Goal: Information Seeking & Learning: Learn about a topic

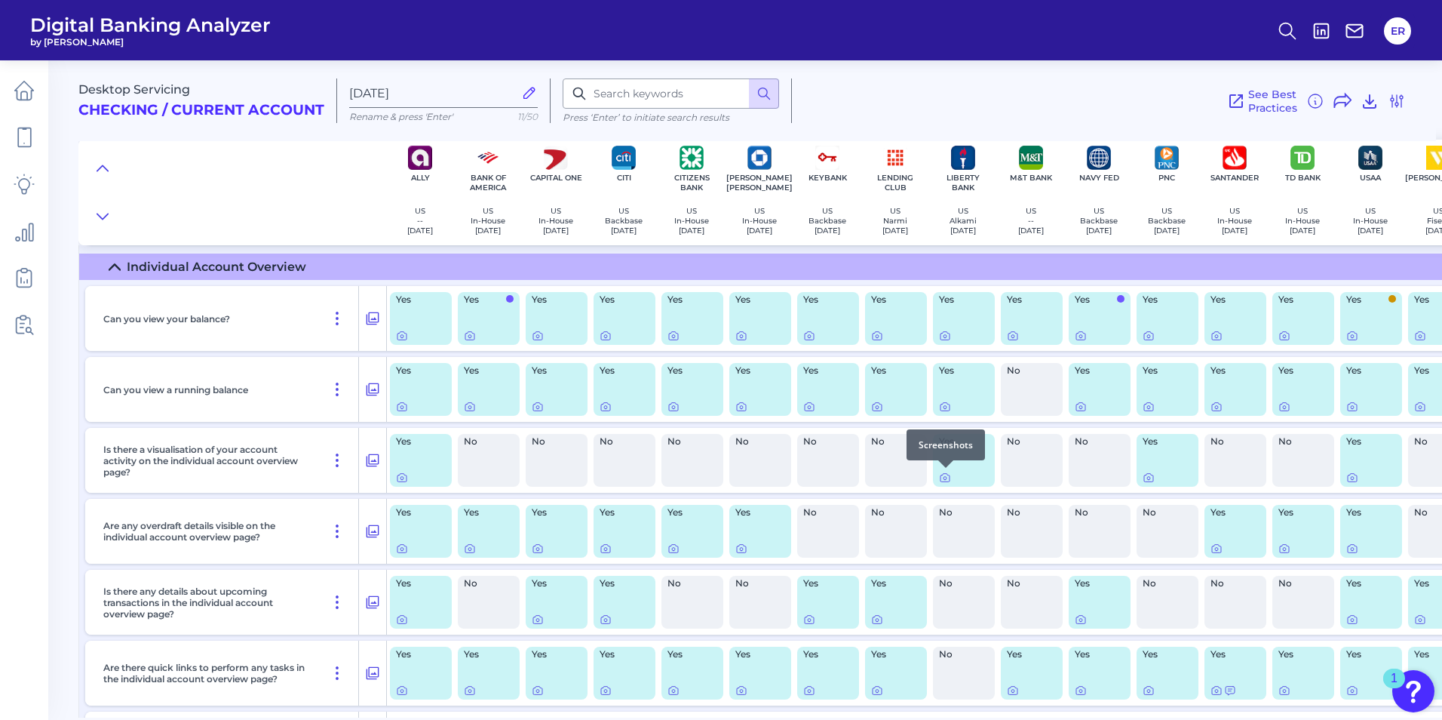
click at [944, 472] on div at bounding box center [945, 467] width 15 height 15
click at [944, 478] on icon at bounding box center [945, 477] width 12 height 12
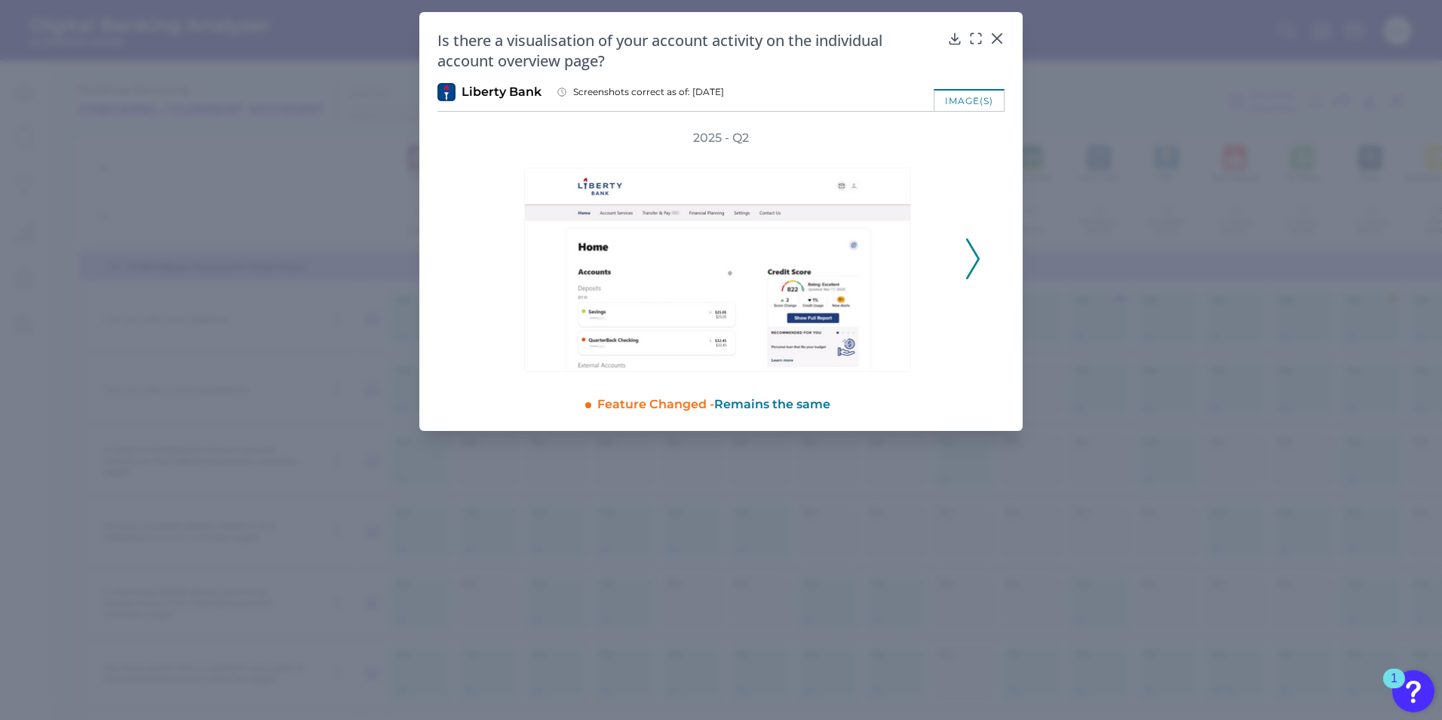
click at [975, 262] on icon at bounding box center [973, 258] width 14 height 41
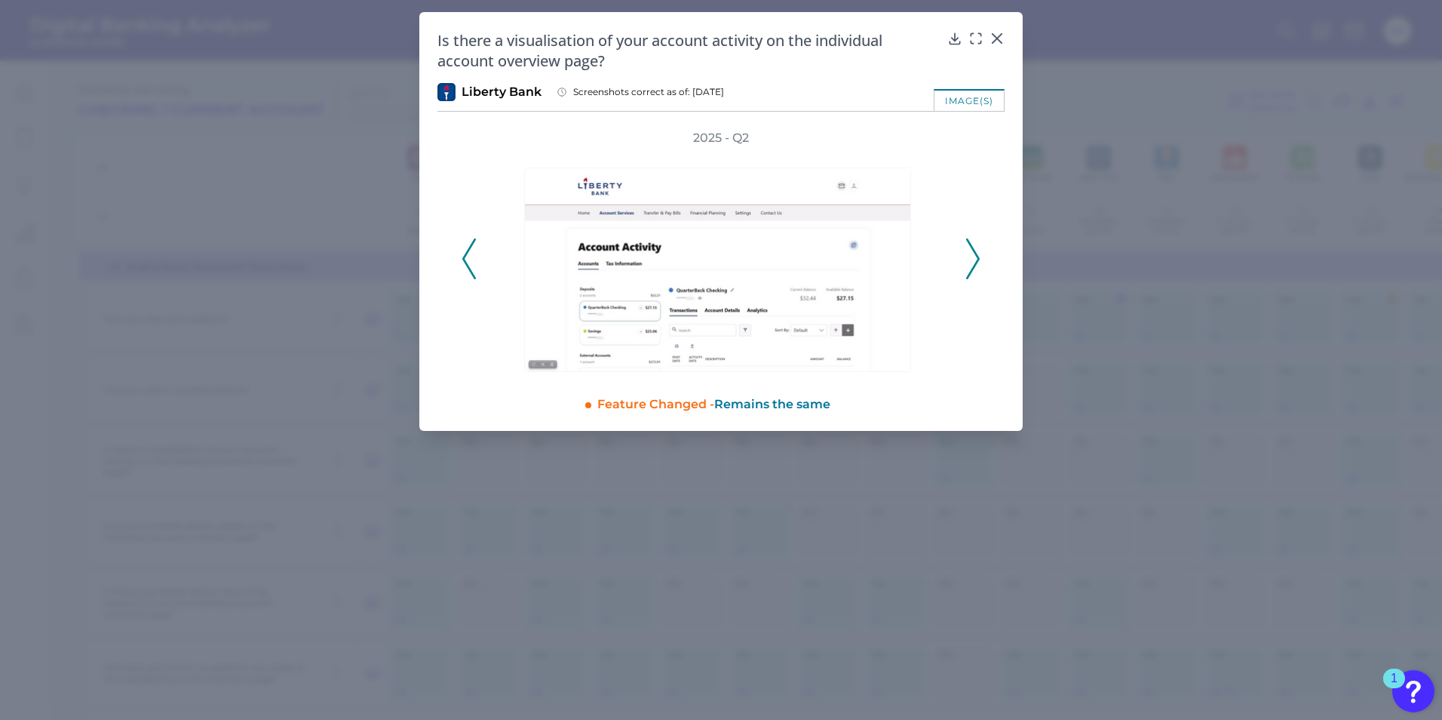
click at [975, 262] on icon at bounding box center [973, 258] width 14 height 41
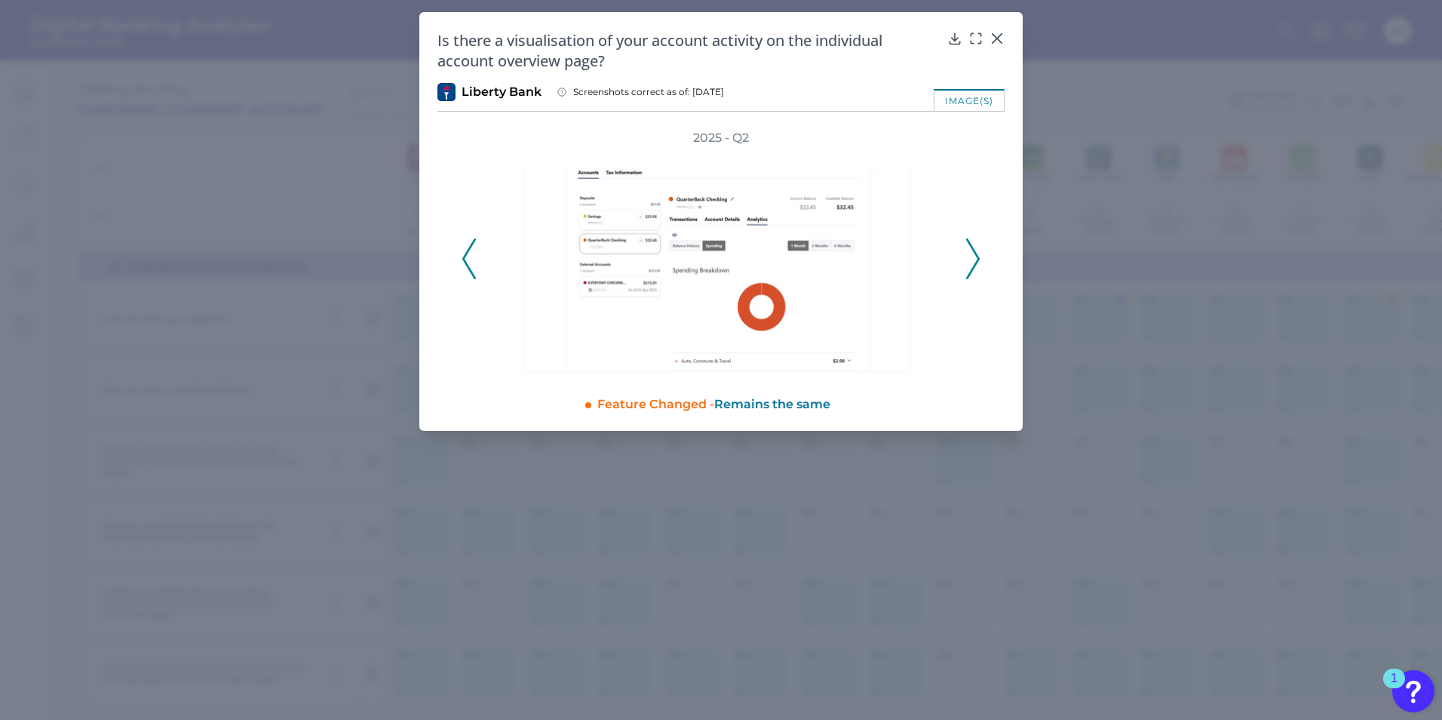
click at [469, 269] on polyline at bounding box center [468, 259] width 11 height 38
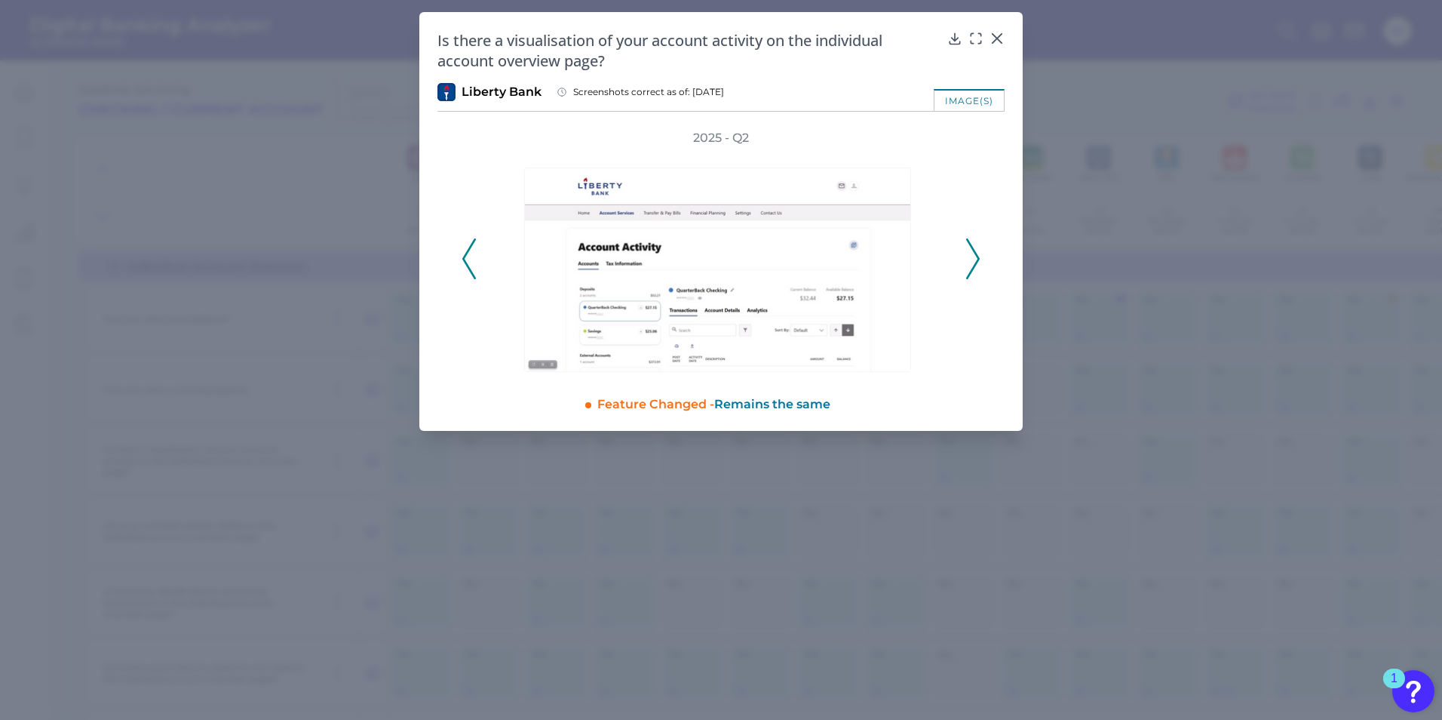
click at [966, 264] on icon at bounding box center [973, 258] width 14 height 41
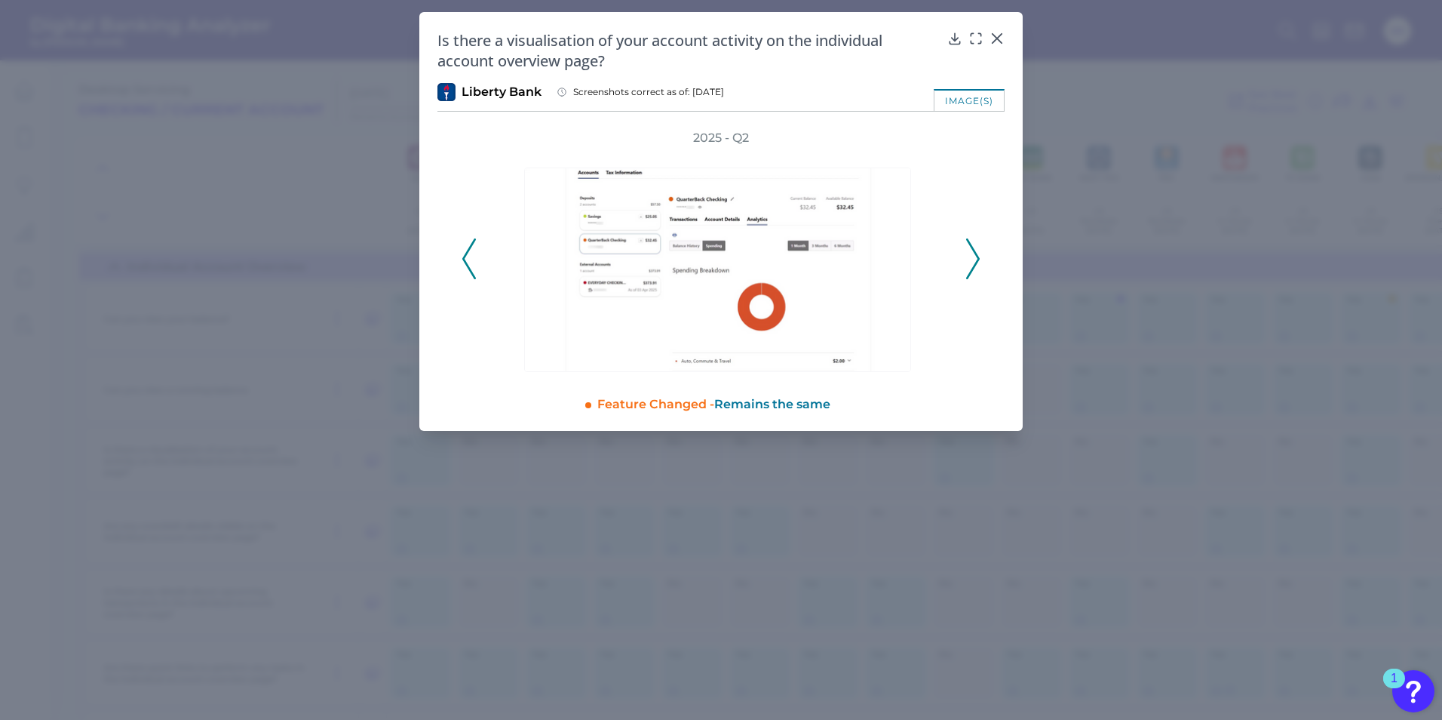
click at [972, 262] on icon at bounding box center [973, 258] width 14 height 41
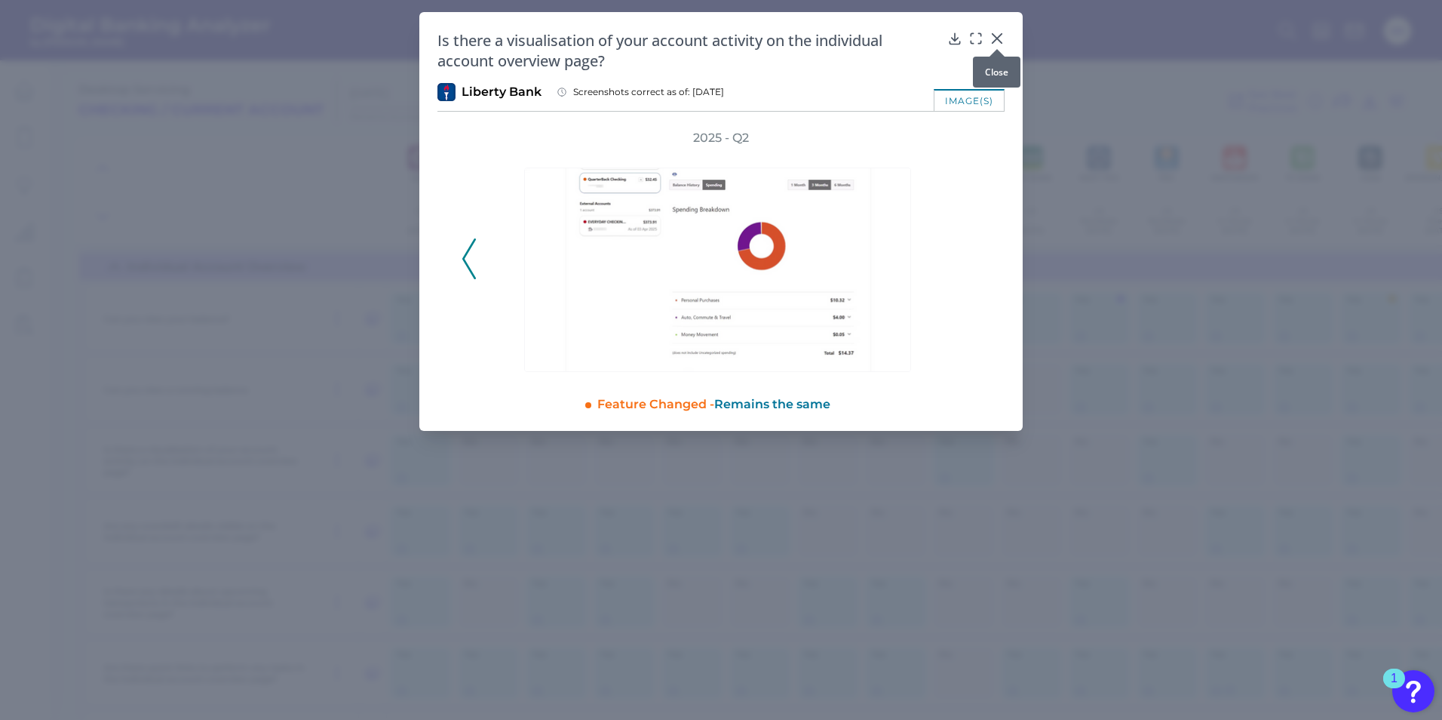
click at [999, 35] on icon at bounding box center [997, 38] width 15 height 15
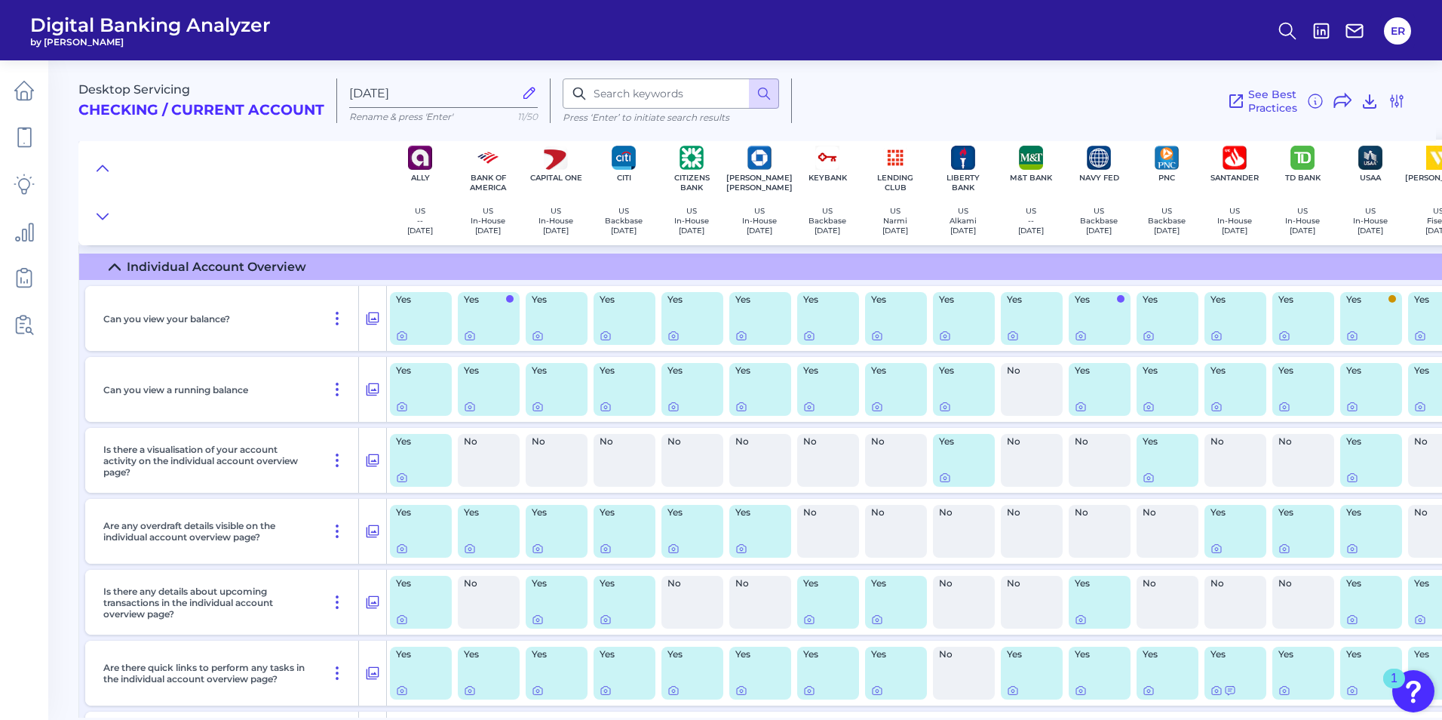
scroll to position [3771, 0]
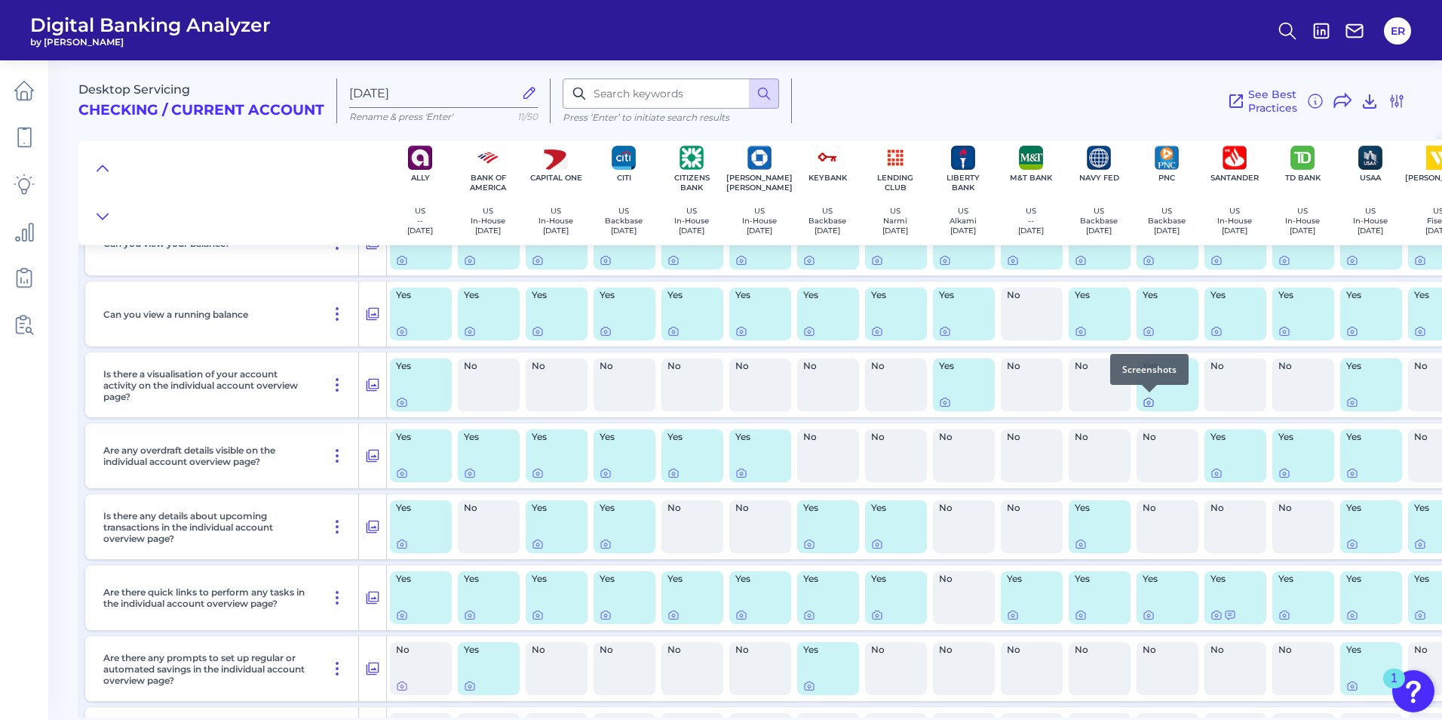
click at [1147, 401] on icon at bounding box center [1149, 402] width 12 height 12
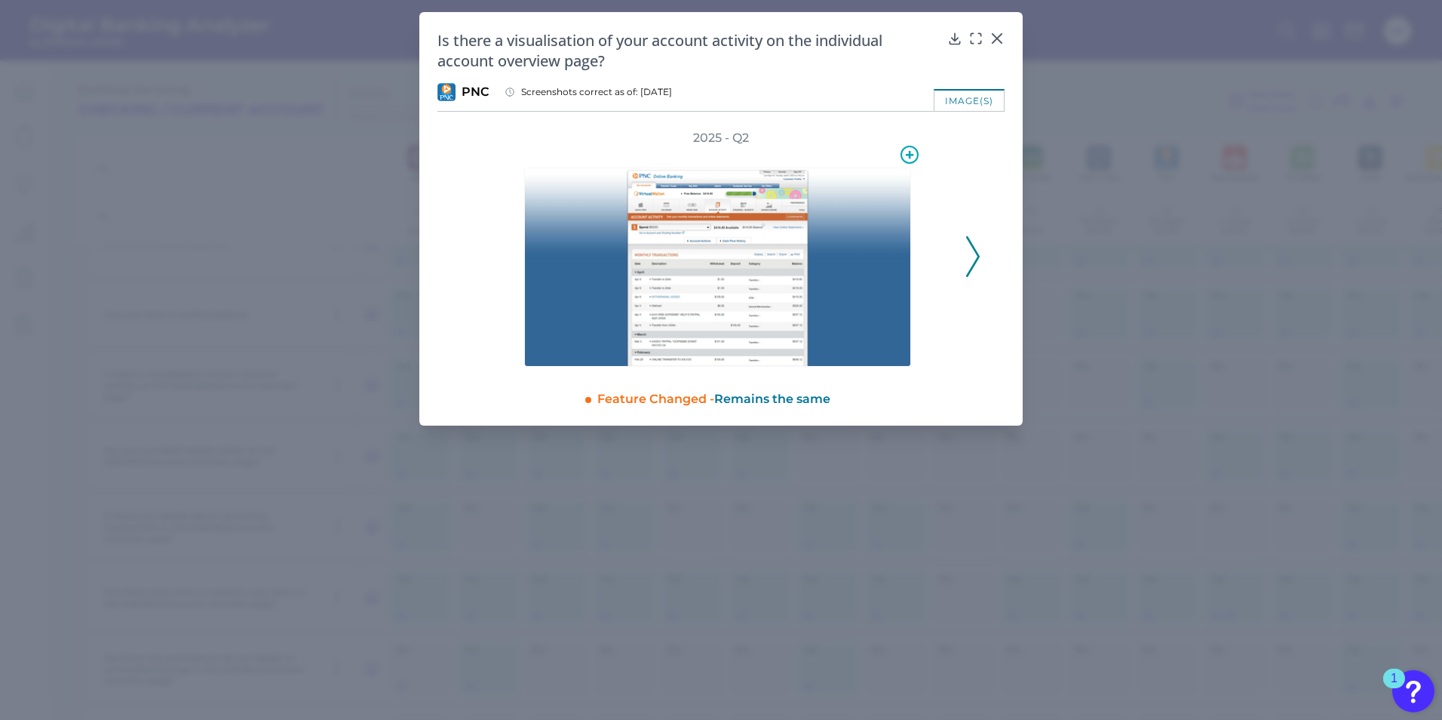
click at [680, 253] on img at bounding box center [717, 266] width 387 height 199
click at [975, 257] on icon at bounding box center [973, 256] width 14 height 41
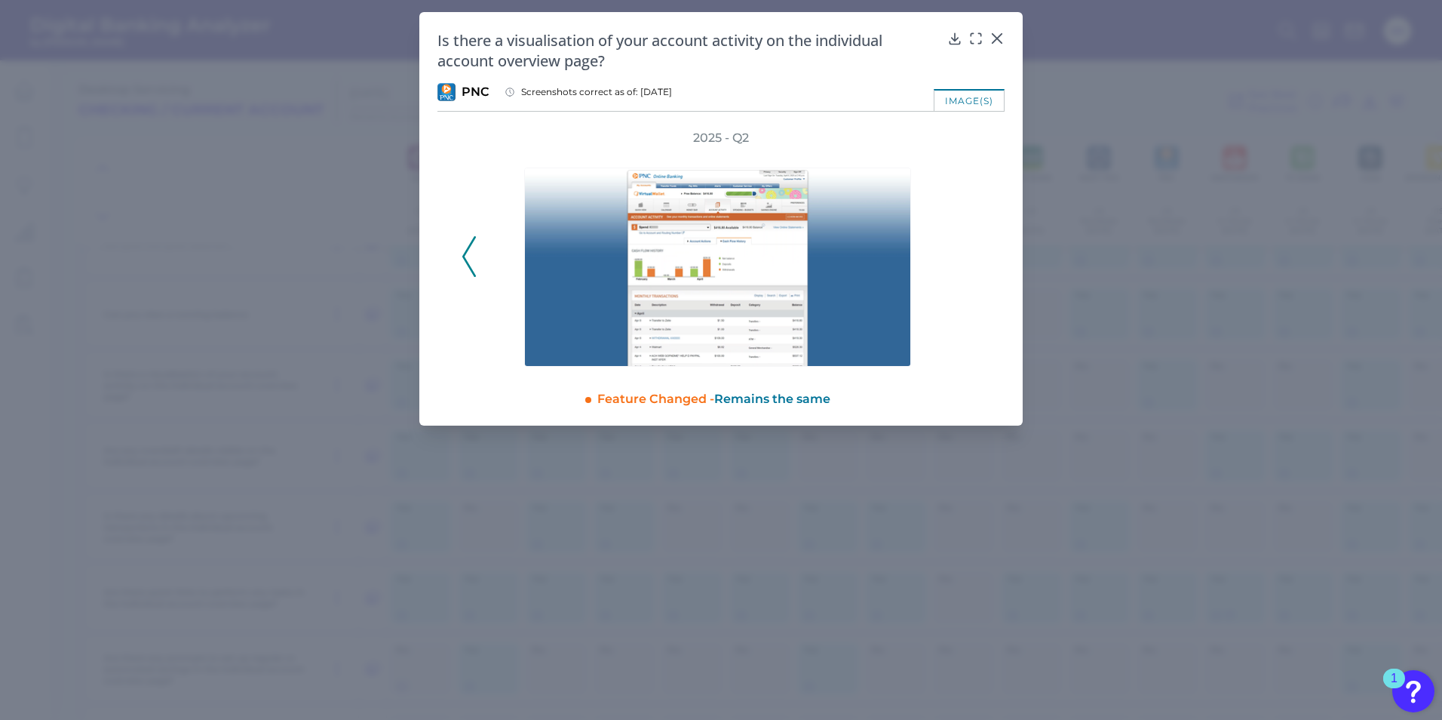
click at [469, 259] on icon at bounding box center [469, 256] width 14 height 41
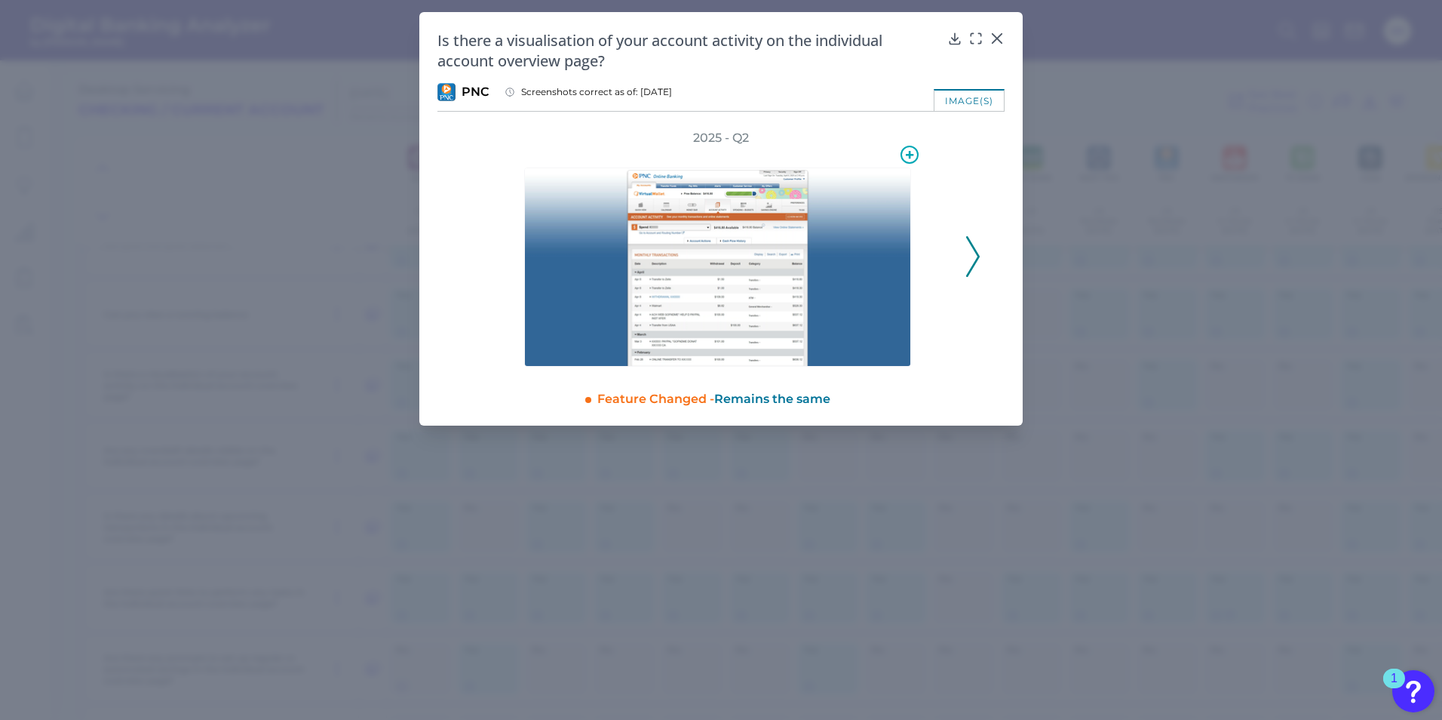
click at [823, 268] on img at bounding box center [717, 266] width 387 height 199
click at [957, 41] on icon at bounding box center [954, 38] width 15 height 15
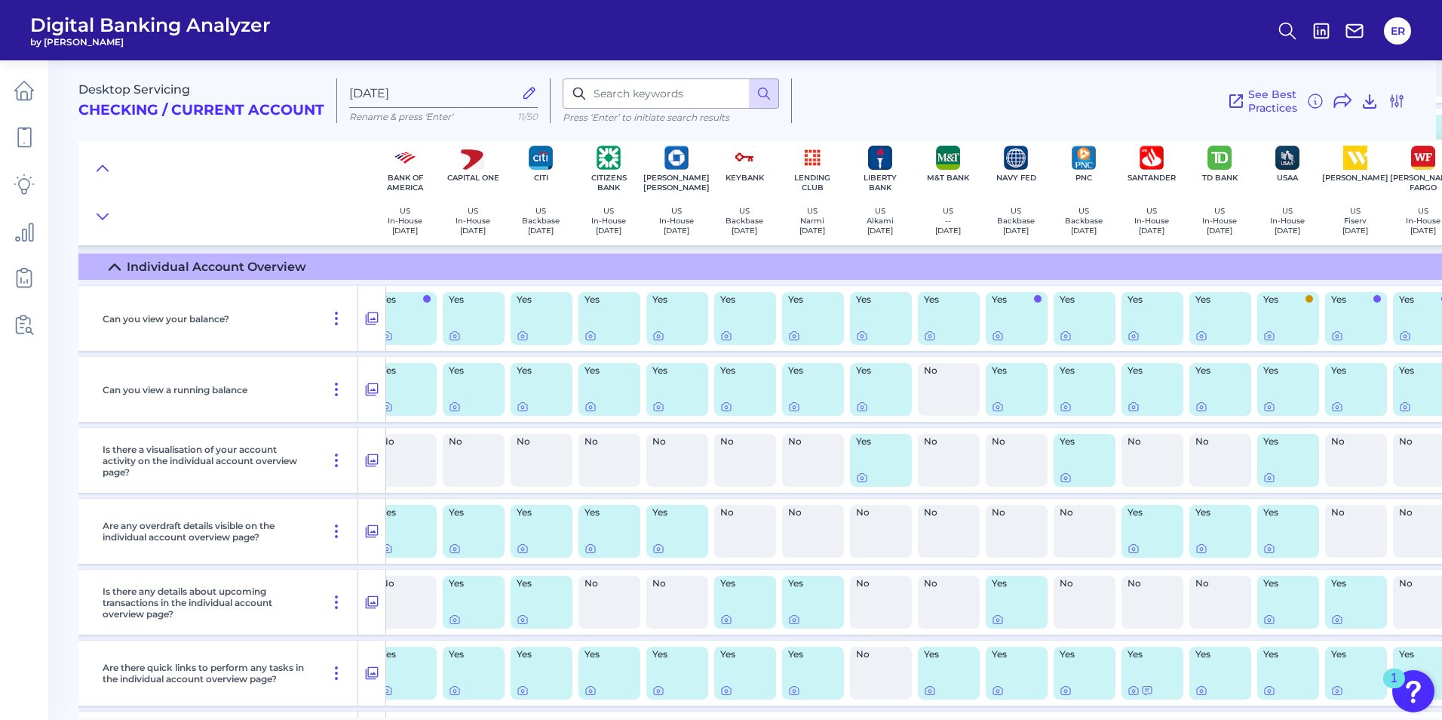
scroll to position [3696, 112]
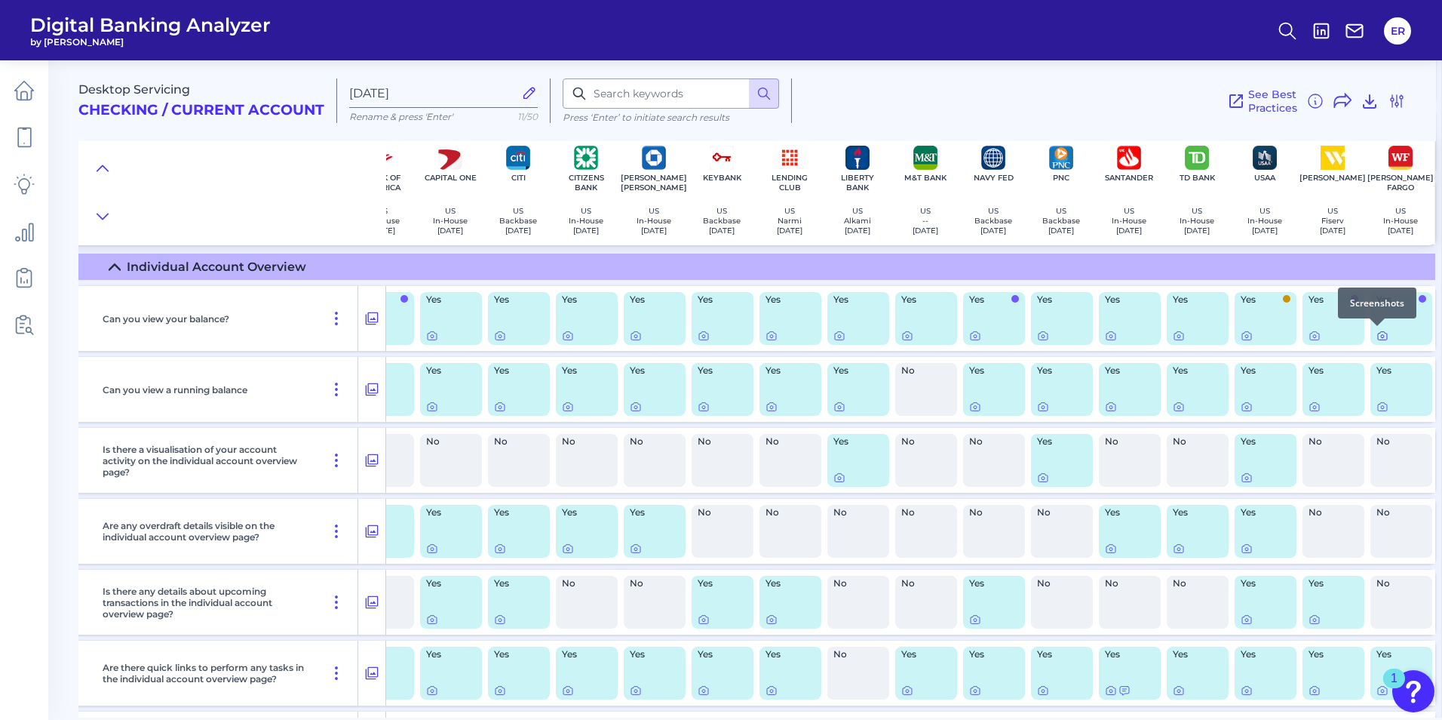
click at [1378, 339] on icon at bounding box center [1382, 336] width 9 height 8
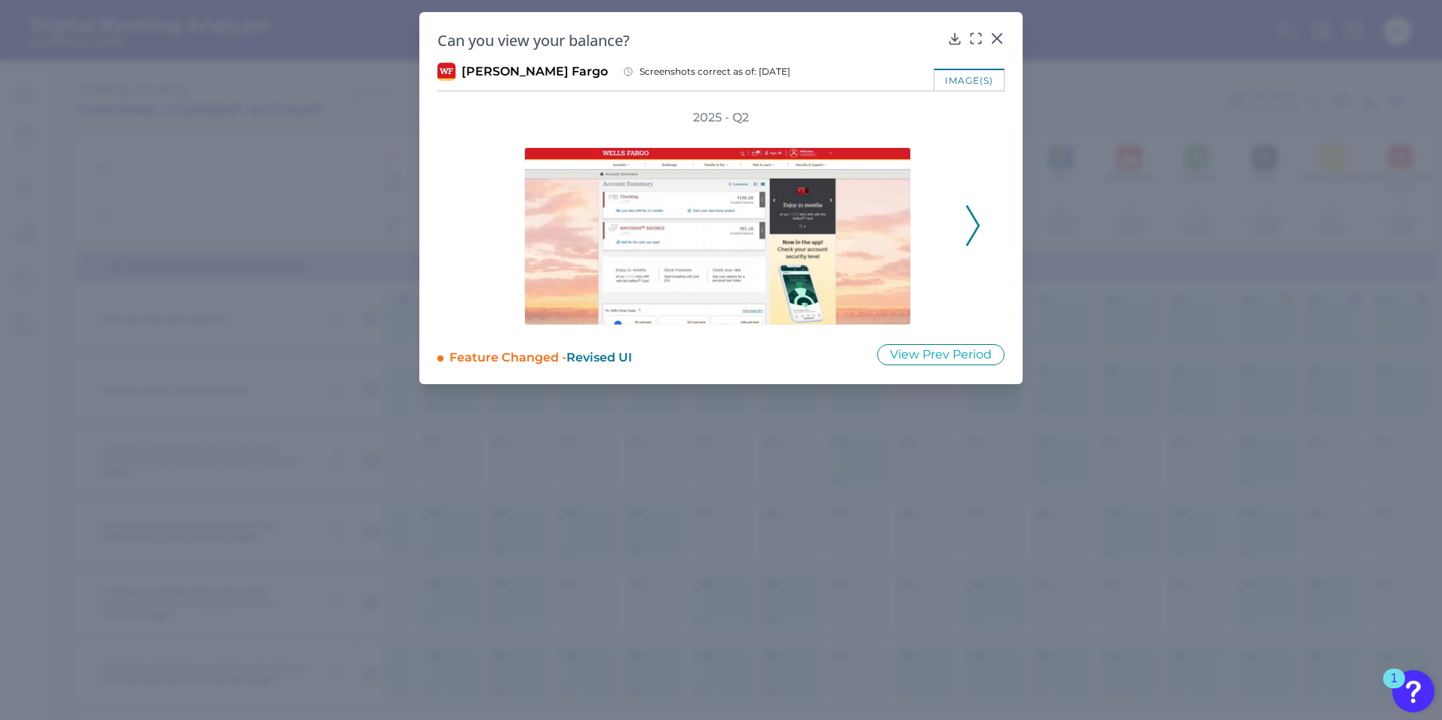
click at [975, 219] on polyline at bounding box center [972, 225] width 11 height 38
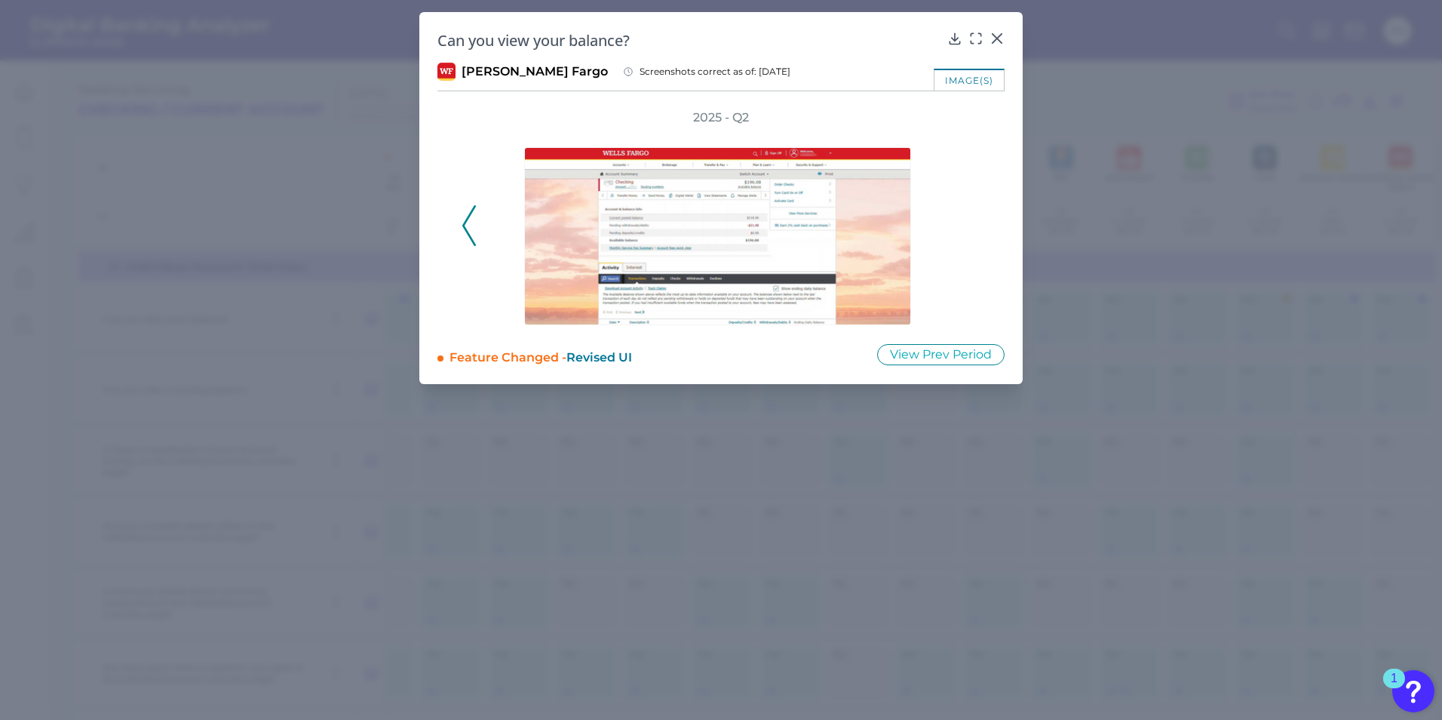
click at [469, 223] on icon at bounding box center [469, 225] width 14 height 41
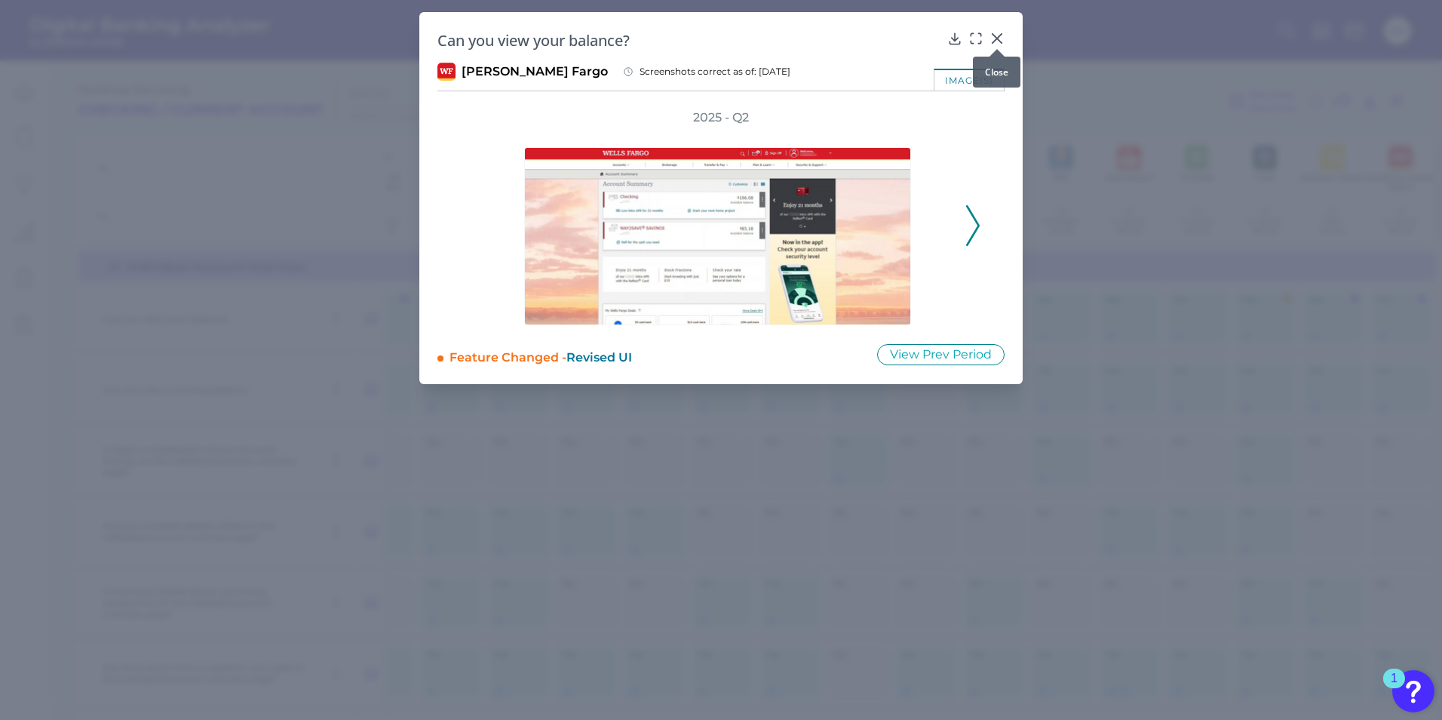
click at [999, 45] on div at bounding box center [997, 48] width 15 height 15
click at [999, 39] on icon at bounding box center [997, 38] width 9 height 9
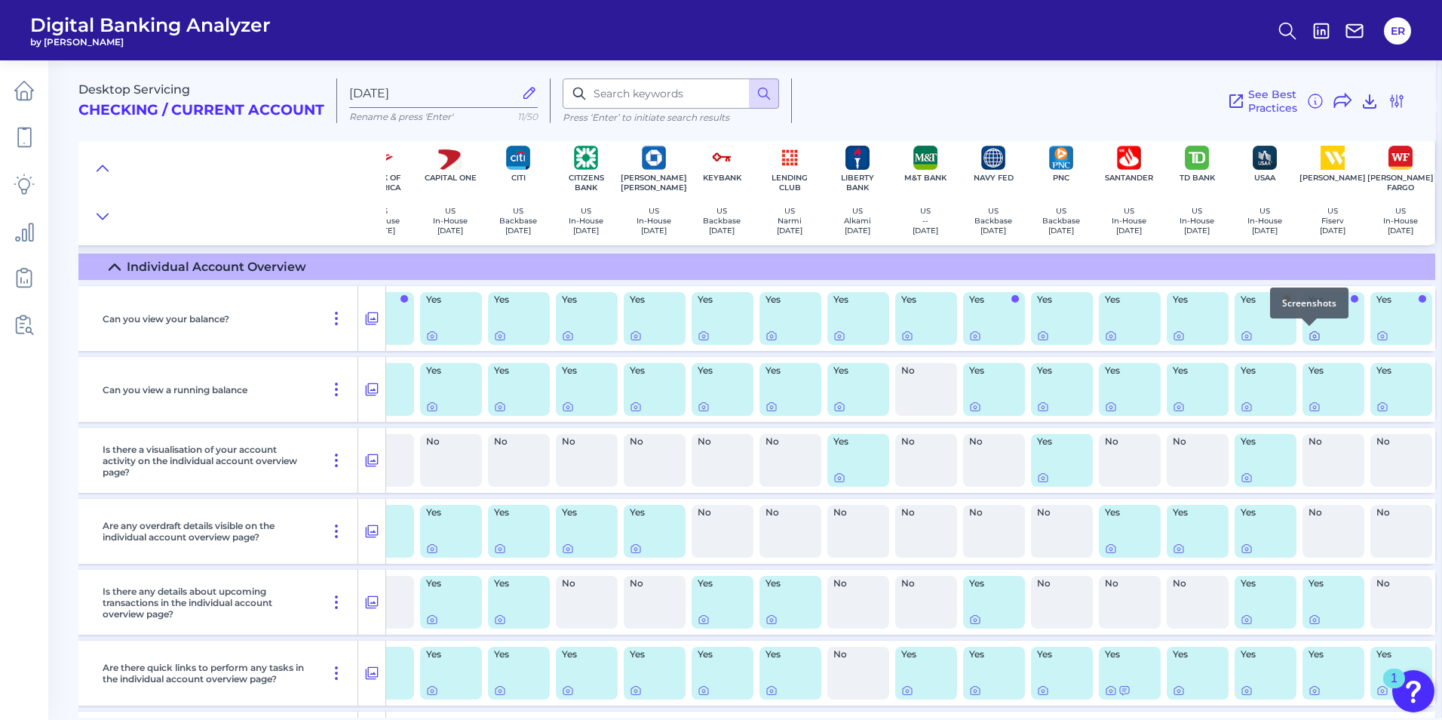
click at [1309, 336] on icon at bounding box center [1315, 336] width 12 height 12
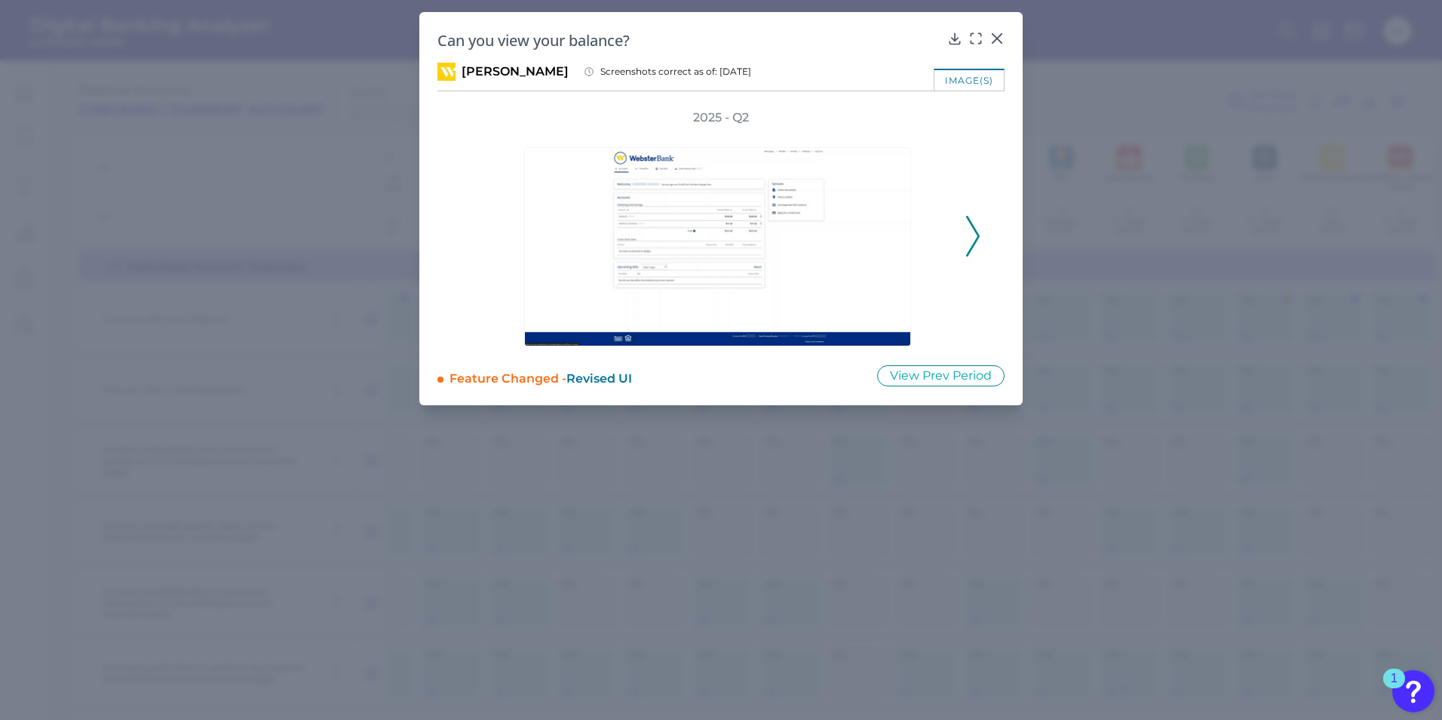
click at [974, 233] on icon at bounding box center [973, 236] width 14 height 41
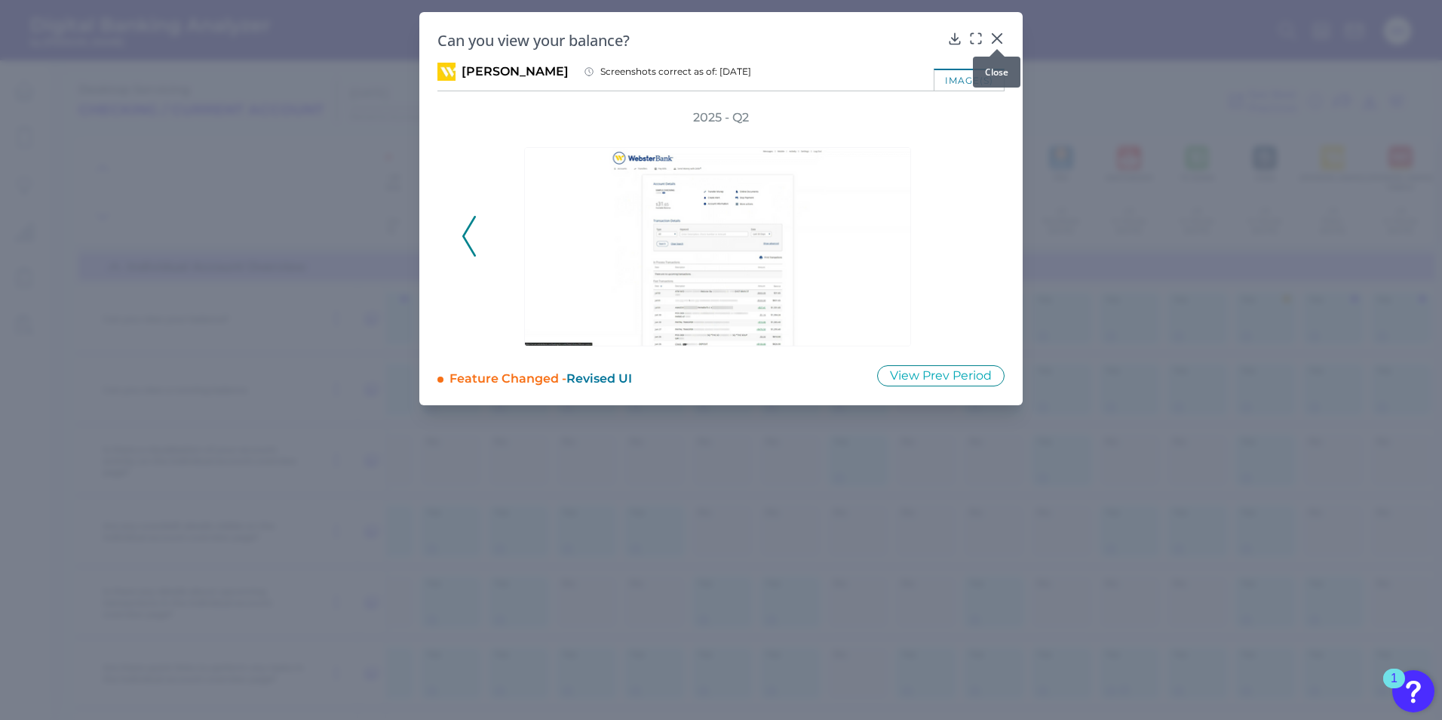
click at [995, 45] on div at bounding box center [997, 48] width 15 height 15
click at [998, 38] on icon at bounding box center [997, 38] width 9 height 9
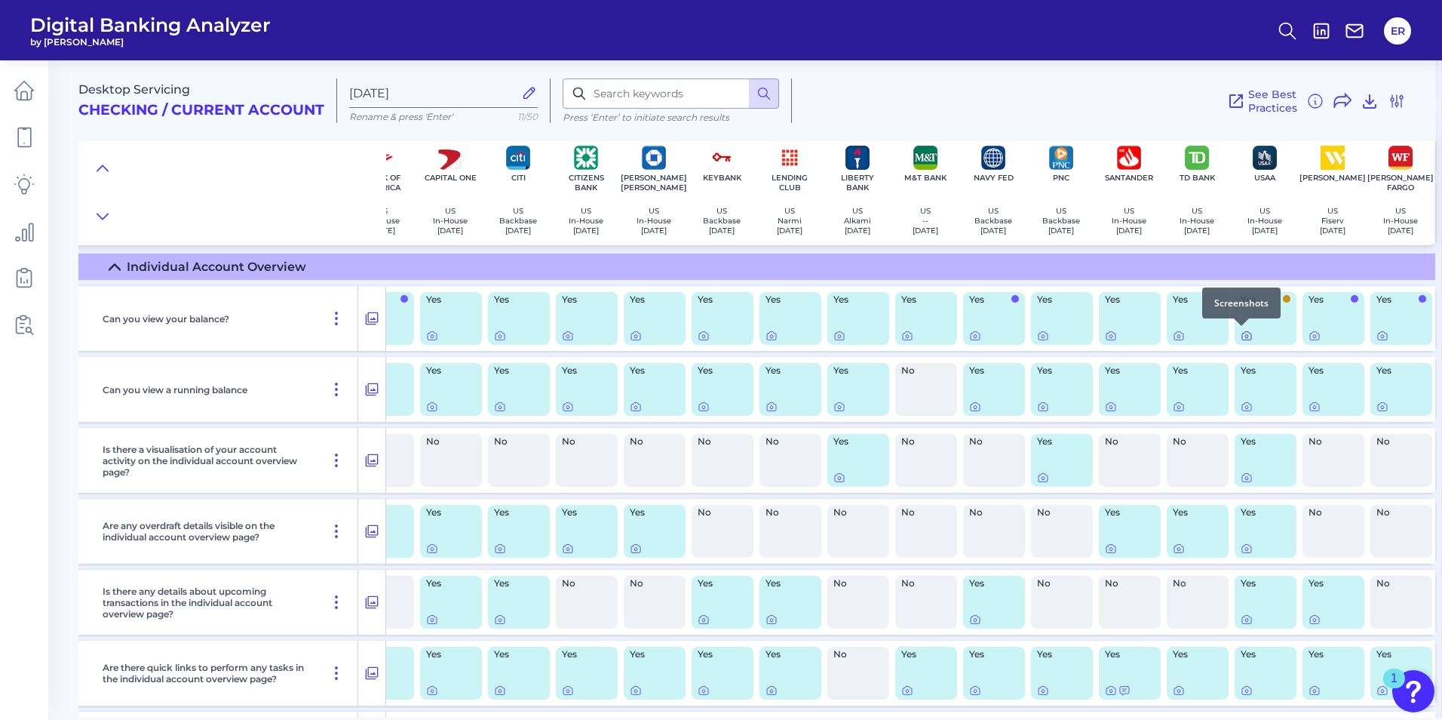
click at [1245, 336] on icon at bounding box center [1246, 336] width 3 height 3
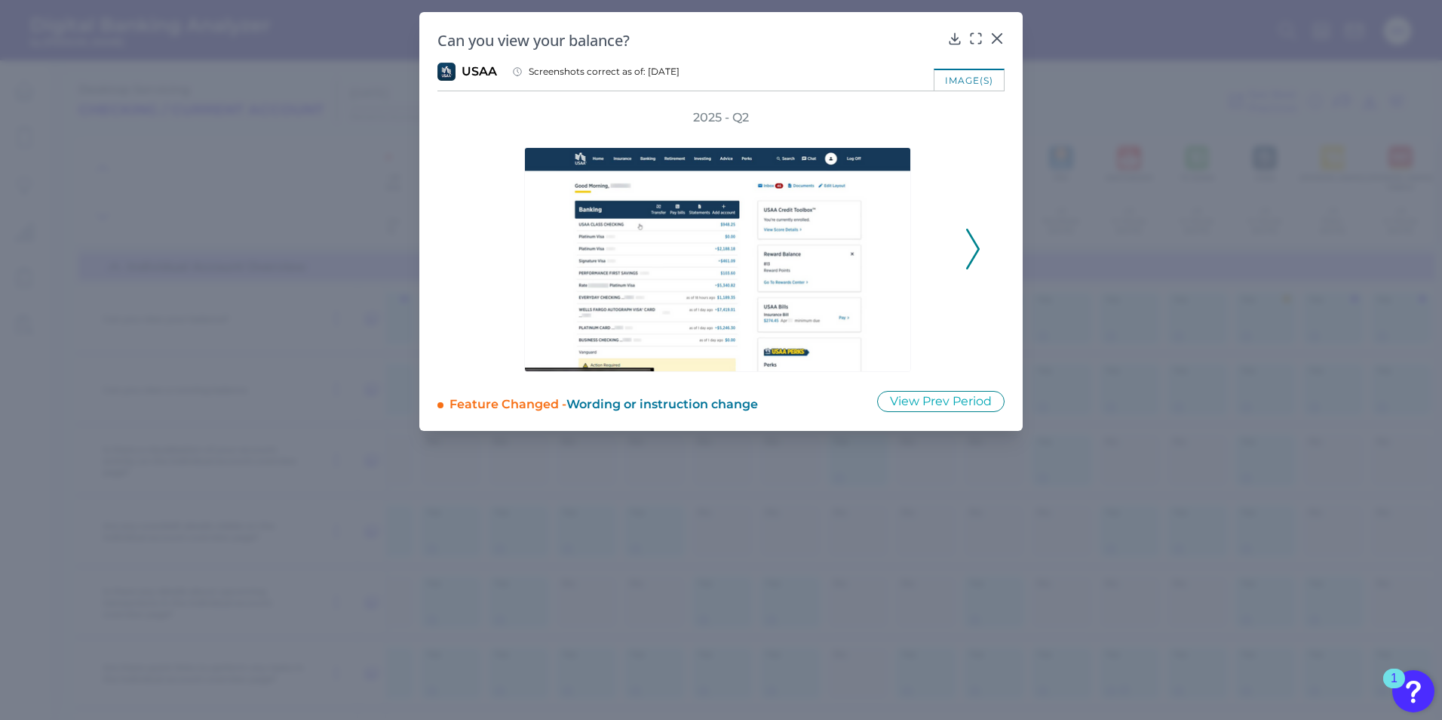
click at [972, 255] on icon at bounding box center [973, 249] width 14 height 41
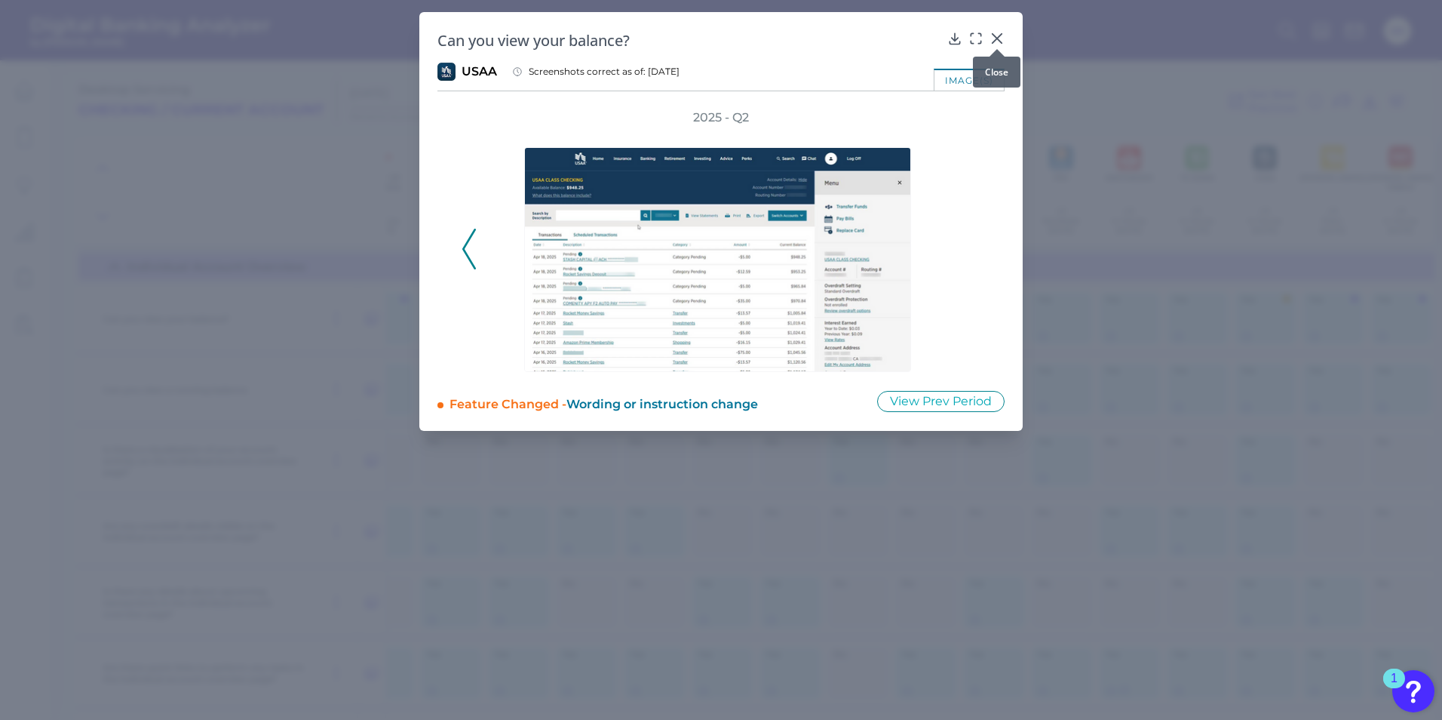
click at [996, 36] on icon at bounding box center [997, 38] width 15 height 15
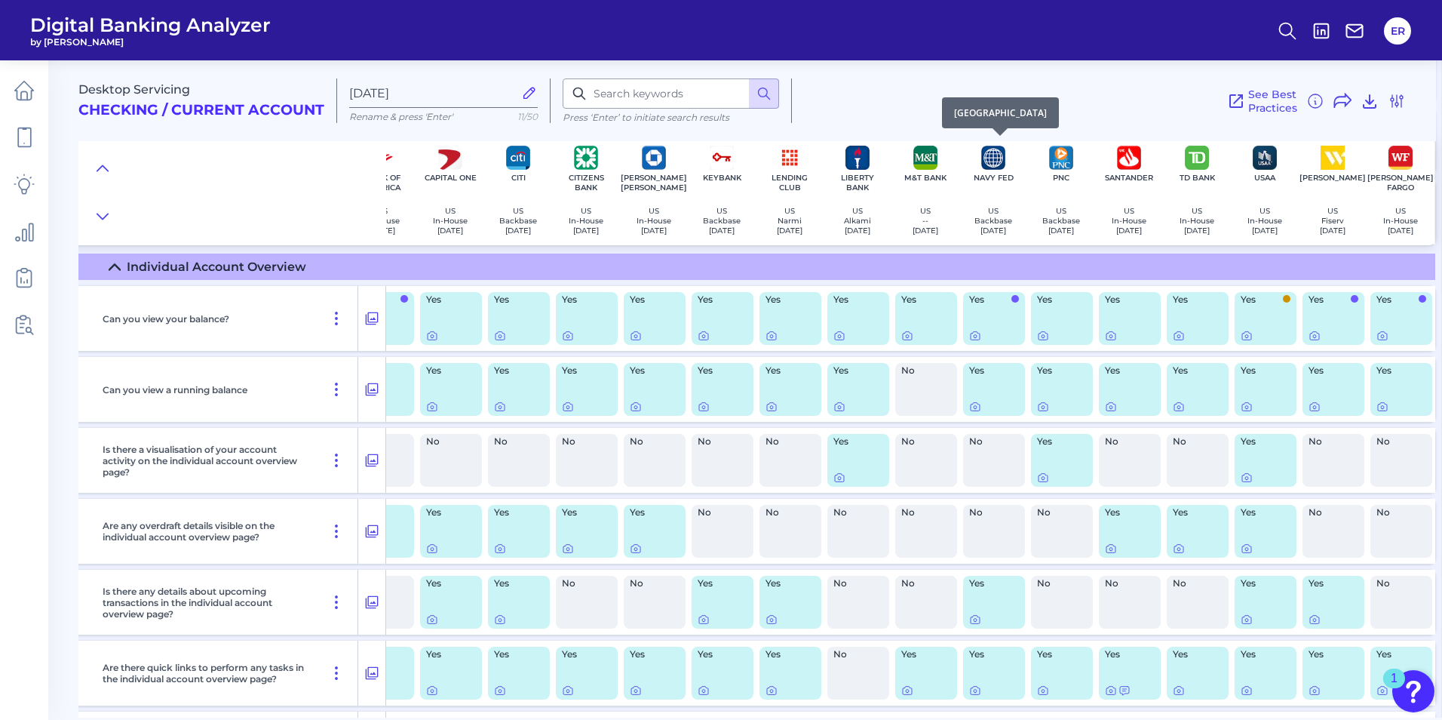
click at [986, 170] on div "Navy Fed US Backbase [DATE]" at bounding box center [993, 193] width 68 height 106
click at [974, 335] on icon at bounding box center [975, 336] width 3 height 3
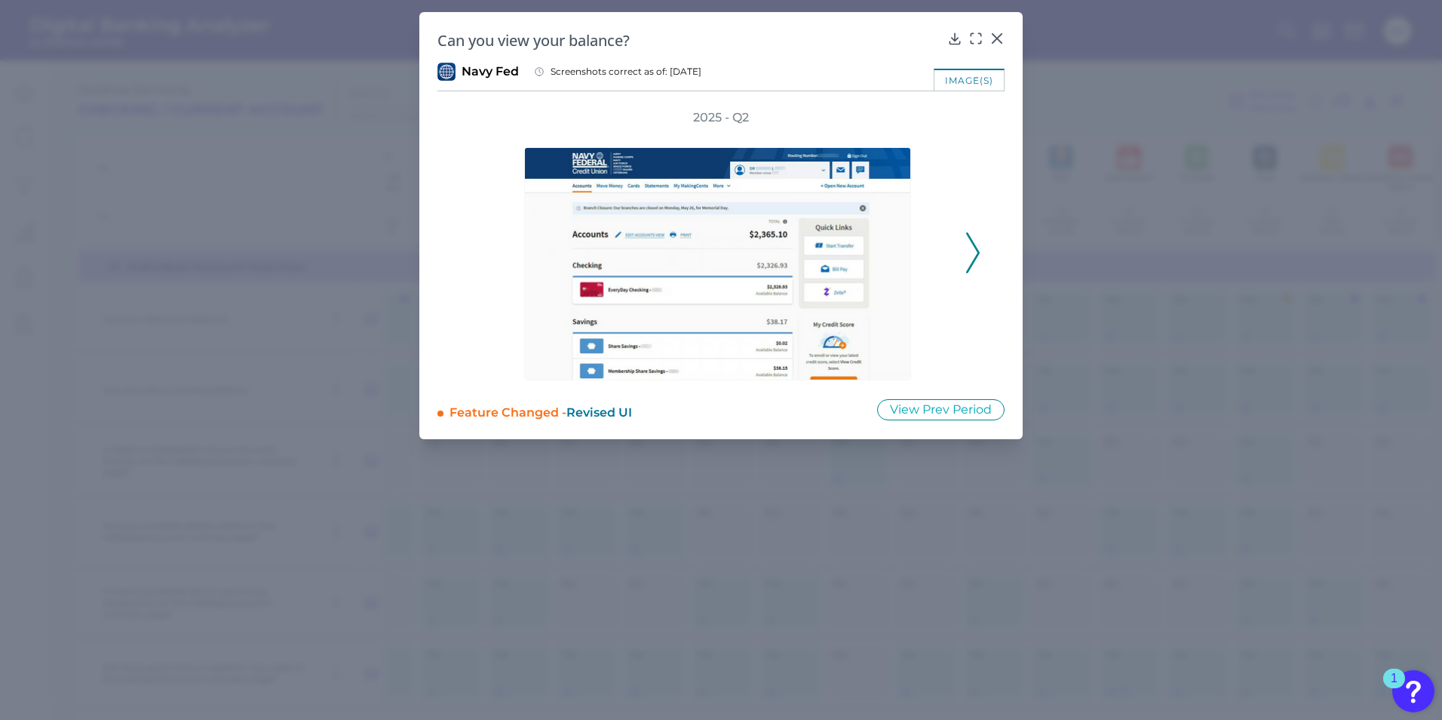
click at [974, 260] on polyline at bounding box center [972, 253] width 11 height 38
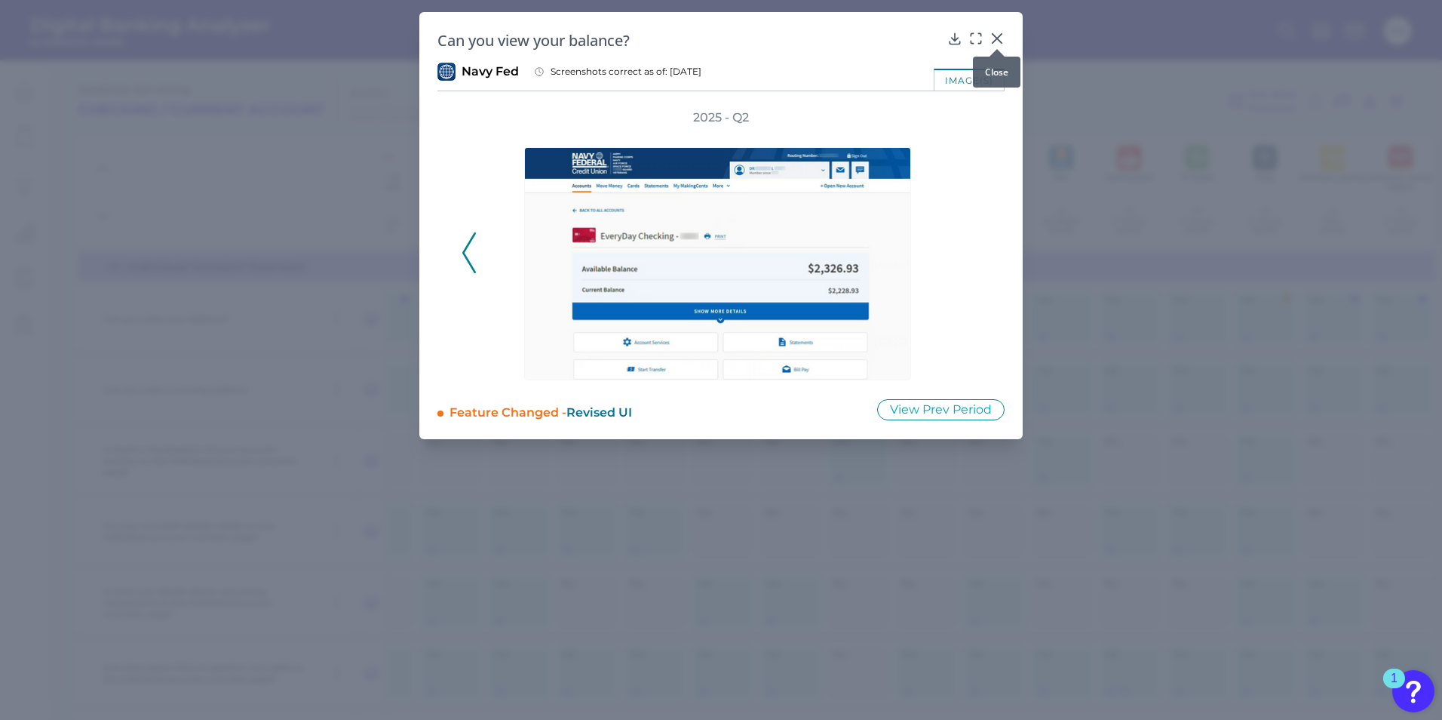
click at [999, 38] on icon at bounding box center [997, 38] width 9 height 9
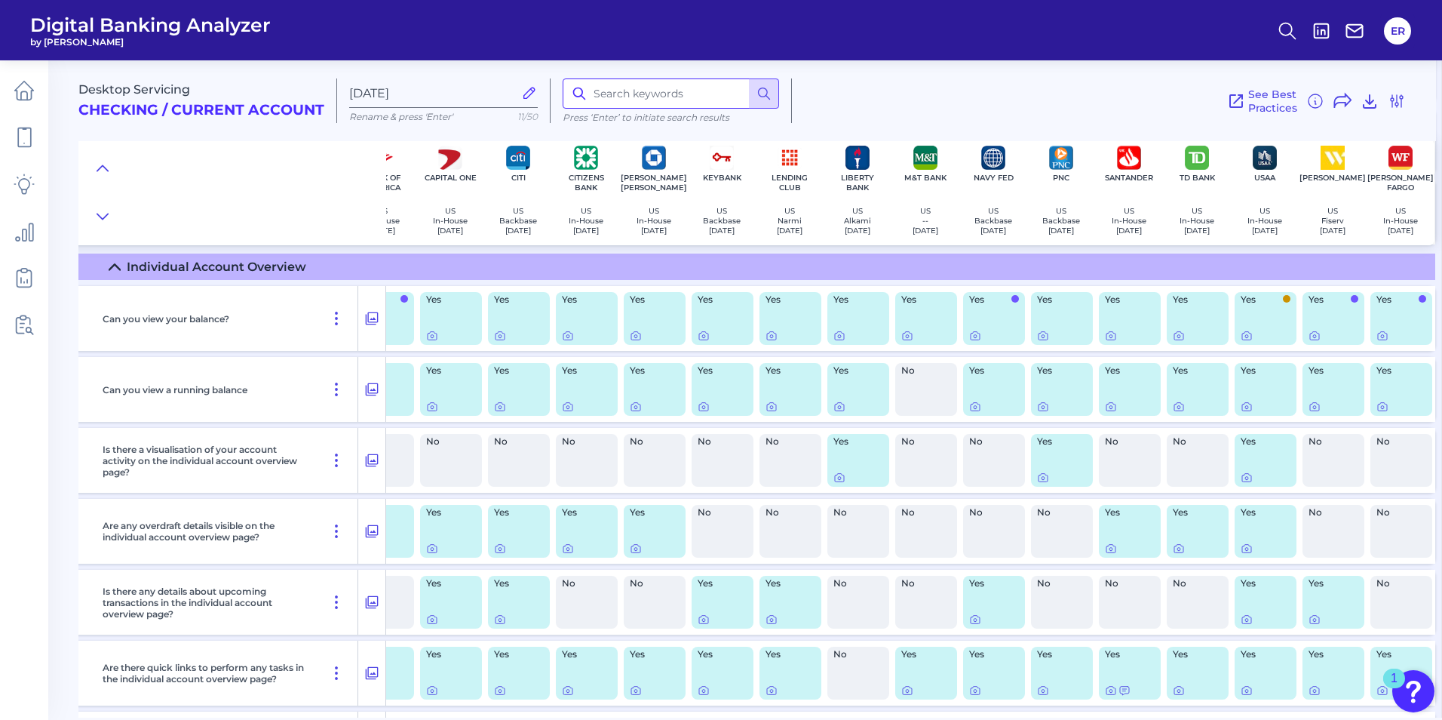
click at [637, 103] on input at bounding box center [671, 93] width 216 height 30
type input "savings"
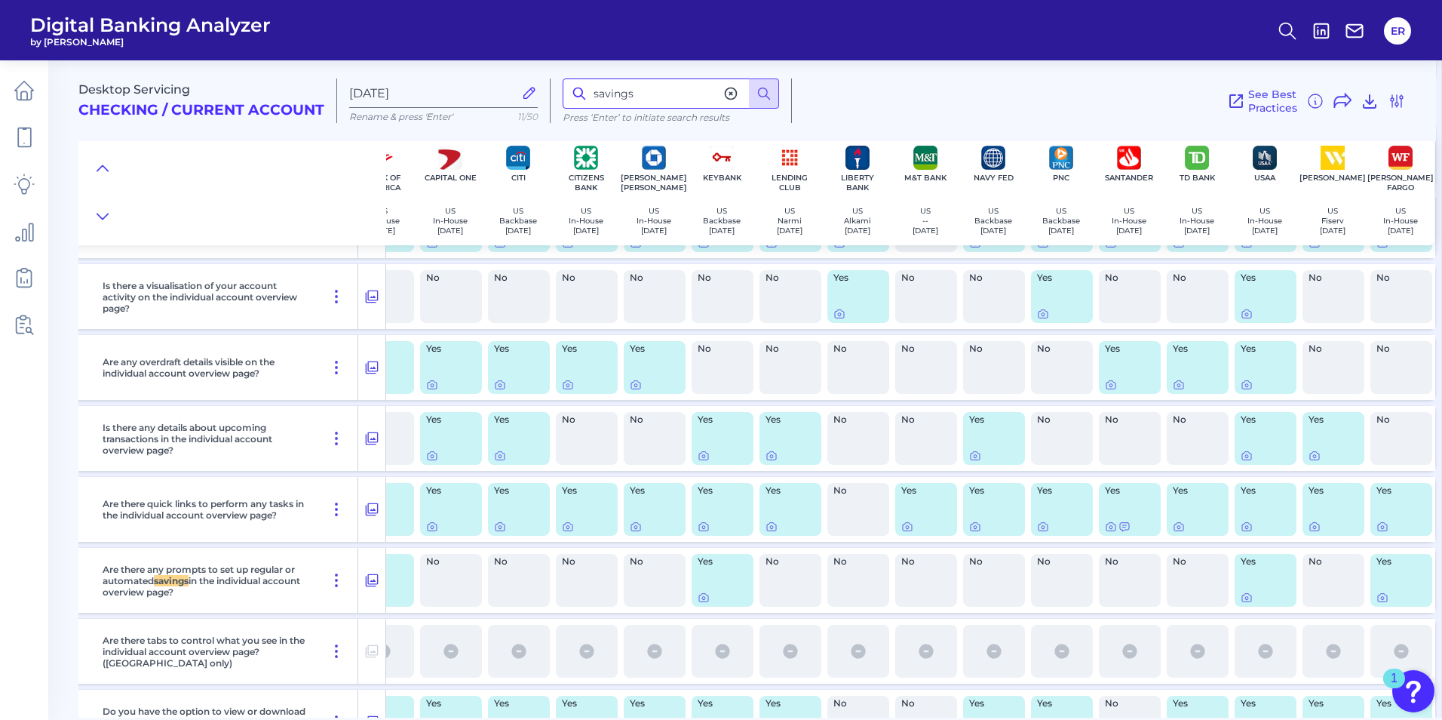
scroll to position [3986, 112]
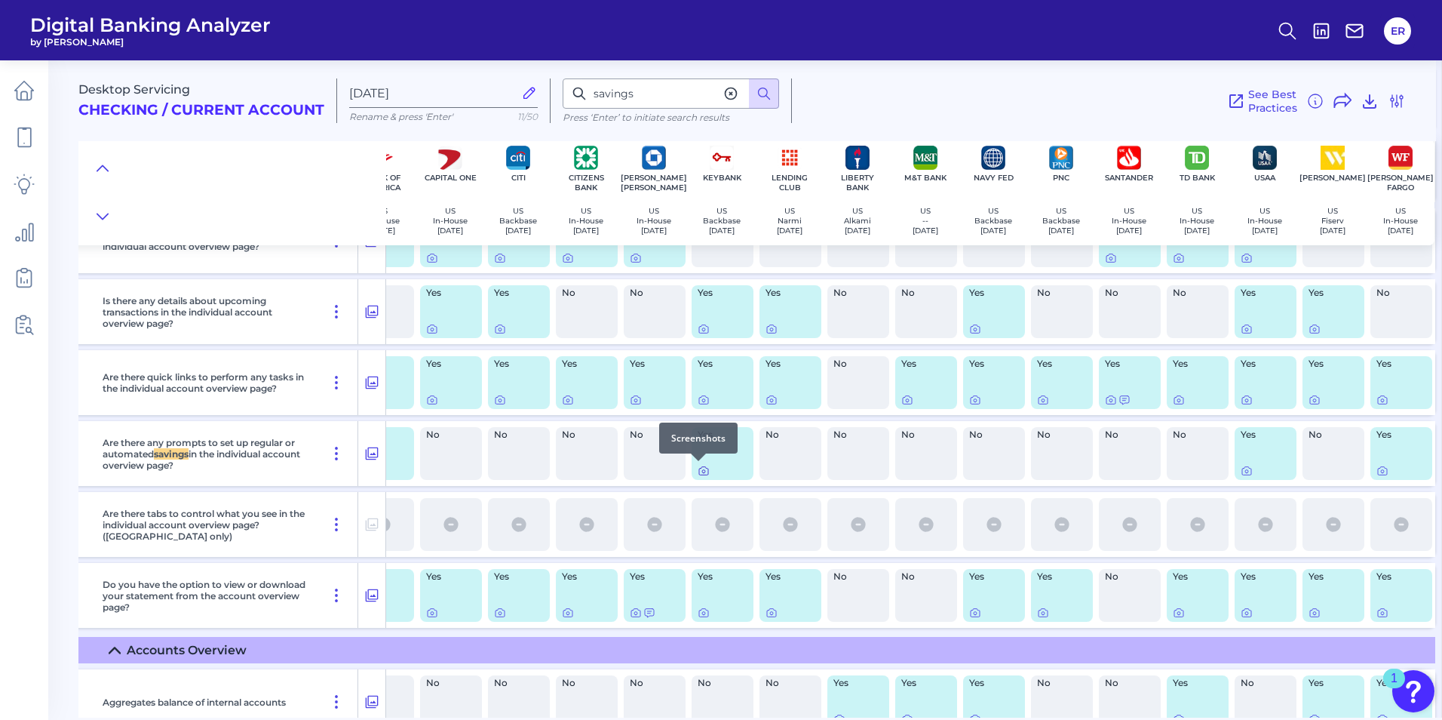
click at [698, 469] on icon at bounding box center [704, 471] width 12 height 12
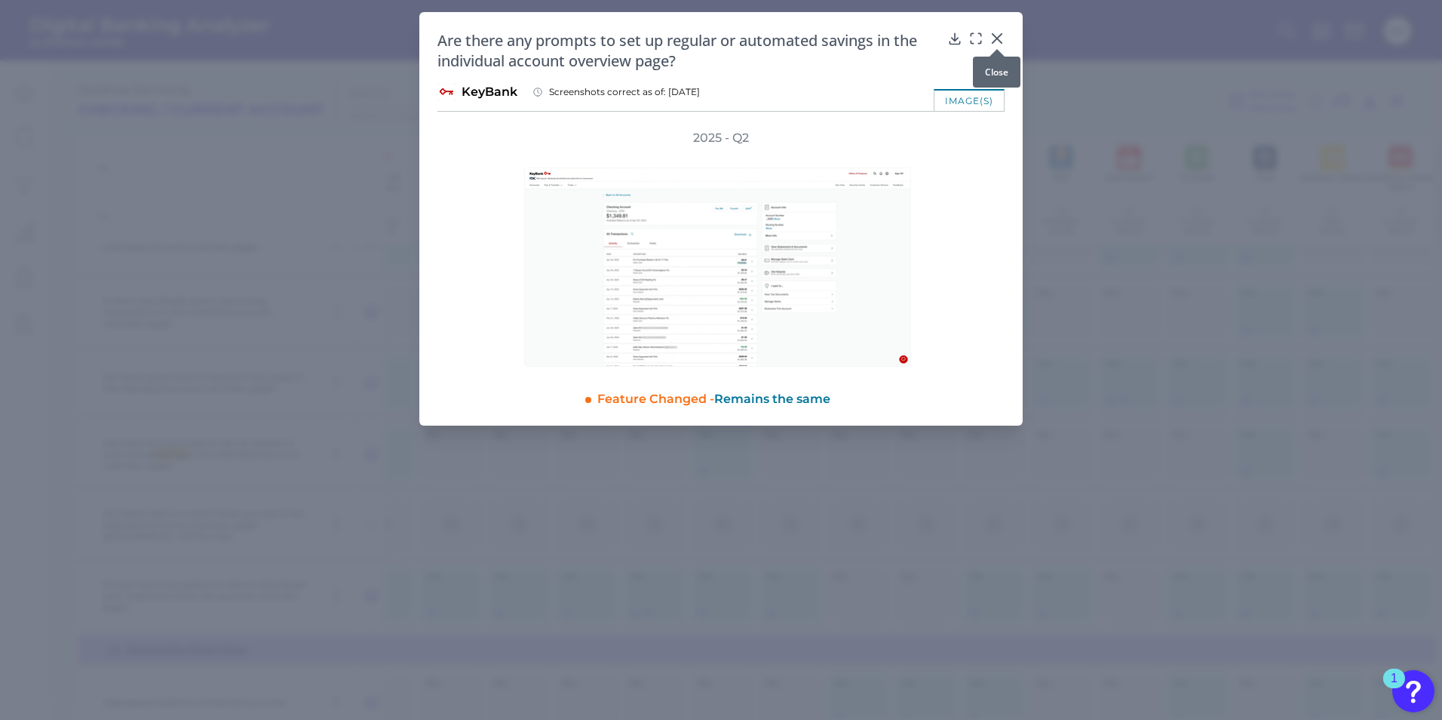
click at [996, 39] on icon at bounding box center [997, 38] width 9 height 9
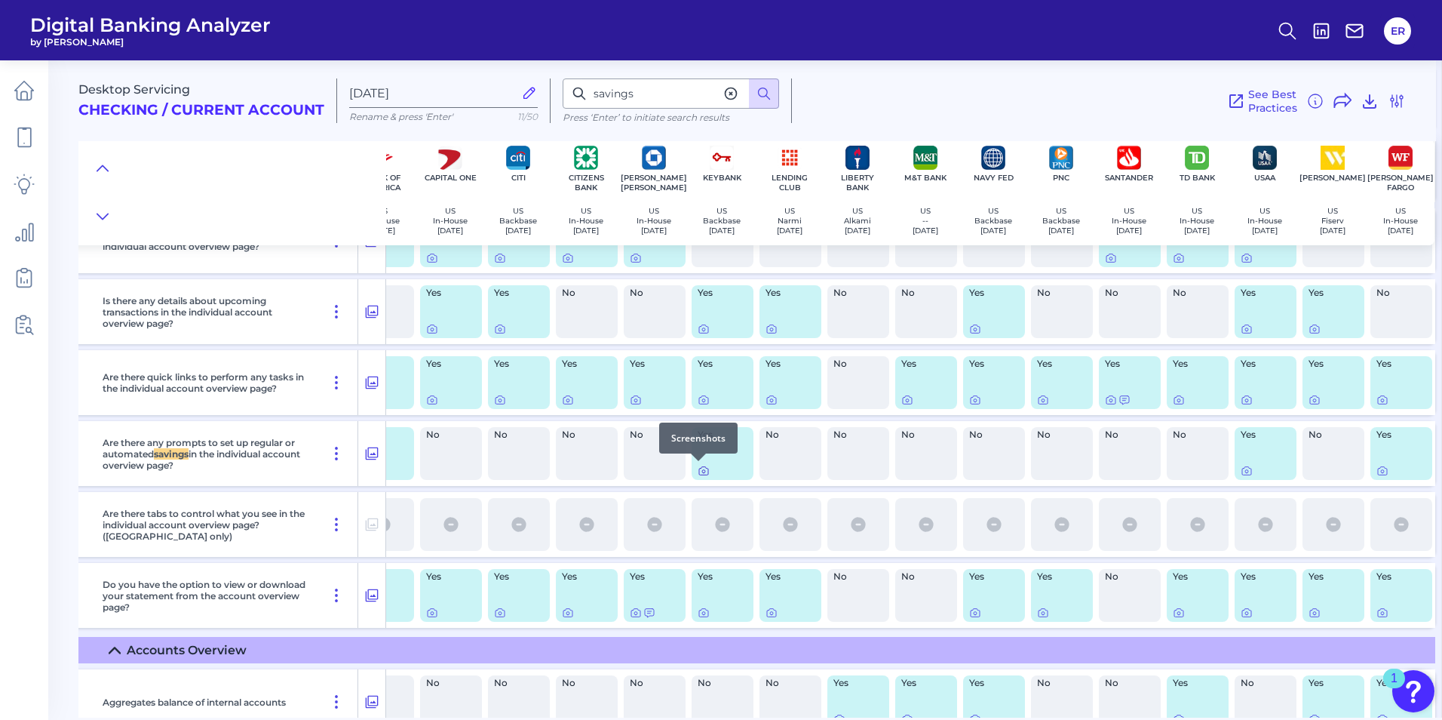
click at [702, 470] on icon at bounding box center [703, 471] width 3 height 3
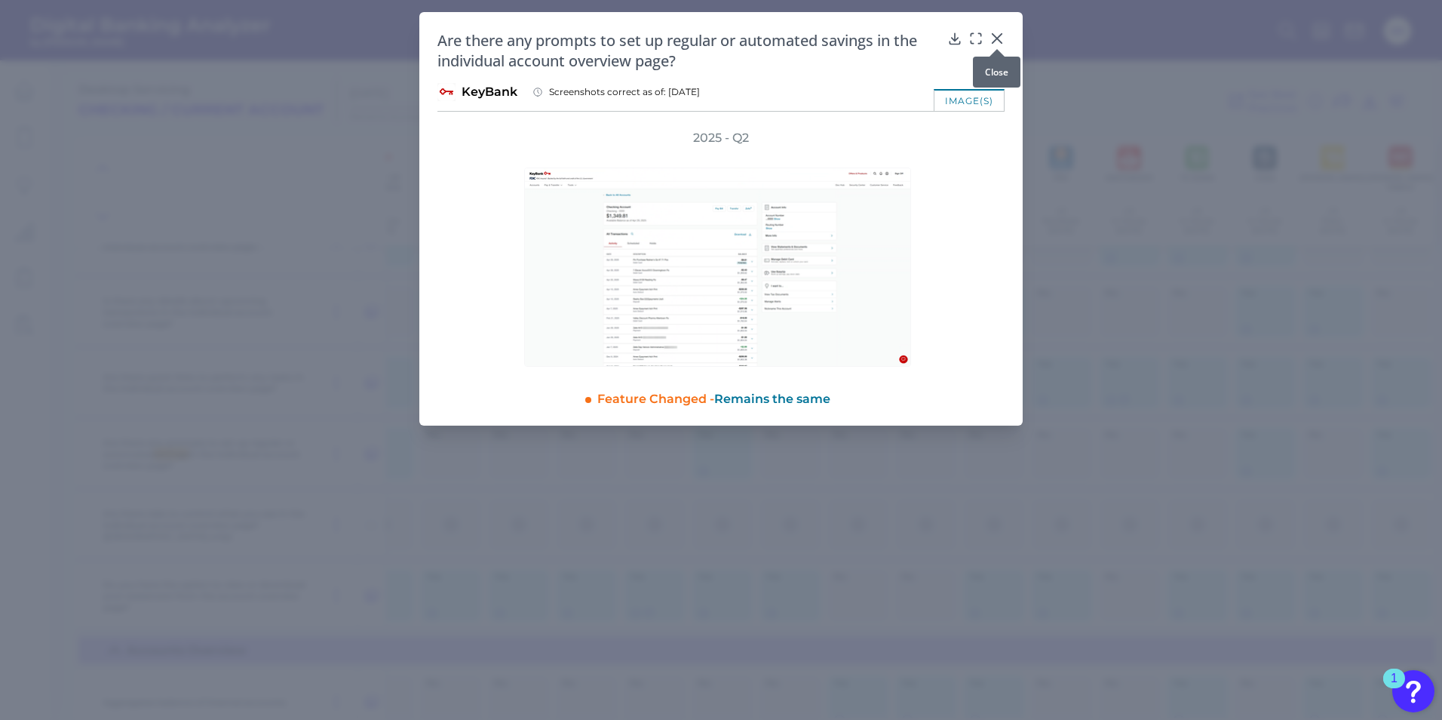
click at [999, 38] on icon at bounding box center [997, 38] width 15 height 15
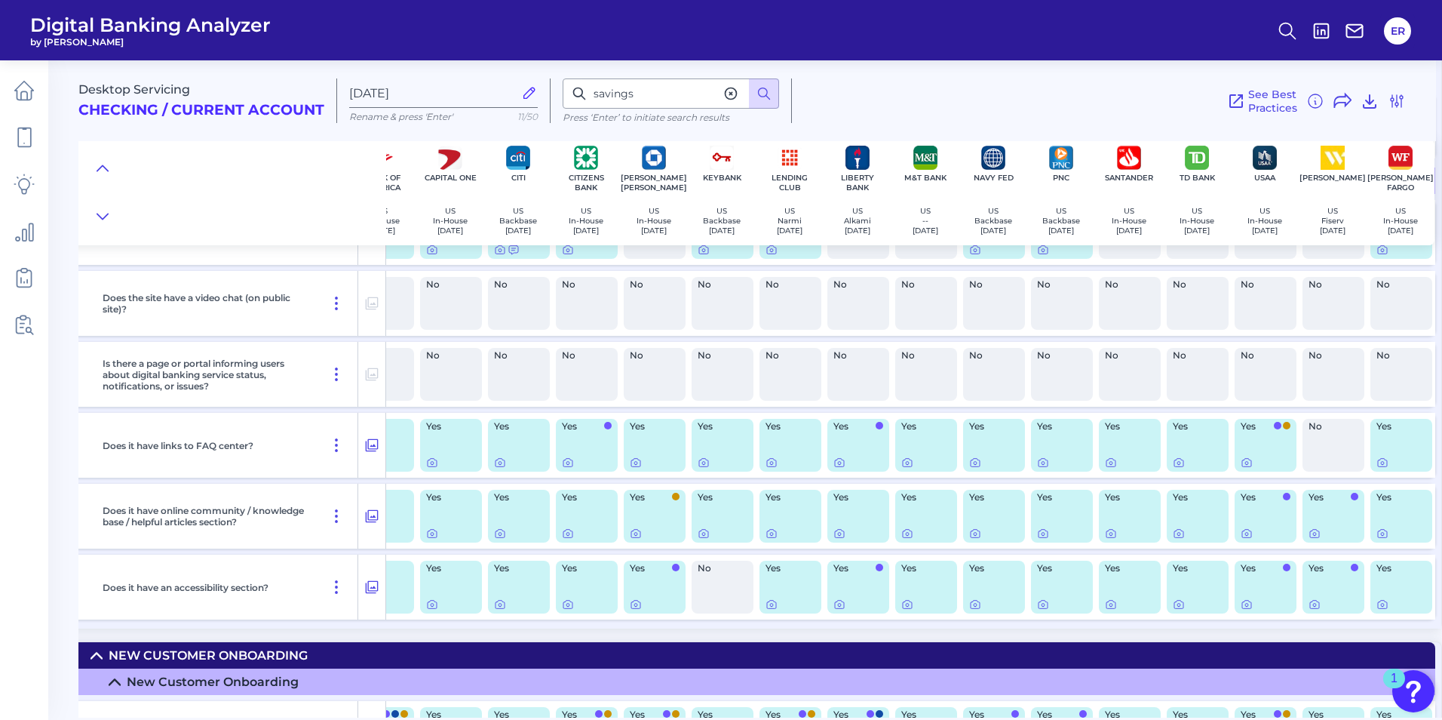
scroll to position [960, 112]
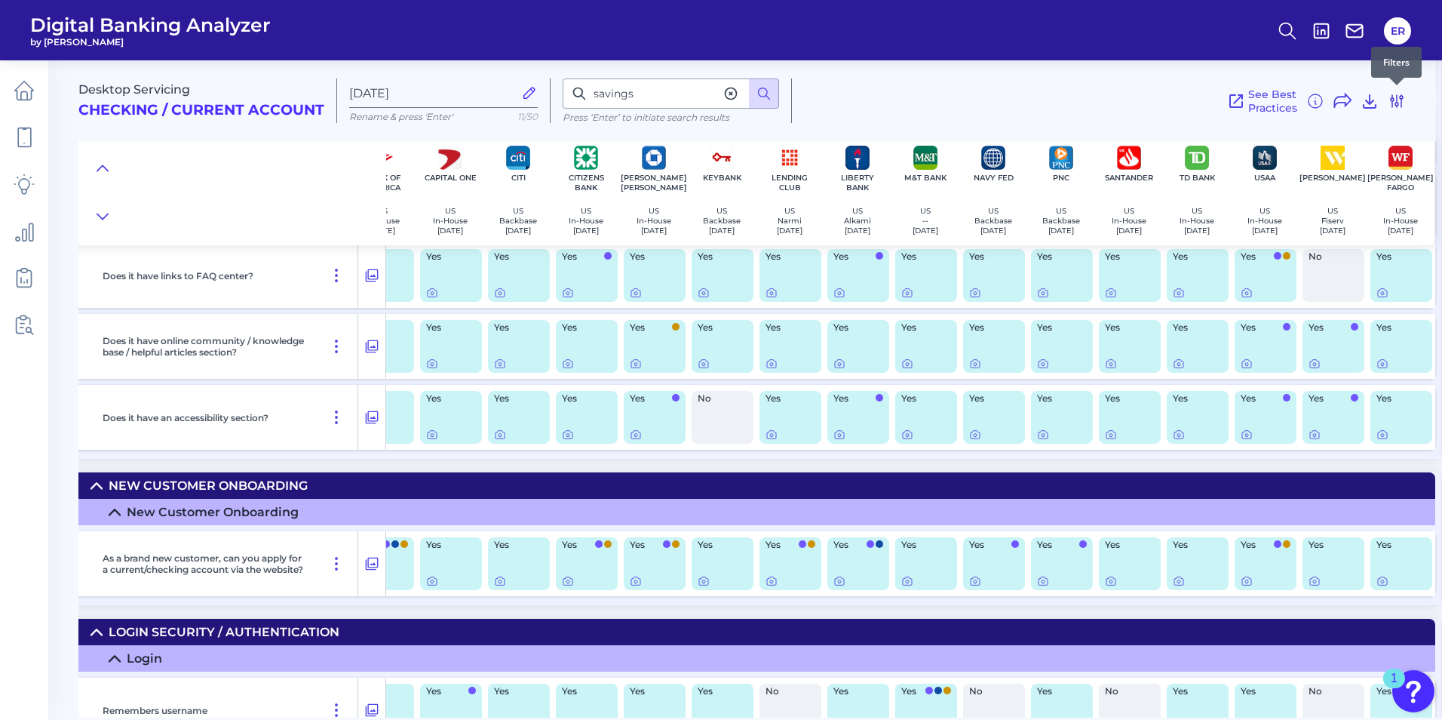
click at [1401, 103] on icon at bounding box center [1397, 101] width 12 height 12
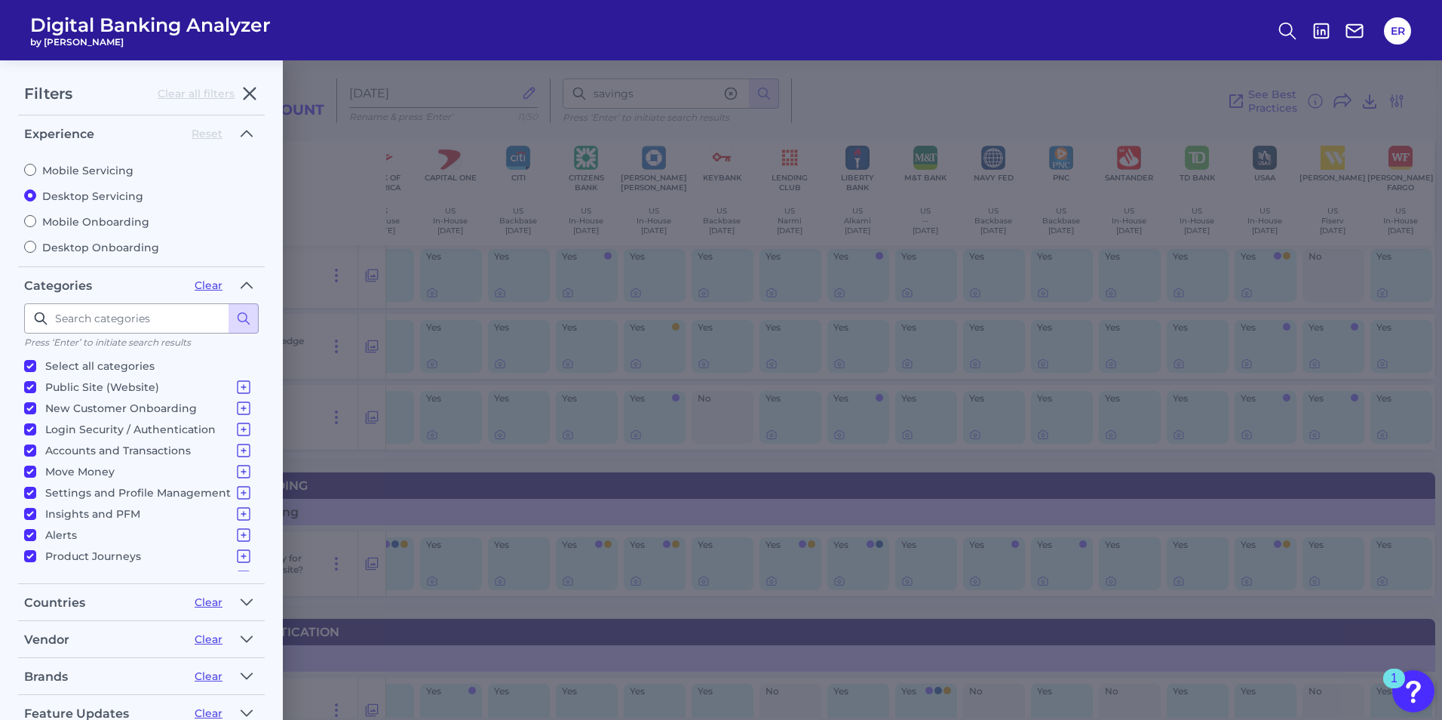
click at [26, 364] on input "Select all categories" at bounding box center [30, 366] width 12 height 12
checkbox input "false"
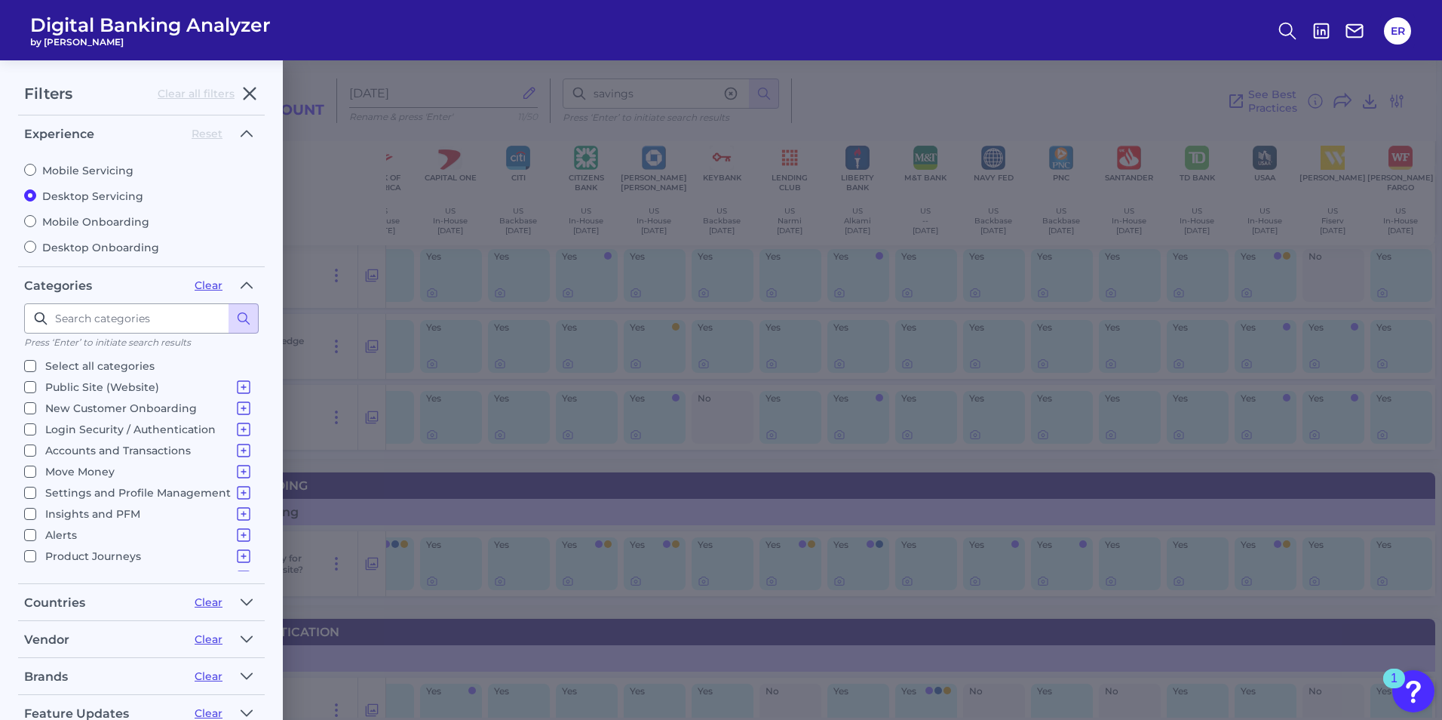
checkbox input "false"
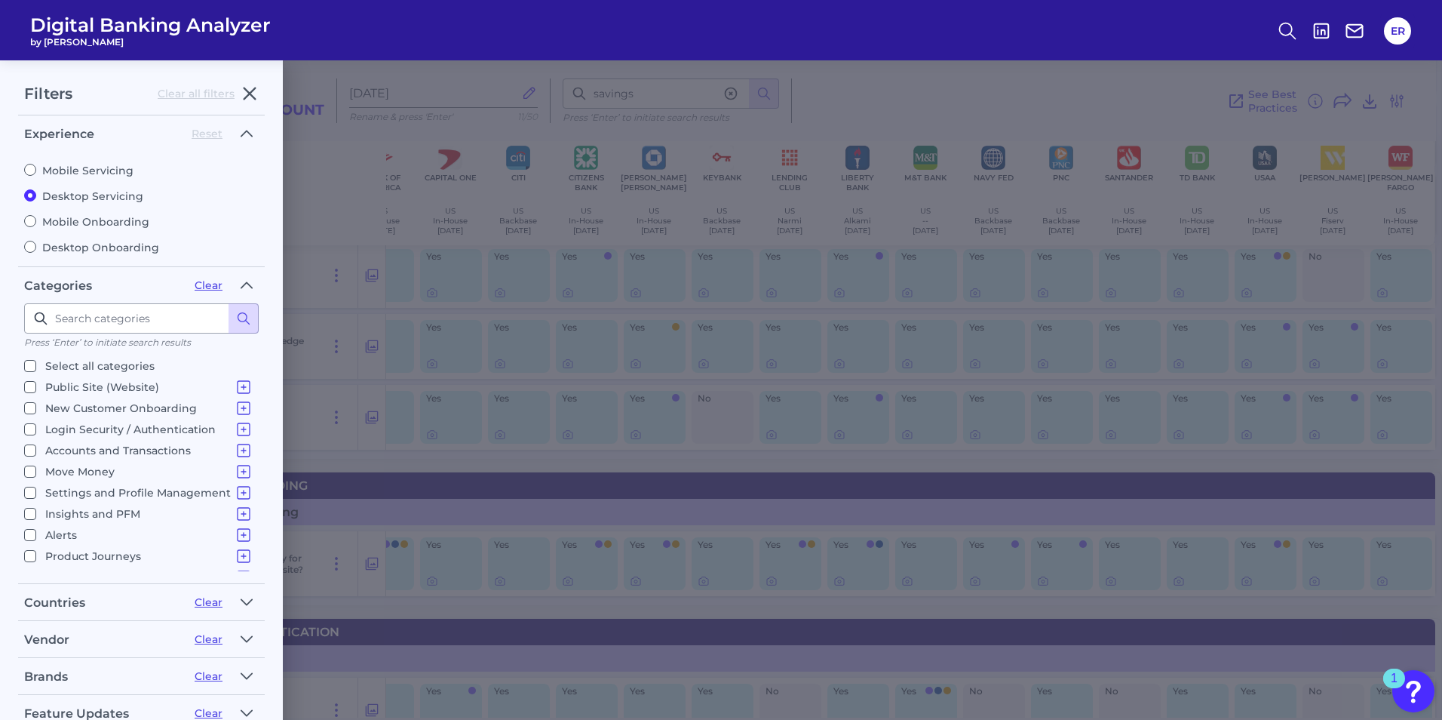
checkbox input "false"
click at [26, 364] on input "Select all categories" at bounding box center [30, 366] width 12 height 12
checkbox input "true"
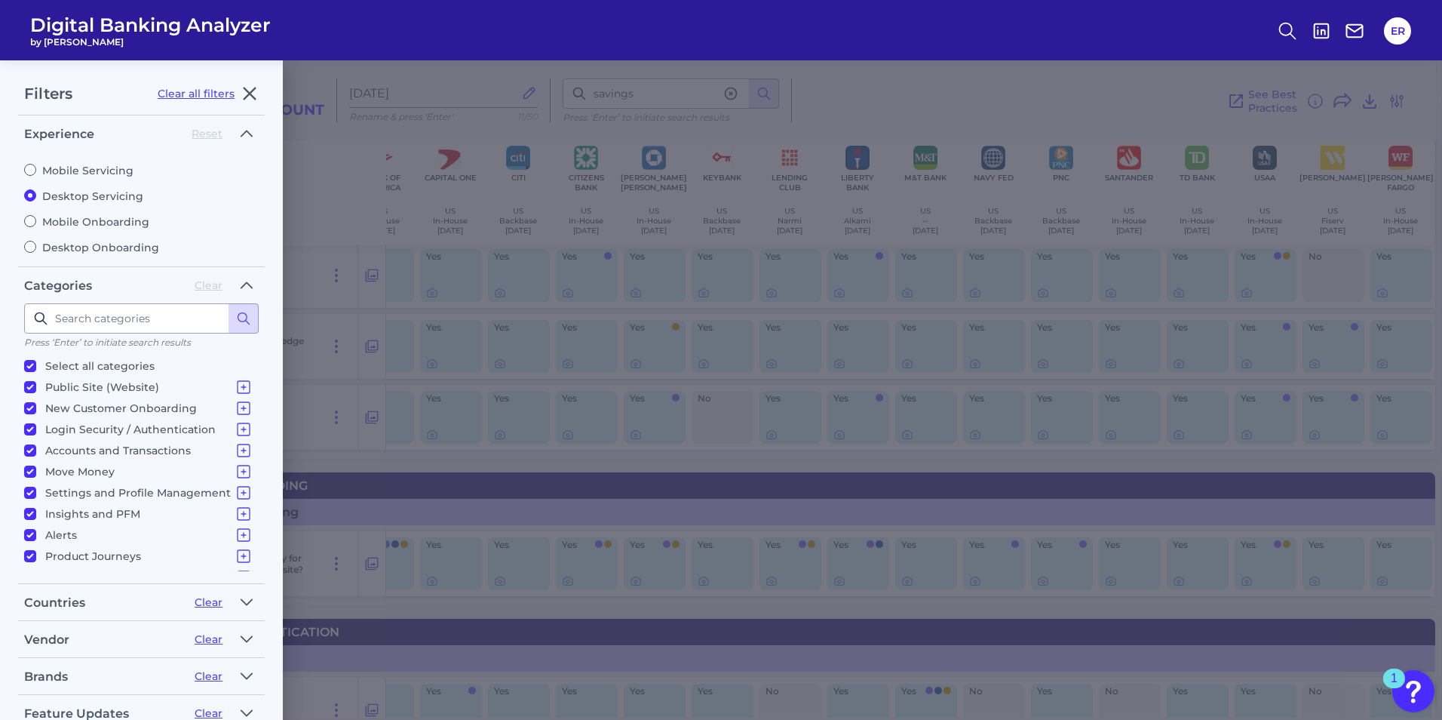
checkbox input "true"
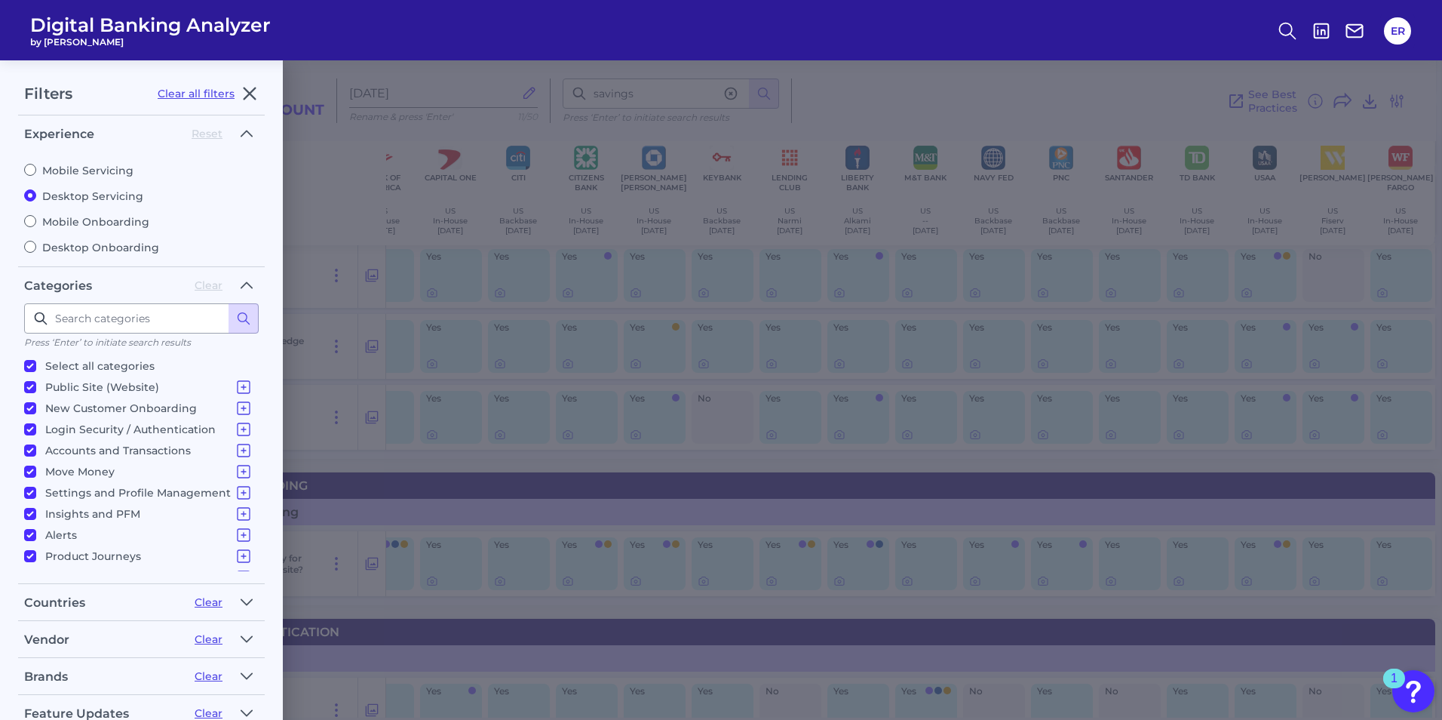
checkbox input "true"
click at [29, 365] on input "Select all categories" at bounding box center [30, 366] width 12 height 12
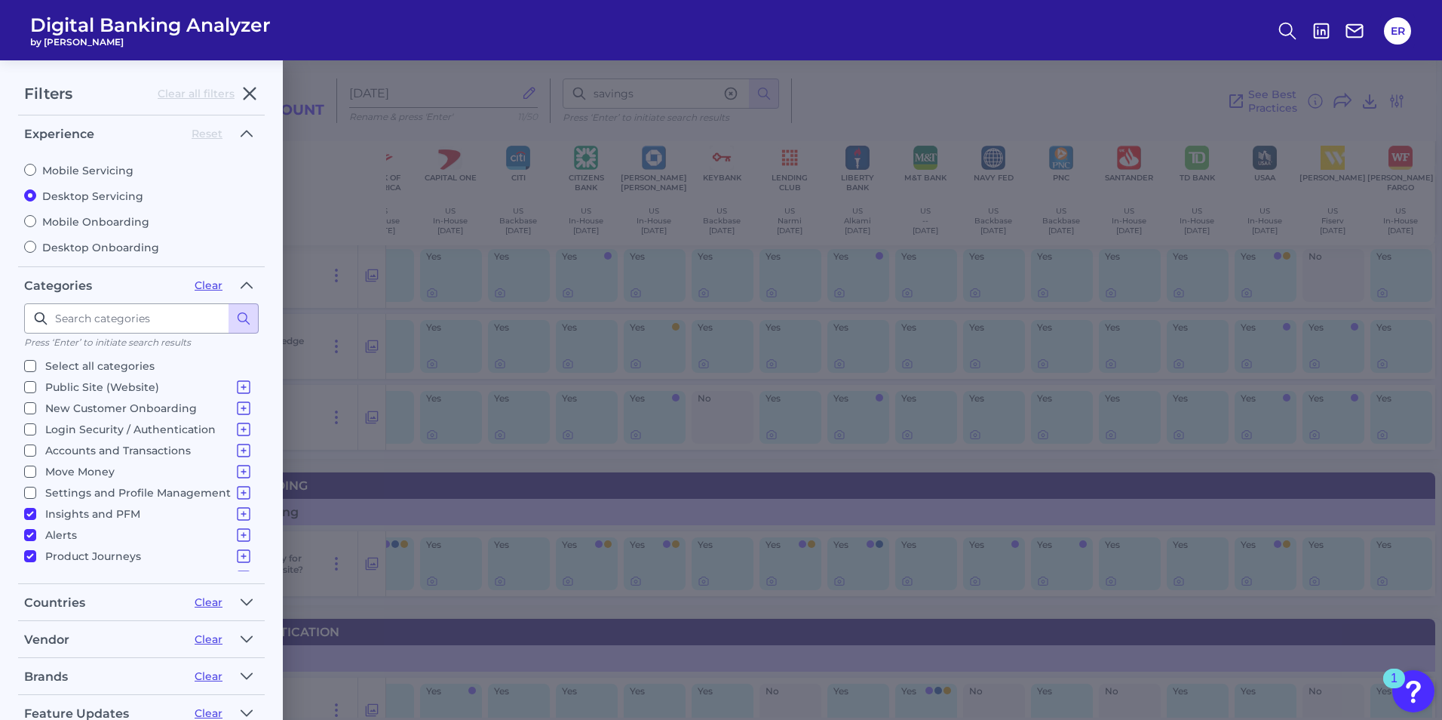
checkbox input "false"
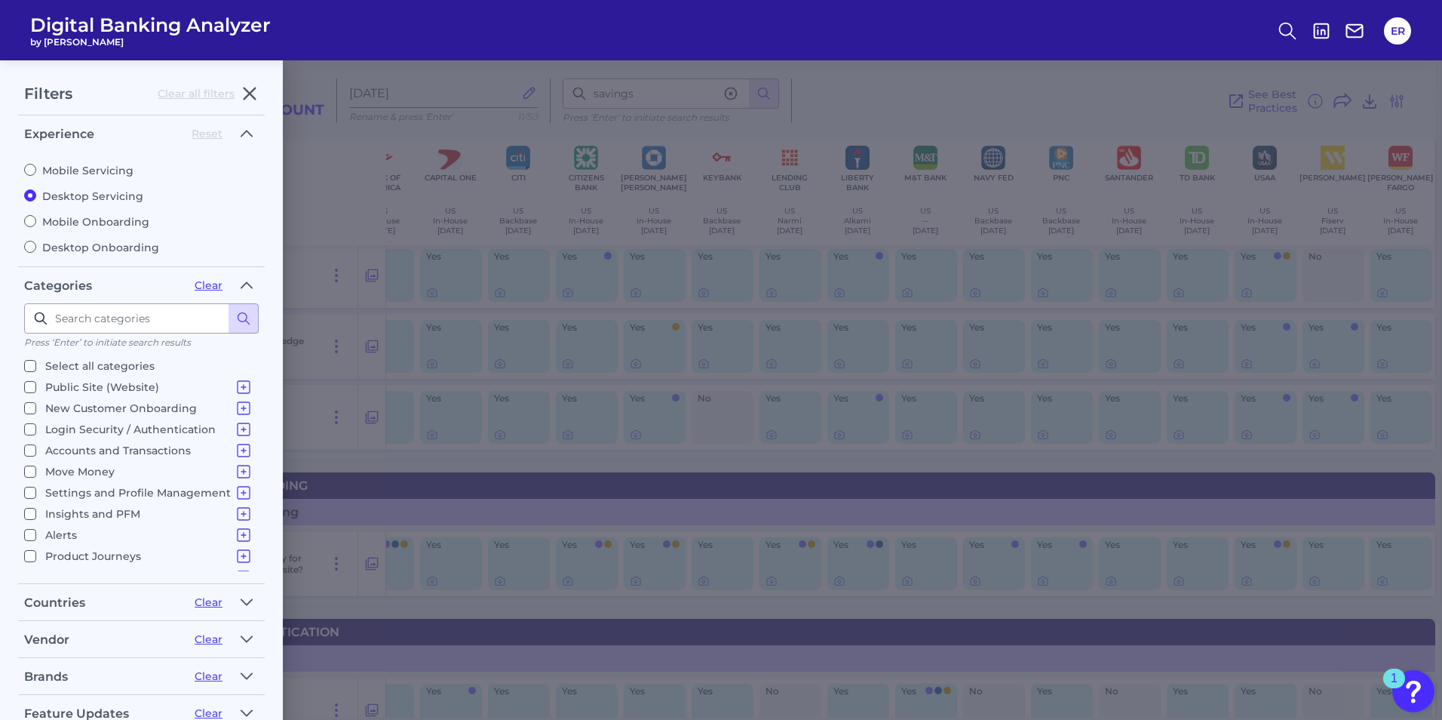
checkbox input "false"
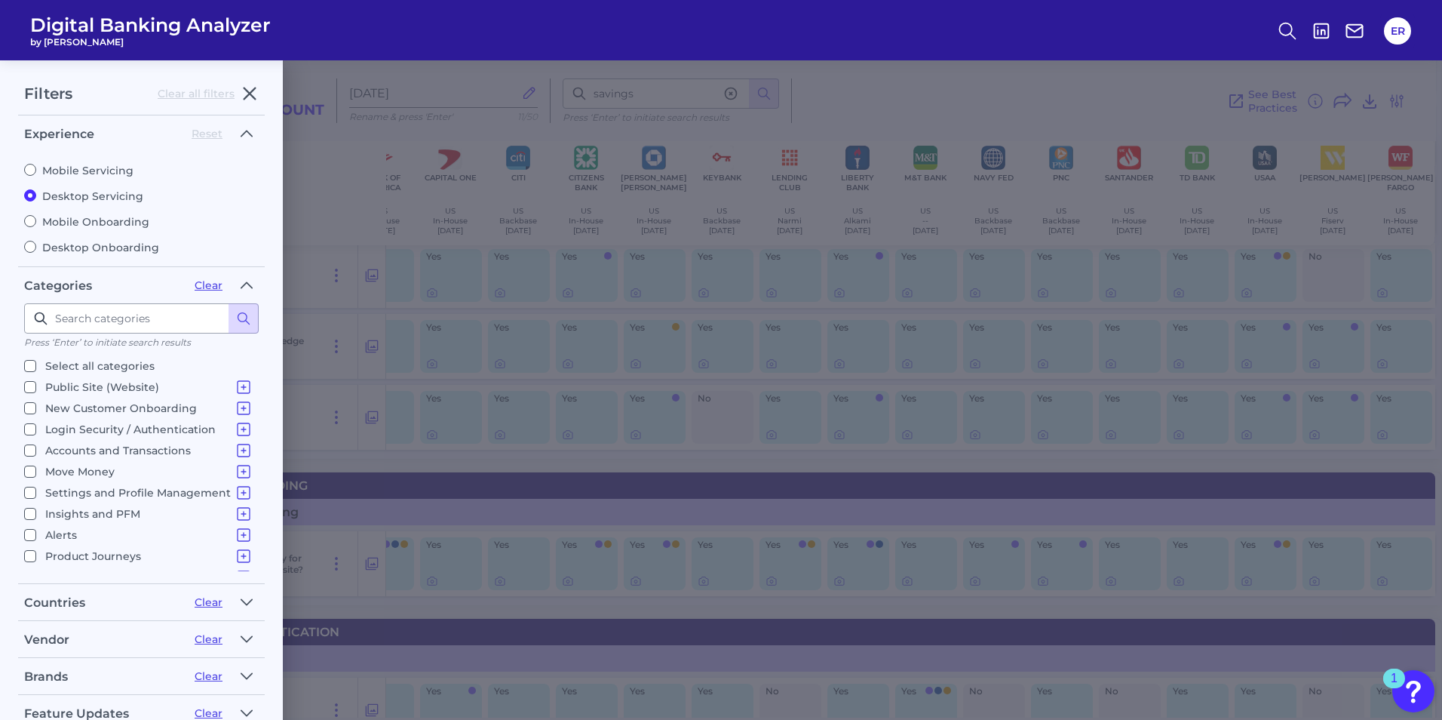
checkbox input "false"
click at [32, 452] on input "Accounts and Transactions Site Structure and Menus Home Screen & Navigation Ind…" at bounding box center [30, 450] width 12 height 12
checkbox input "true"
click at [28, 490] on input "Settings and Profile Management Changing settings Manage Account Holder Access …" at bounding box center [30, 493] width 12 height 12
checkbox input "true"
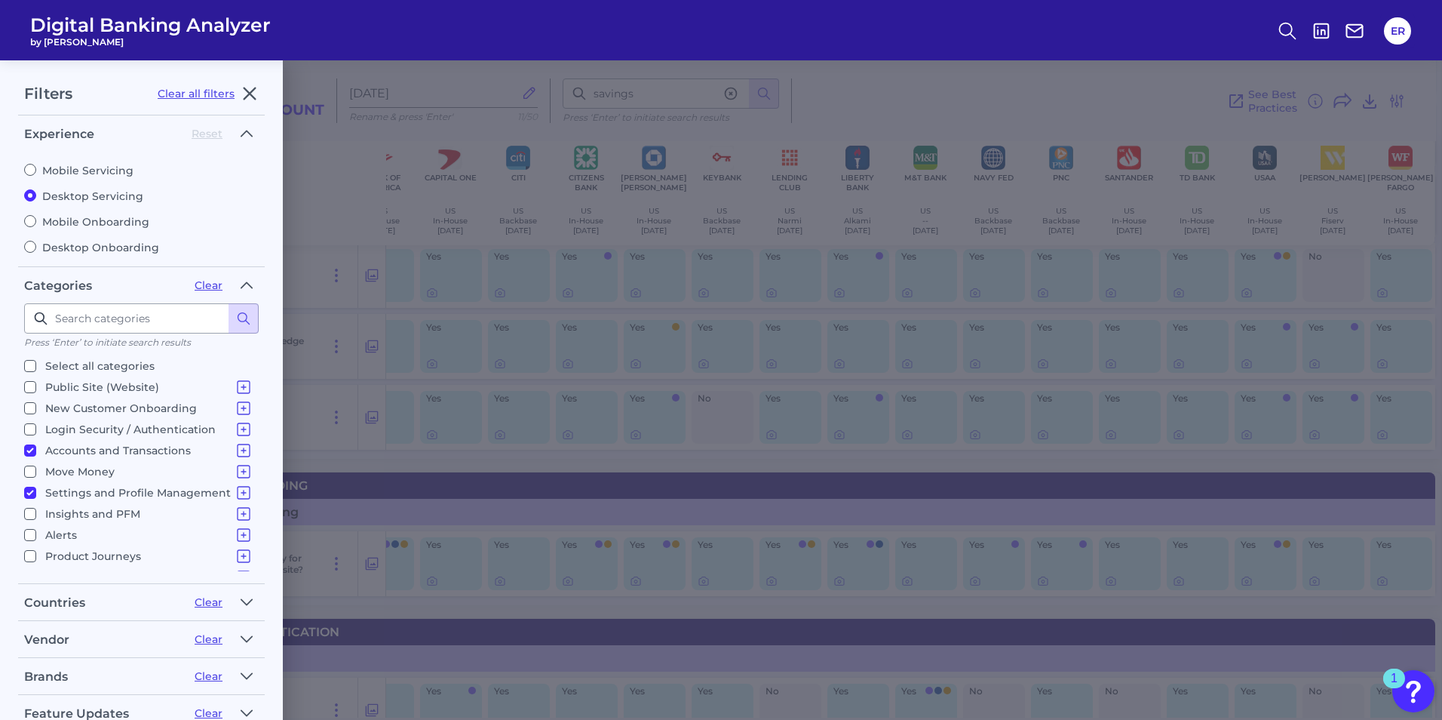
click at [29, 512] on input "Insights and PFM Spending Analysis Budgets Savings Financial Health & Credit Sc…" at bounding box center [30, 514] width 12 height 12
checkbox input "true"
click at [251, 96] on icon "button" at bounding box center [249, 93] width 11 height 11
checkbox input "true"
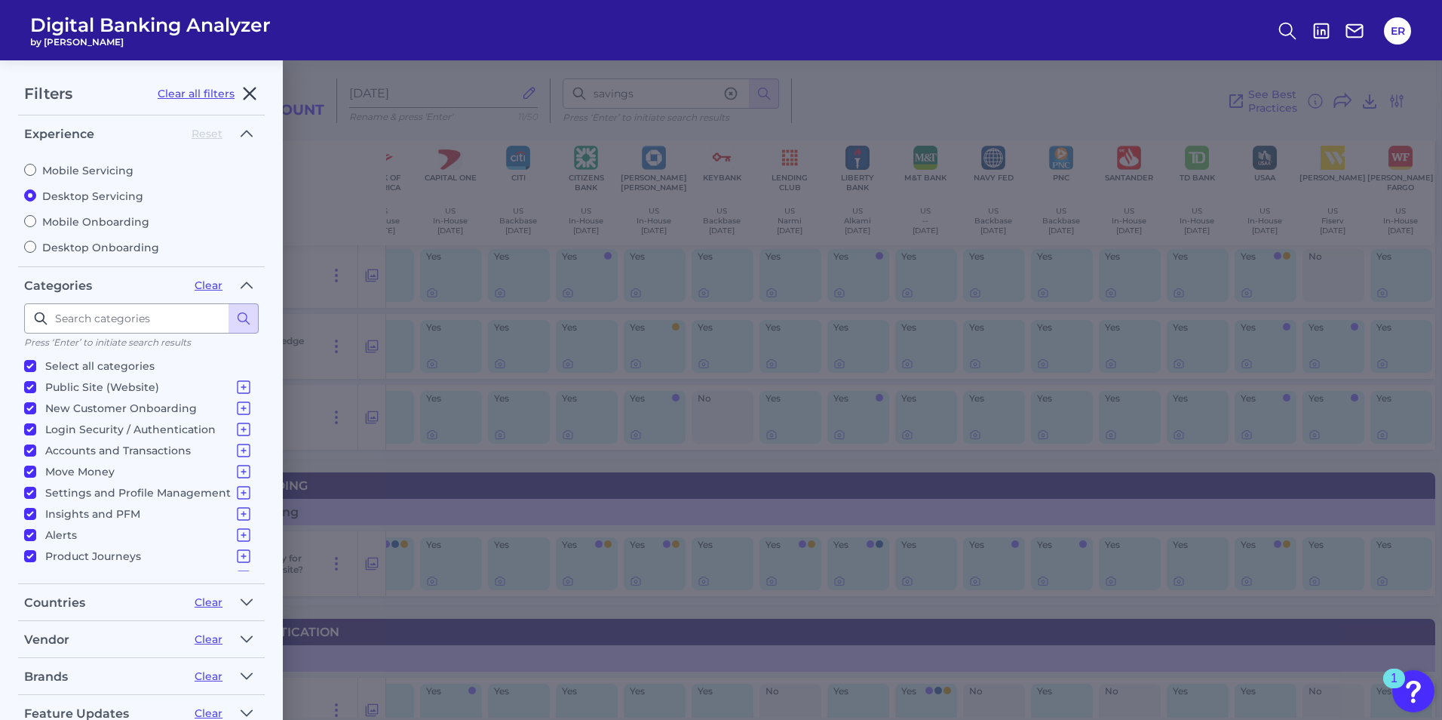
checkbox input "true"
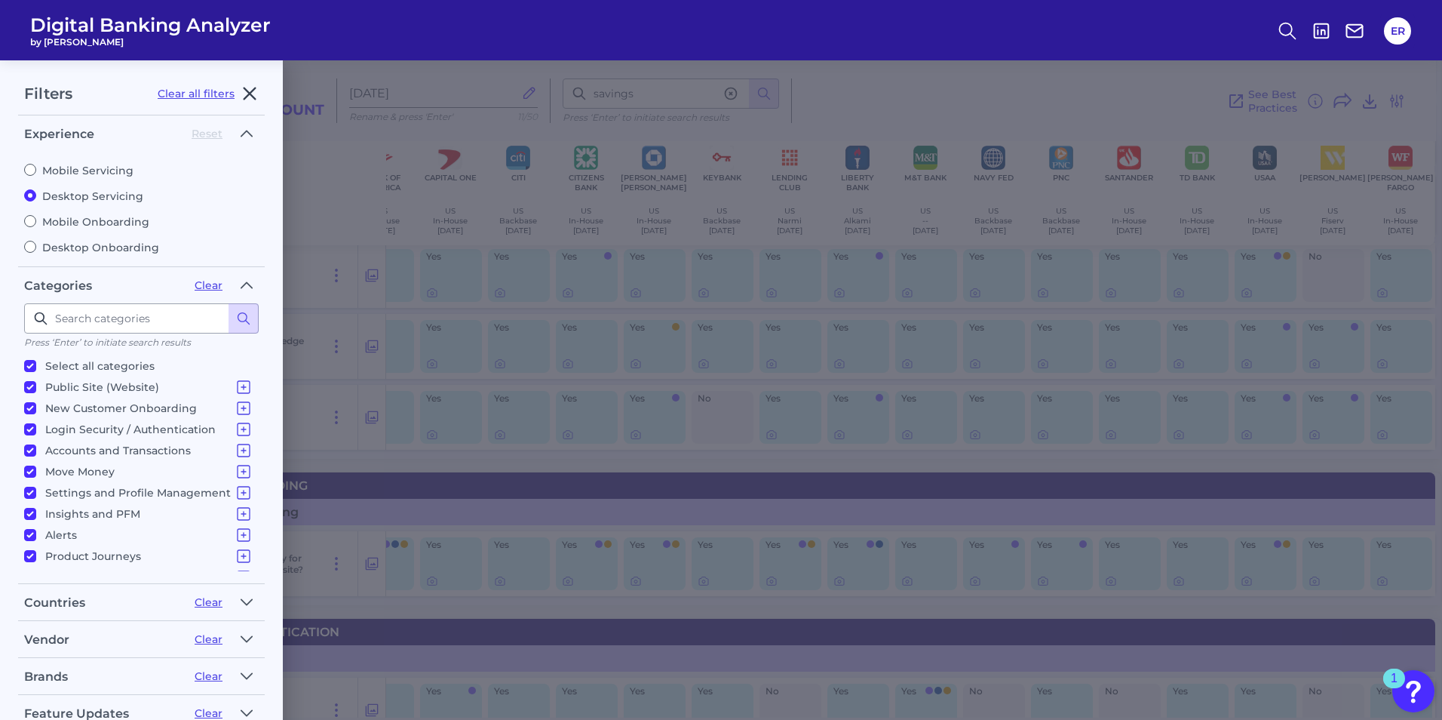
checkbox input "true"
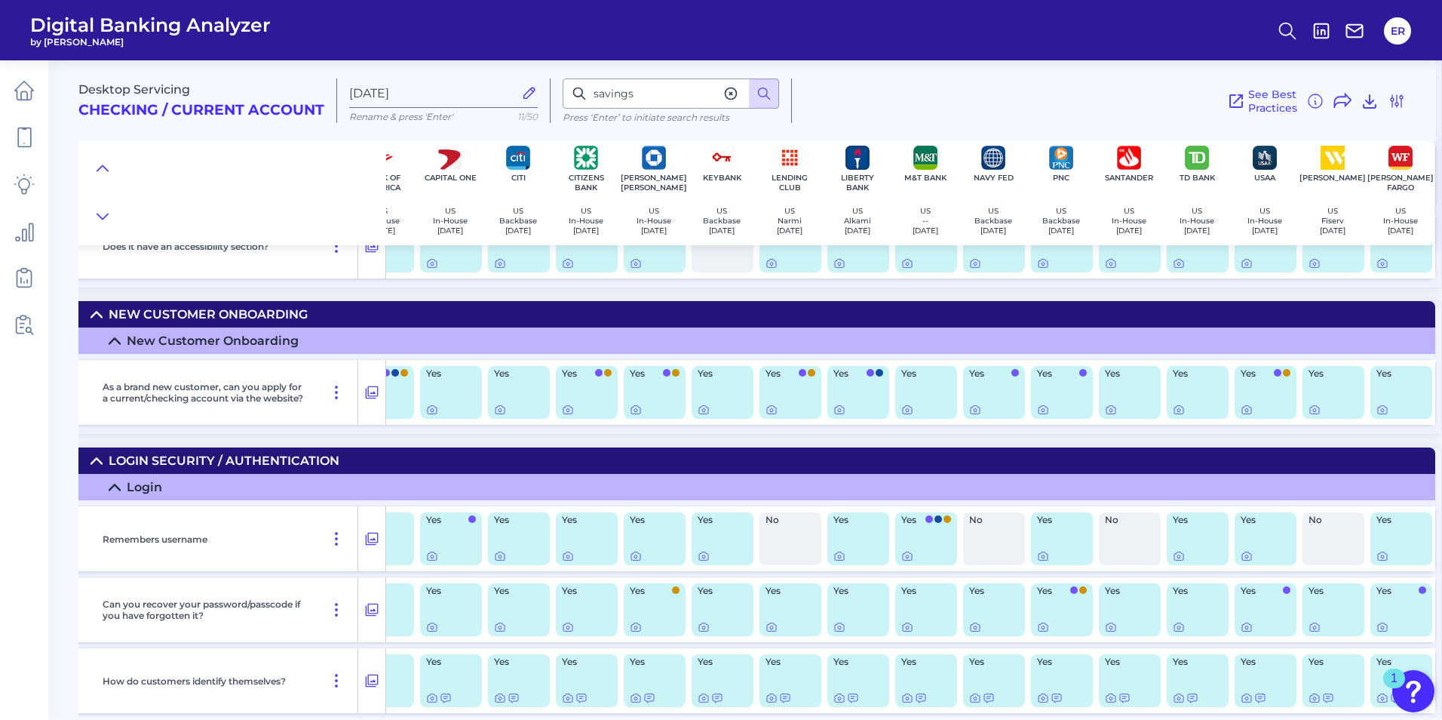
scroll to position [830, 112]
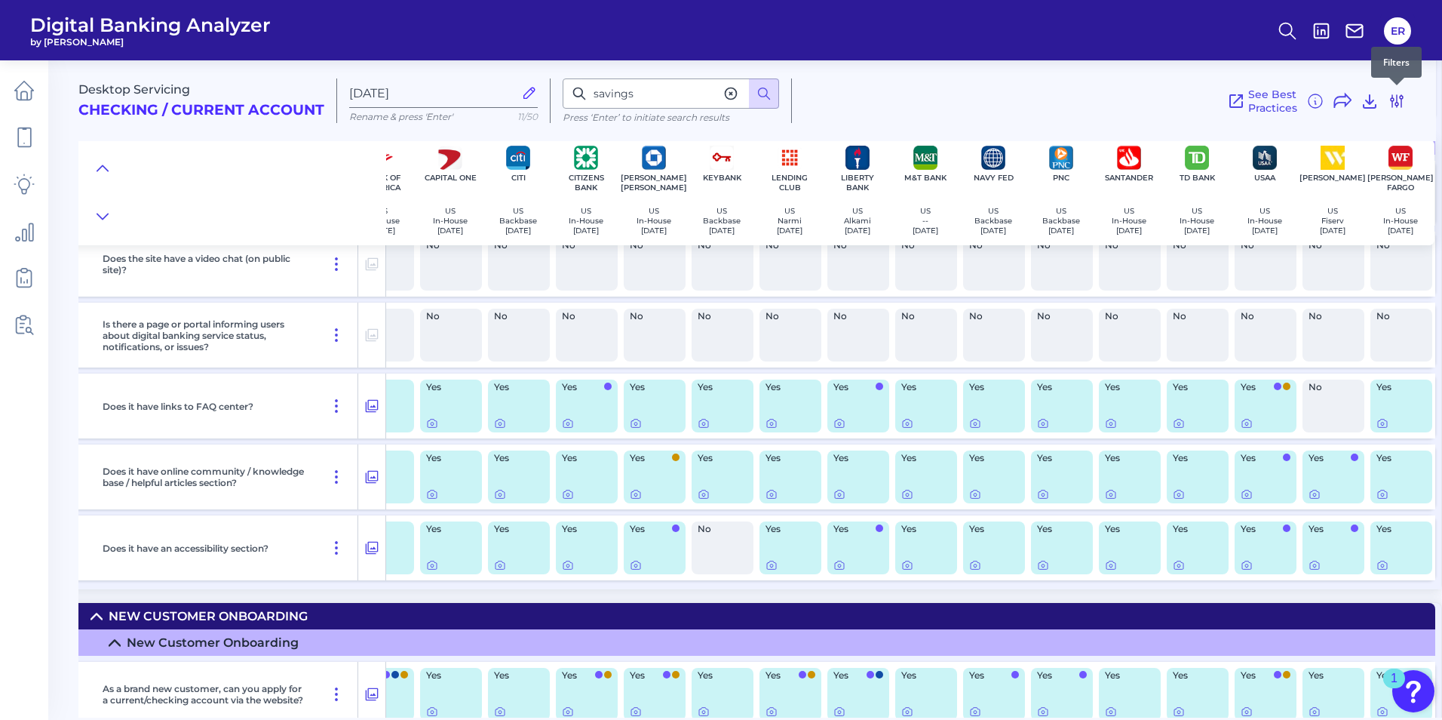
click at [1392, 97] on icon at bounding box center [1397, 101] width 12 height 12
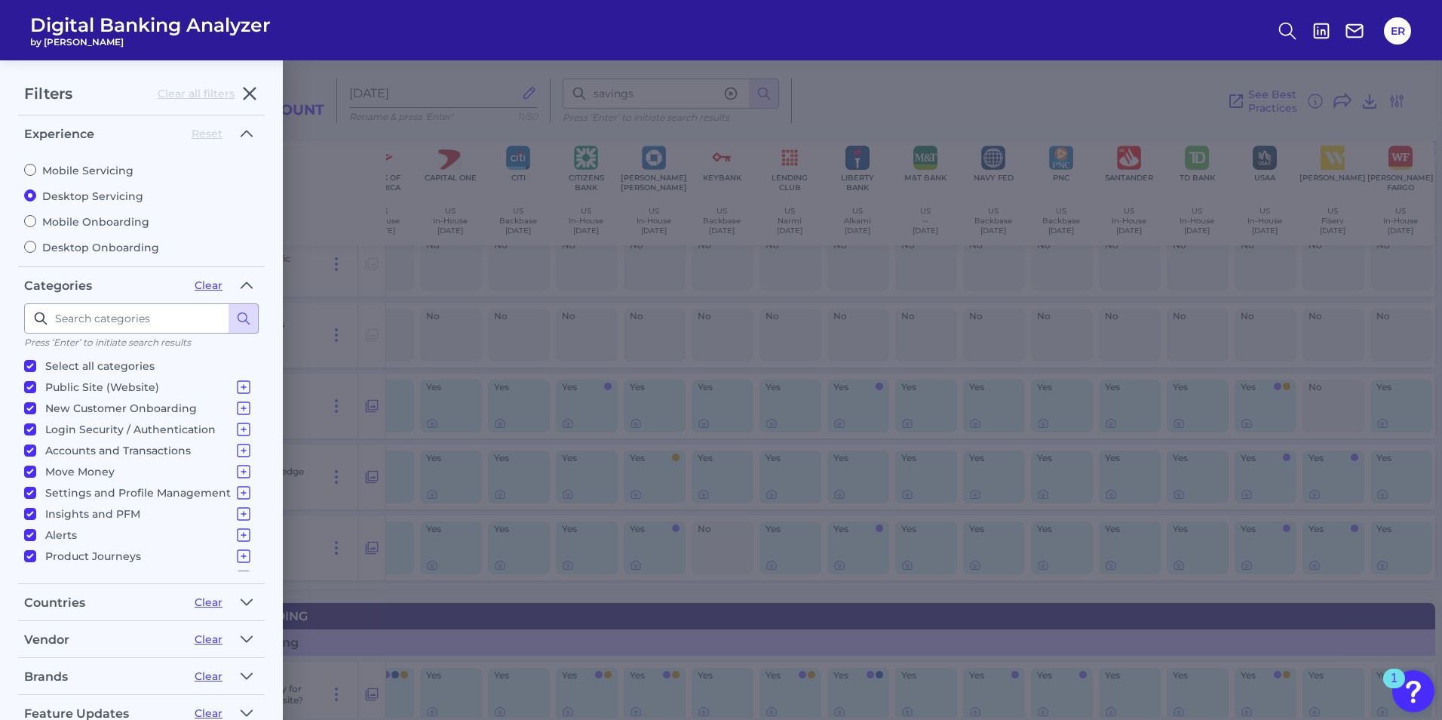
click at [29, 367] on input "Select all categories" at bounding box center [30, 366] width 12 height 12
checkbox input "false"
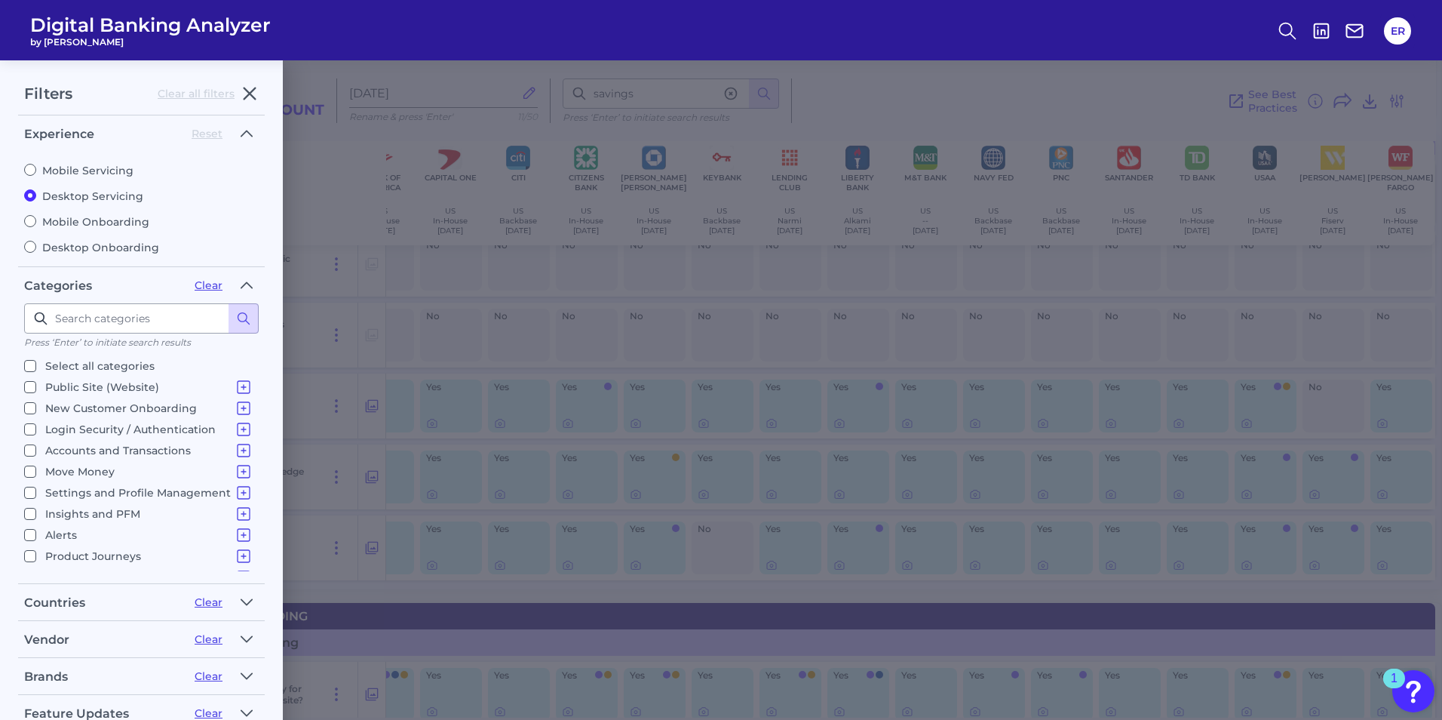
checkbox input "false"
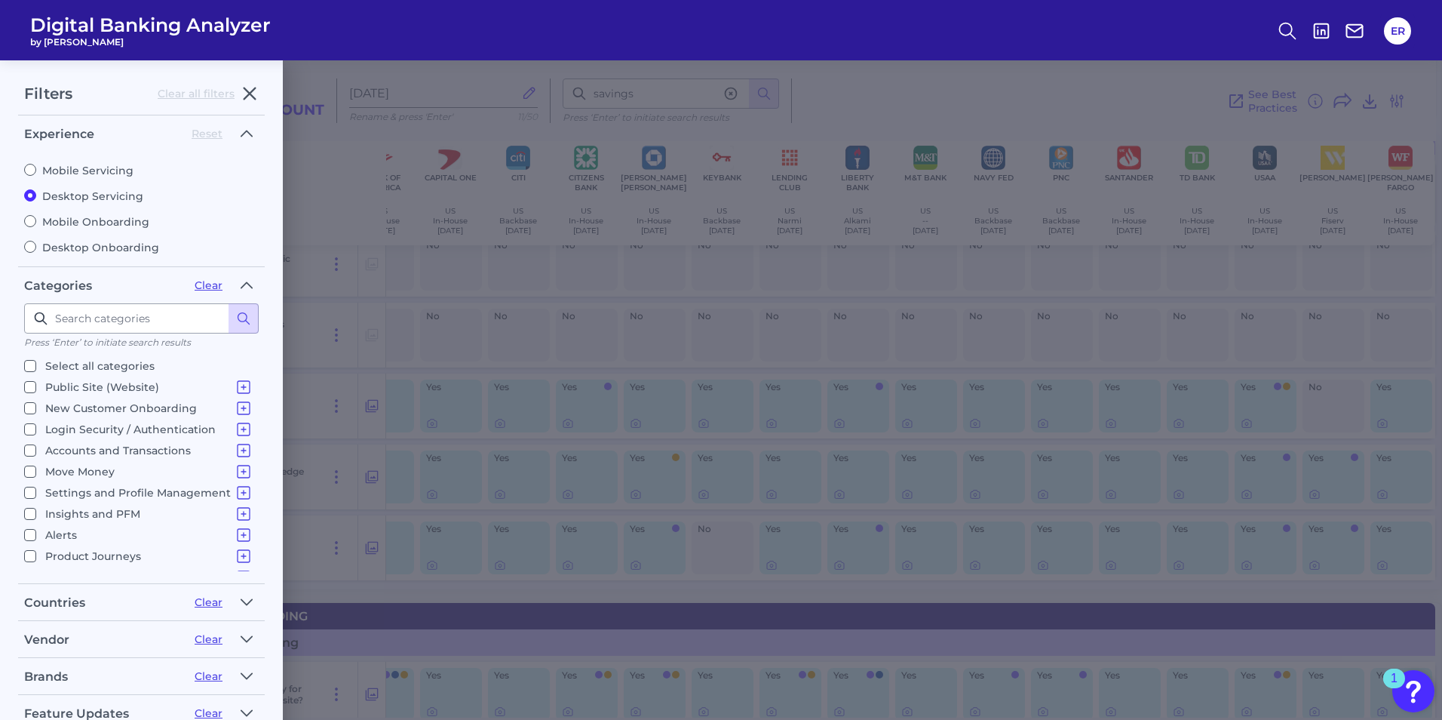
checkbox input "false"
click at [29, 448] on input "Accounts and Transactions Site Structure and Menus Home Screen & Navigation Ind…" at bounding box center [30, 450] width 12 height 12
checkbox input "true"
click at [27, 493] on input "Settings and Profile Management Changing settings Manage Account Holder Access …" at bounding box center [30, 493] width 12 height 12
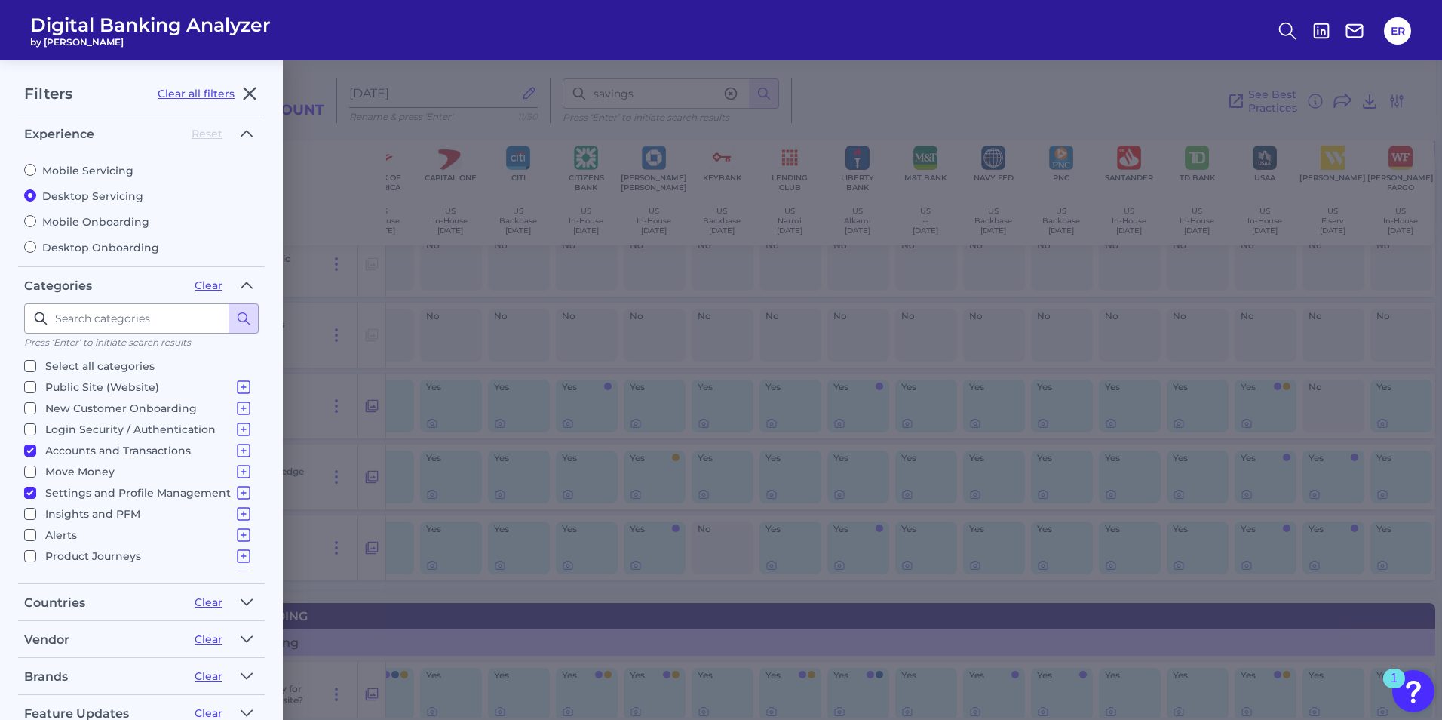
checkbox input "true"
click at [30, 507] on label "Insights and PFM Spending Analysis Budgets Savings Financial Health & Credit Sc…" at bounding box center [138, 514] width 229 height 18
click at [30, 508] on input "Insights and PFM Spending Analysis Budgets Savings Financial Health & Credit Sc…" at bounding box center [30, 514] width 12 height 12
checkbox input "true"
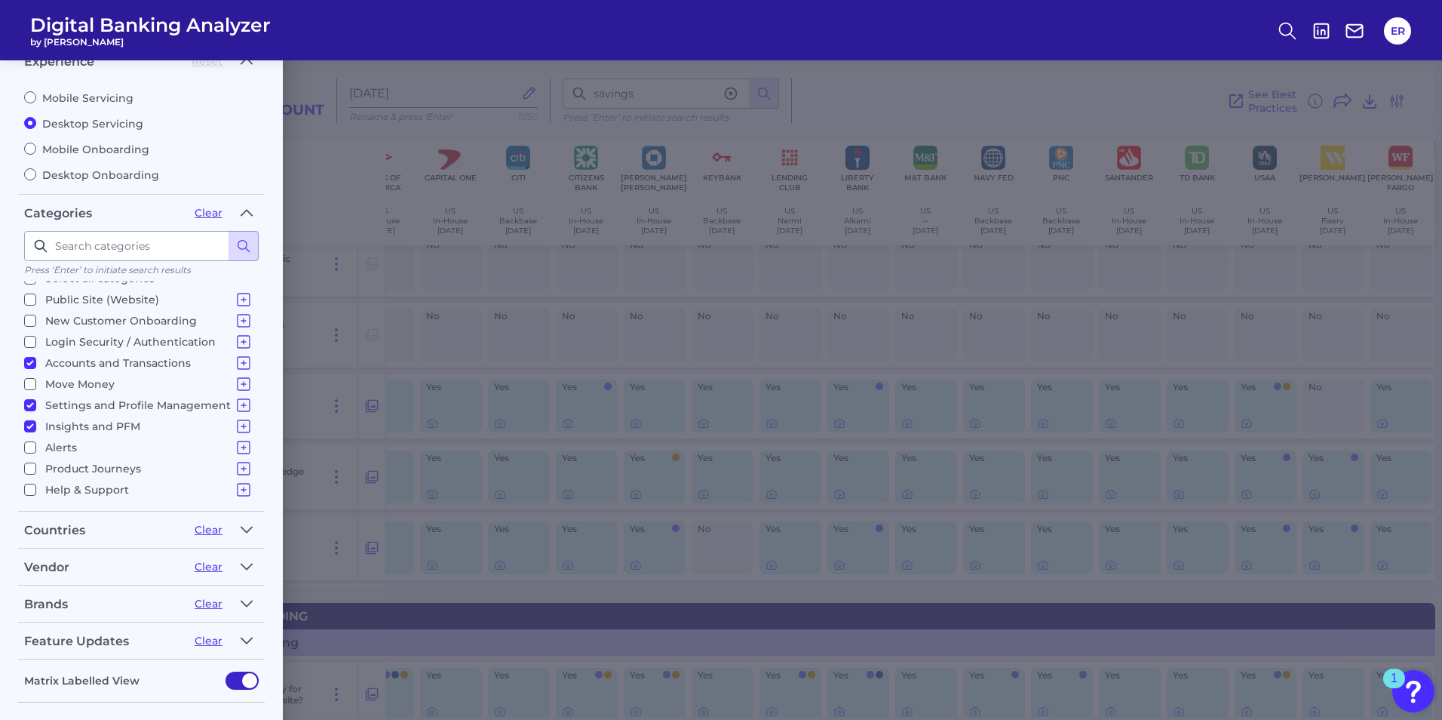
scroll to position [134, 0]
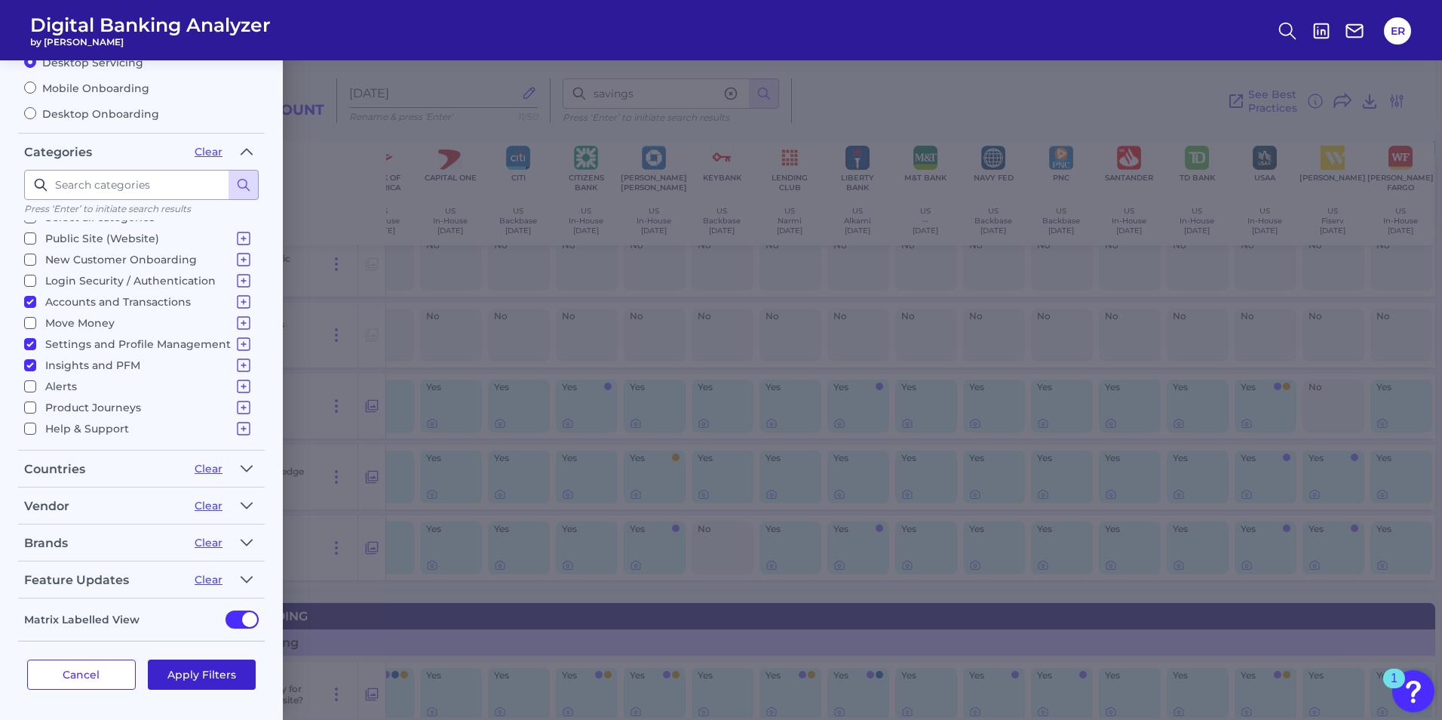
click at [196, 680] on button "Apply Filters" at bounding box center [202, 674] width 109 height 30
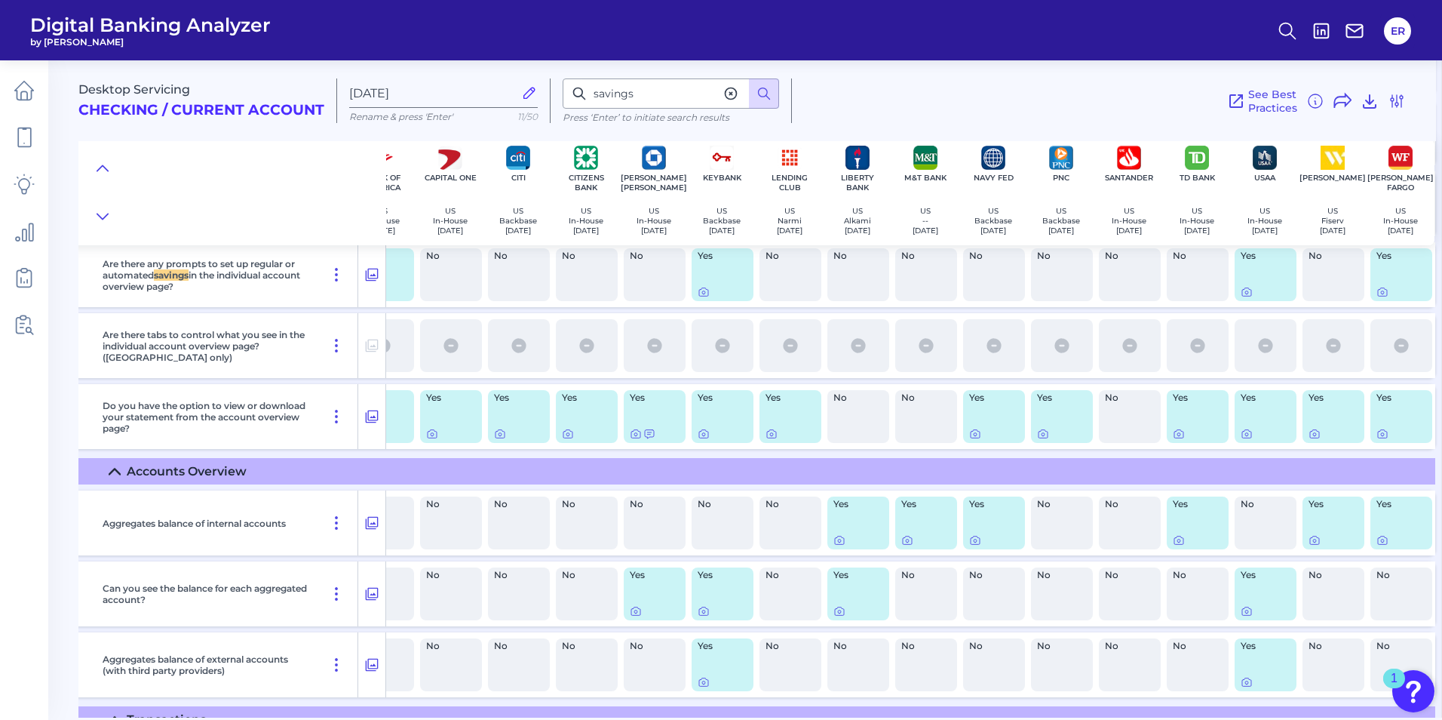
scroll to position [2112, 112]
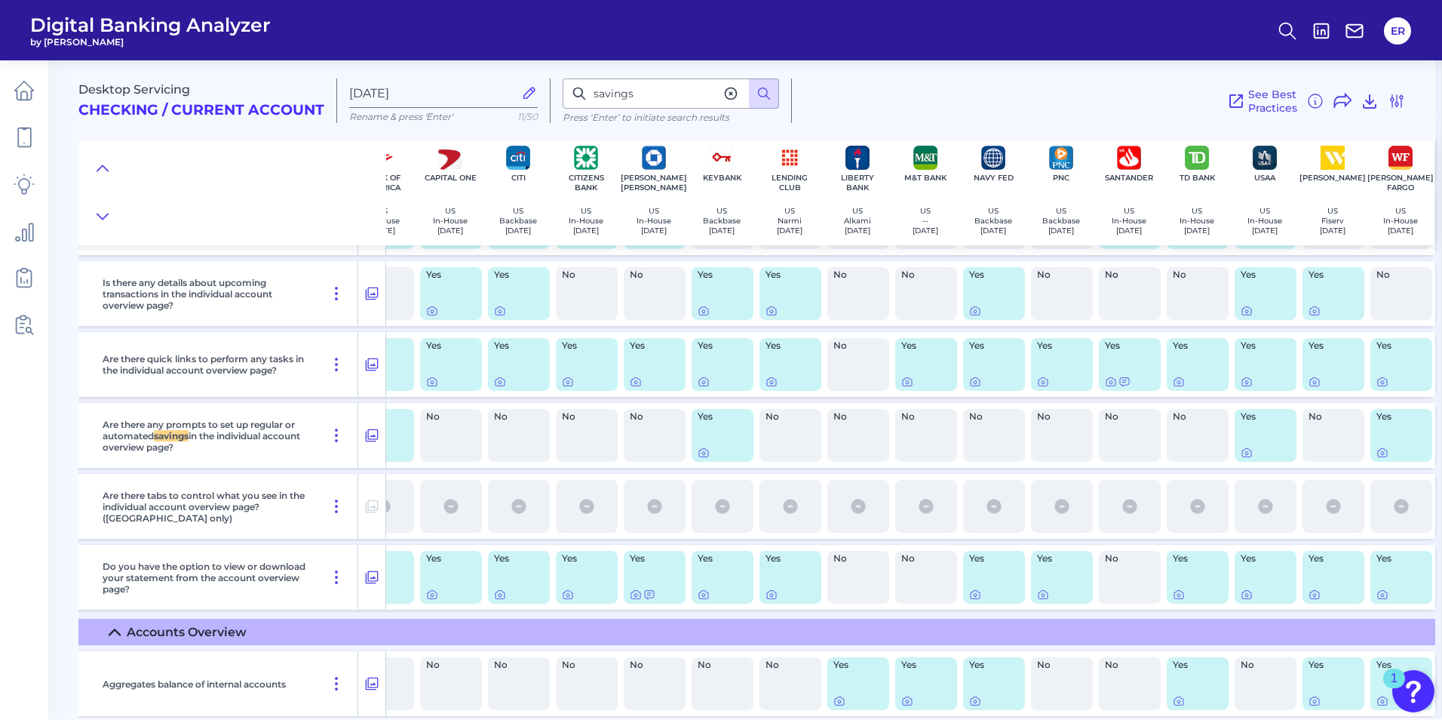
click at [733, 94] on icon at bounding box center [730, 93] width 15 height 15
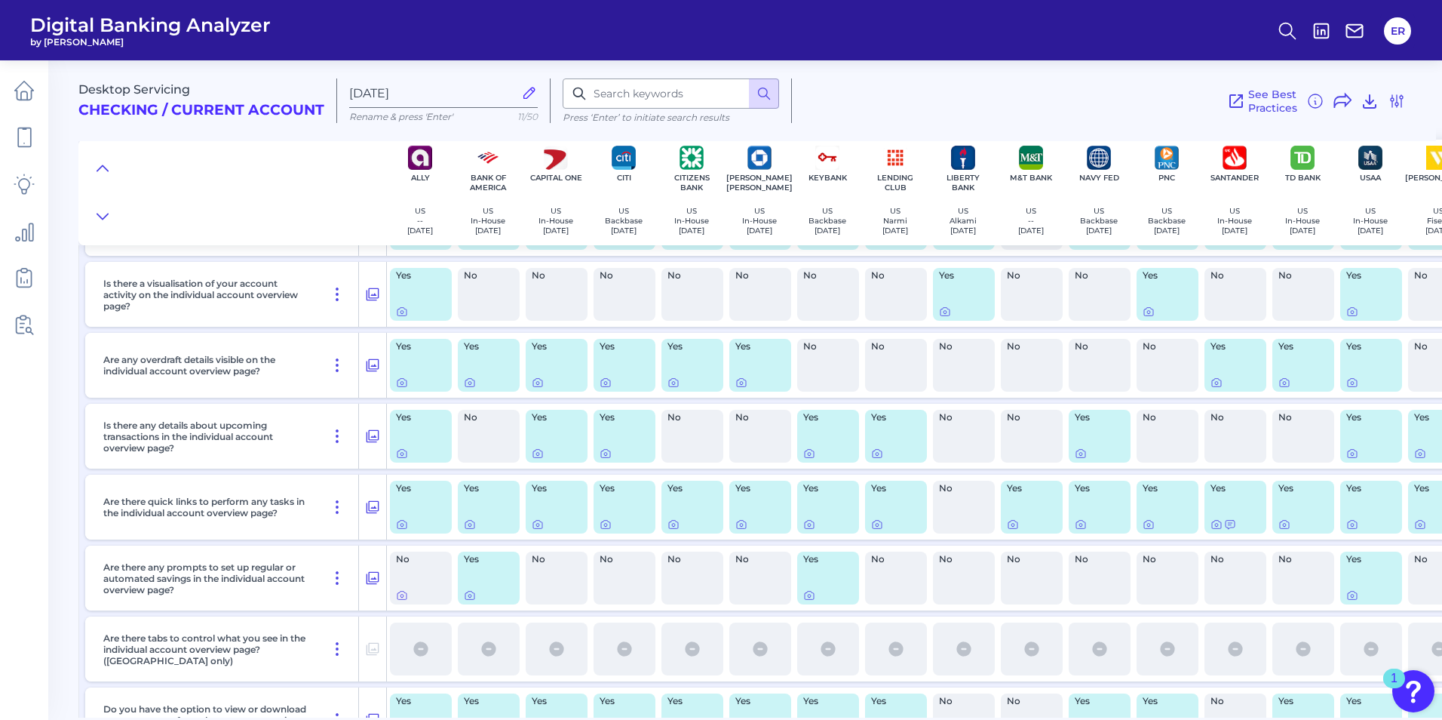
scroll to position [1886, 0]
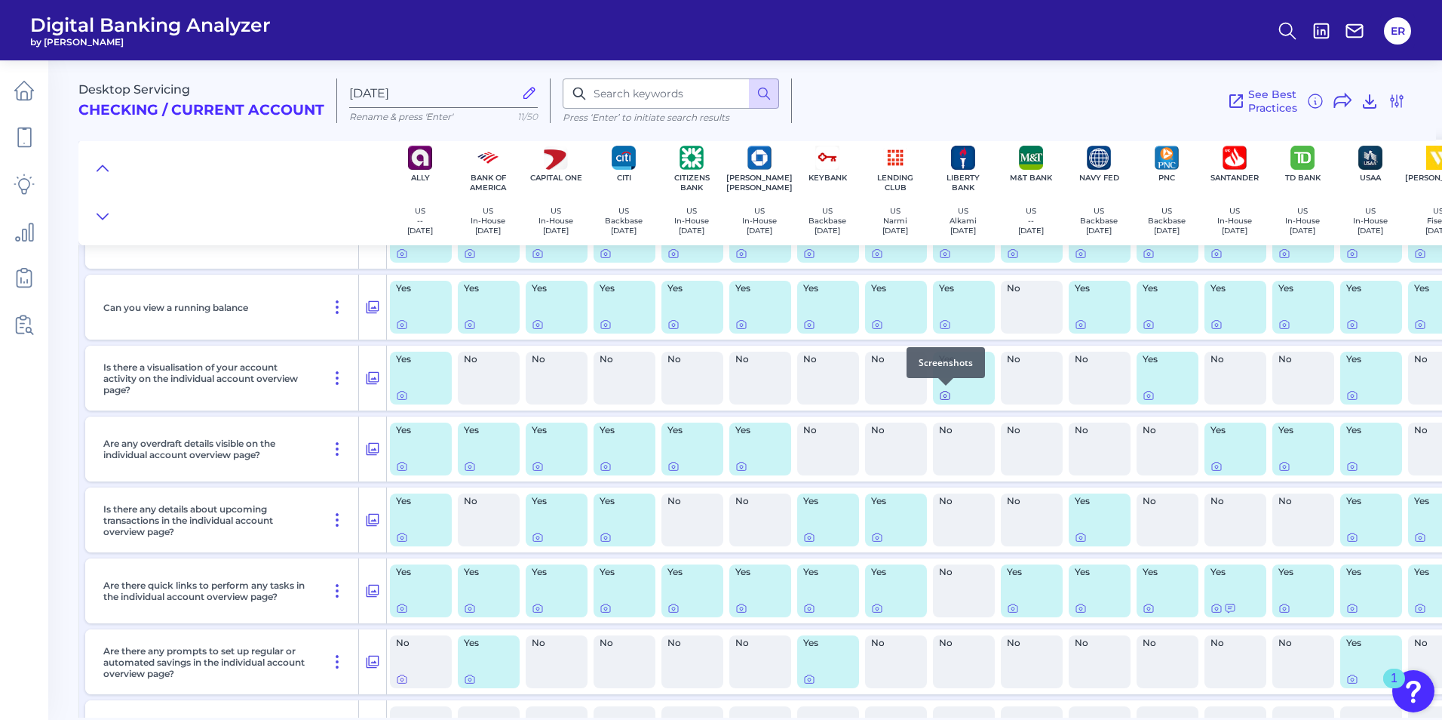
click at [946, 394] on icon at bounding box center [945, 395] width 12 height 12
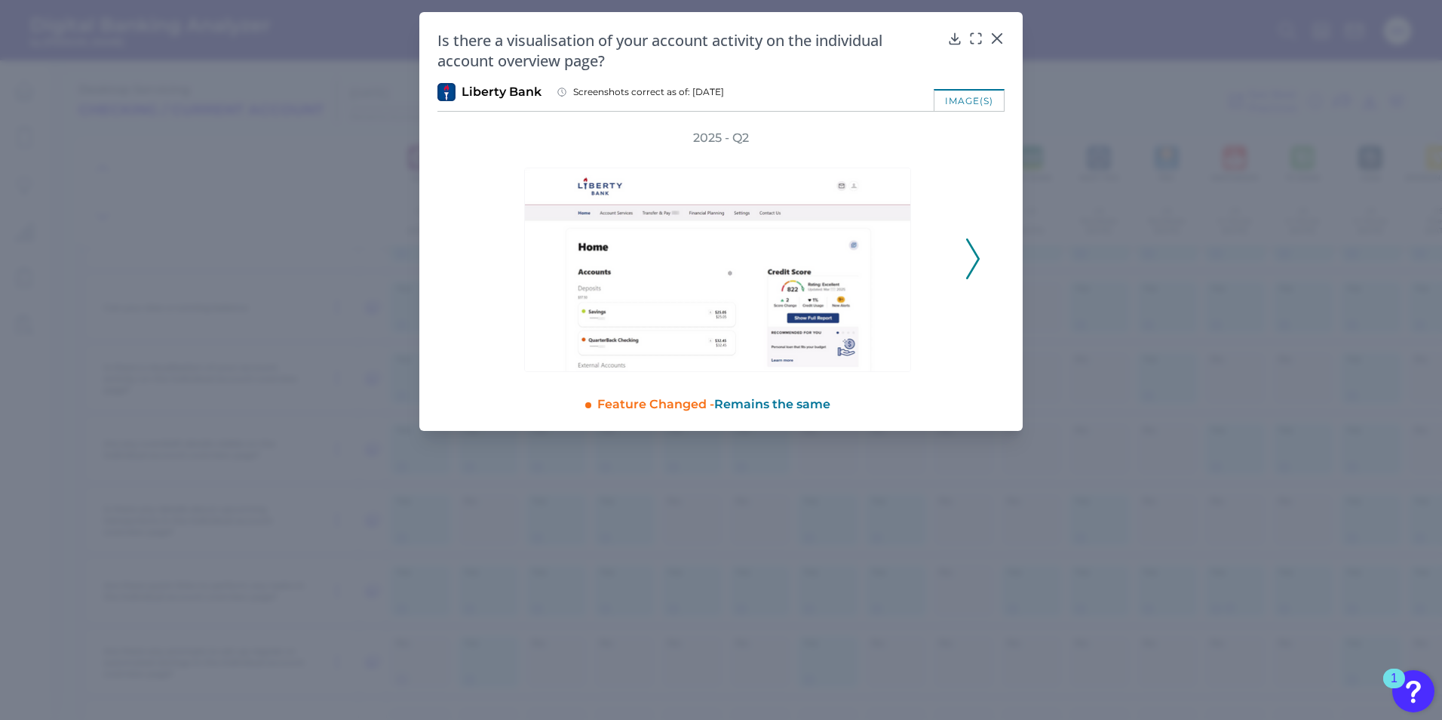
click at [968, 262] on icon at bounding box center [973, 258] width 14 height 41
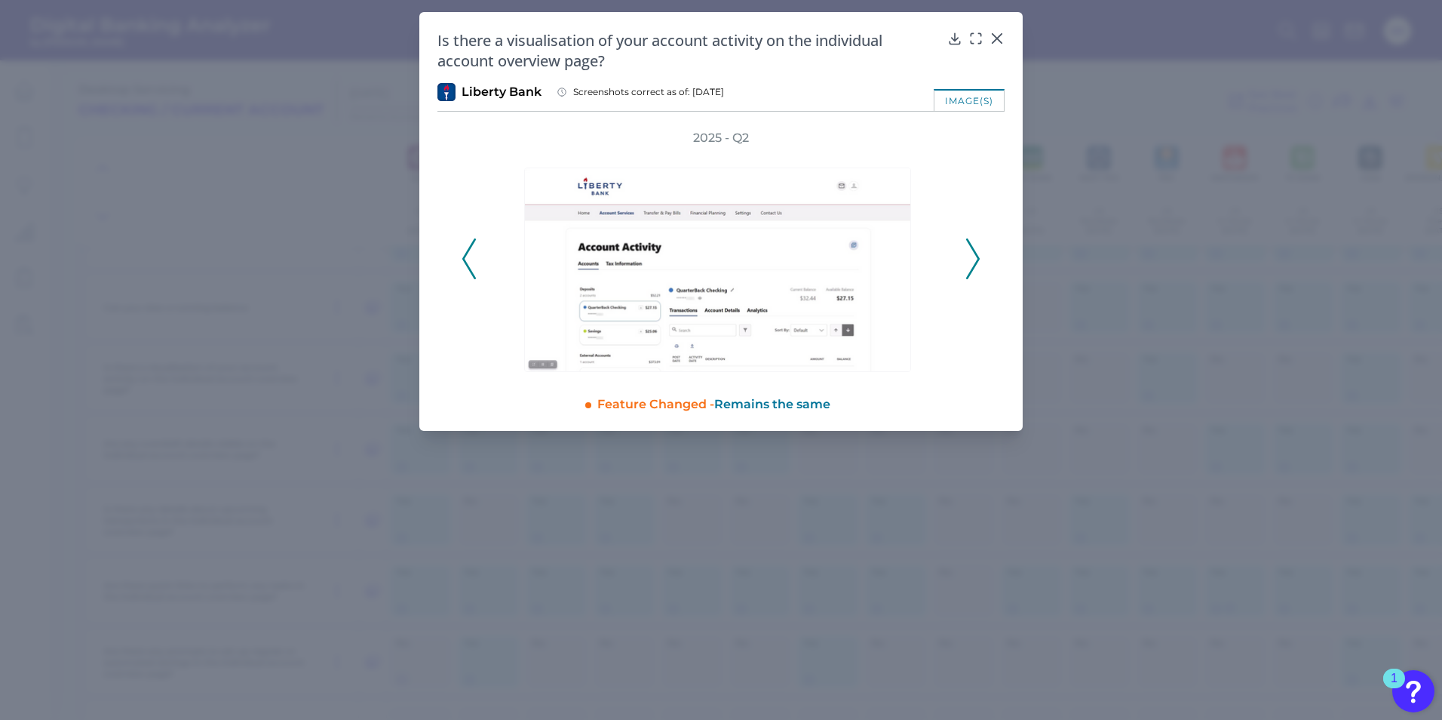
click at [968, 262] on icon at bounding box center [973, 258] width 14 height 41
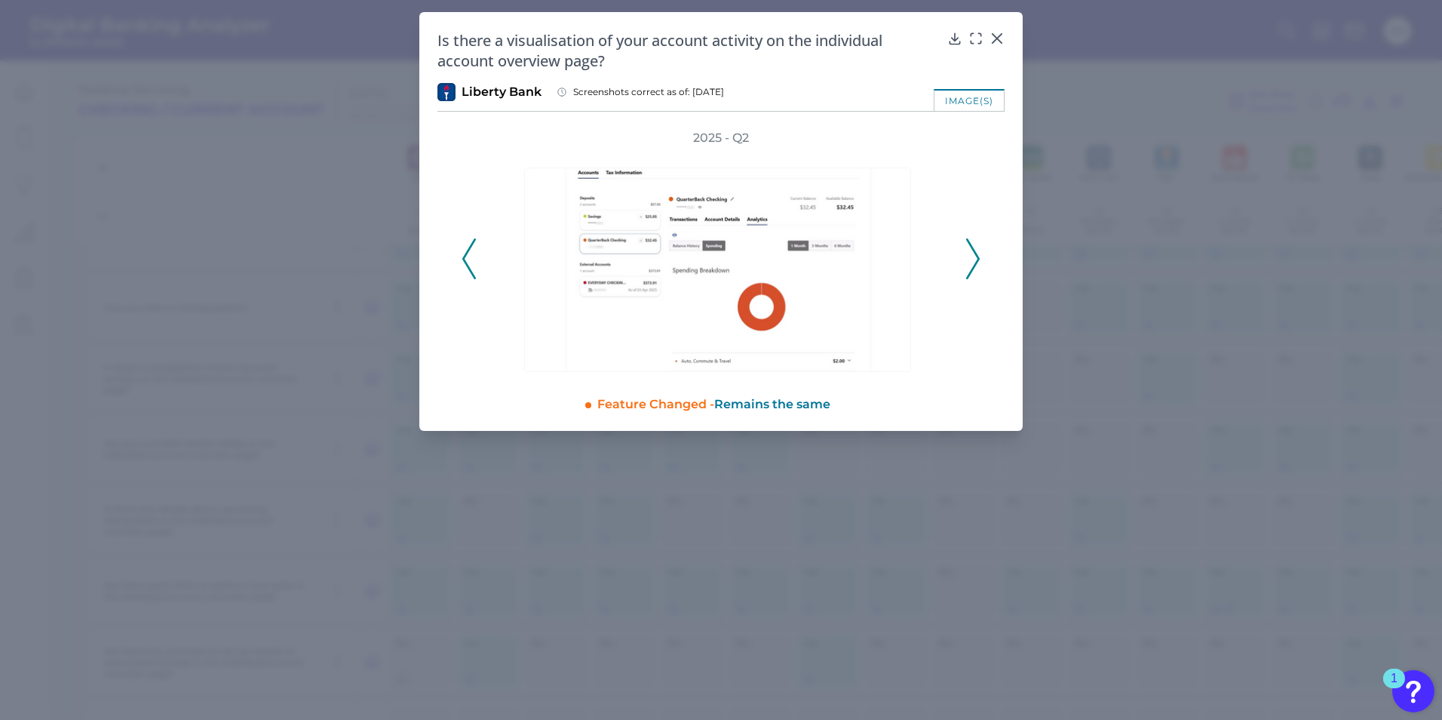
click at [968, 262] on icon at bounding box center [973, 258] width 14 height 41
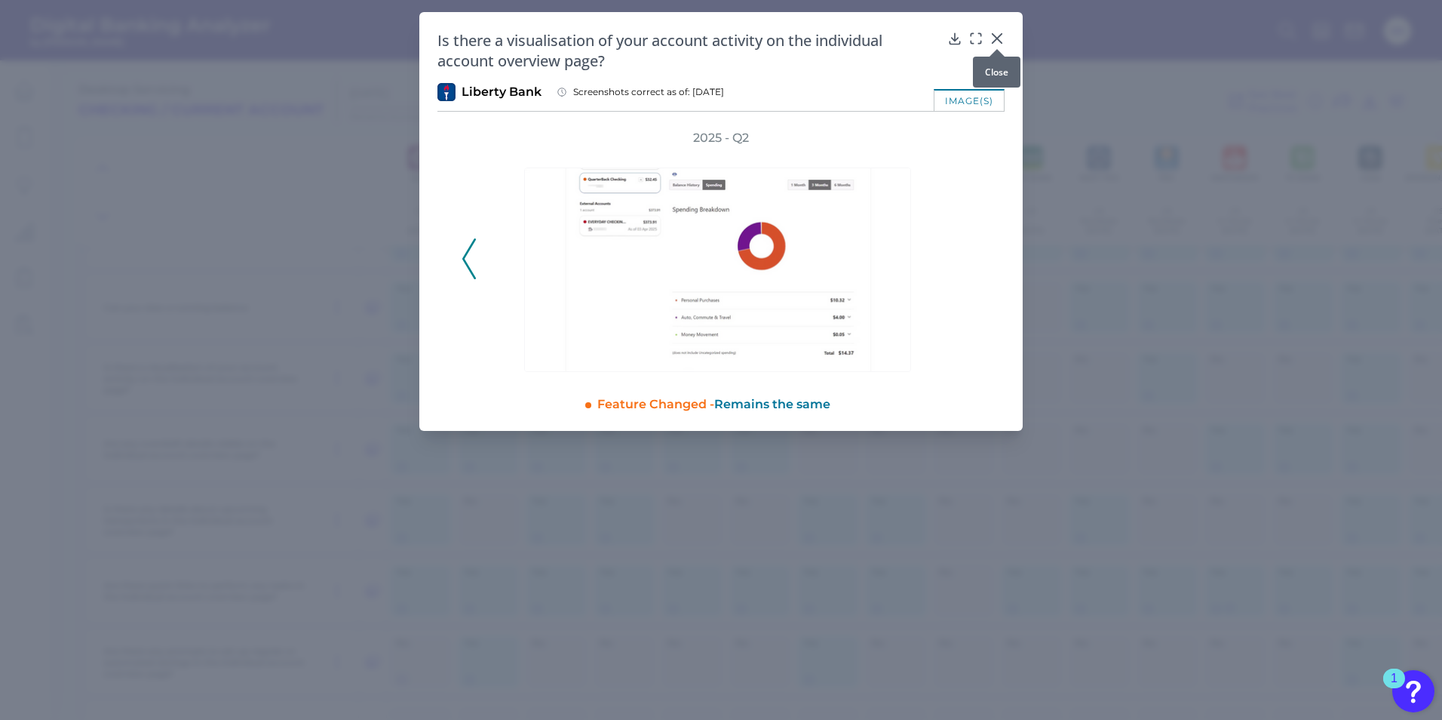
click at [999, 40] on icon at bounding box center [997, 38] width 9 height 9
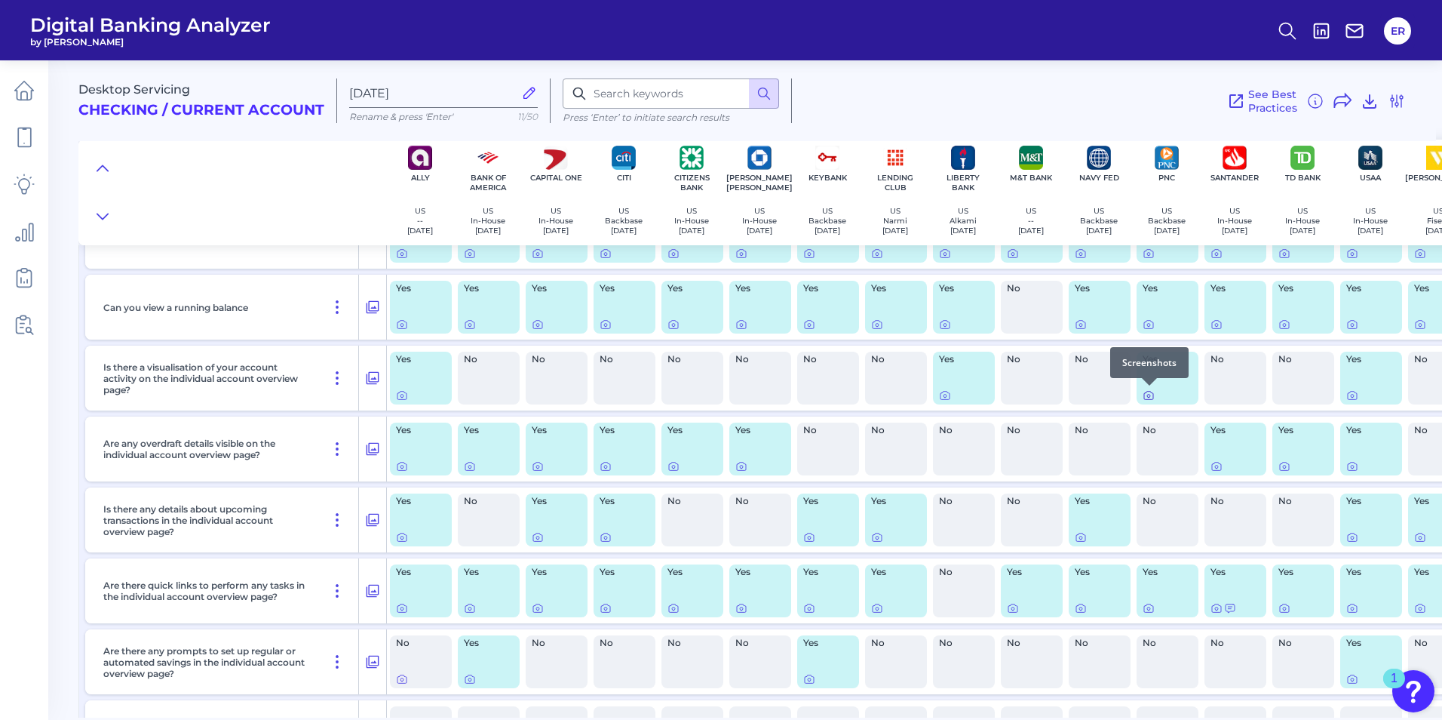
click at [1143, 394] on icon at bounding box center [1149, 395] width 12 height 12
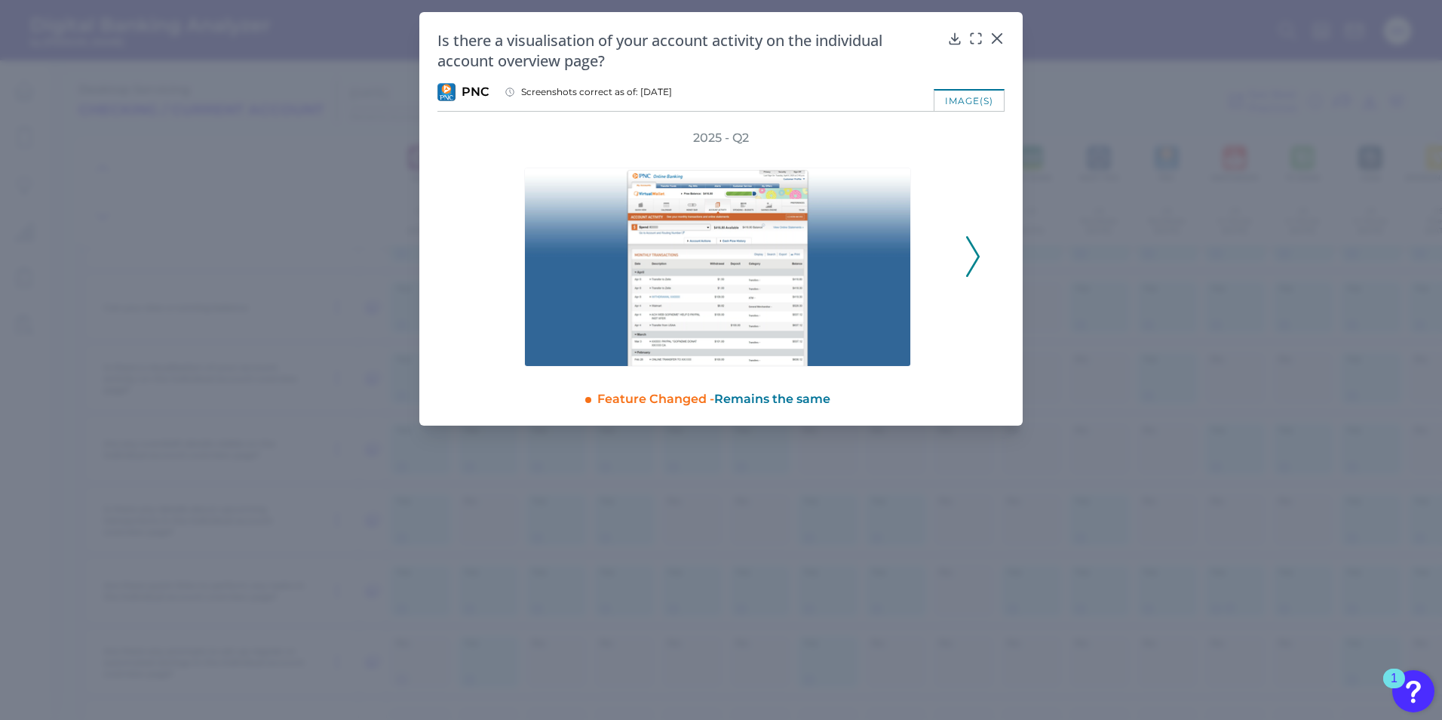
click at [974, 258] on icon at bounding box center [973, 256] width 14 height 41
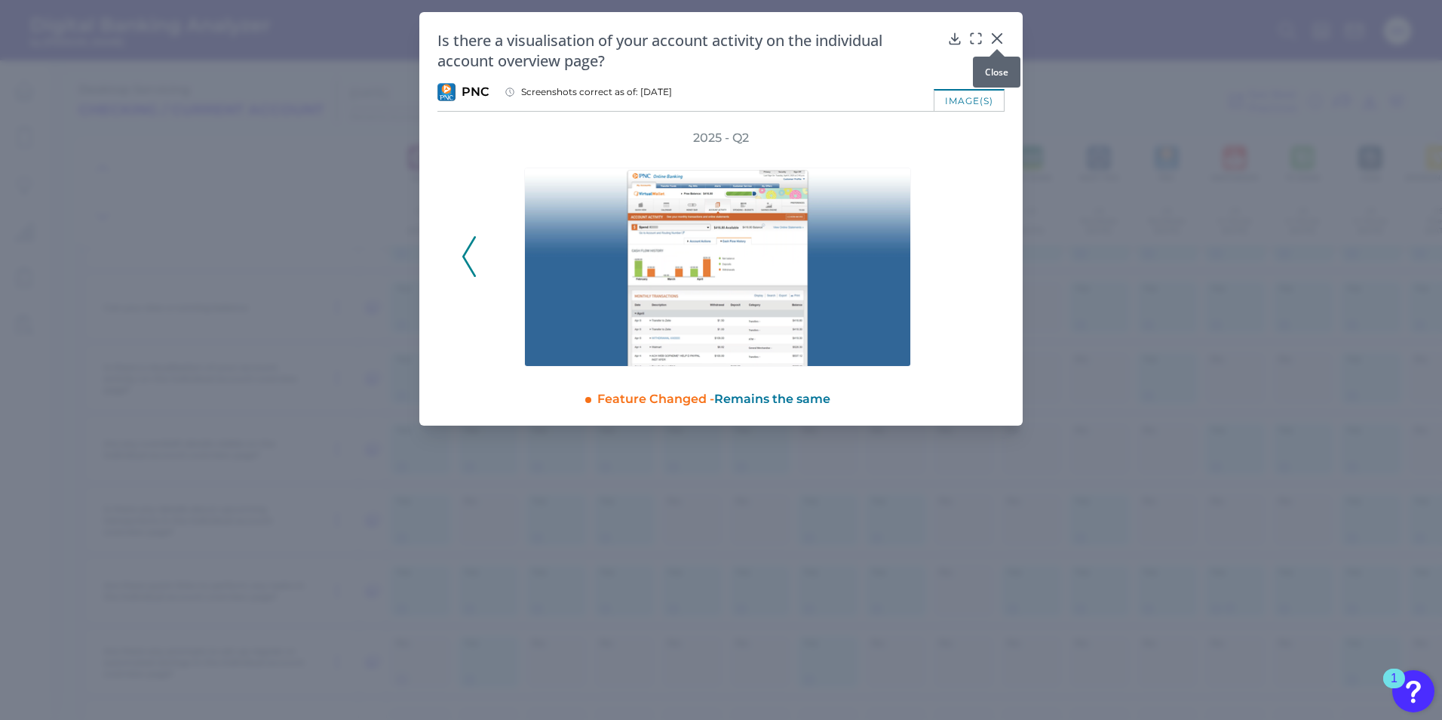
click at [1002, 43] on div at bounding box center [997, 48] width 15 height 15
click at [999, 39] on icon at bounding box center [997, 38] width 9 height 9
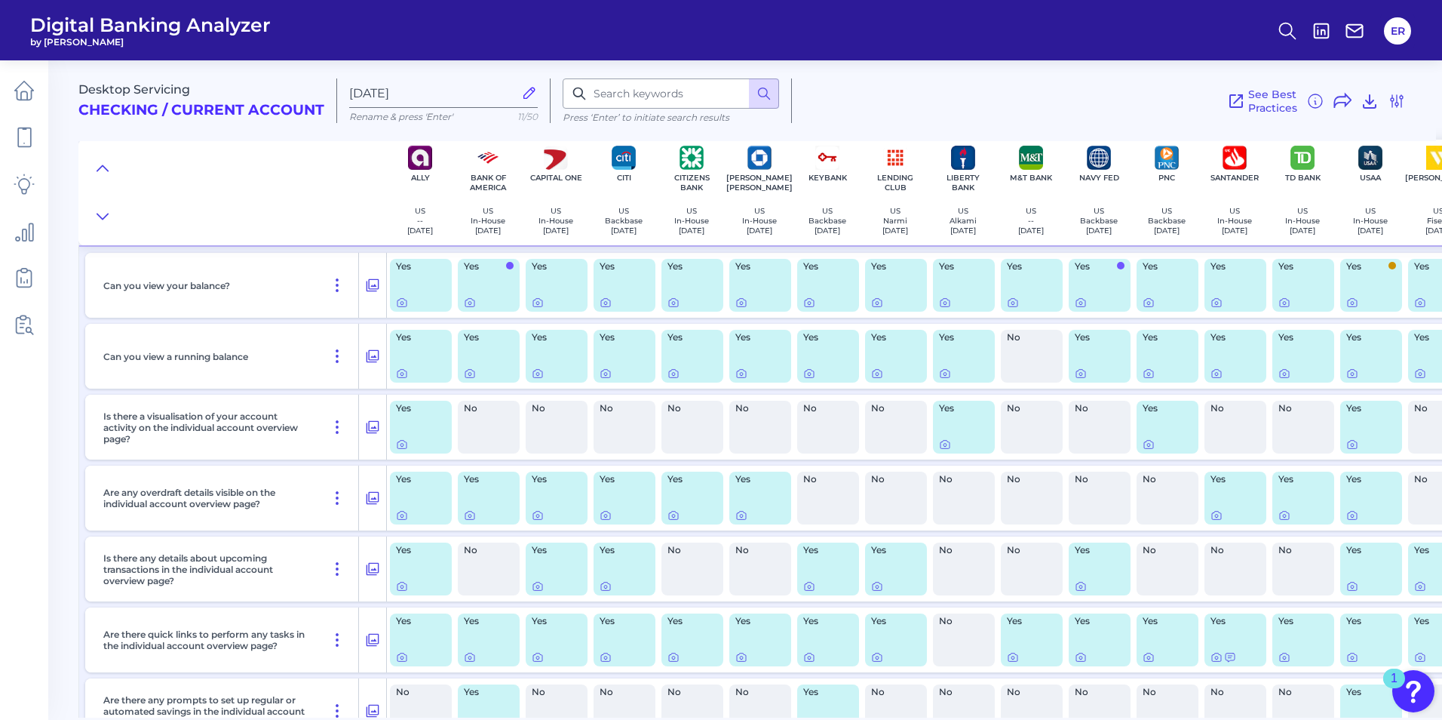
scroll to position [1810, 0]
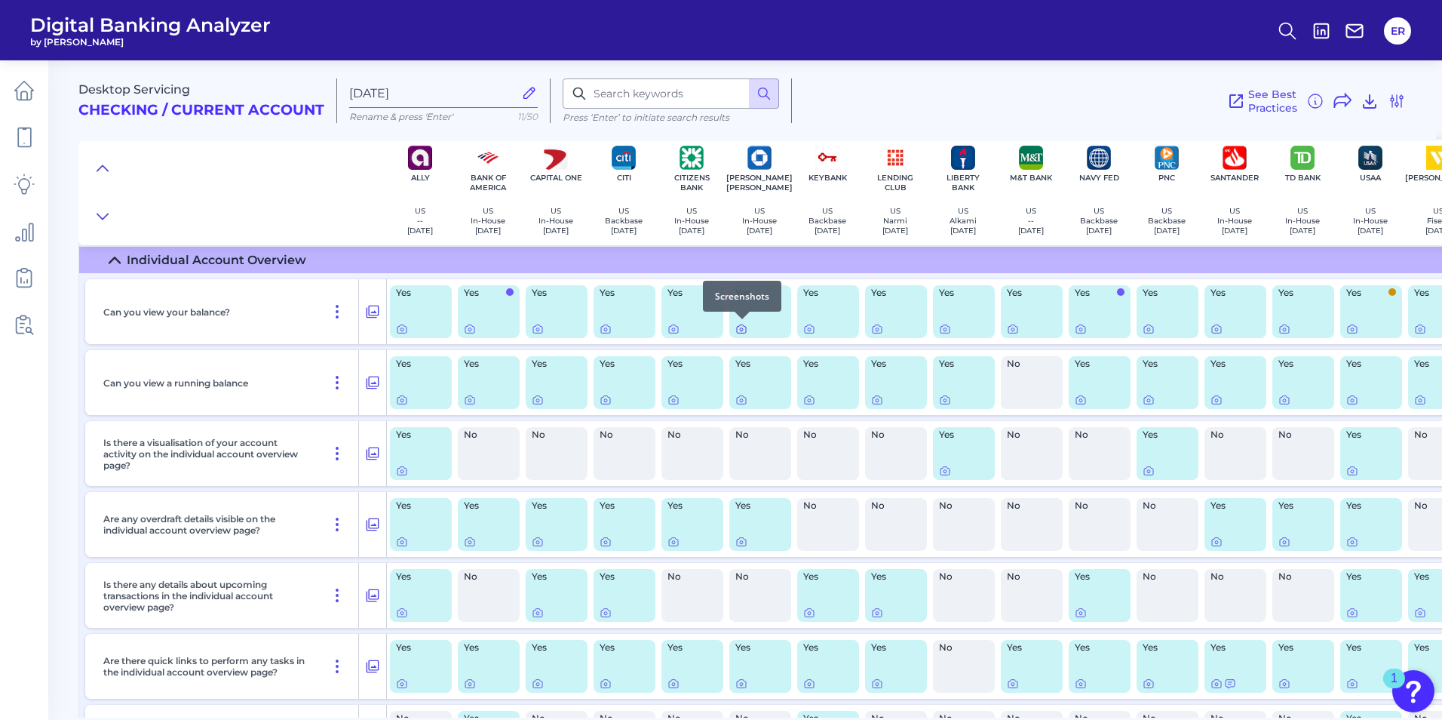
click at [742, 332] on icon at bounding box center [741, 329] width 12 height 12
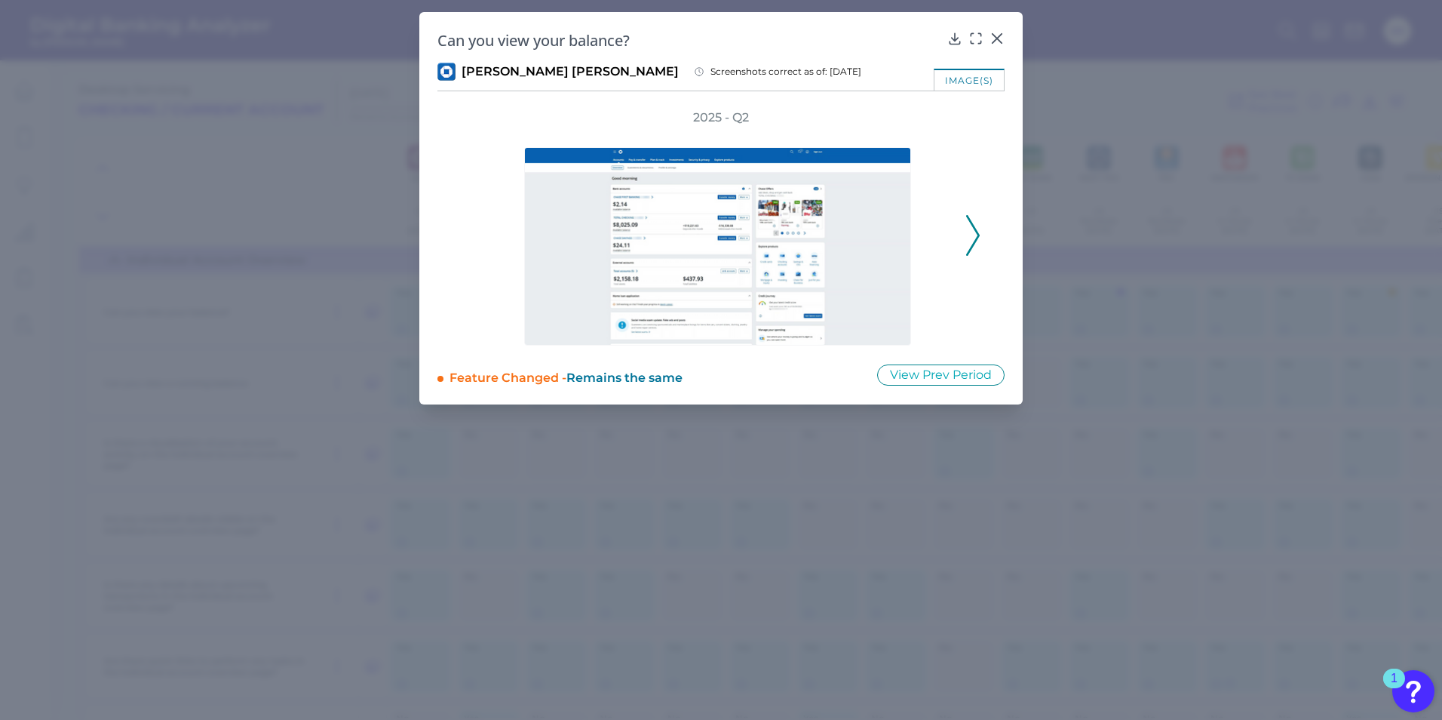
click at [972, 246] on polyline at bounding box center [972, 235] width 11 height 38
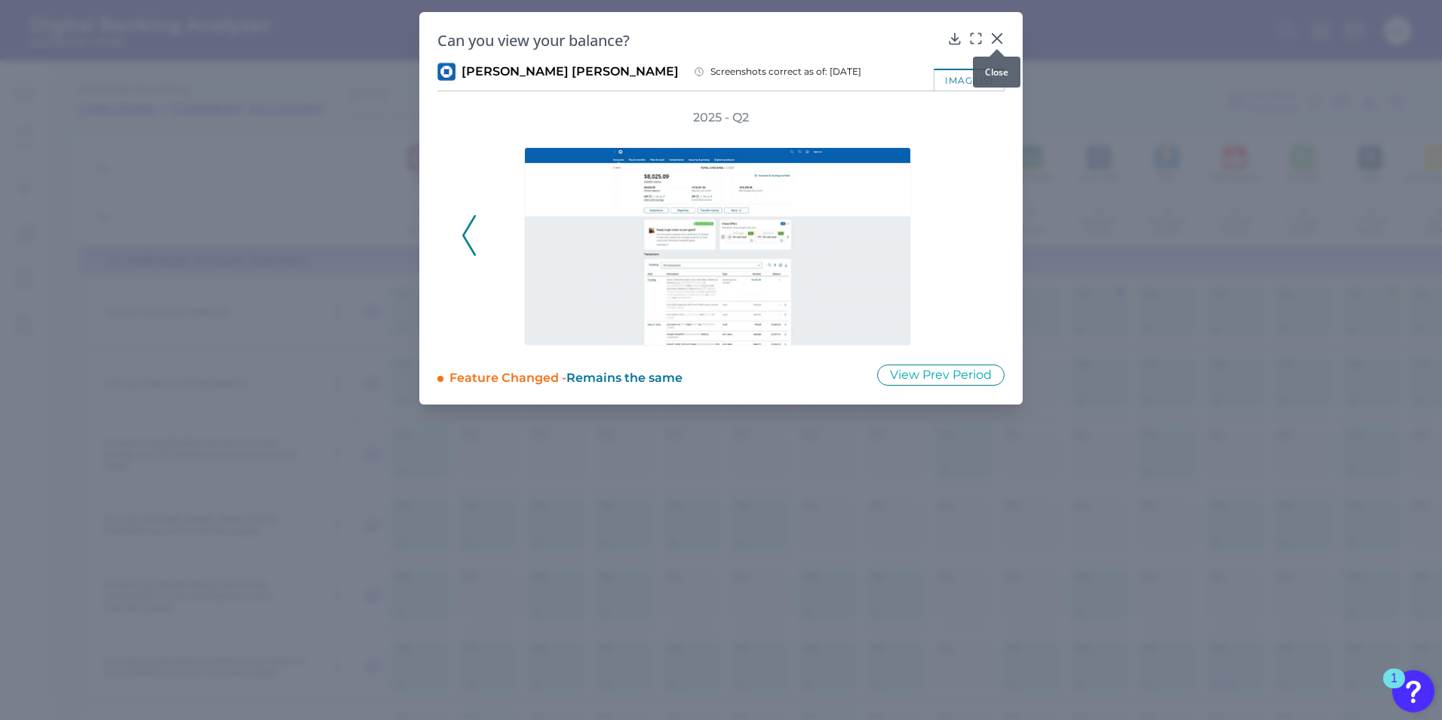
click at [993, 37] on icon at bounding box center [997, 38] width 15 height 15
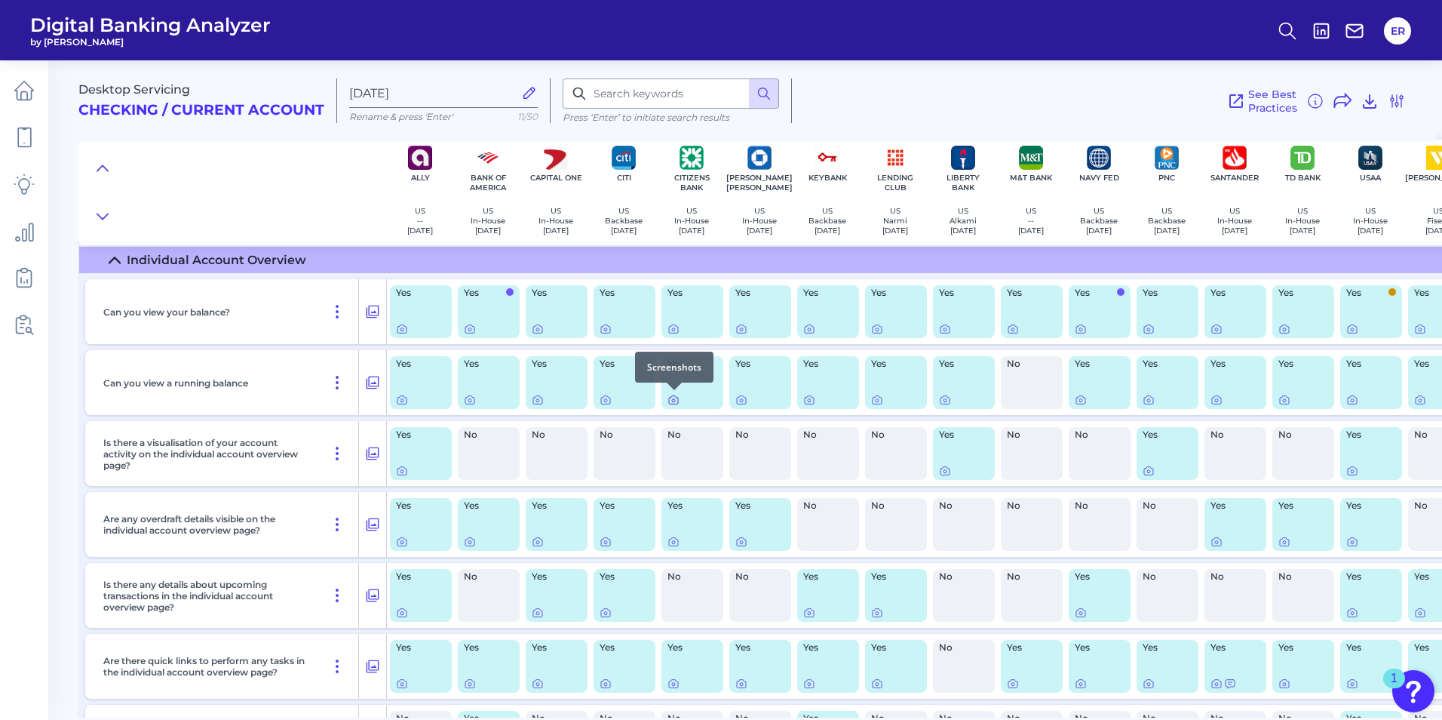
click at [674, 398] on icon at bounding box center [674, 400] width 12 height 12
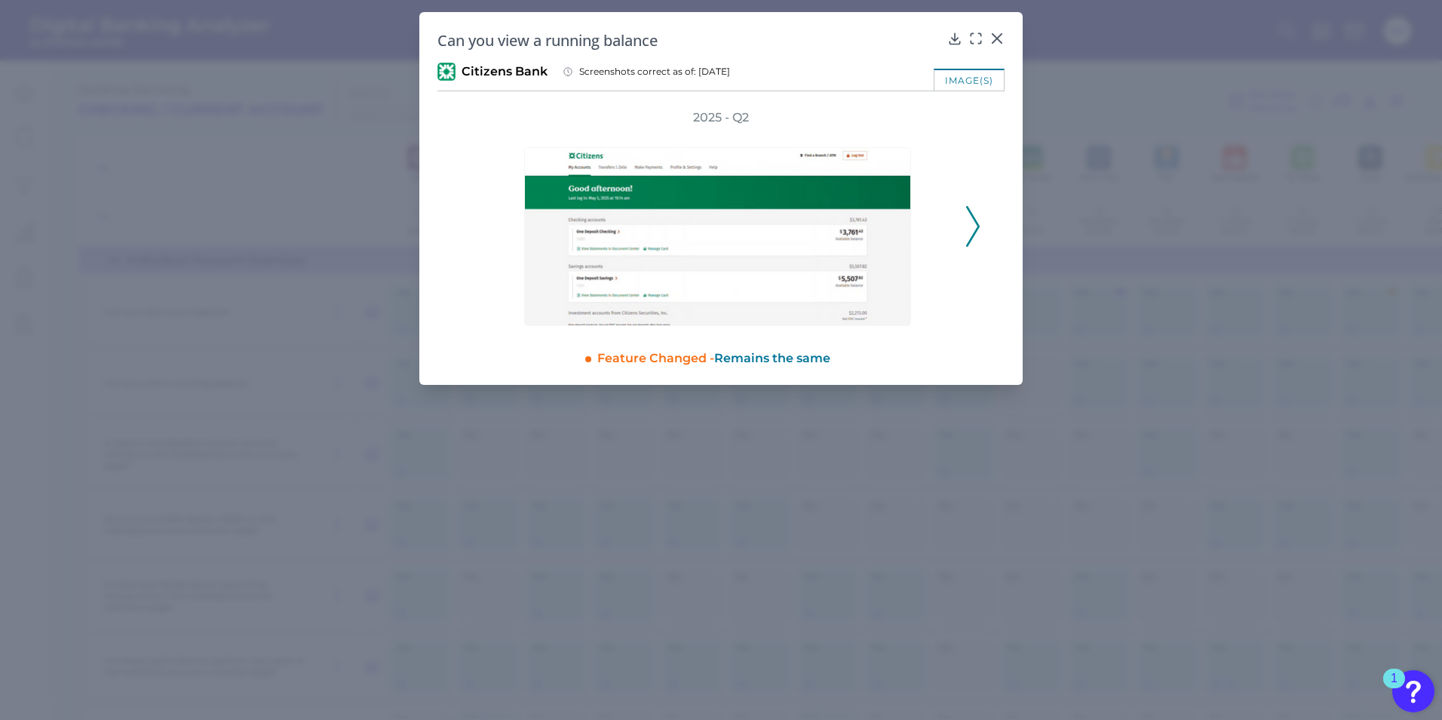
click at [974, 229] on icon at bounding box center [973, 226] width 14 height 41
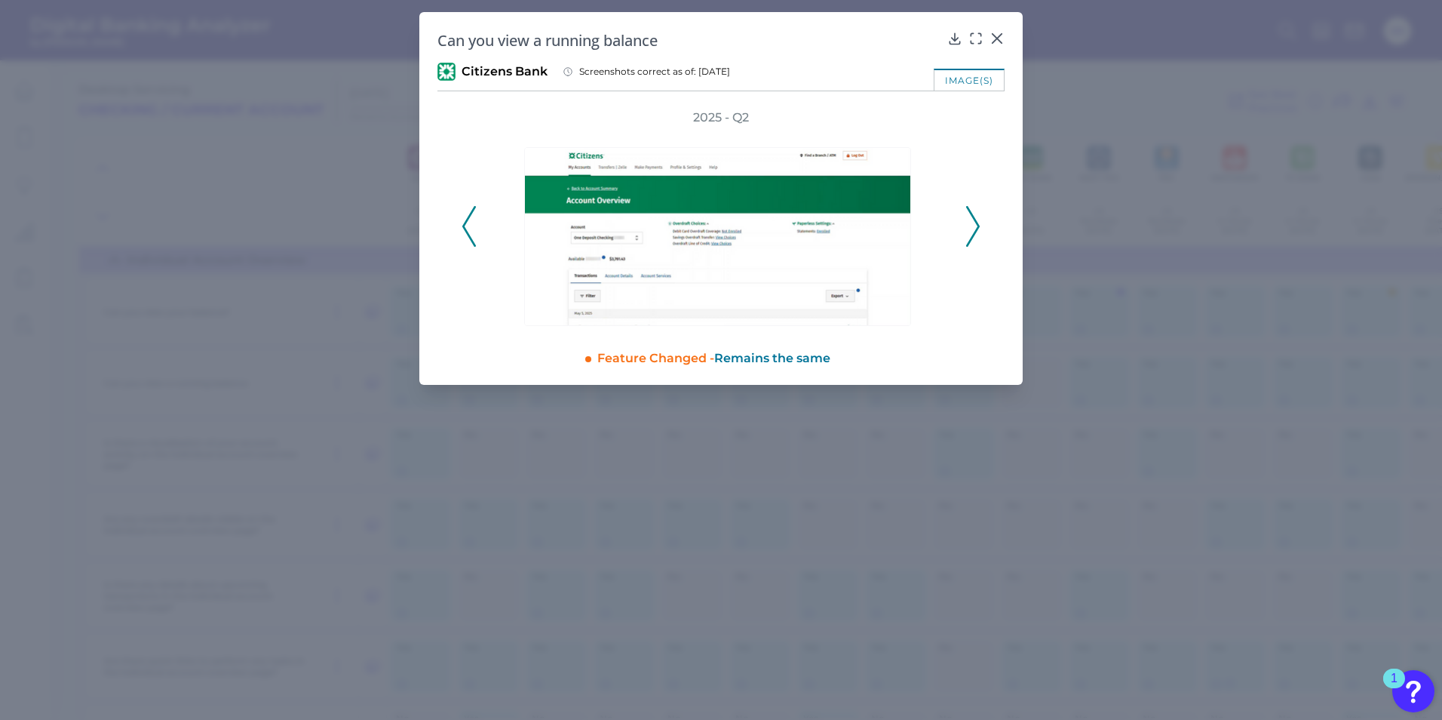
click at [975, 229] on icon at bounding box center [973, 226] width 14 height 41
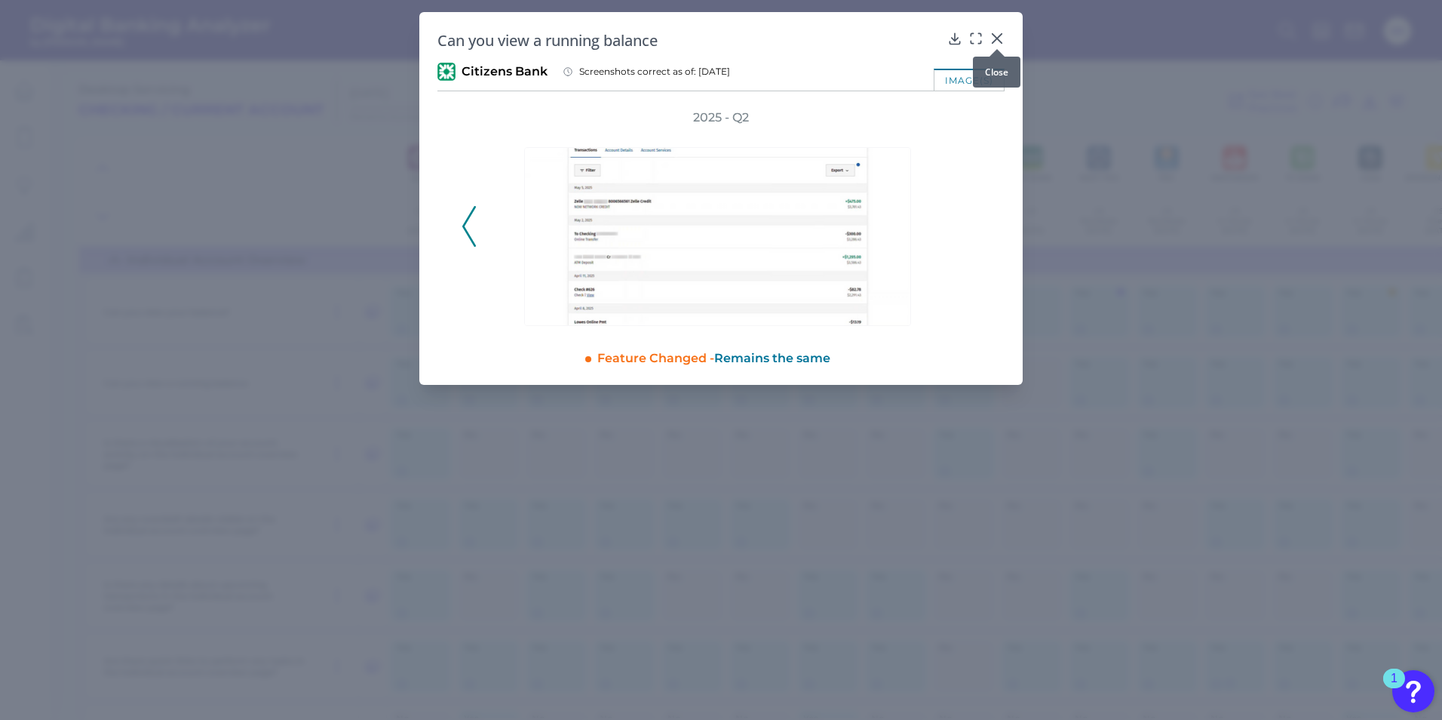
click at [1001, 38] on icon at bounding box center [997, 38] width 15 height 15
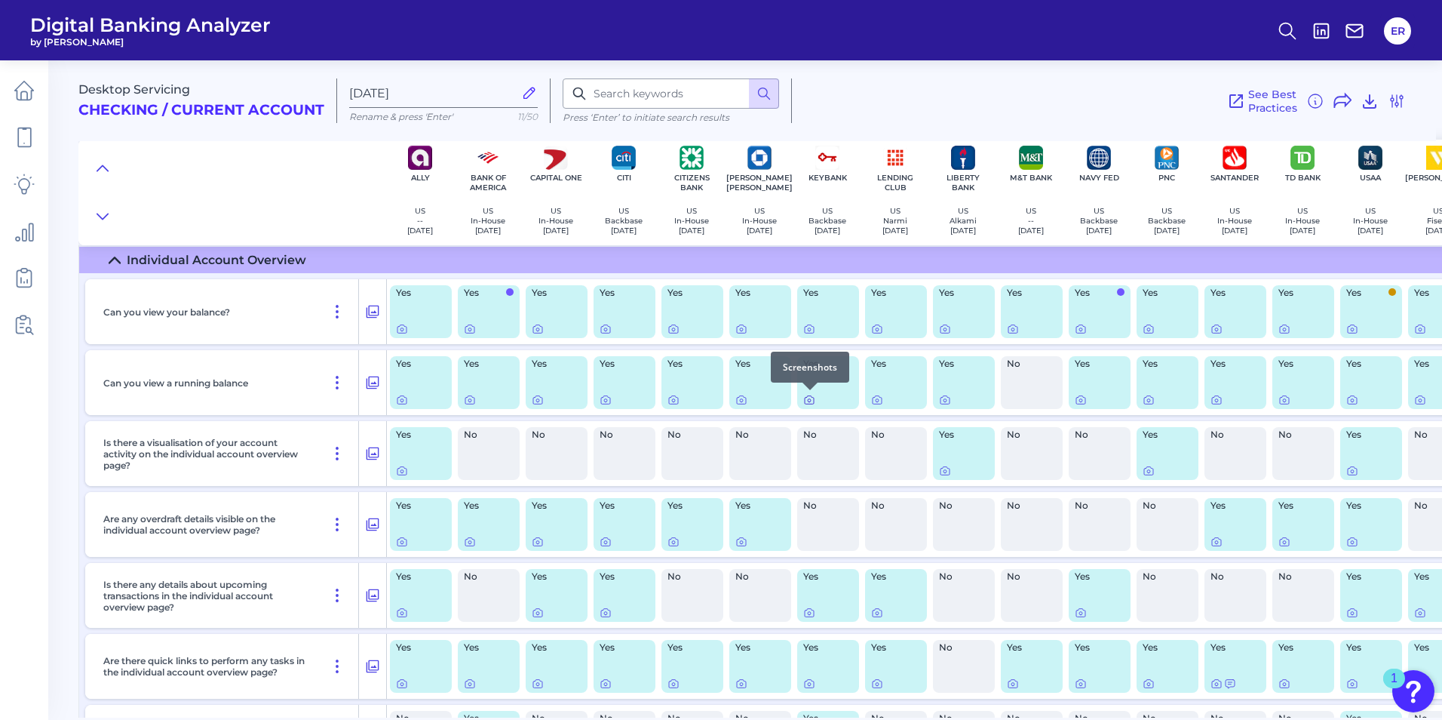
click at [809, 401] on icon at bounding box center [809, 400] width 3 height 3
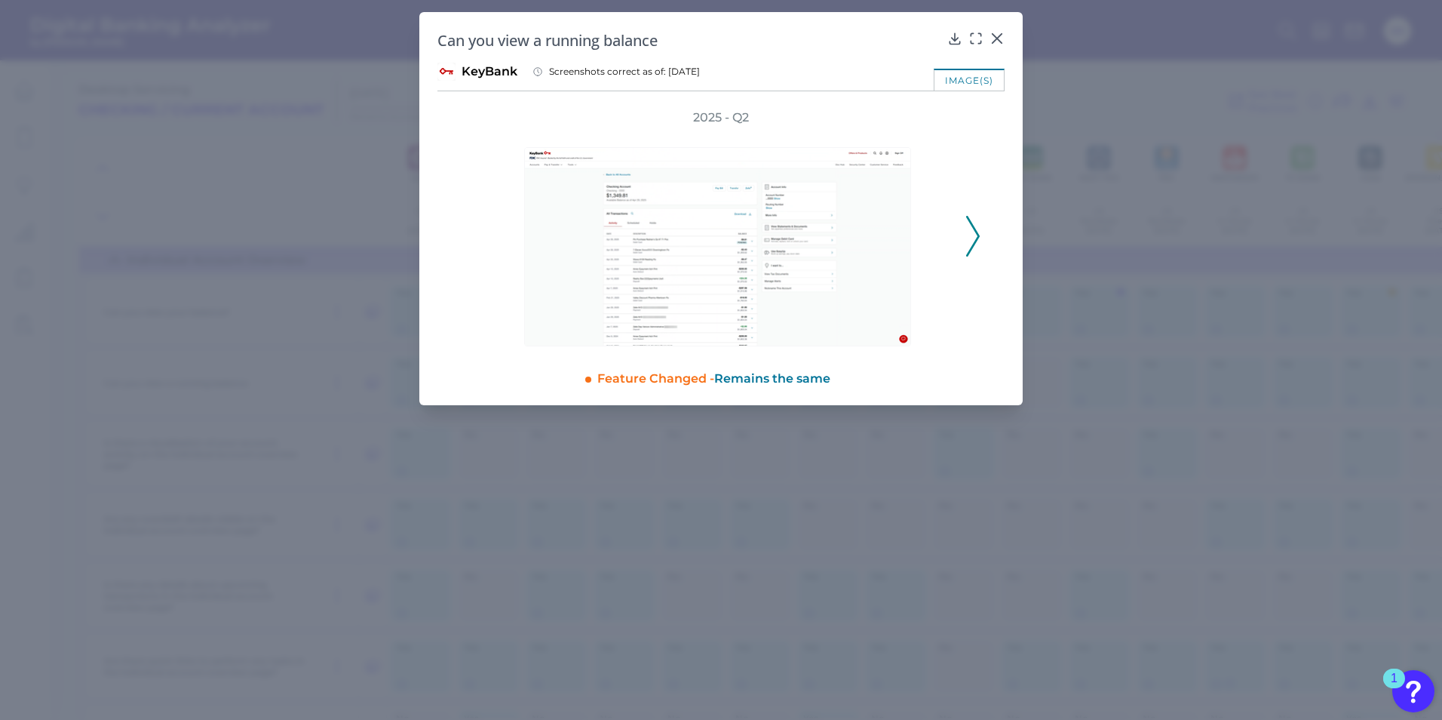
click at [972, 241] on icon at bounding box center [973, 236] width 14 height 41
click at [999, 39] on icon at bounding box center [997, 38] width 15 height 15
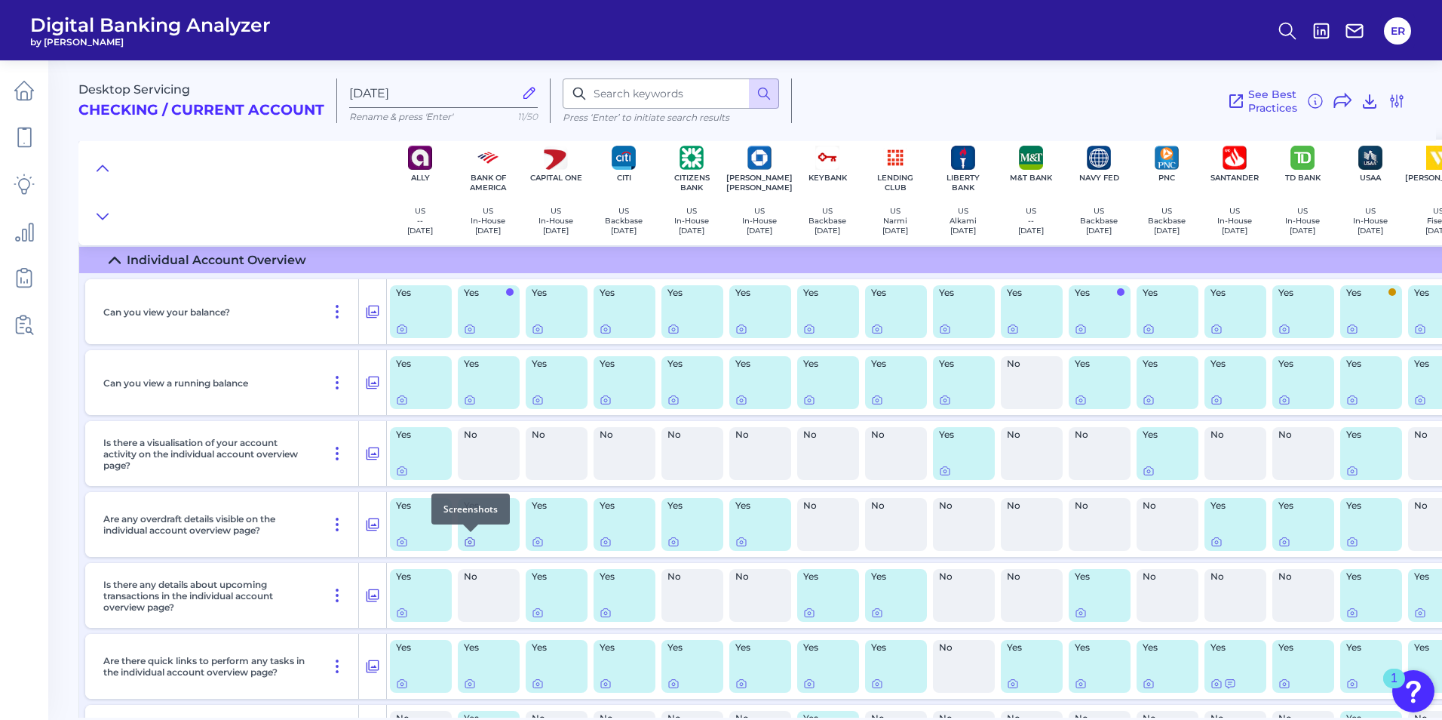
click at [470, 545] on icon at bounding box center [470, 542] width 12 height 12
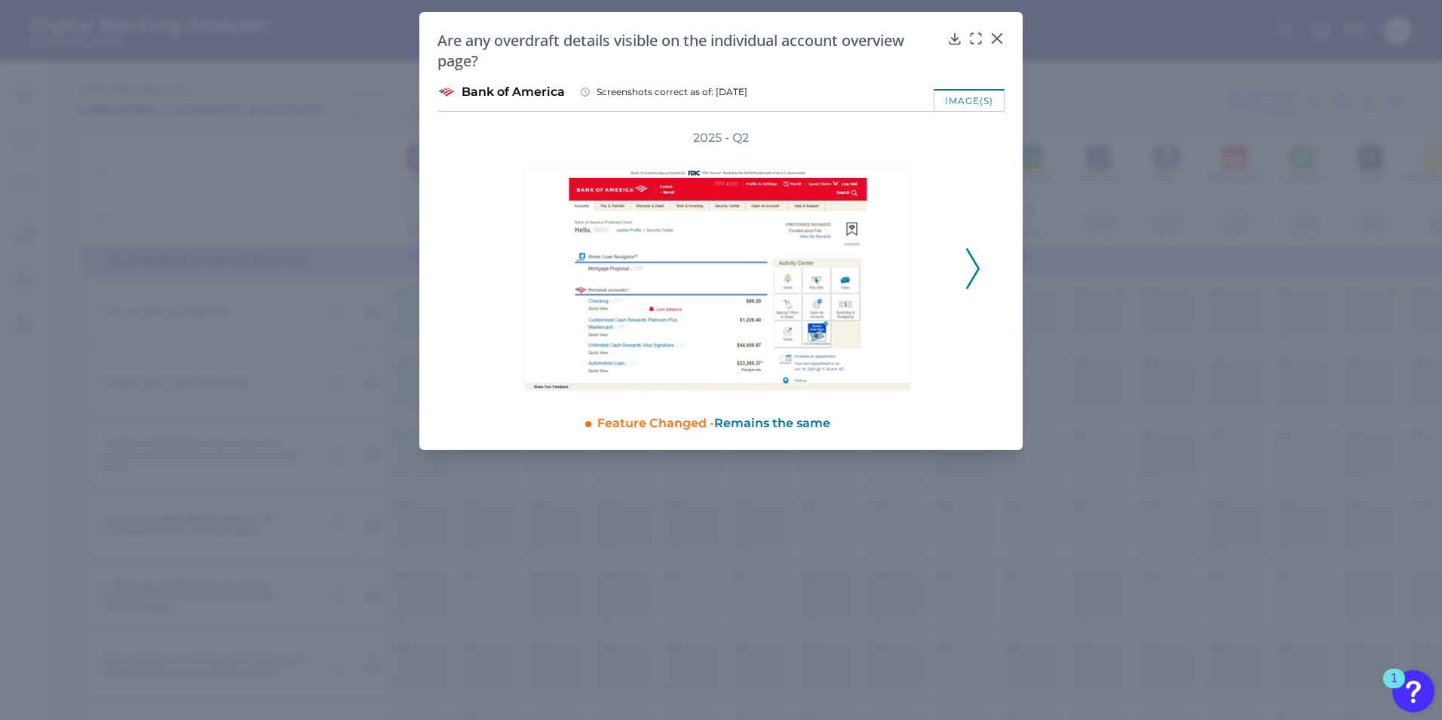
click at [972, 265] on icon at bounding box center [973, 268] width 14 height 41
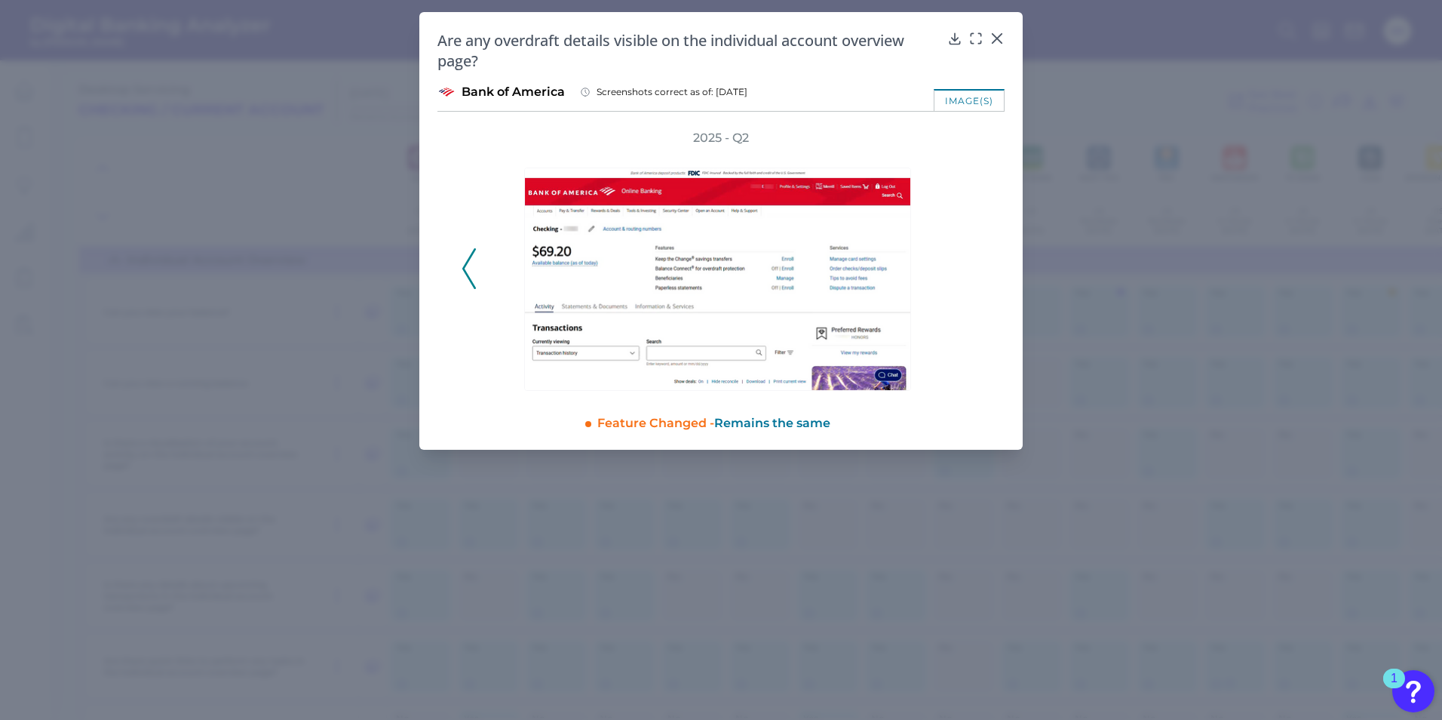
click at [468, 276] on polyline at bounding box center [468, 268] width 11 height 38
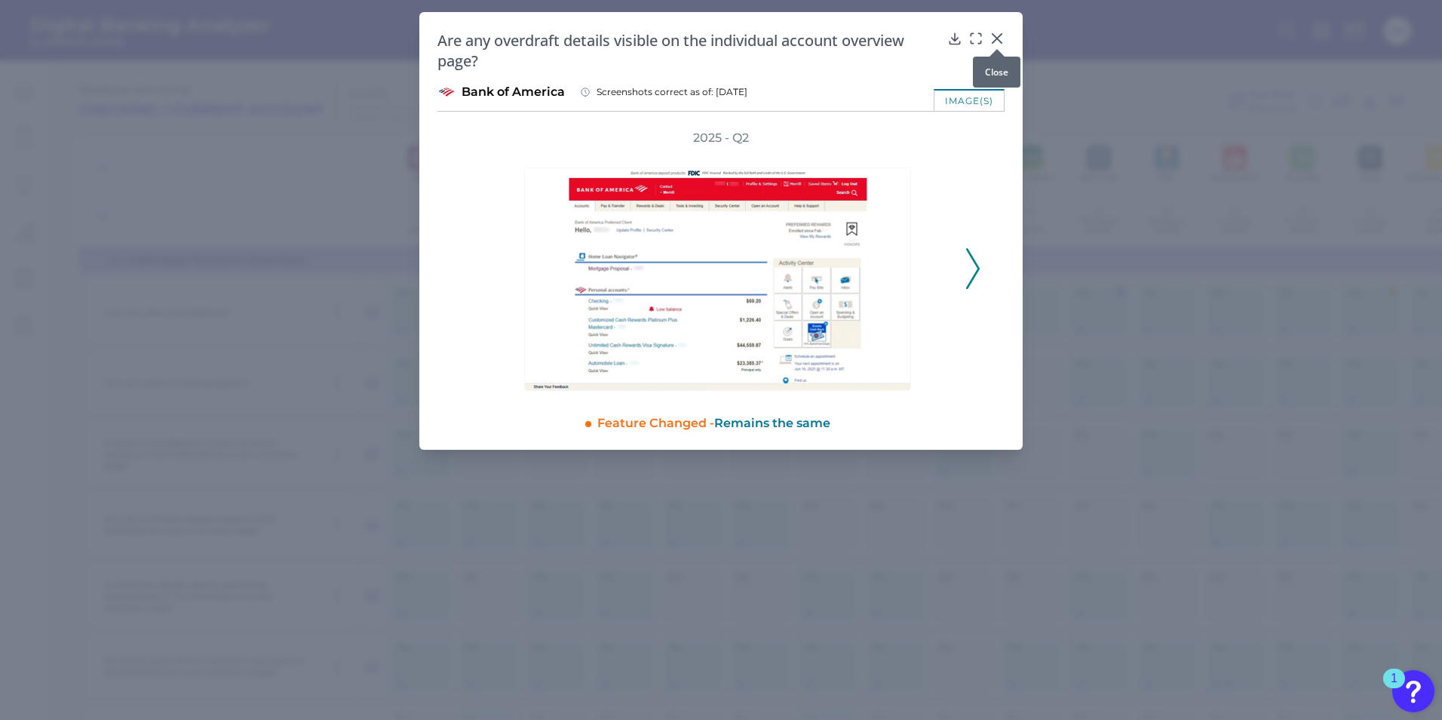
click at [996, 44] on div at bounding box center [997, 48] width 15 height 15
click at [999, 37] on icon at bounding box center [997, 38] width 15 height 15
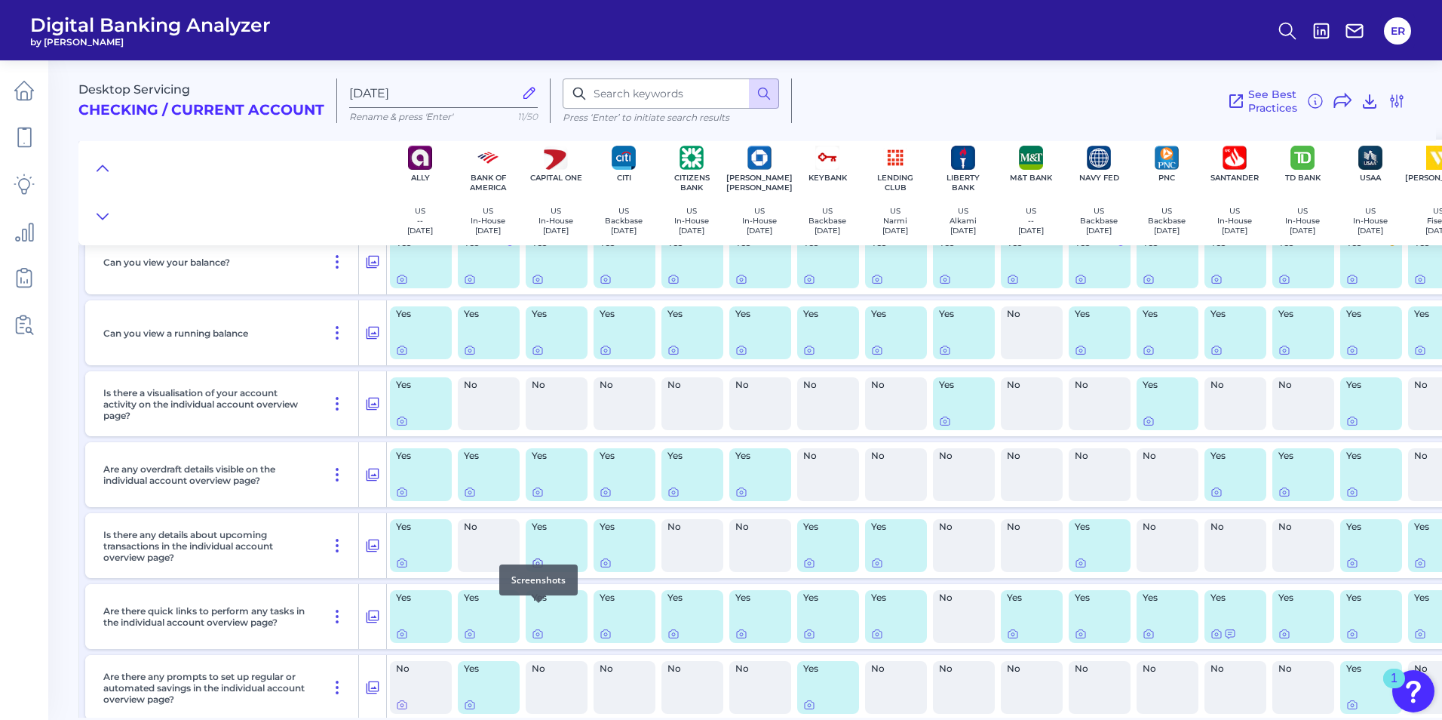
scroll to position [1886, 0]
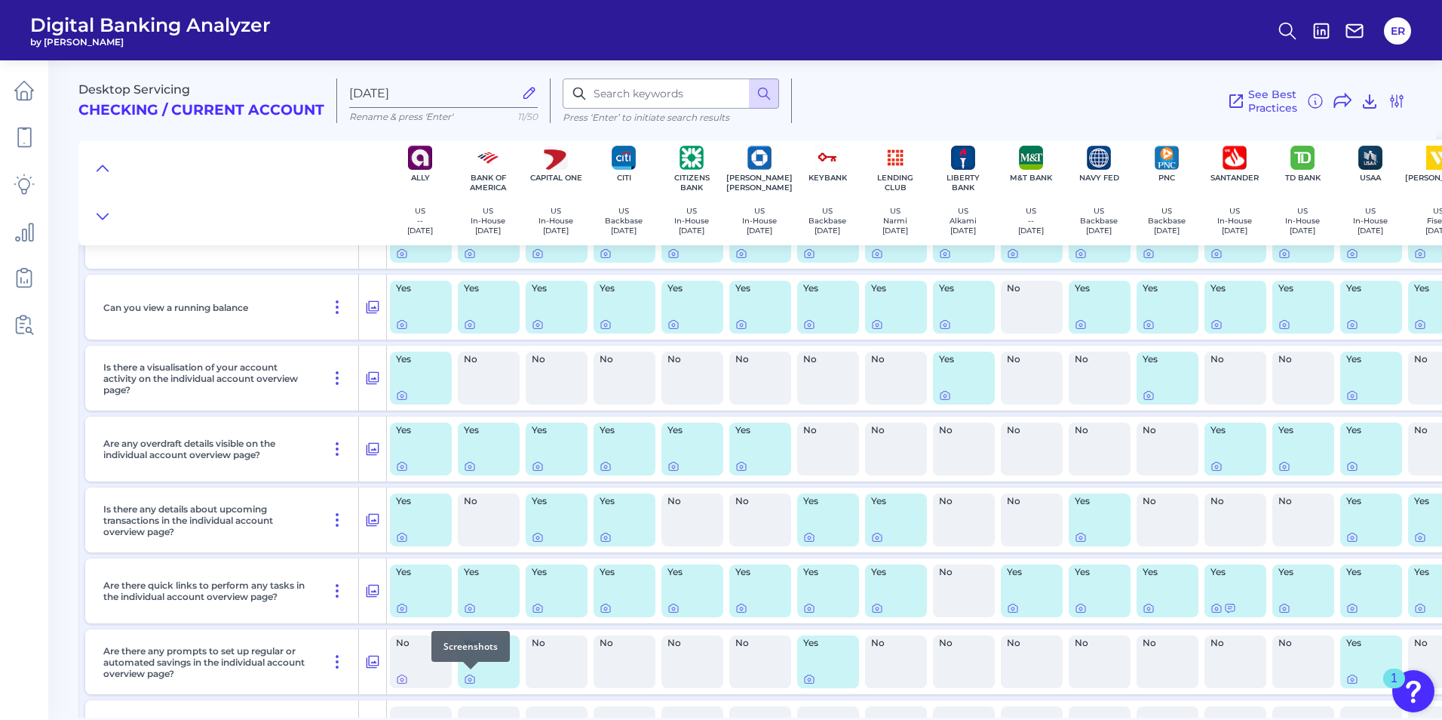
click at [468, 676] on div at bounding box center [470, 669] width 15 height 15
click at [468, 677] on icon at bounding box center [470, 679] width 12 height 12
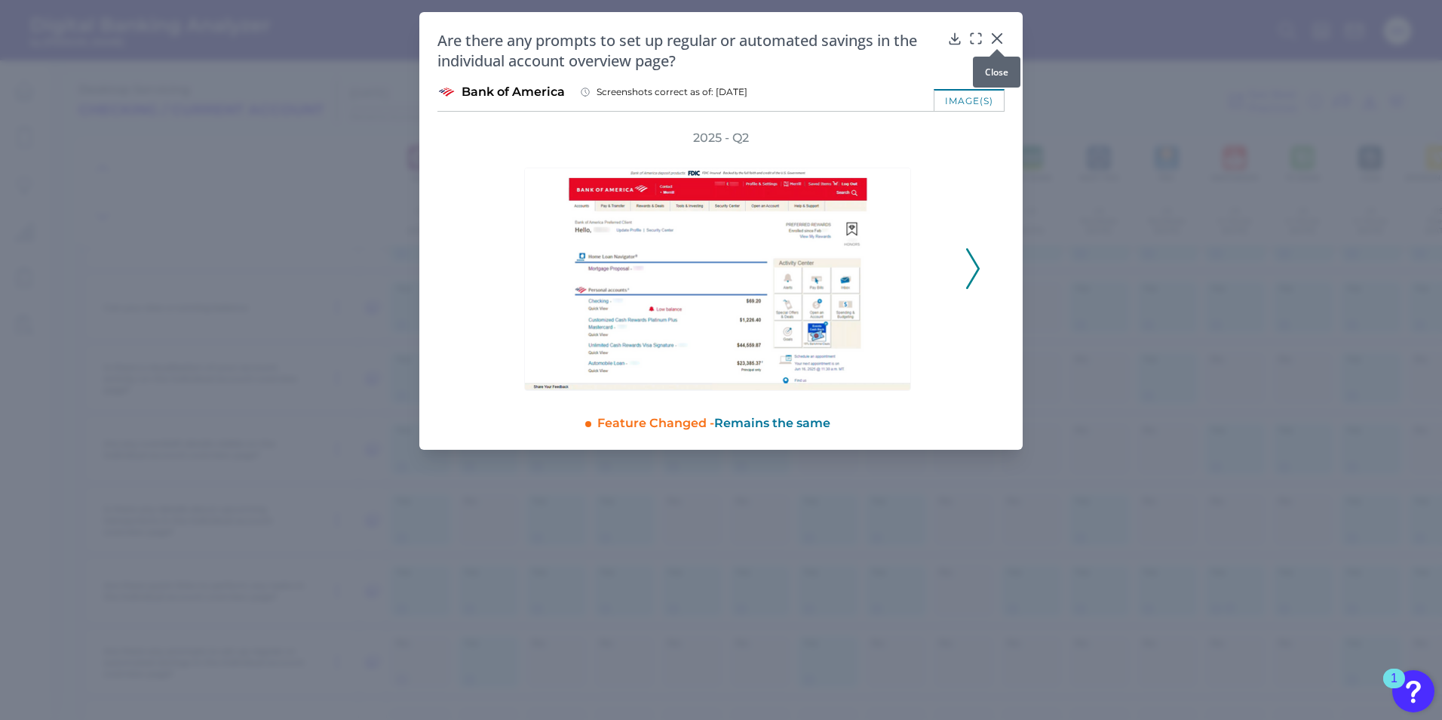
click at [998, 36] on icon at bounding box center [997, 38] width 15 height 15
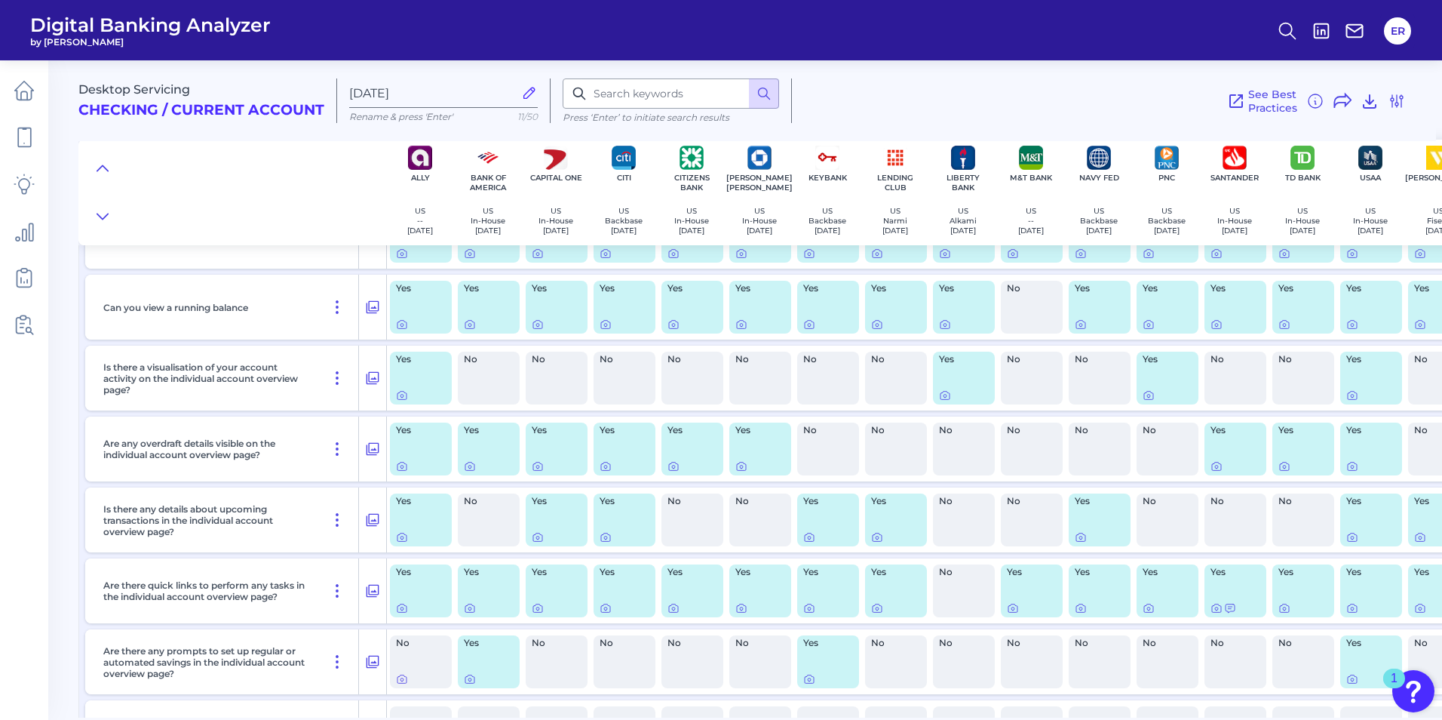
scroll to position [1810, 0]
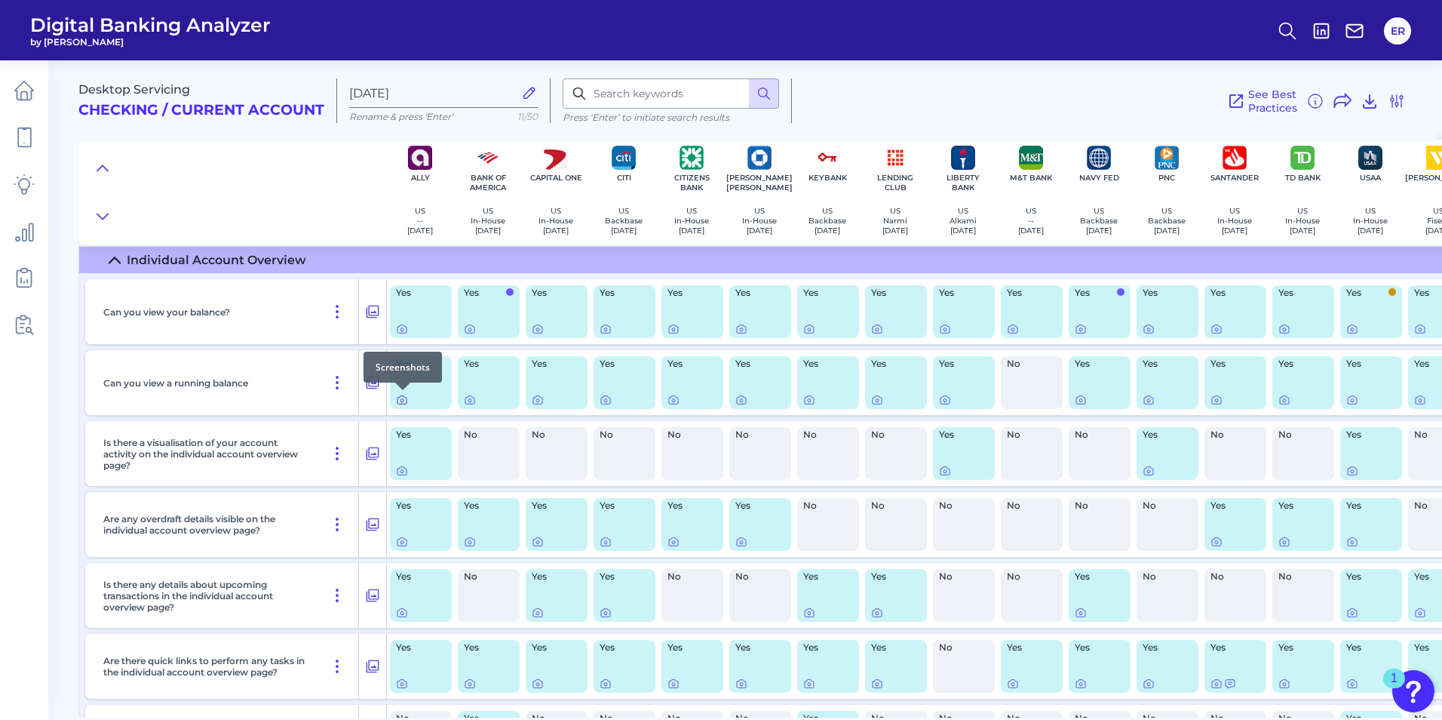
click at [401, 404] on icon at bounding box center [402, 400] width 9 height 8
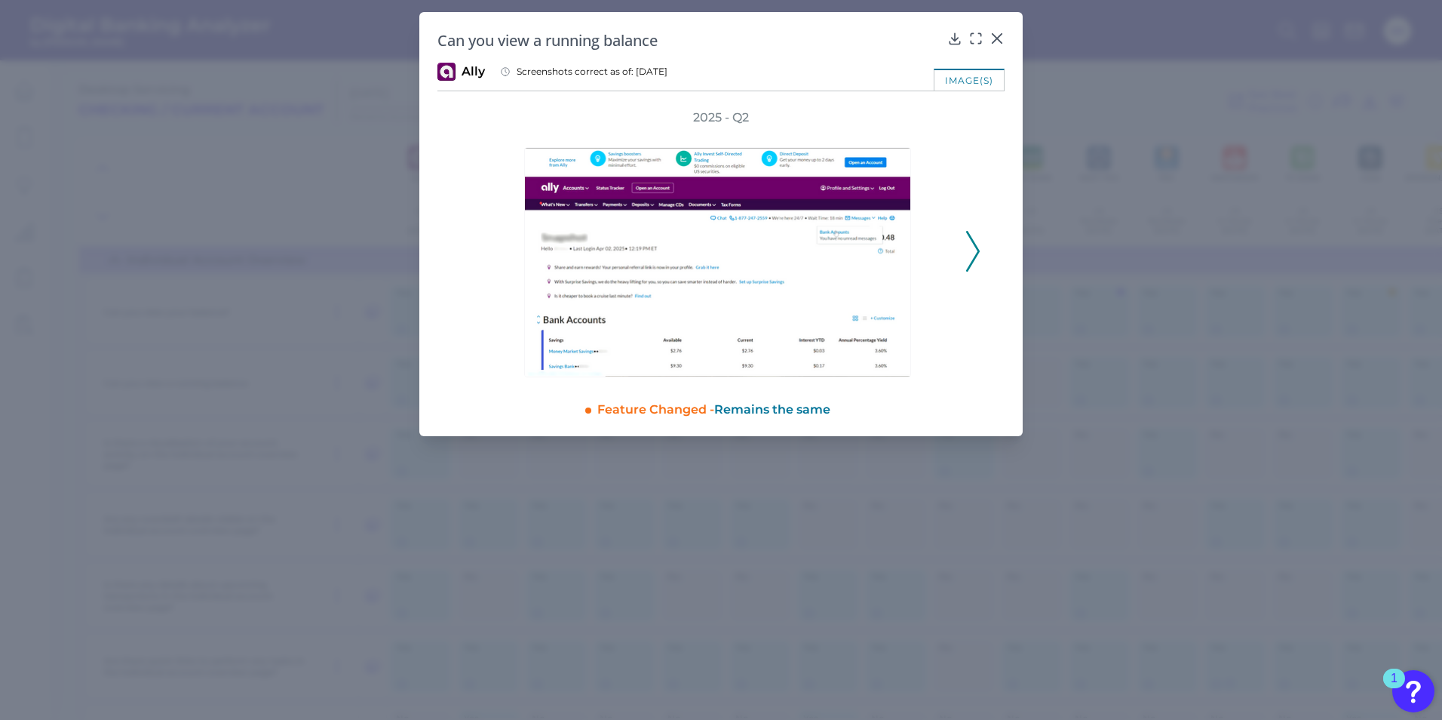
click at [966, 259] on icon at bounding box center [973, 251] width 14 height 41
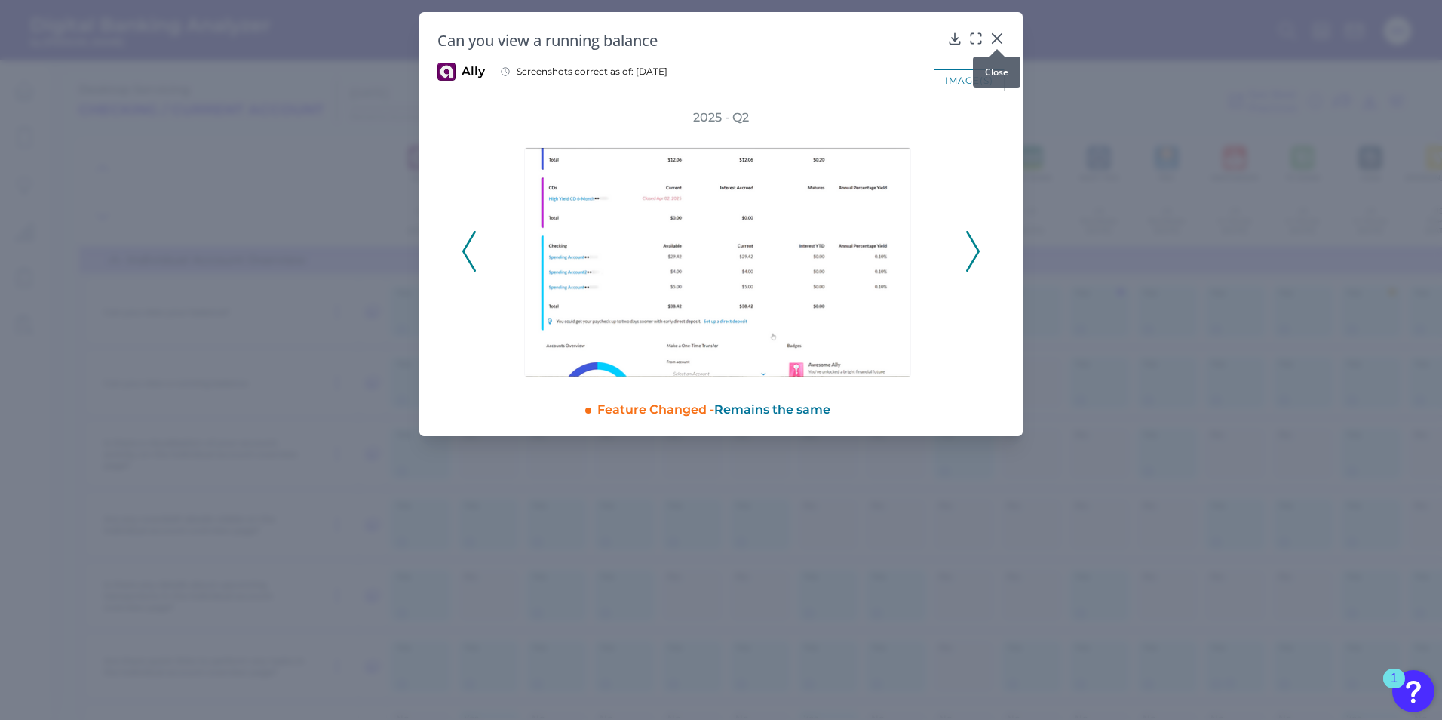
click at [994, 42] on div at bounding box center [997, 48] width 15 height 15
click at [994, 38] on icon at bounding box center [997, 38] width 15 height 15
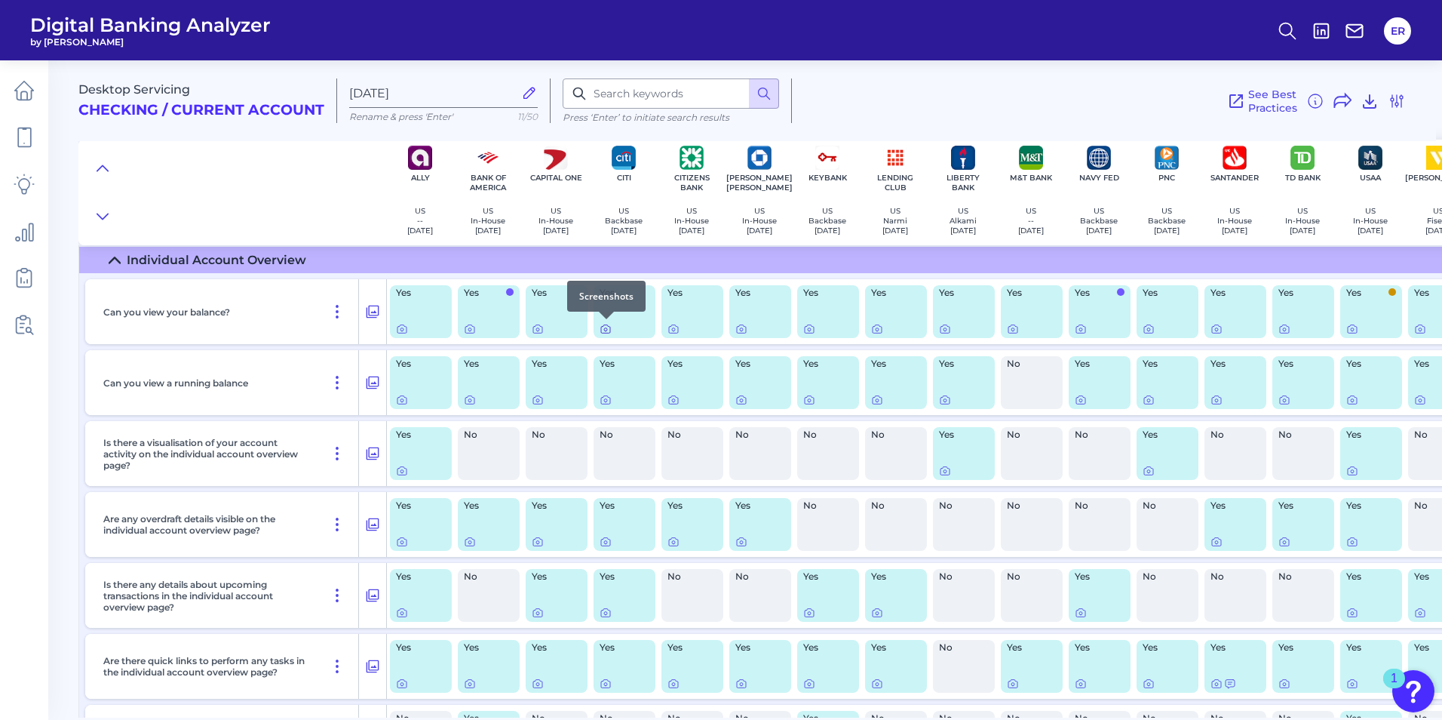
click at [606, 327] on icon at bounding box center [606, 329] width 12 height 12
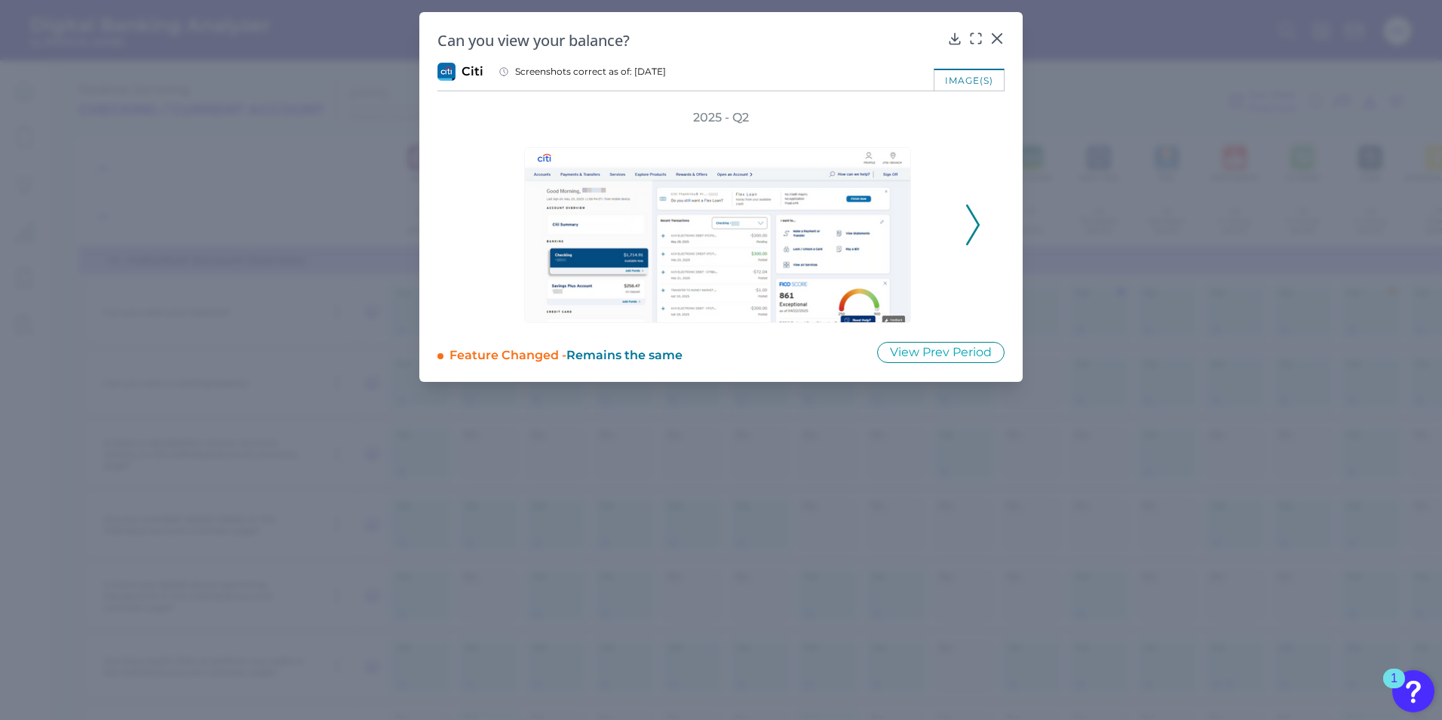
click at [973, 229] on icon at bounding box center [973, 224] width 14 height 41
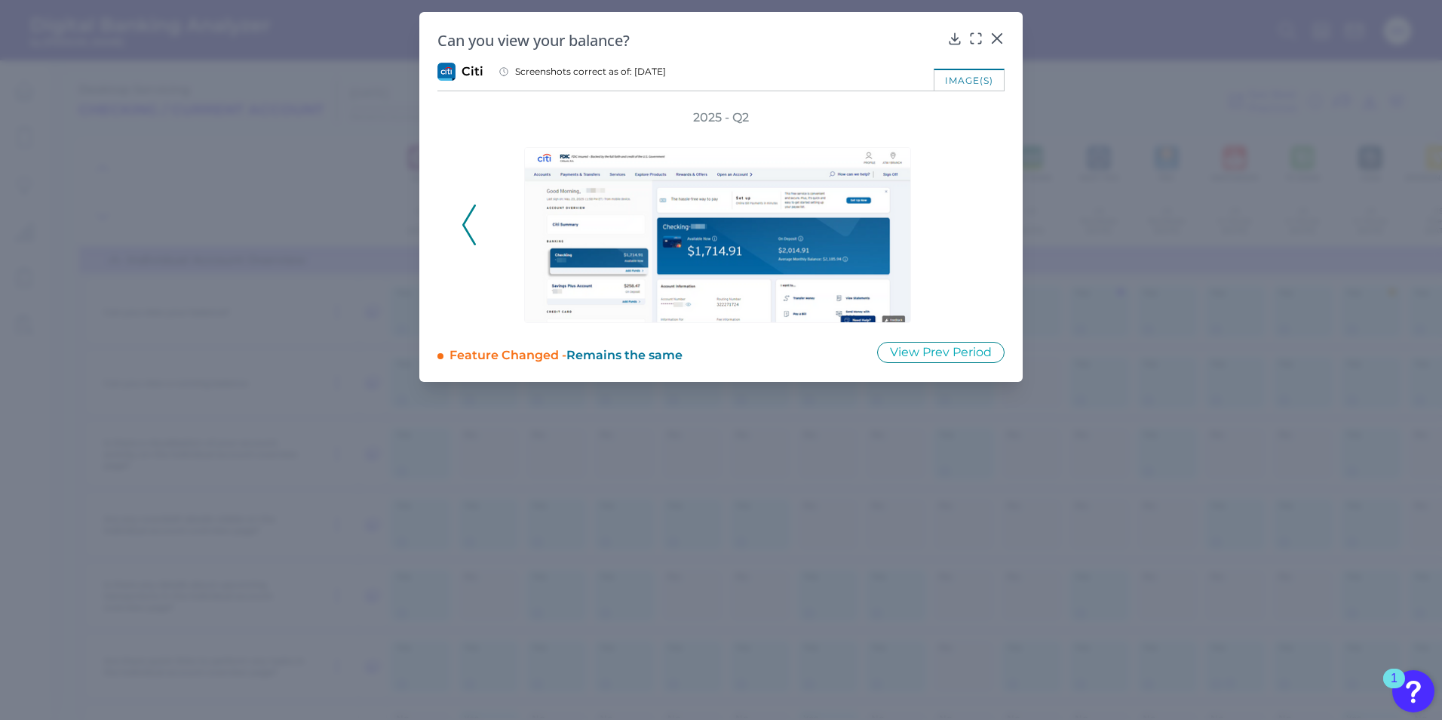
click at [456, 229] on div "2025 - Q2" at bounding box center [720, 215] width 567 height 213
click at [474, 229] on icon at bounding box center [469, 224] width 14 height 41
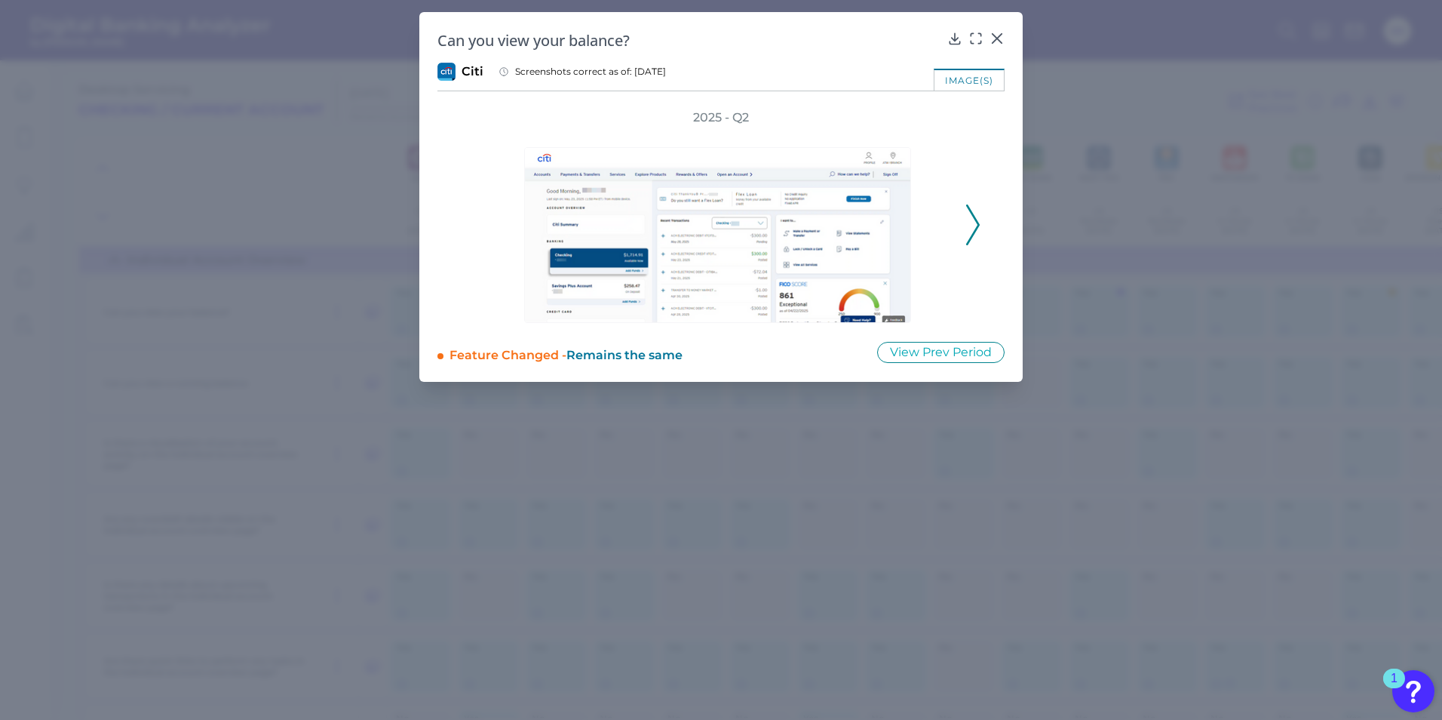
click at [1005, 40] on div "Can you view your balance? Citi Screenshots correct as of: [DATE] image(s) 2025…" at bounding box center [720, 197] width 603 height 370
click at [1001, 40] on icon at bounding box center [997, 38] width 15 height 15
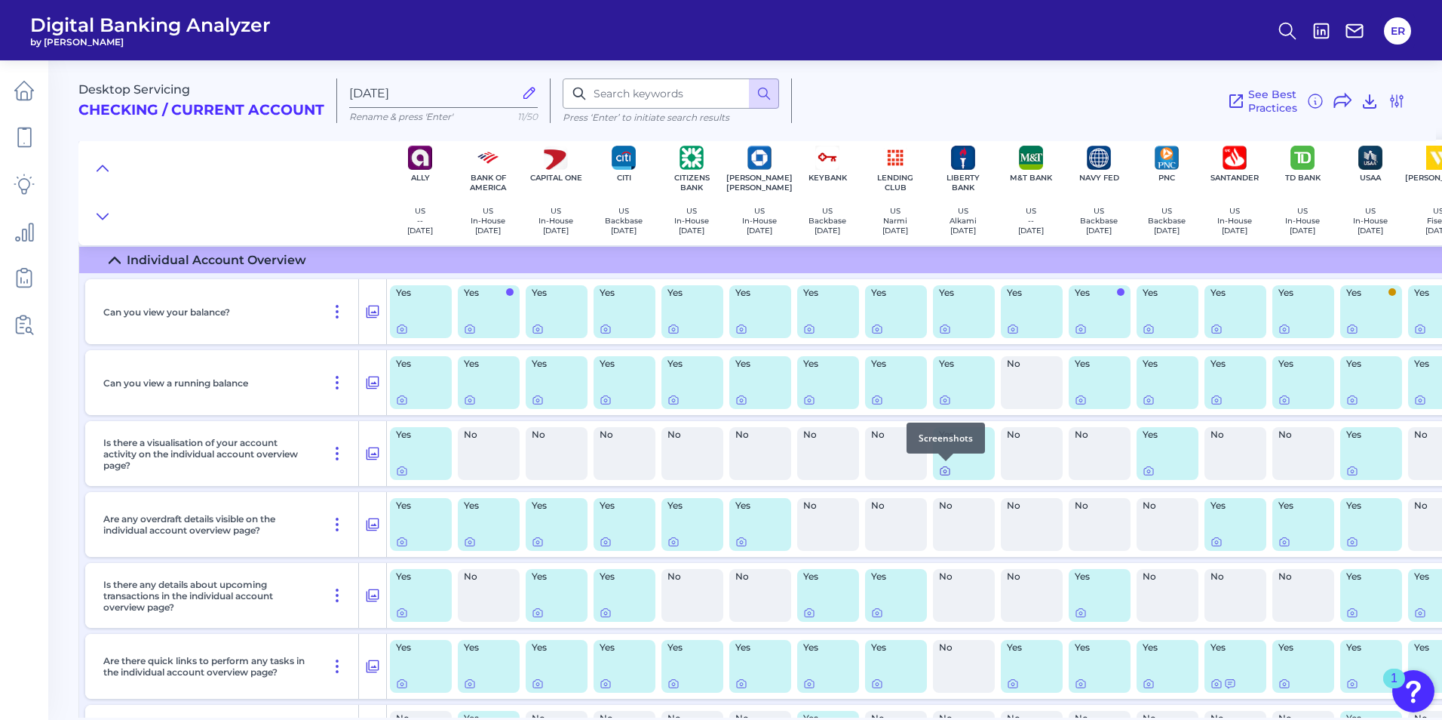
click at [944, 471] on icon at bounding box center [945, 471] width 12 height 12
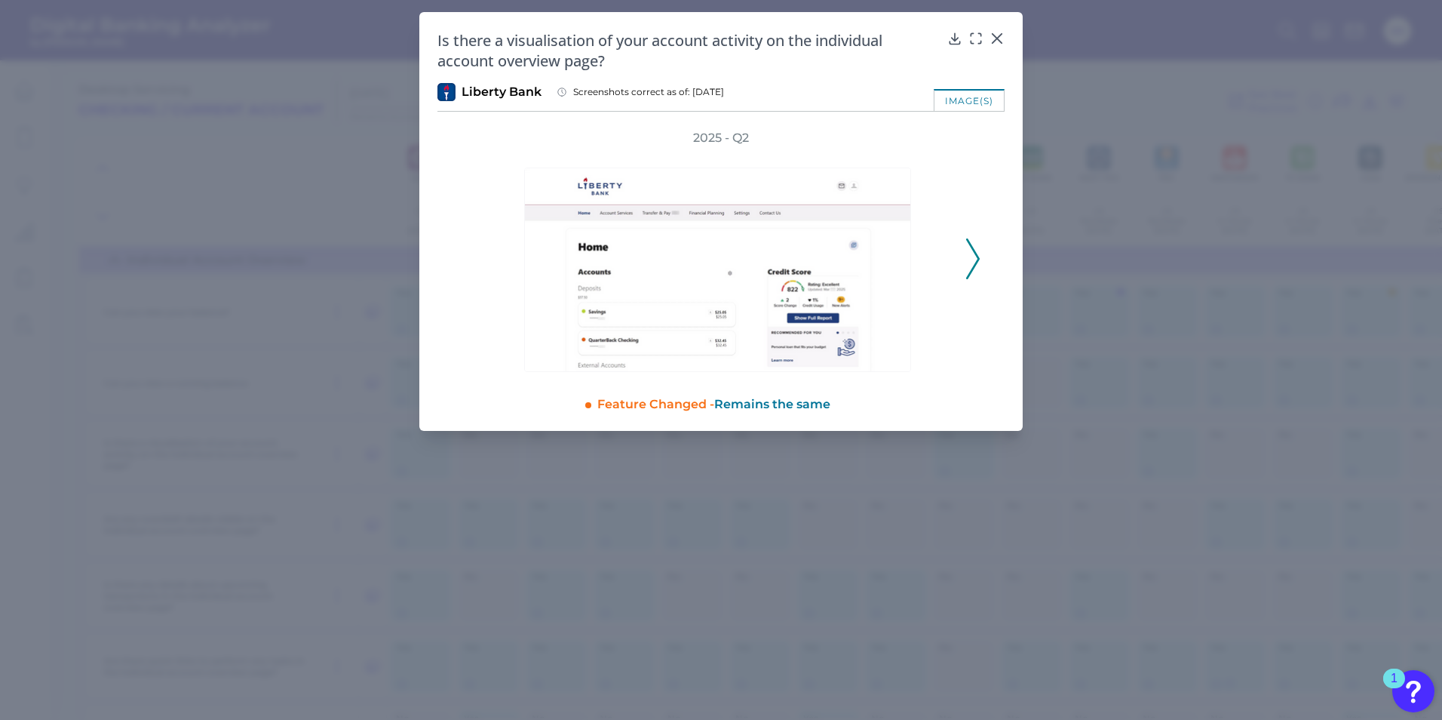
click at [985, 269] on div "2025 - Q2" at bounding box center [720, 251] width 567 height 242
click at [975, 272] on icon at bounding box center [973, 258] width 14 height 41
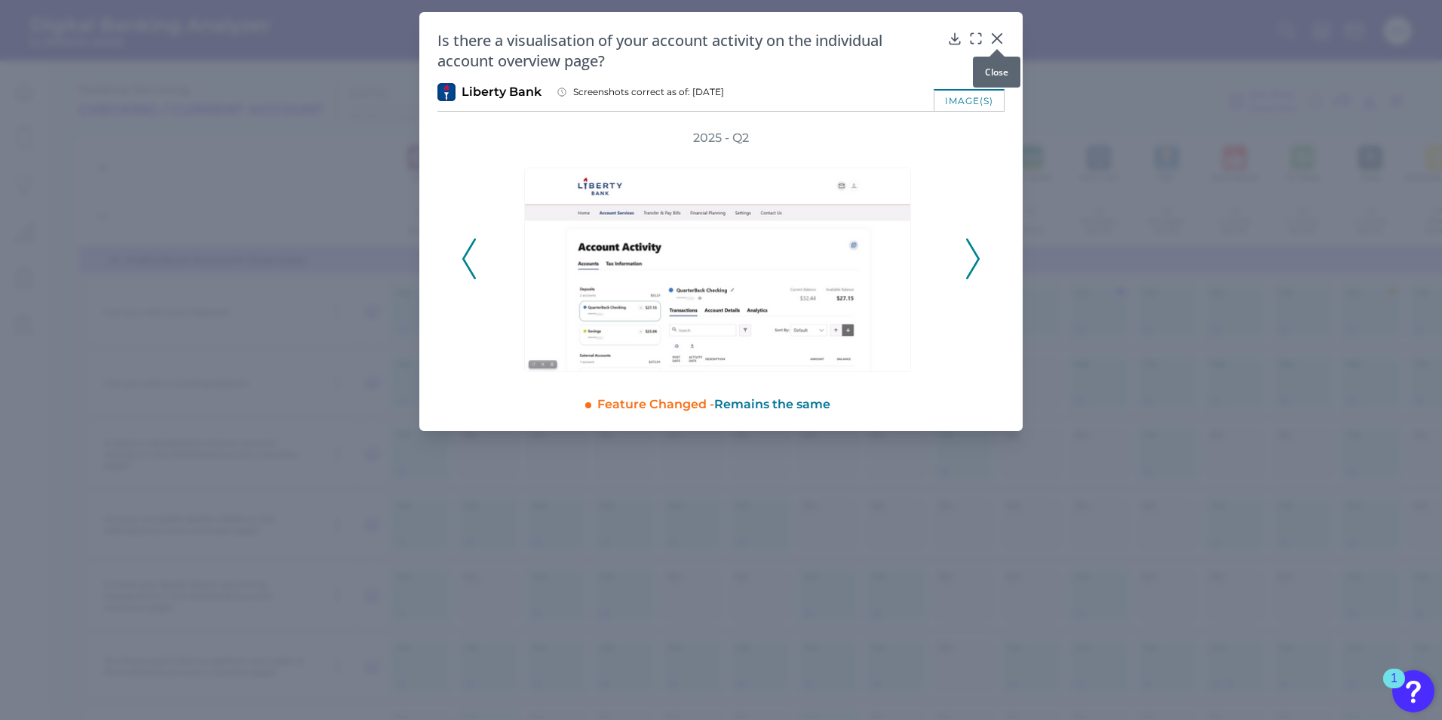
click at [1002, 41] on icon at bounding box center [997, 38] width 15 height 15
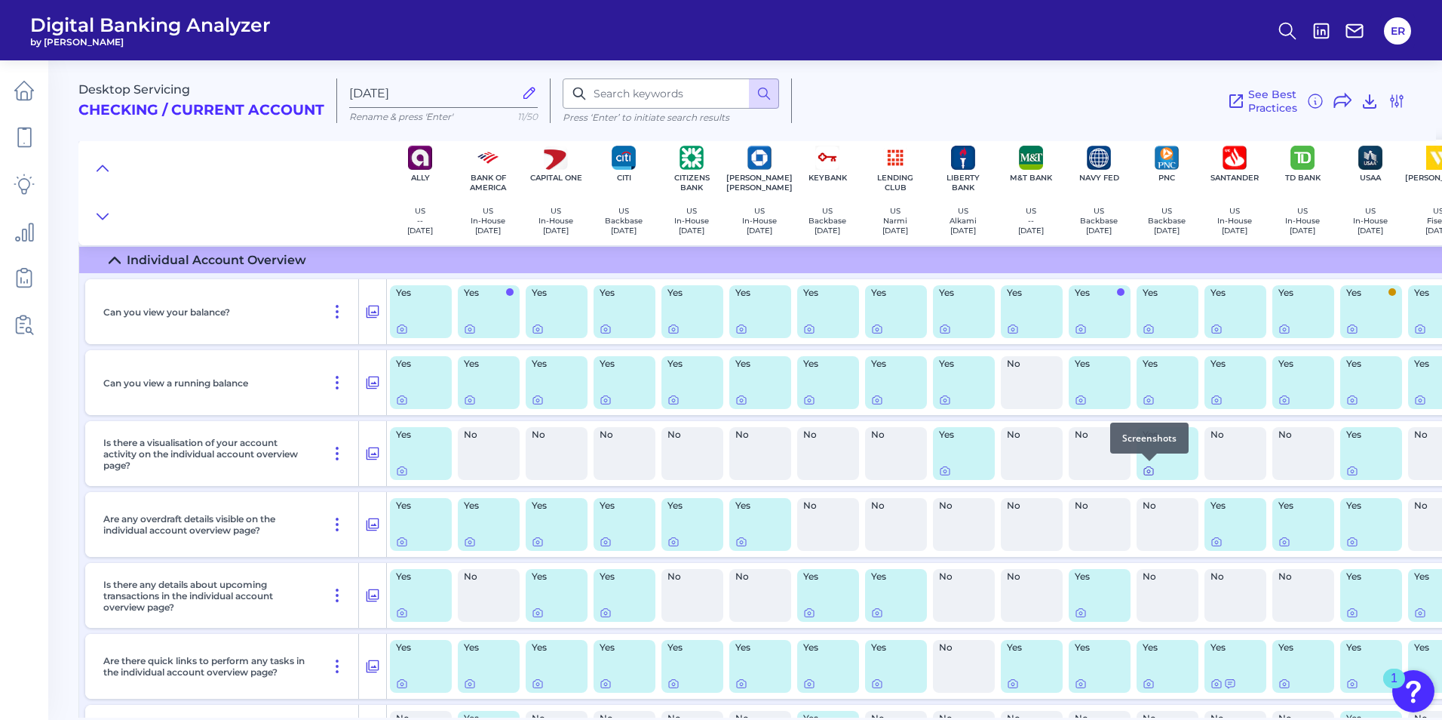
click at [1148, 471] on icon at bounding box center [1149, 471] width 12 height 12
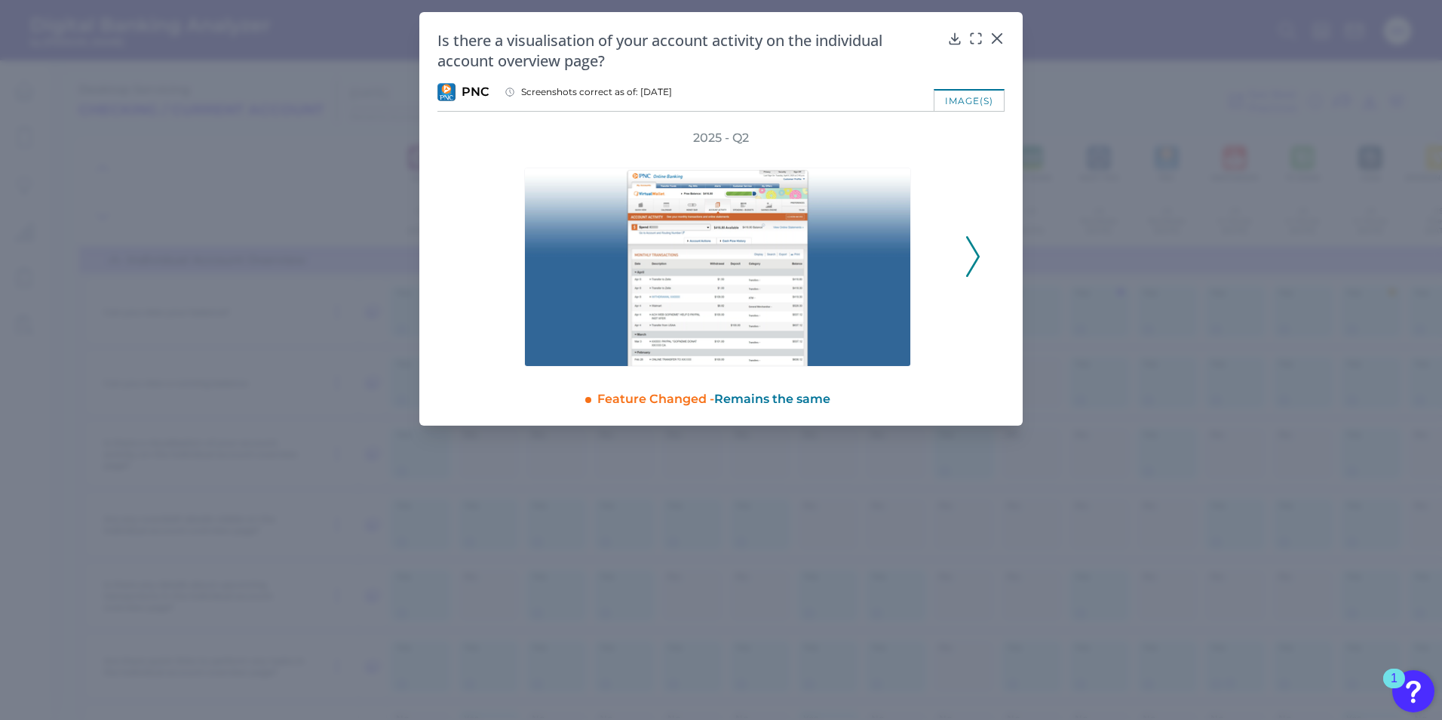
click at [975, 261] on polyline at bounding box center [972, 256] width 11 height 38
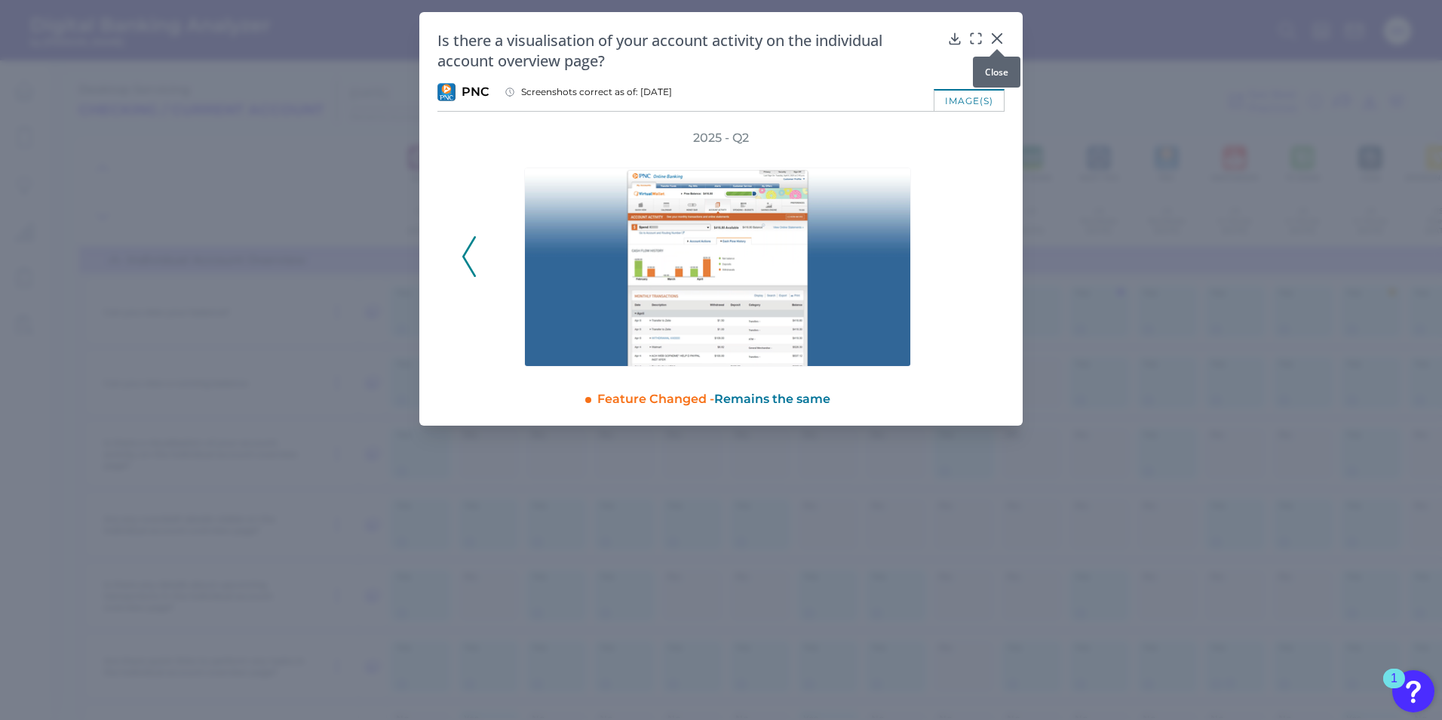
click at [994, 38] on icon at bounding box center [997, 38] width 15 height 15
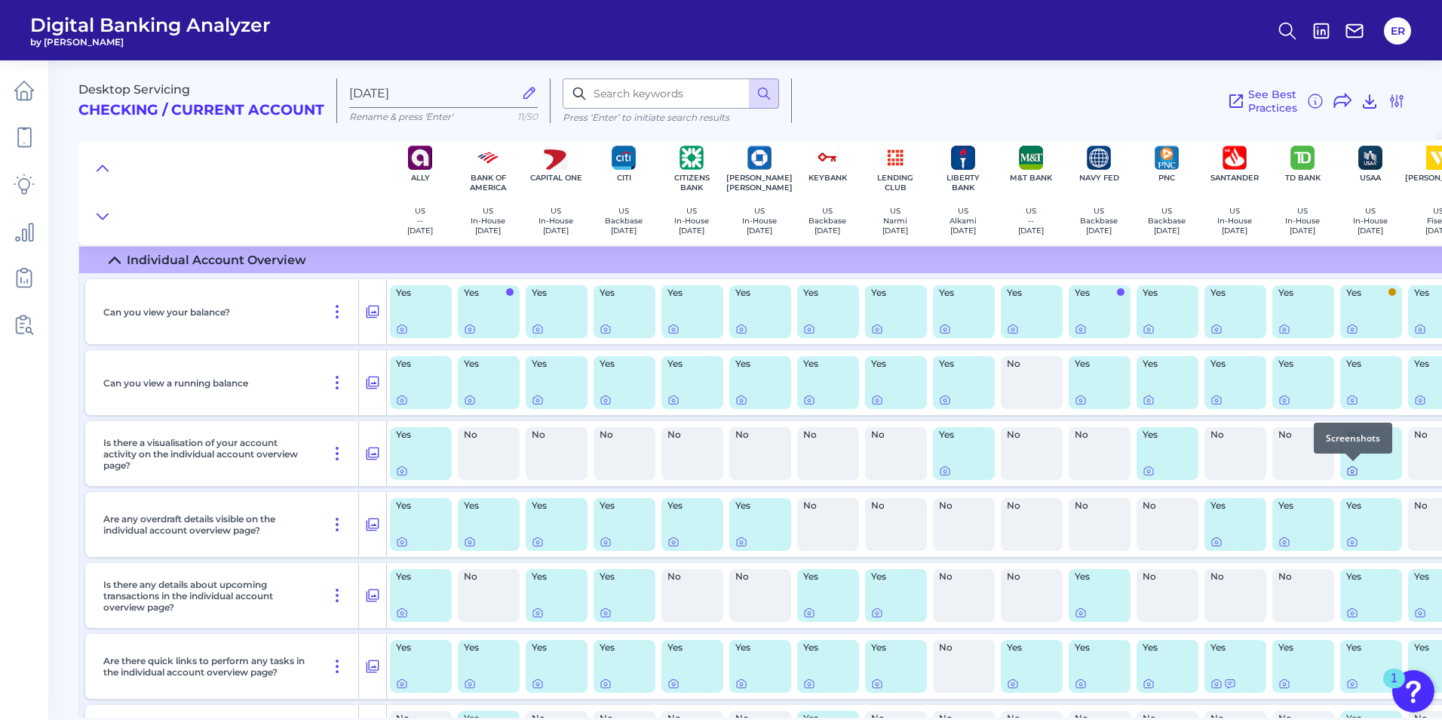
click at [1355, 472] on icon at bounding box center [1352, 471] width 12 height 12
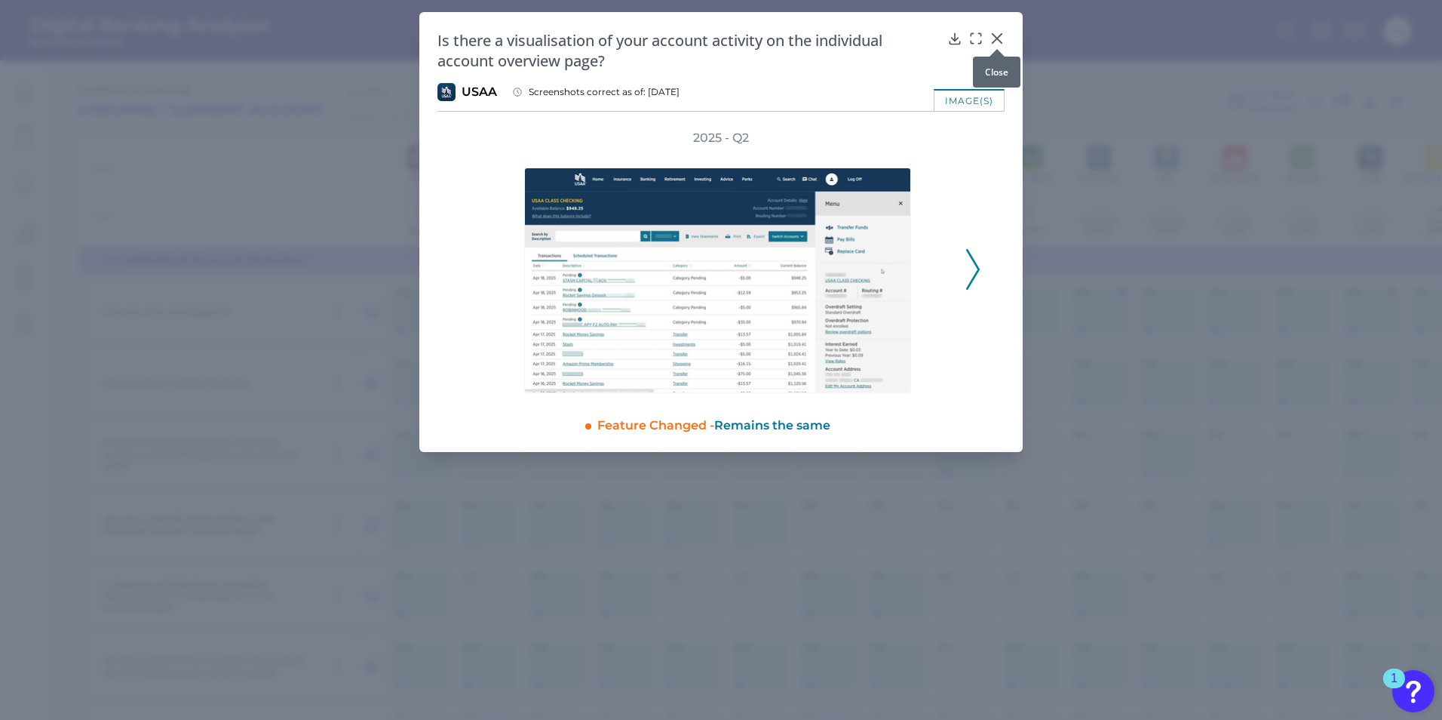
click at [991, 43] on div at bounding box center [997, 48] width 15 height 15
click at [994, 37] on icon at bounding box center [997, 38] width 15 height 15
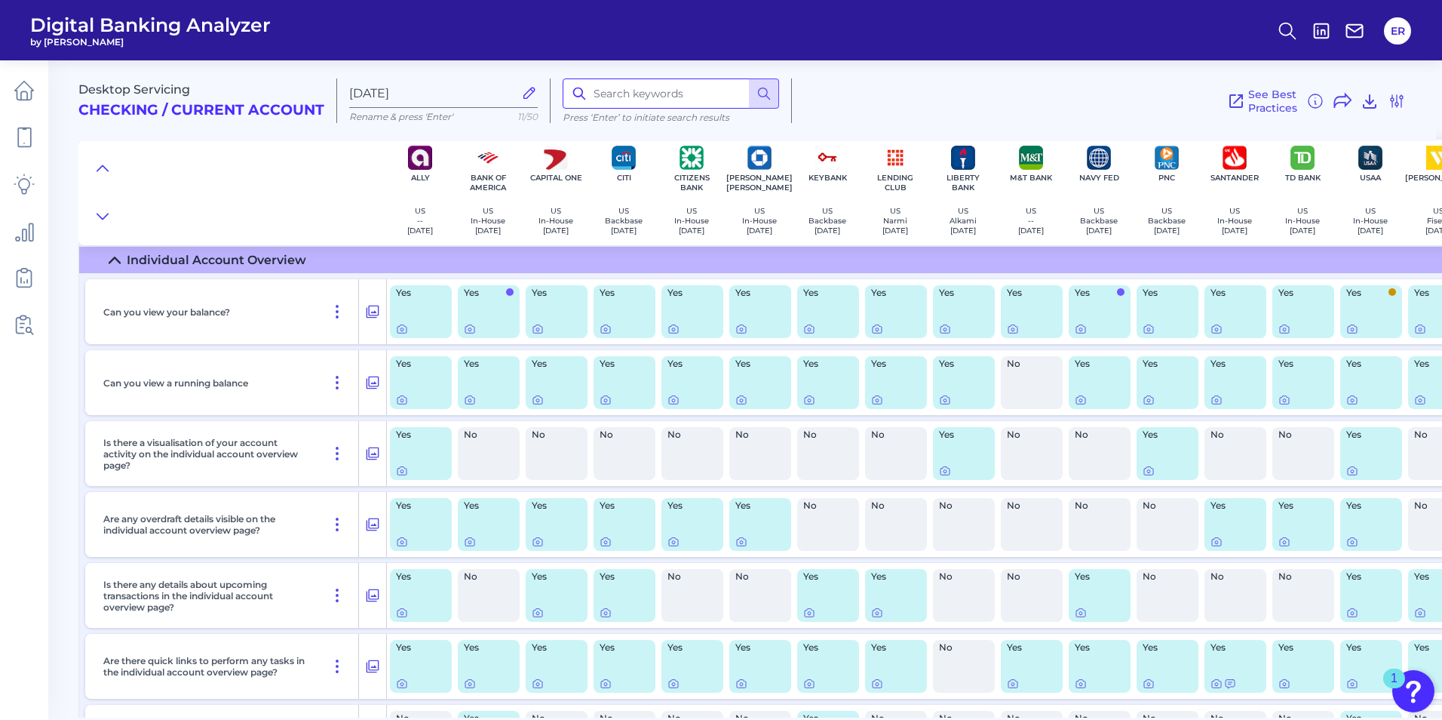
click at [629, 96] on input at bounding box center [671, 93] width 216 height 30
click at [768, 83] on button at bounding box center [764, 93] width 30 height 30
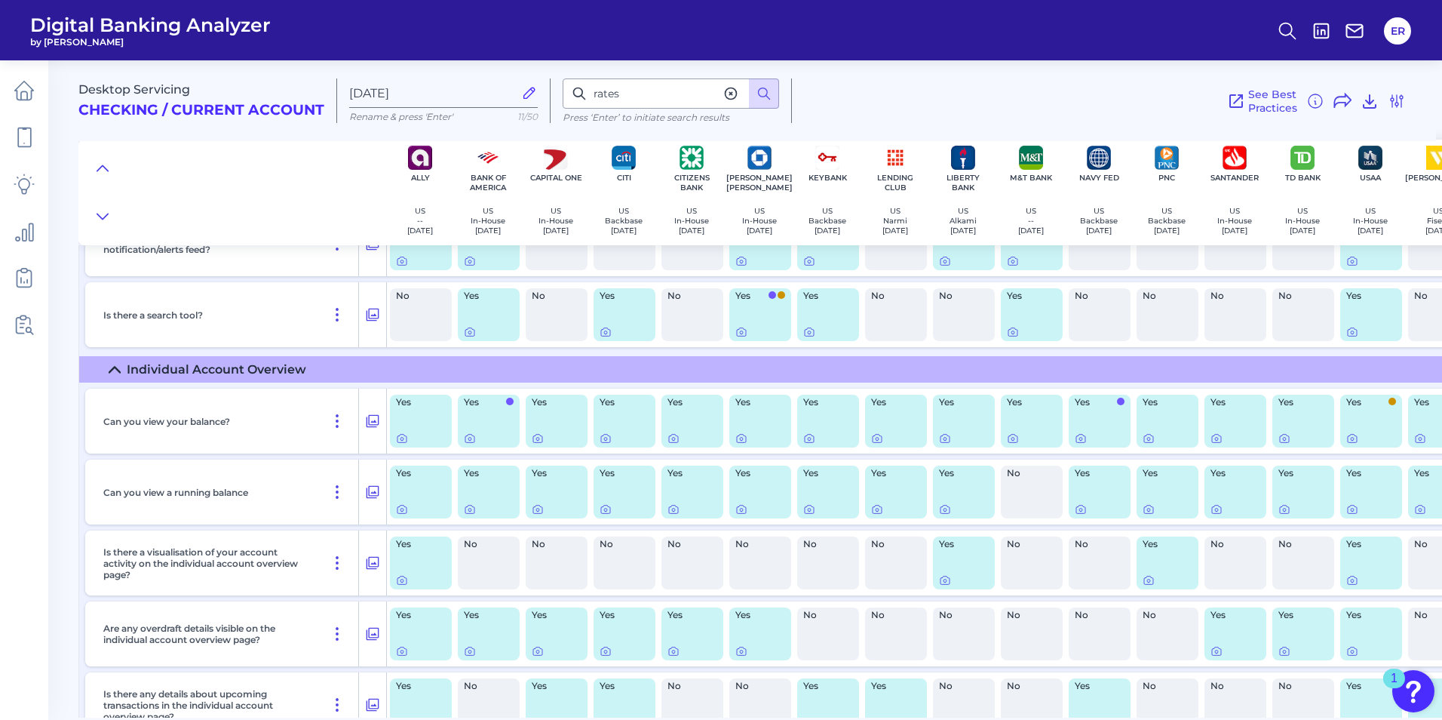
scroll to position [1753, 0]
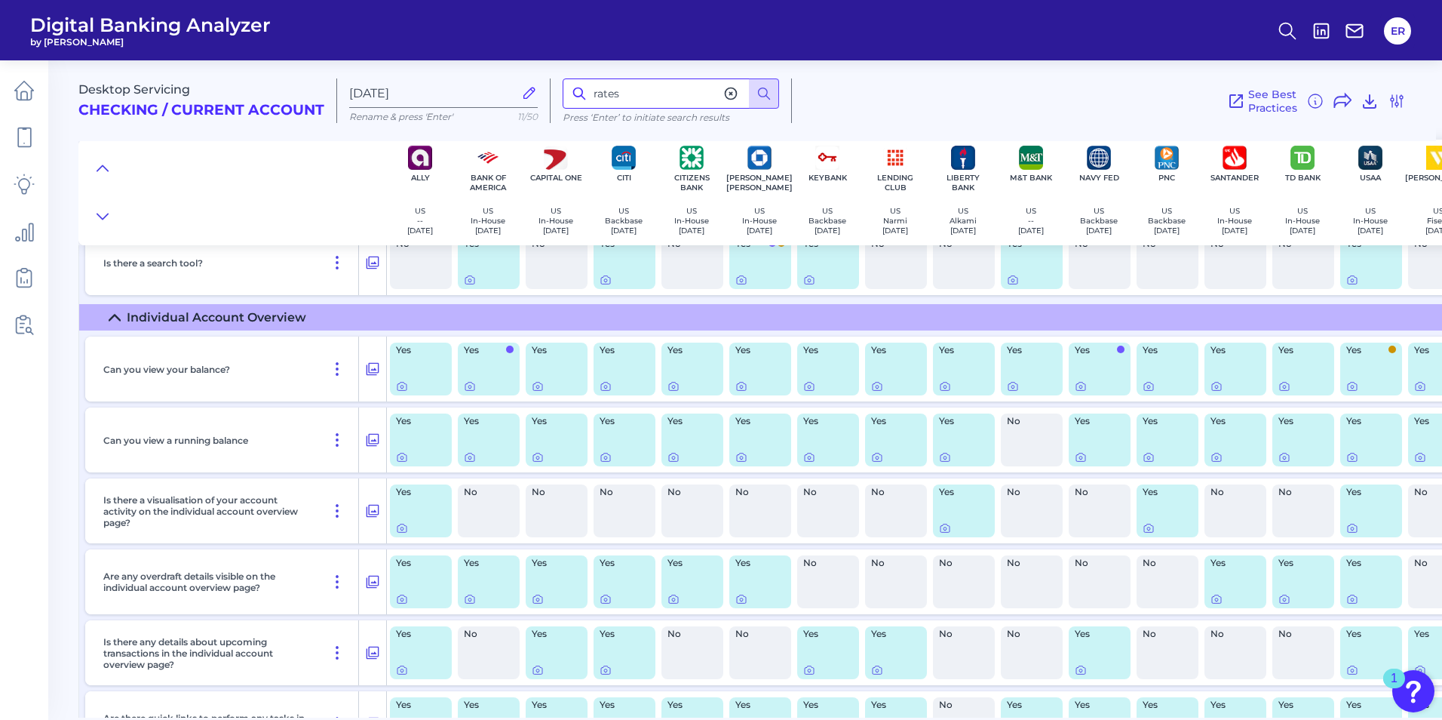
click at [653, 92] on input "rates" at bounding box center [671, 93] width 216 height 30
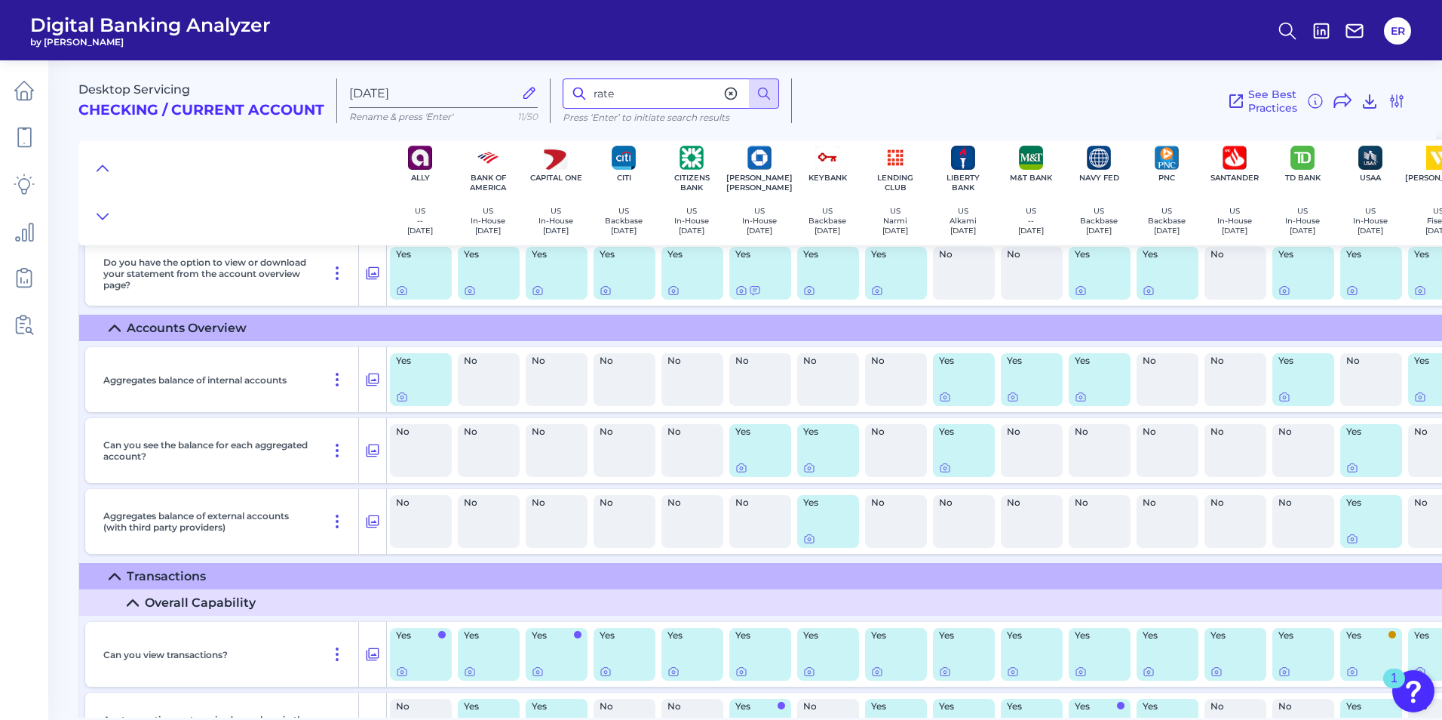
scroll to position [2355, 0]
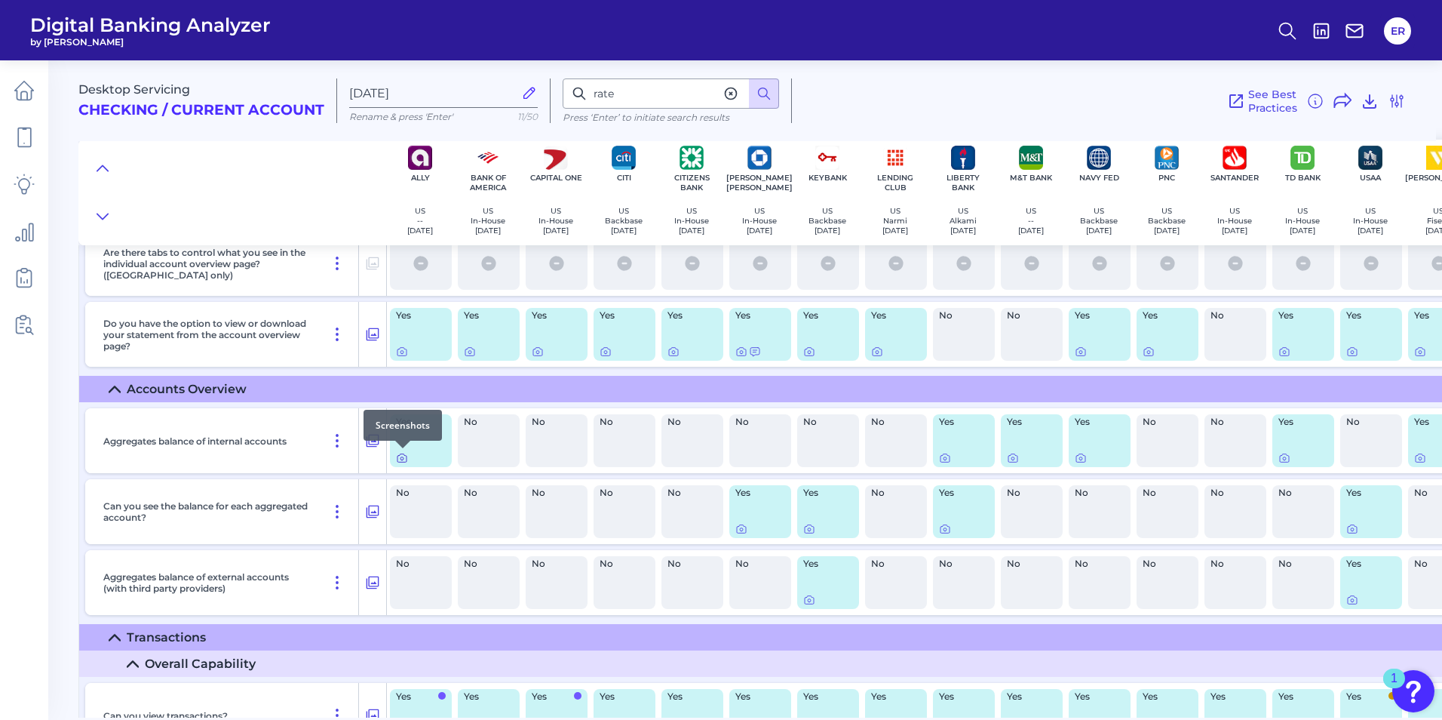
click at [400, 462] on icon at bounding box center [402, 458] width 9 height 8
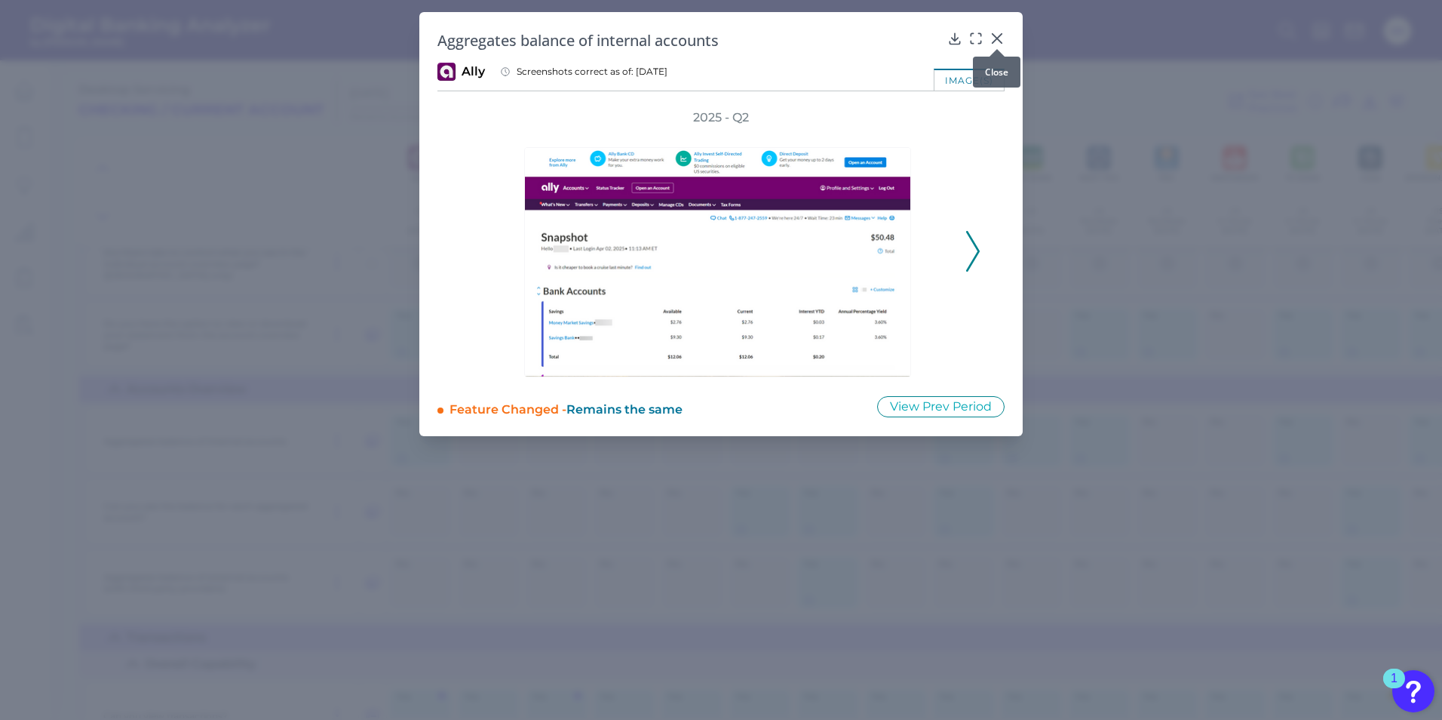
click at [994, 41] on div at bounding box center [997, 48] width 15 height 15
click at [995, 38] on icon at bounding box center [997, 38] width 15 height 15
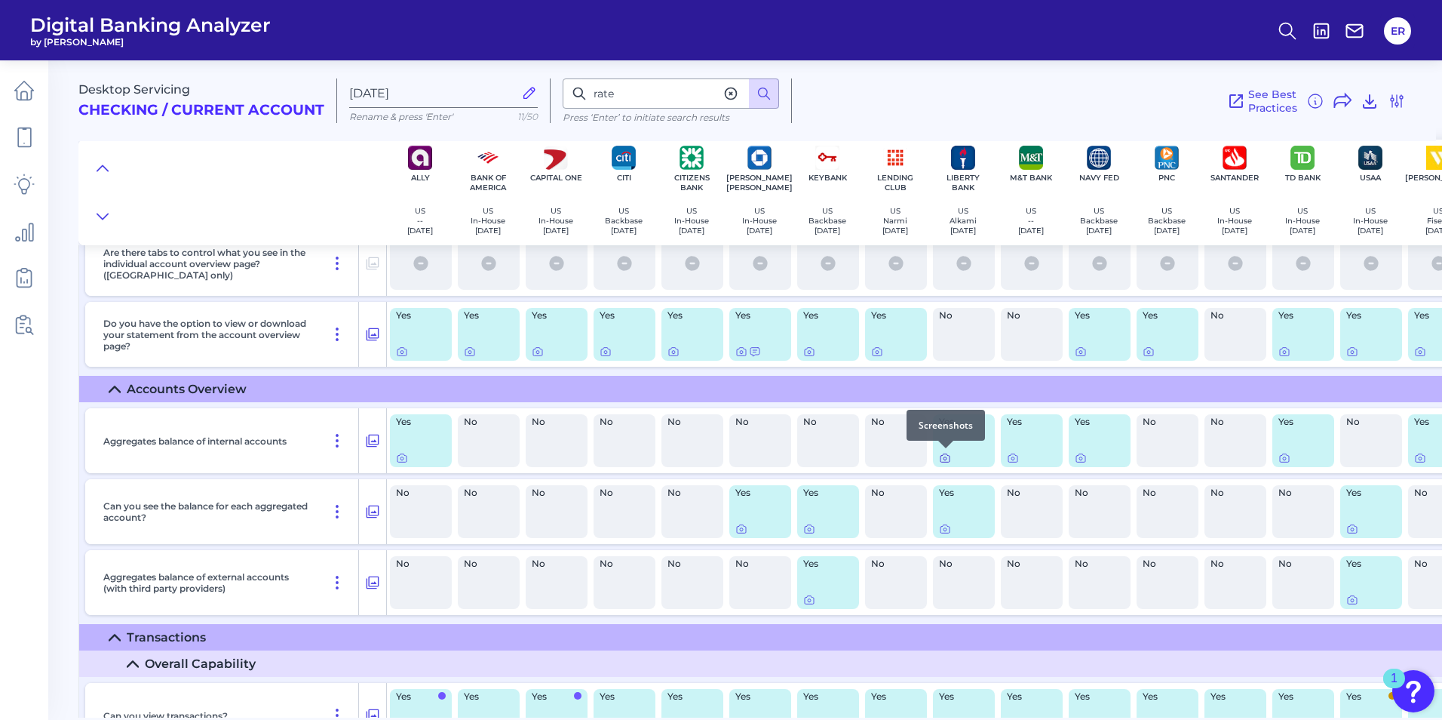
click at [950, 452] on div at bounding box center [945, 448] width 15 height 15
click at [943, 459] on icon at bounding box center [945, 458] width 12 height 12
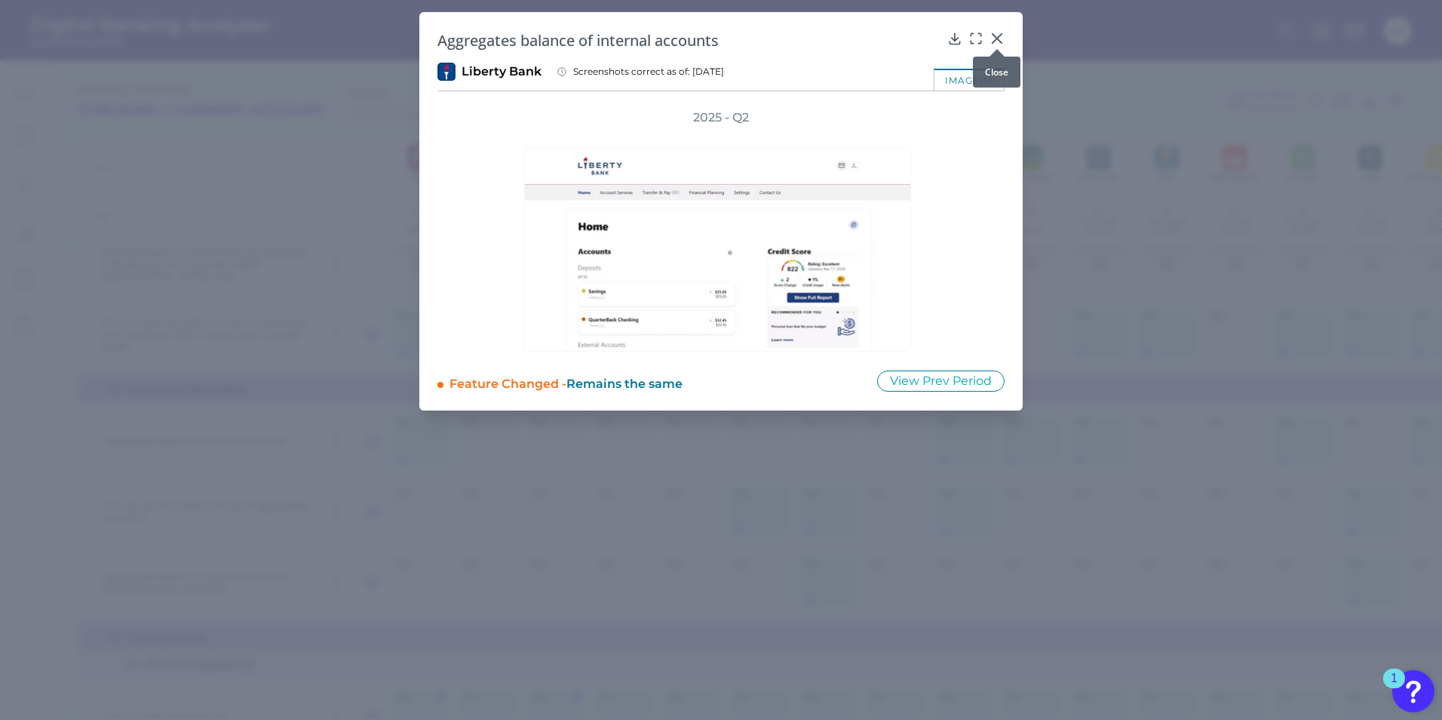
click at [993, 35] on icon at bounding box center [997, 38] width 15 height 15
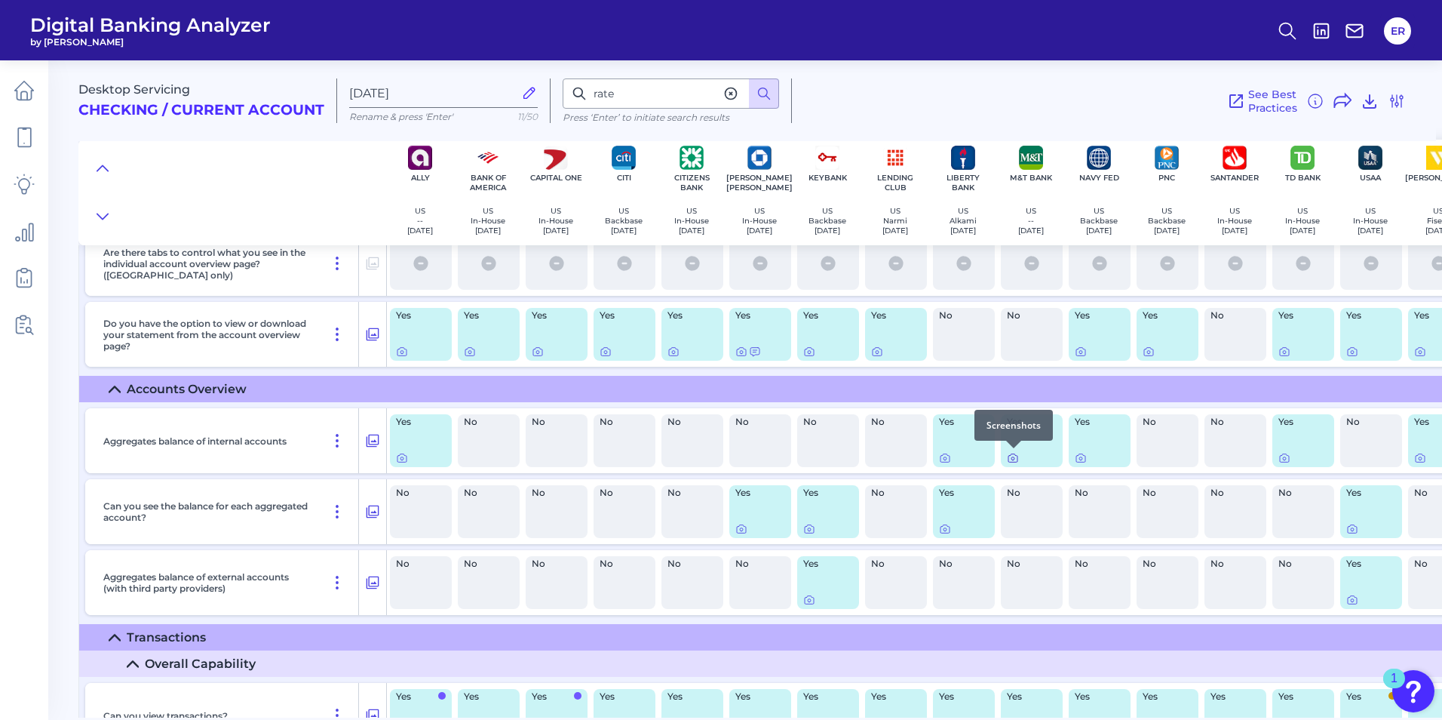
click at [1014, 458] on icon at bounding box center [1013, 458] width 12 height 12
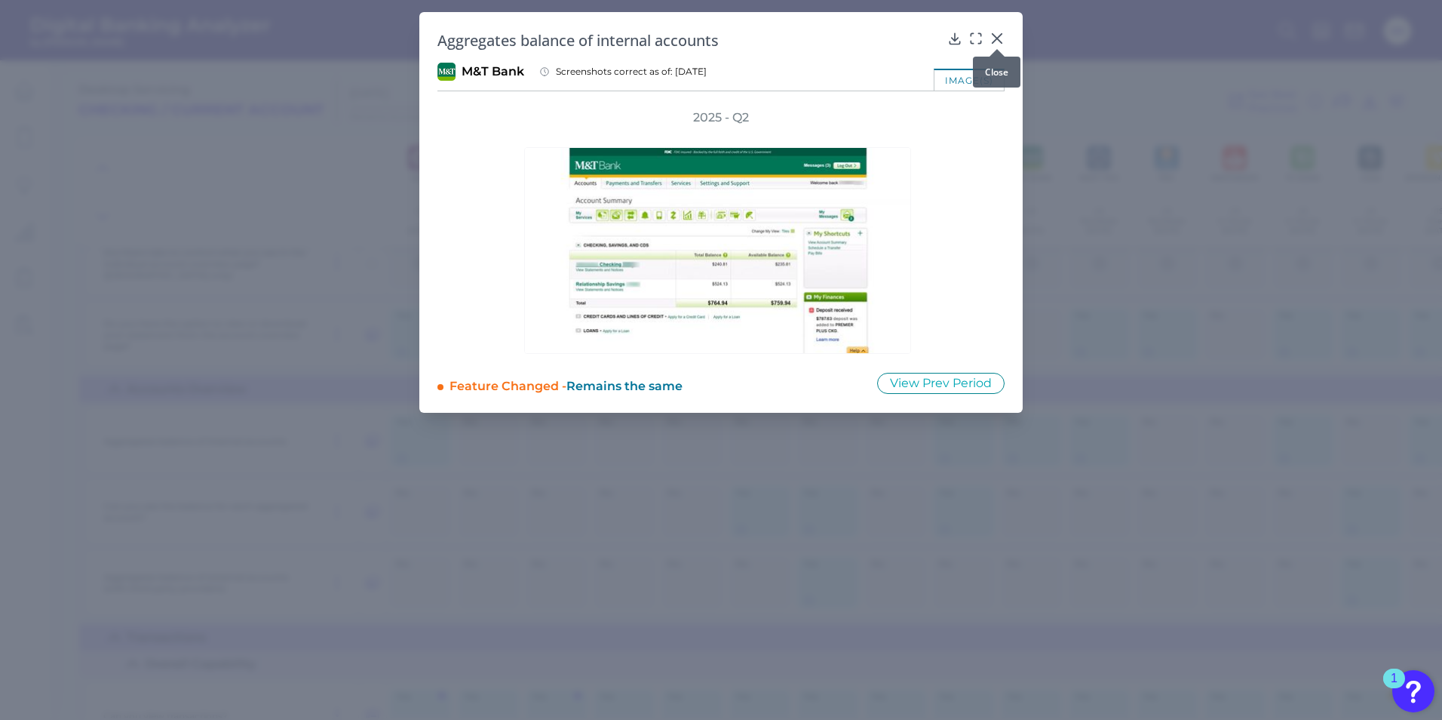
click at [999, 36] on icon at bounding box center [997, 38] width 9 height 9
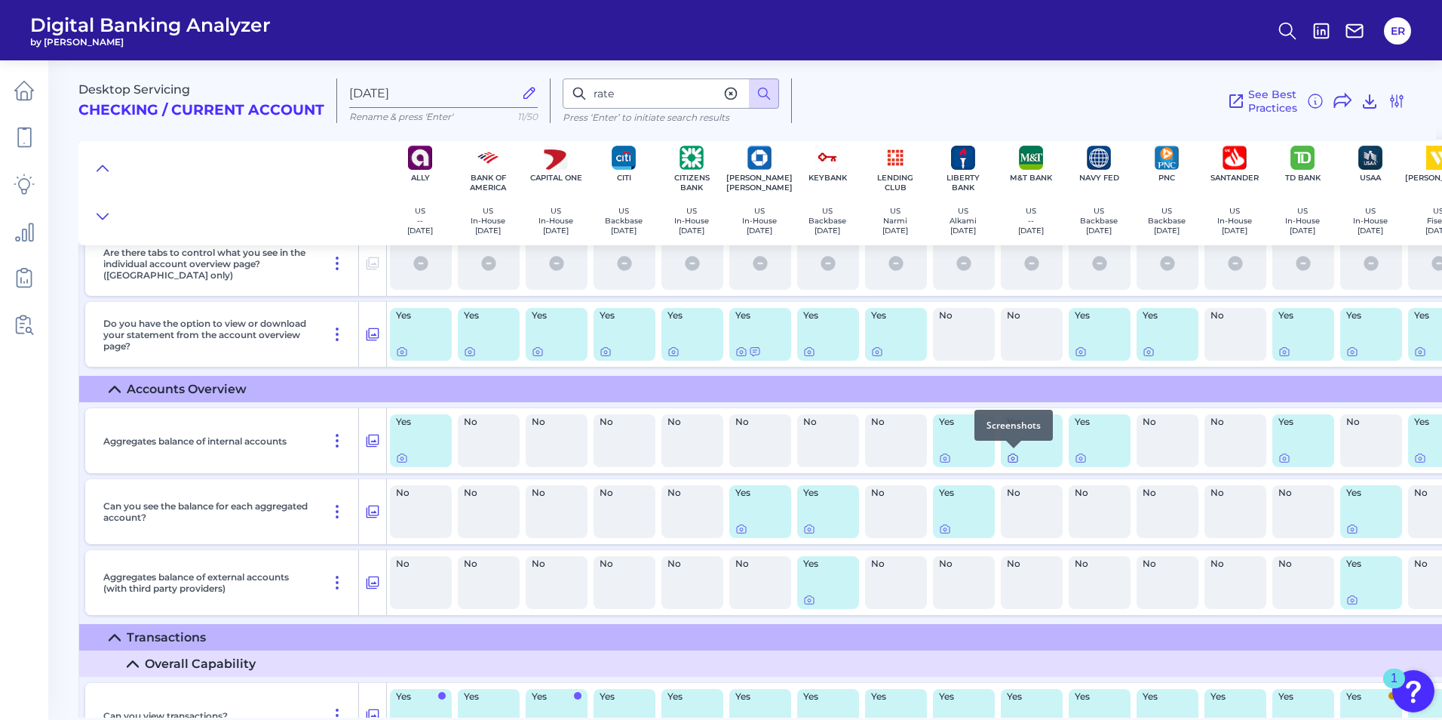
click at [1013, 459] on icon at bounding box center [1013, 458] width 12 height 12
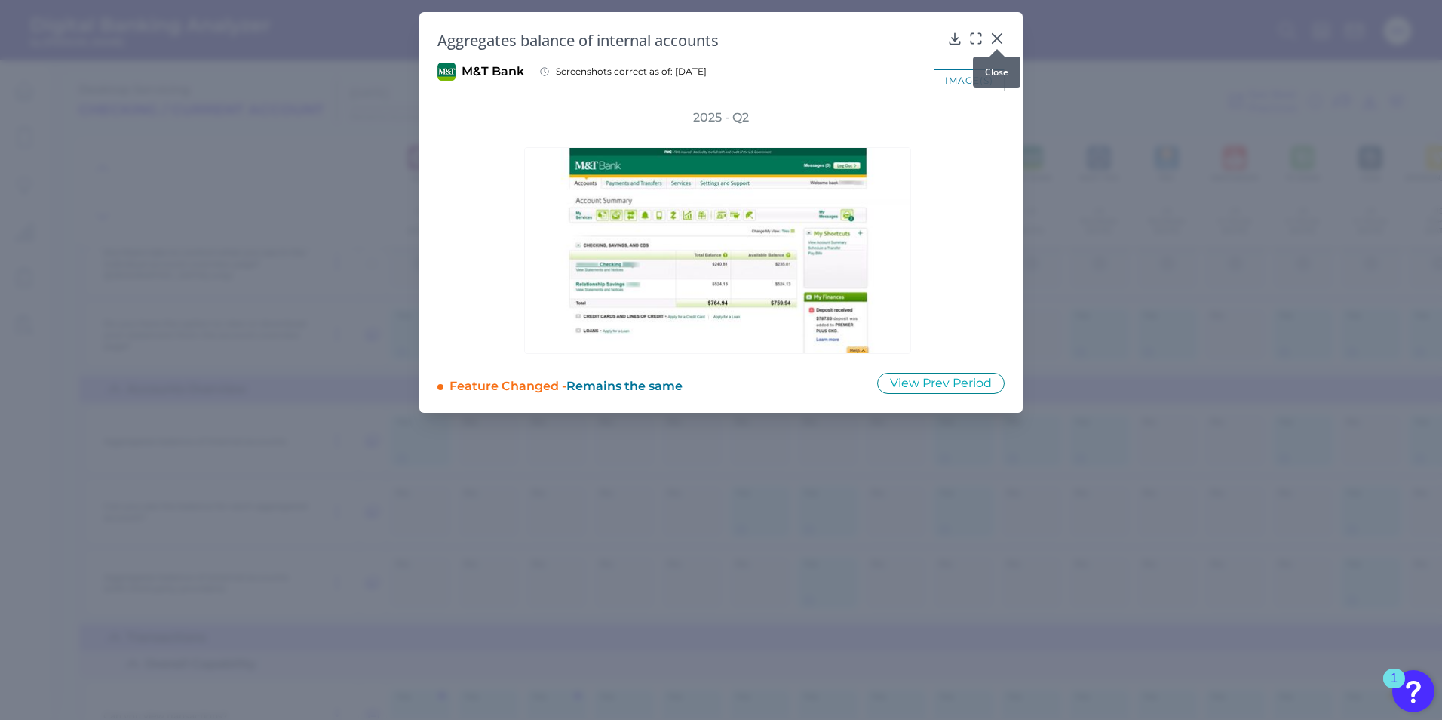
click at [999, 34] on icon at bounding box center [997, 38] width 15 height 15
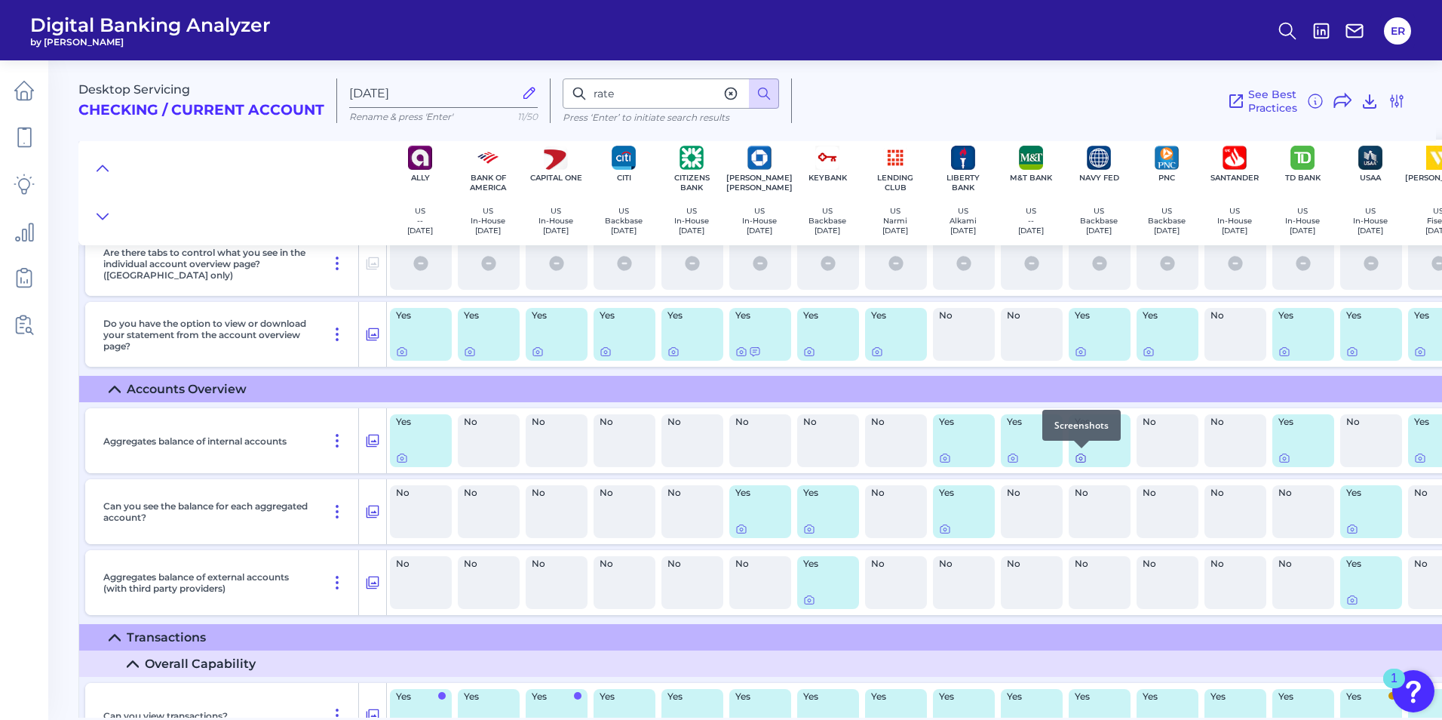
click at [1085, 459] on icon at bounding box center [1081, 458] width 12 height 12
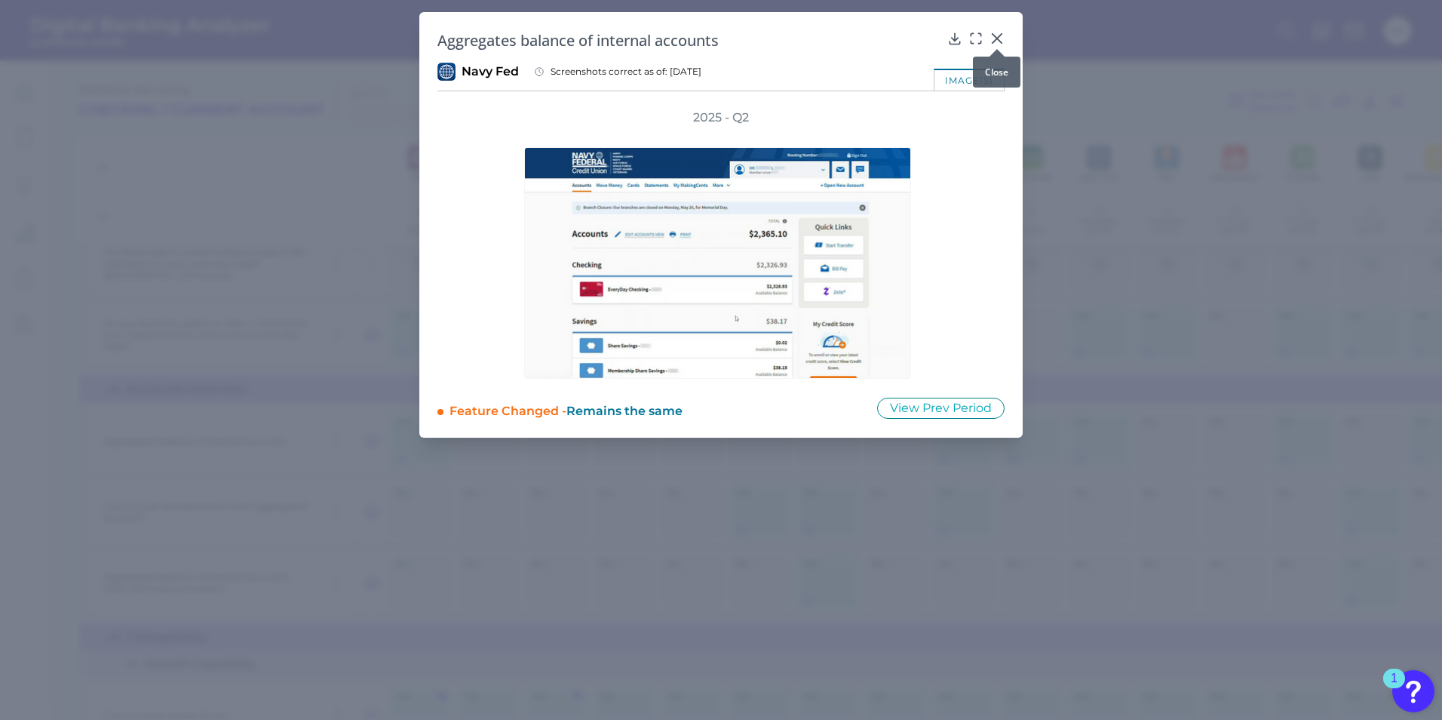
click at [994, 39] on icon at bounding box center [997, 38] width 15 height 15
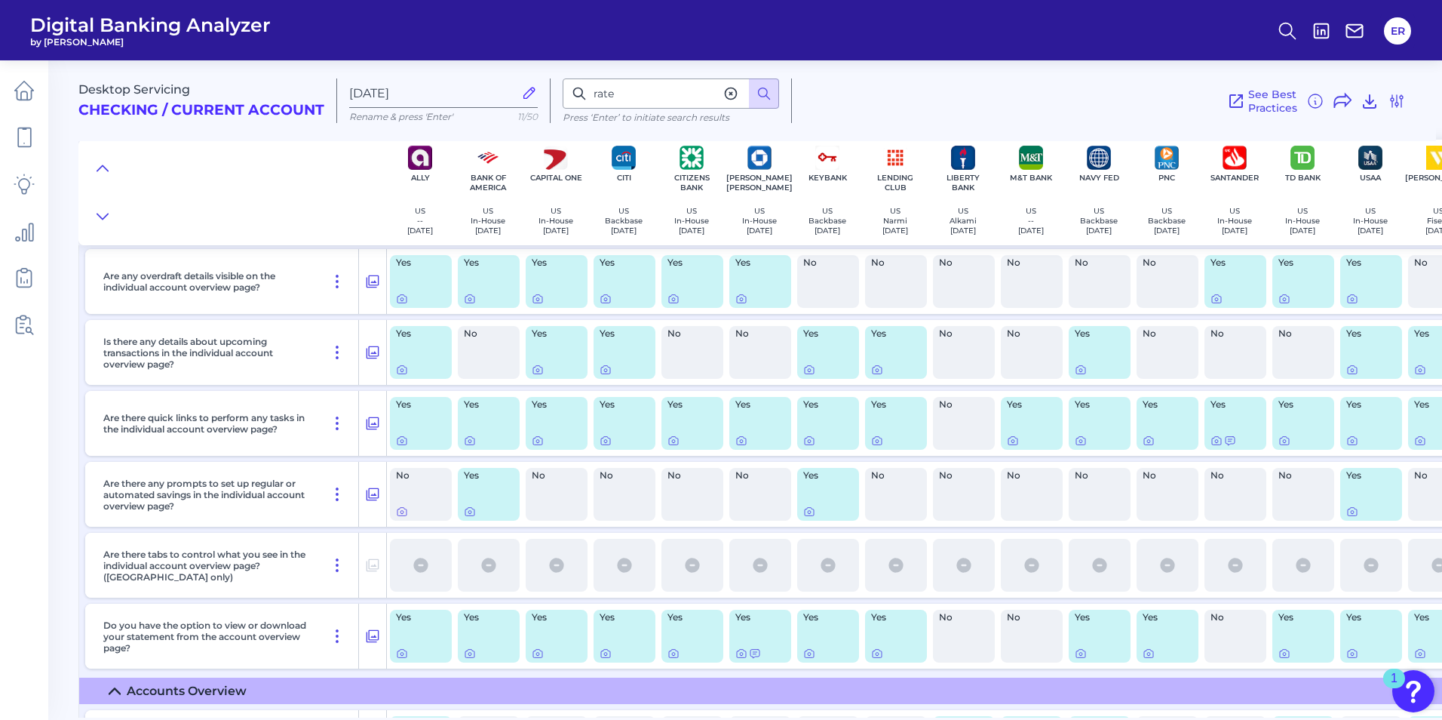
scroll to position [1978, 0]
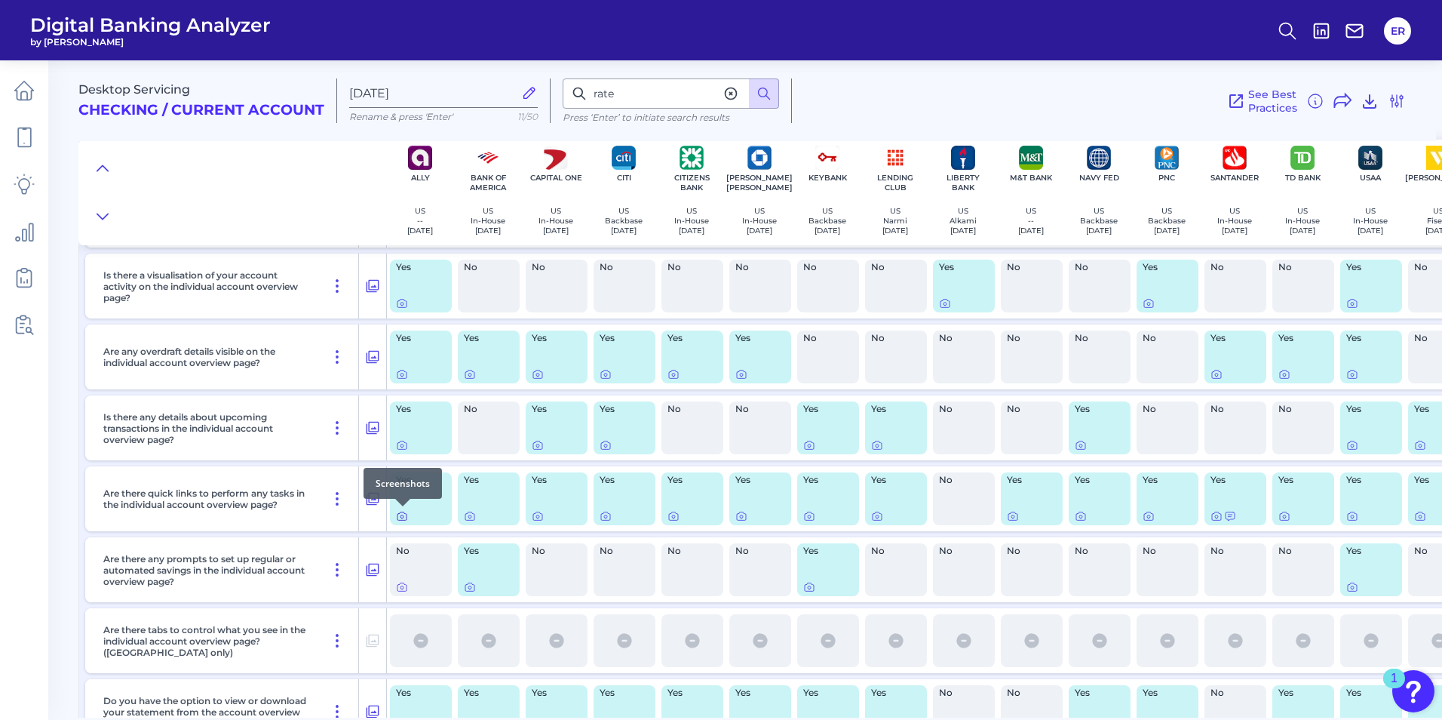
click at [404, 516] on icon at bounding box center [402, 516] width 3 height 3
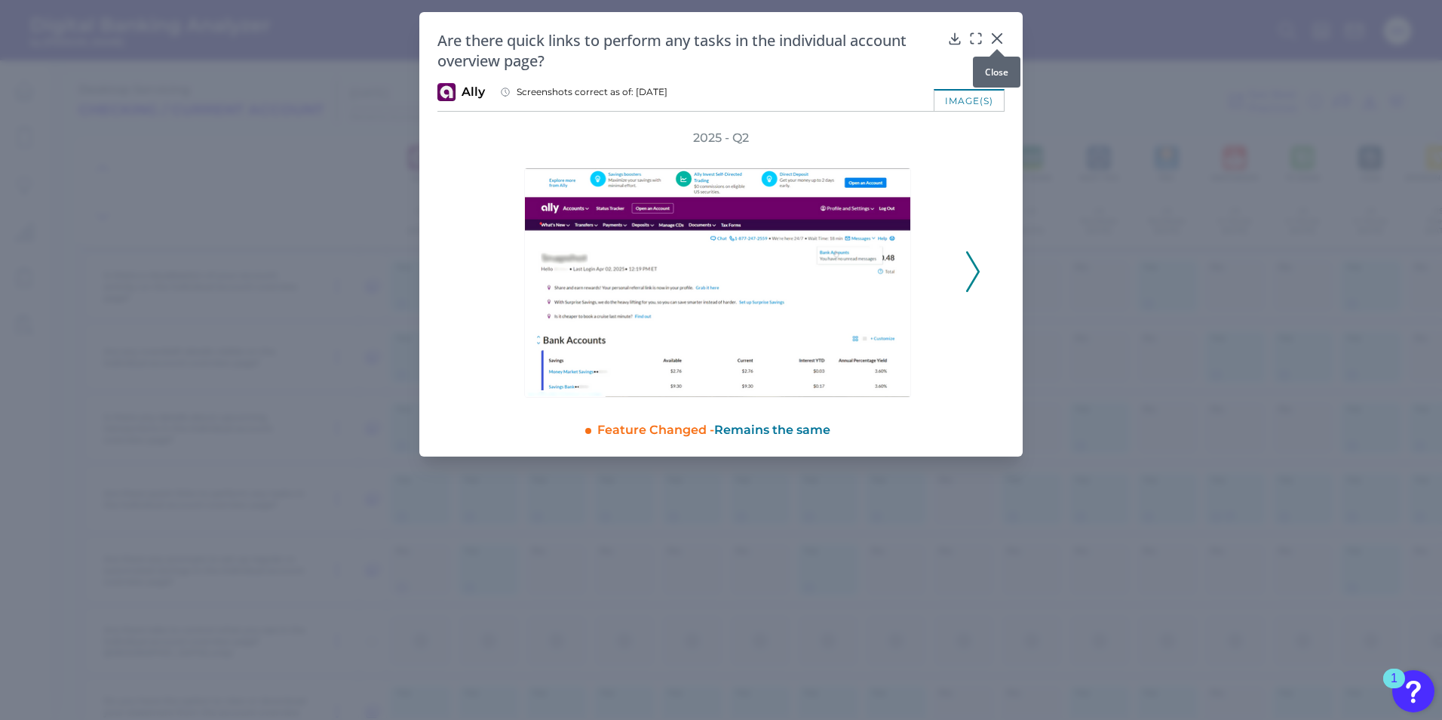
click at [1000, 44] on div at bounding box center [997, 48] width 15 height 15
click at [997, 39] on icon at bounding box center [997, 38] width 9 height 9
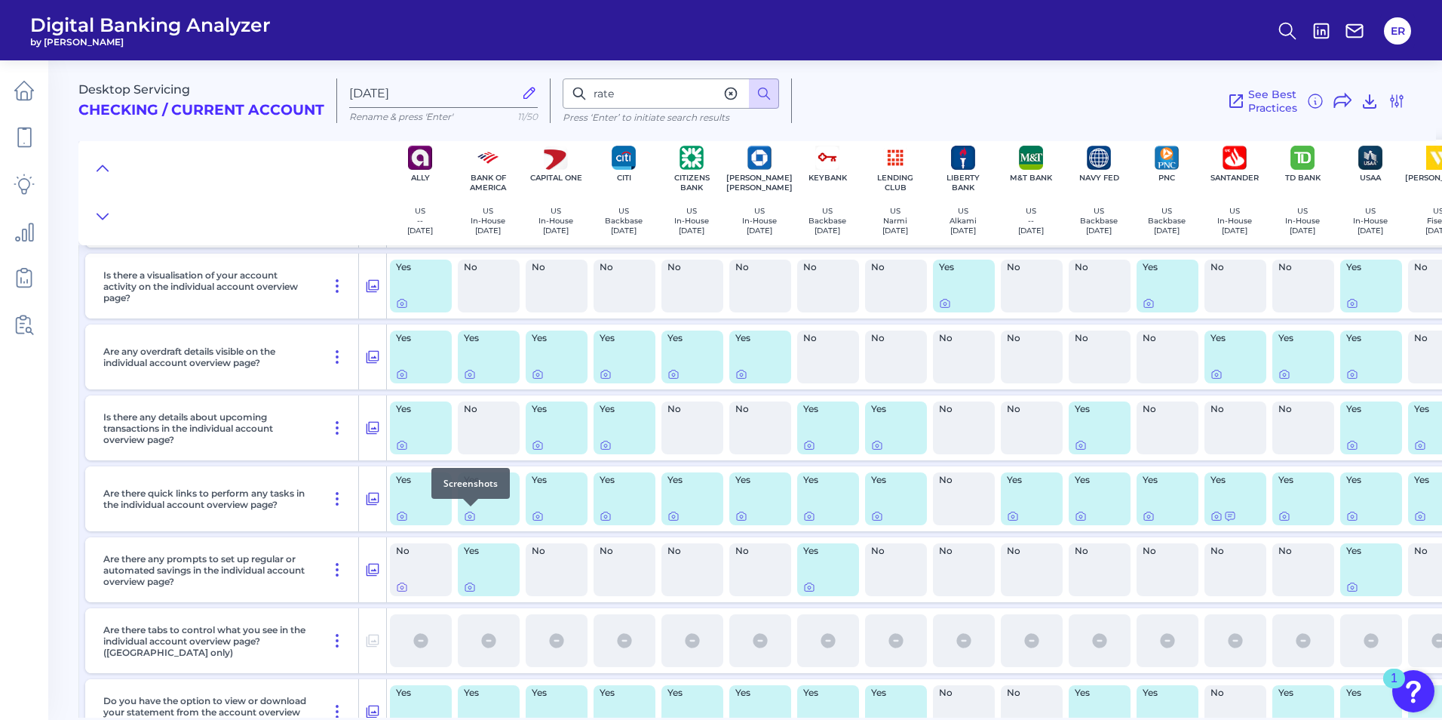
click at [476, 514] on div at bounding box center [489, 516] width 50 height 12
click at [468, 514] on icon at bounding box center [470, 516] width 12 height 12
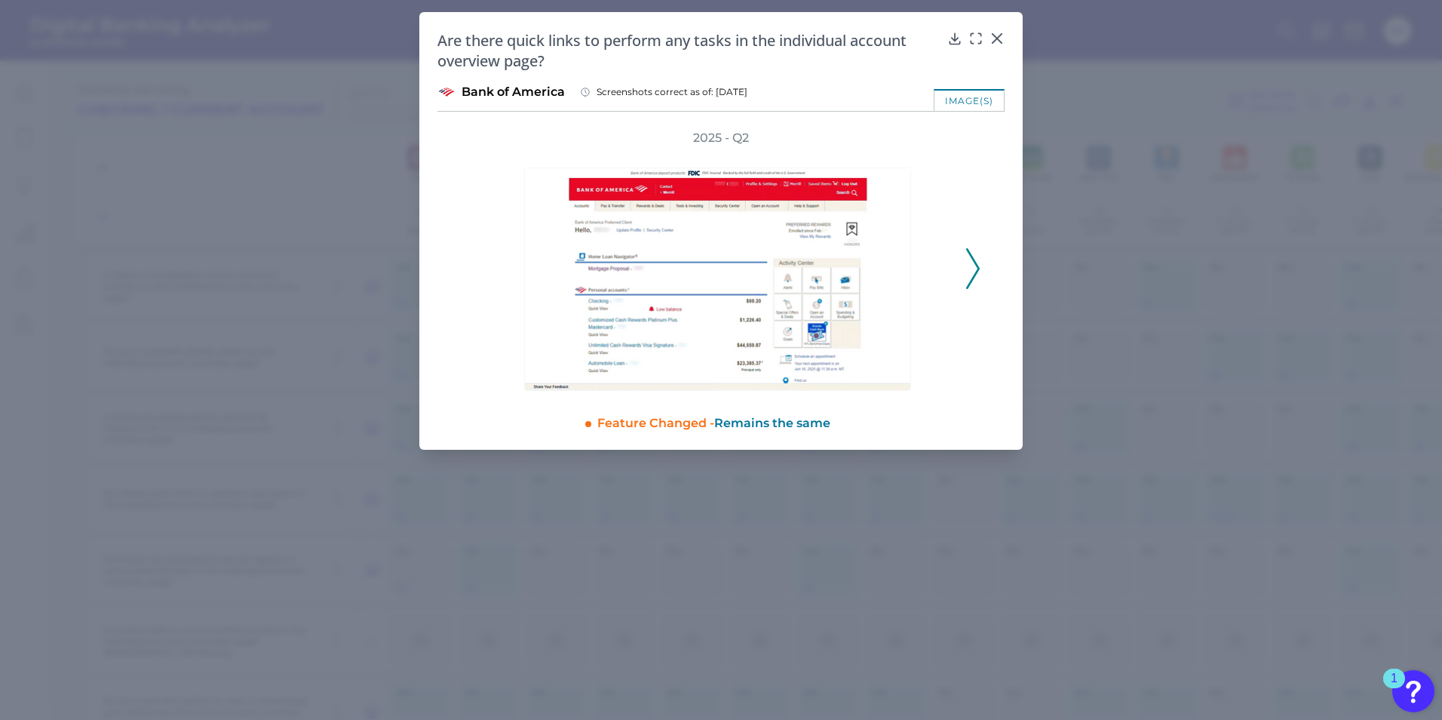
click at [970, 270] on icon at bounding box center [973, 268] width 14 height 41
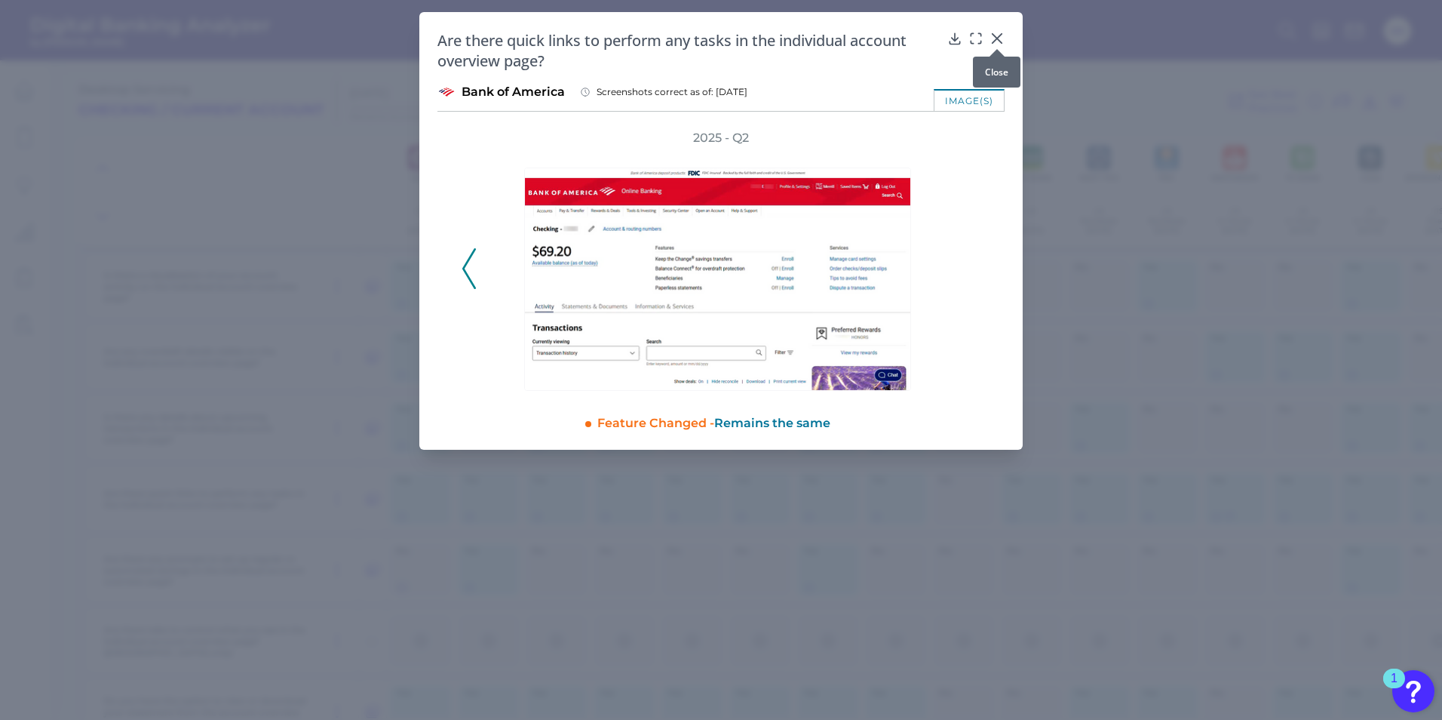
click at [1000, 35] on icon at bounding box center [997, 38] width 9 height 9
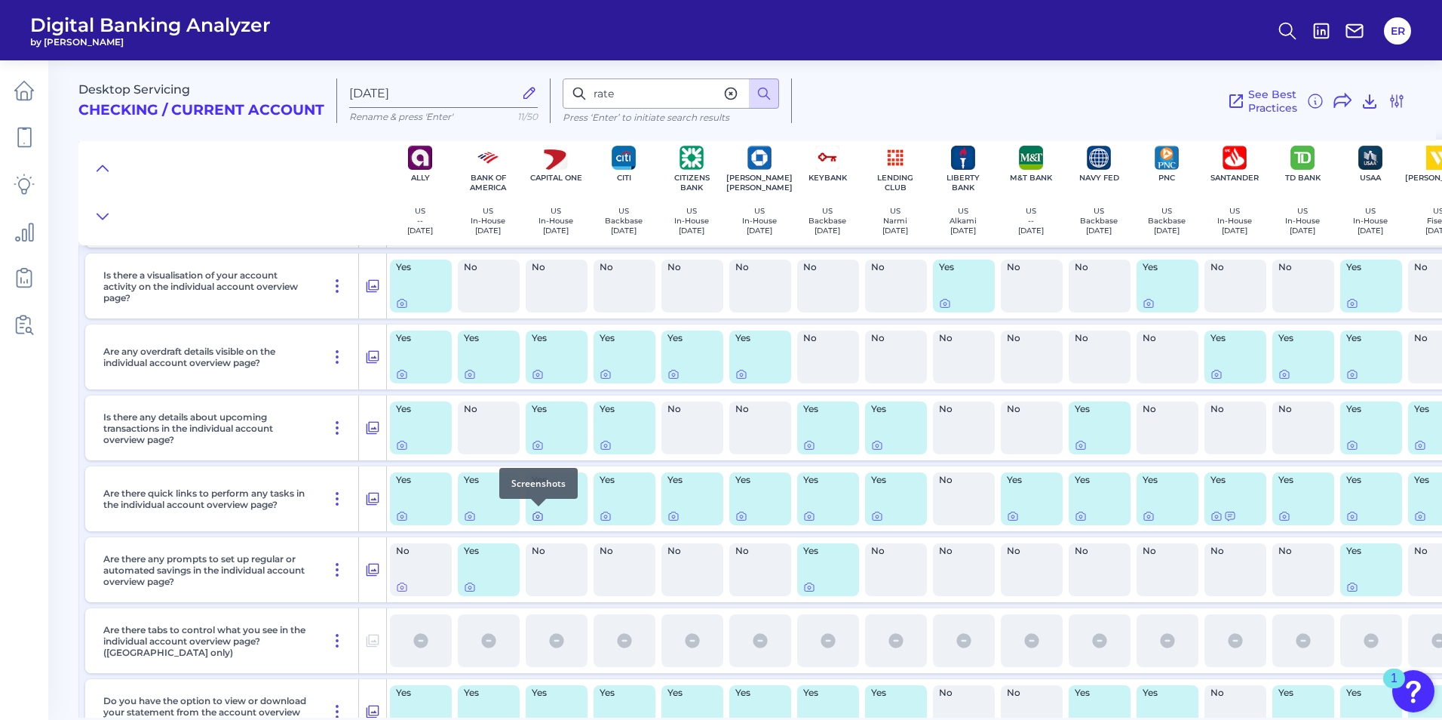
click at [539, 516] on icon at bounding box center [538, 516] width 12 height 12
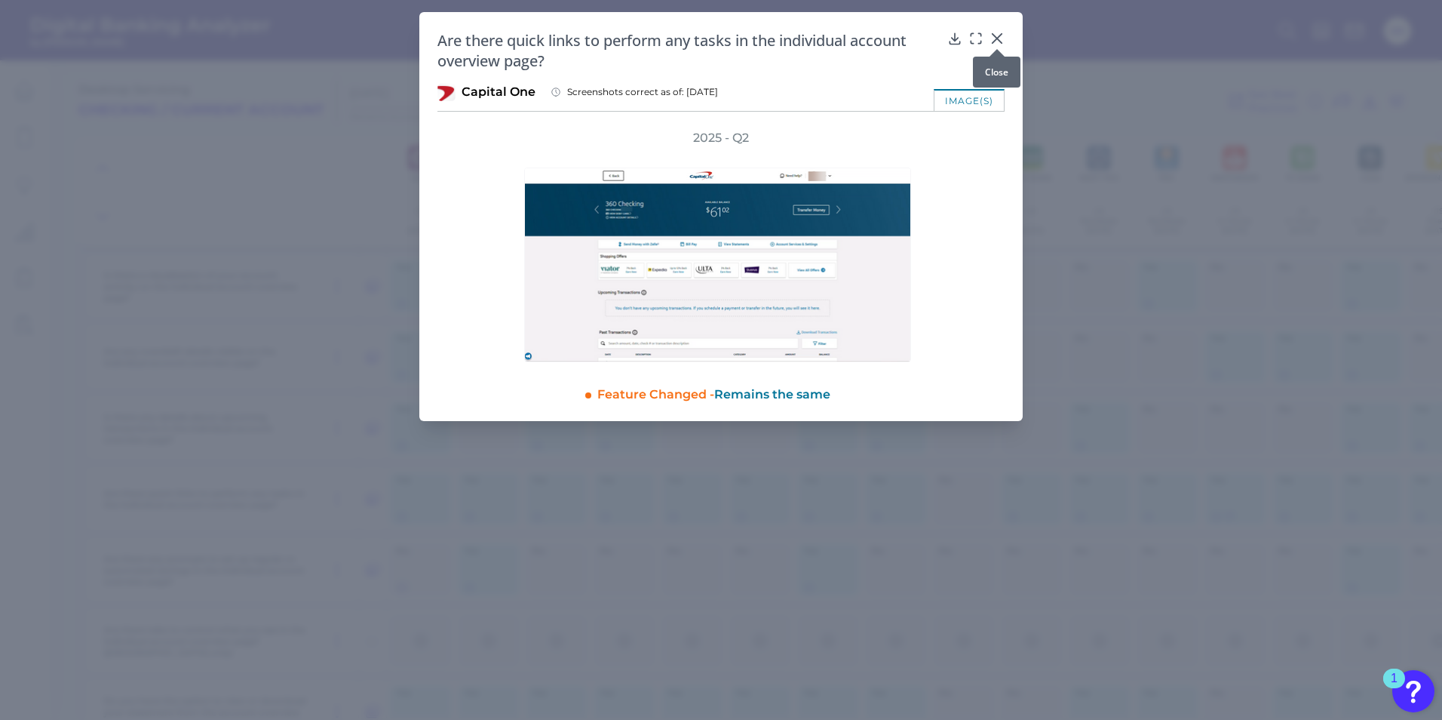
click at [994, 41] on div at bounding box center [997, 48] width 15 height 15
click at [995, 34] on icon at bounding box center [997, 38] width 15 height 15
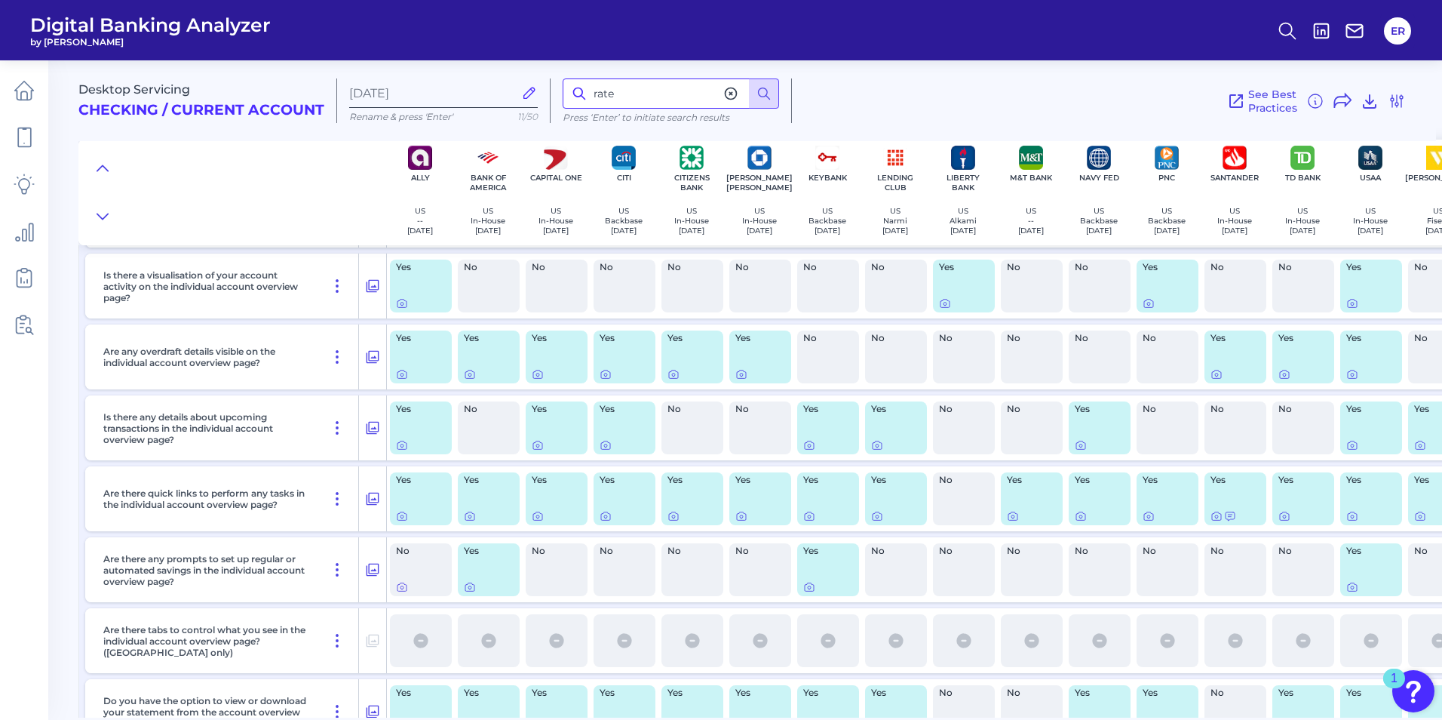
drag, startPoint x: 627, startPoint y: 86, endPoint x: 382, endPoint y: 97, distance: 245.4
click at [402, 103] on div "Desktop Servicing Checking / Current Account [DATE] Rename & press 'Enter' 11/5…" at bounding box center [757, 94] width 1358 height 93
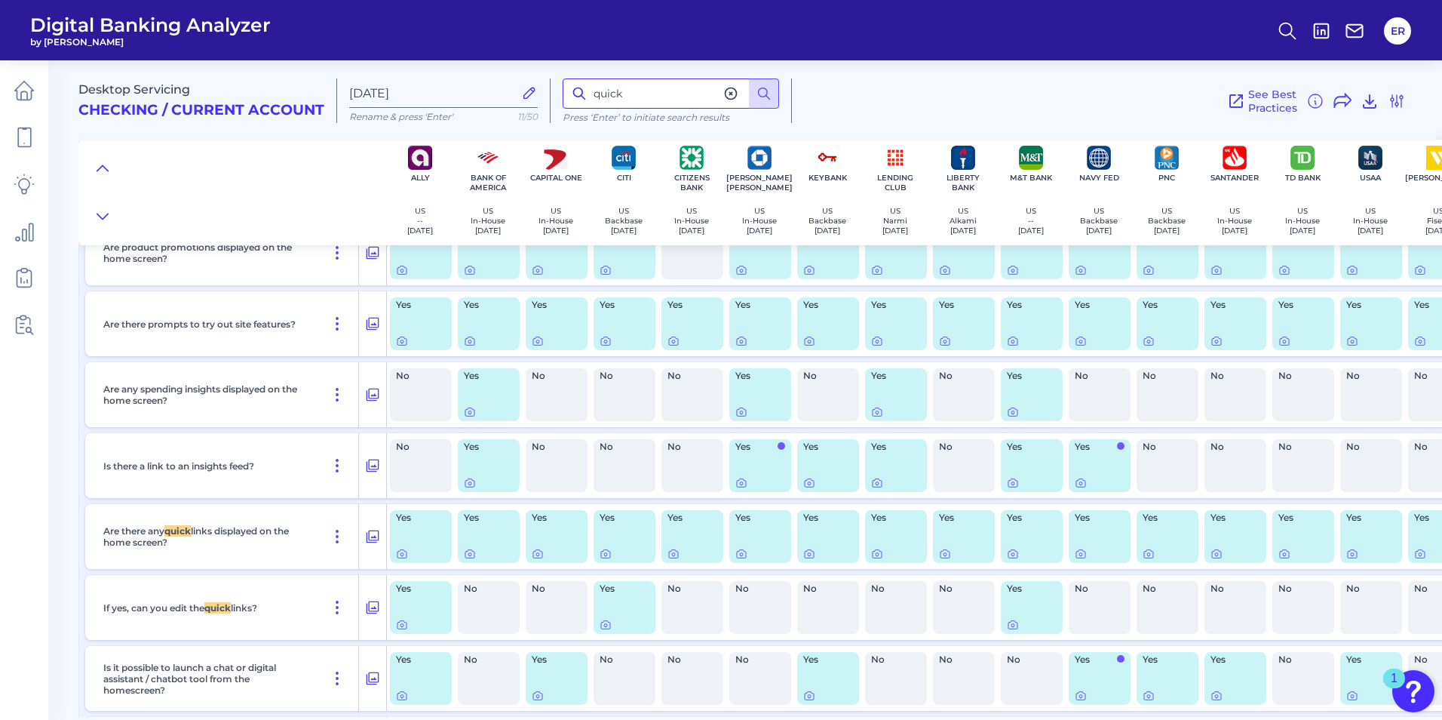
scroll to position [1134, 0]
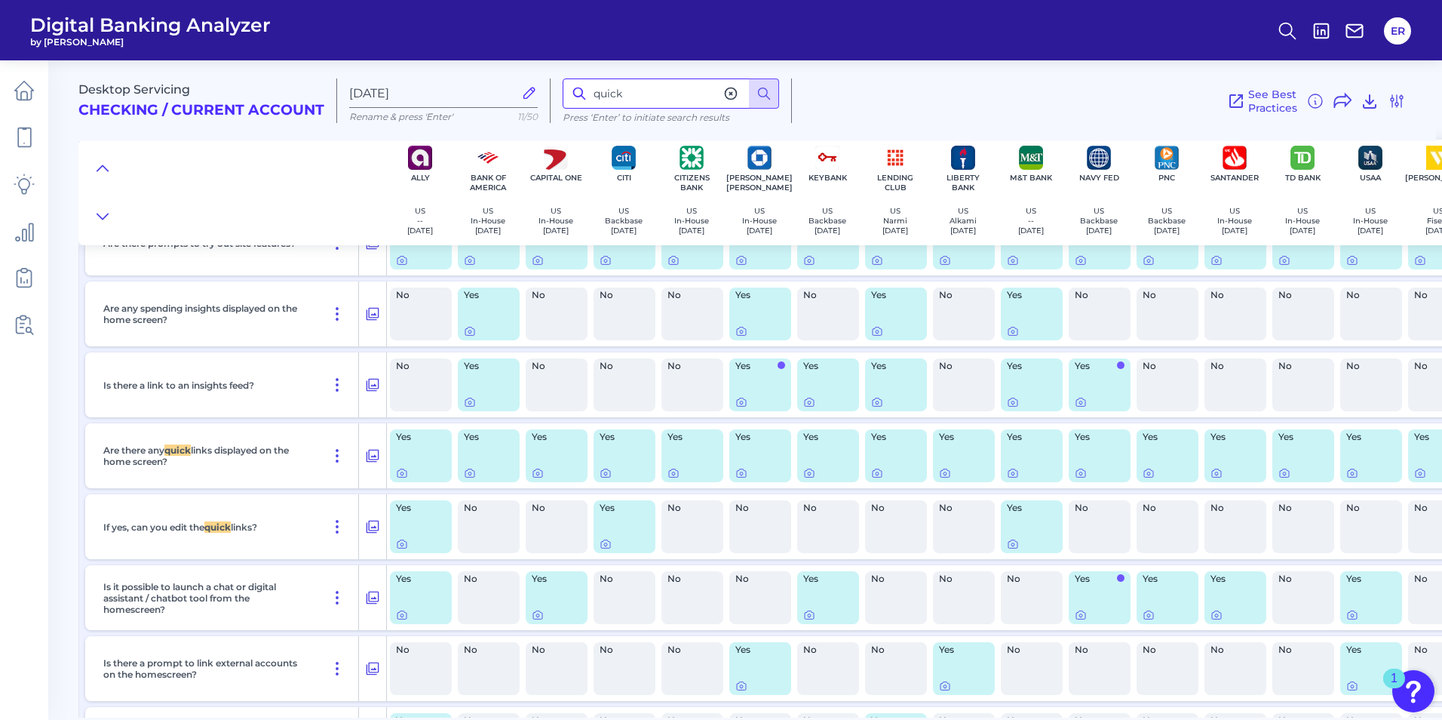
click at [652, 101] on input "quick" at bounding box center [671, 93] width 216 height 30
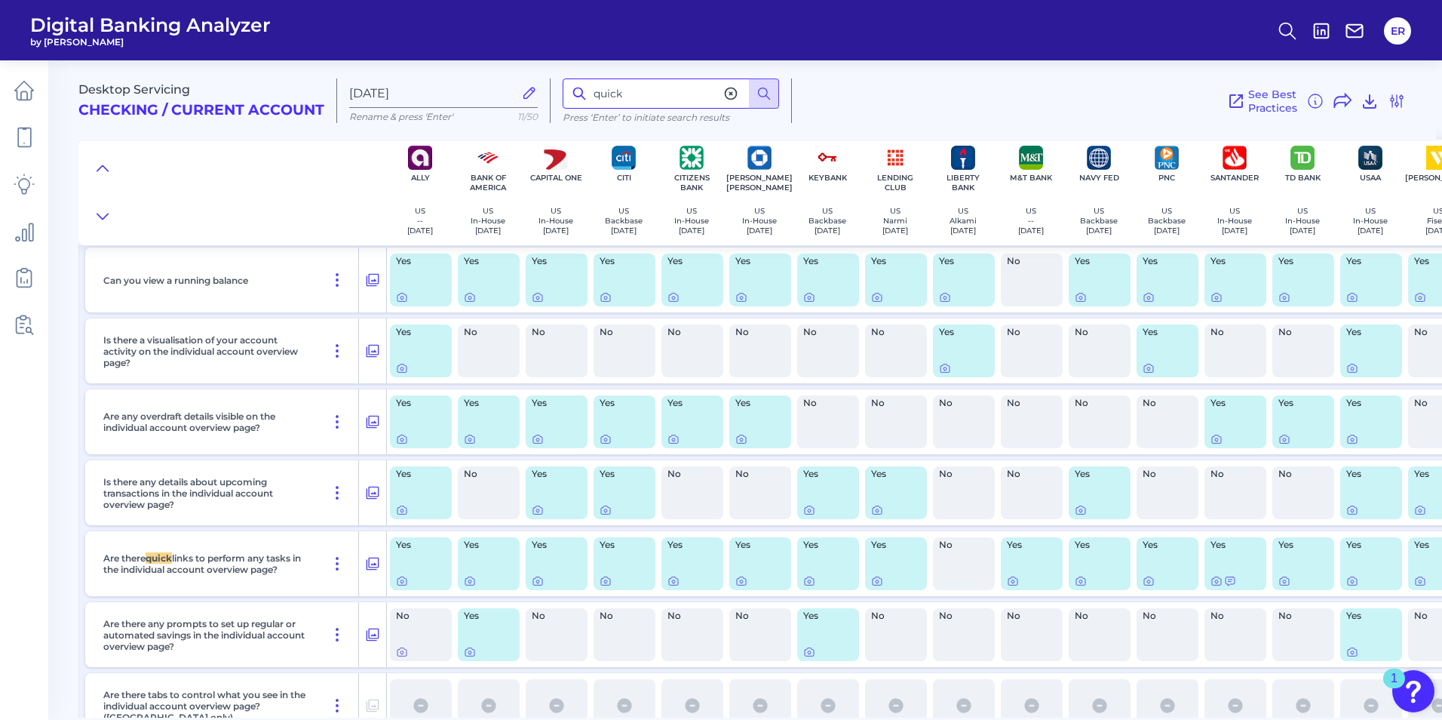
scroll to position [2040, 0]
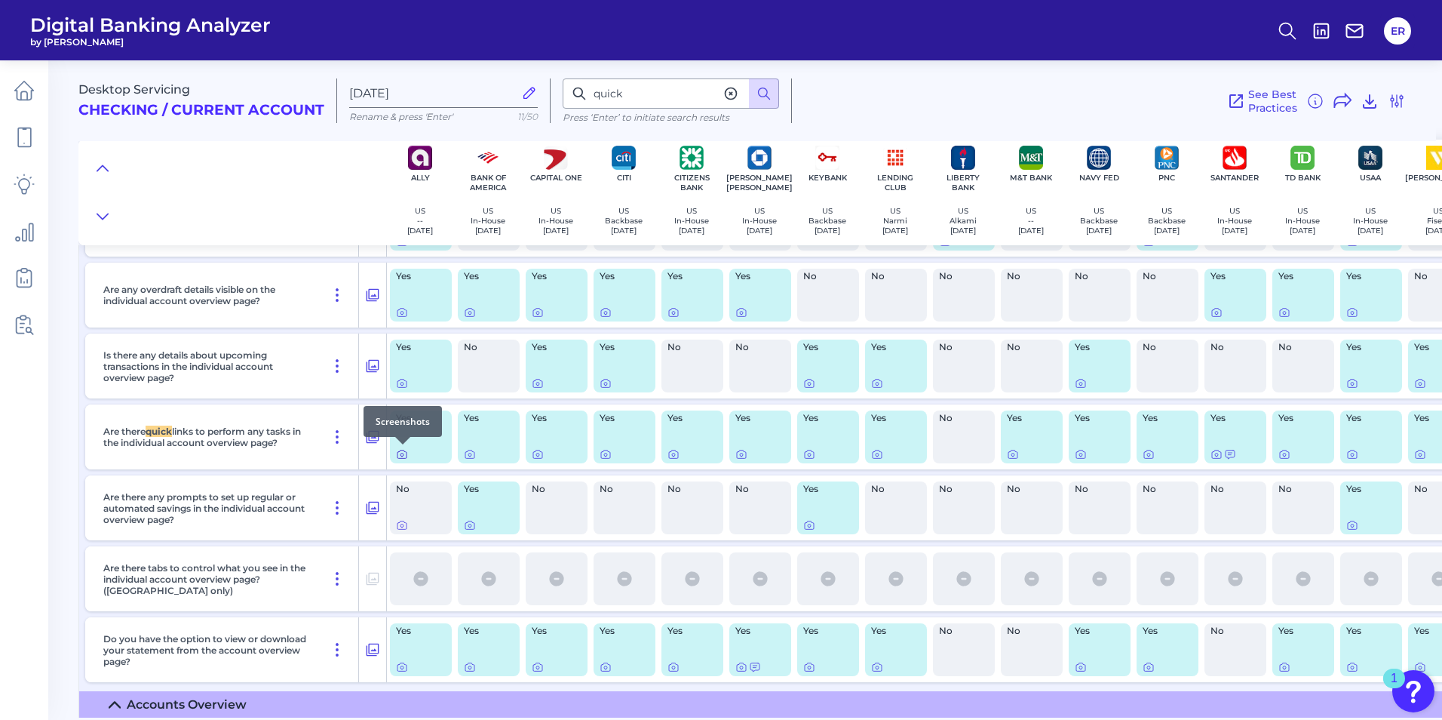
click at [404, 456] on icon at bounding box center [402, 454] width 12 height 12
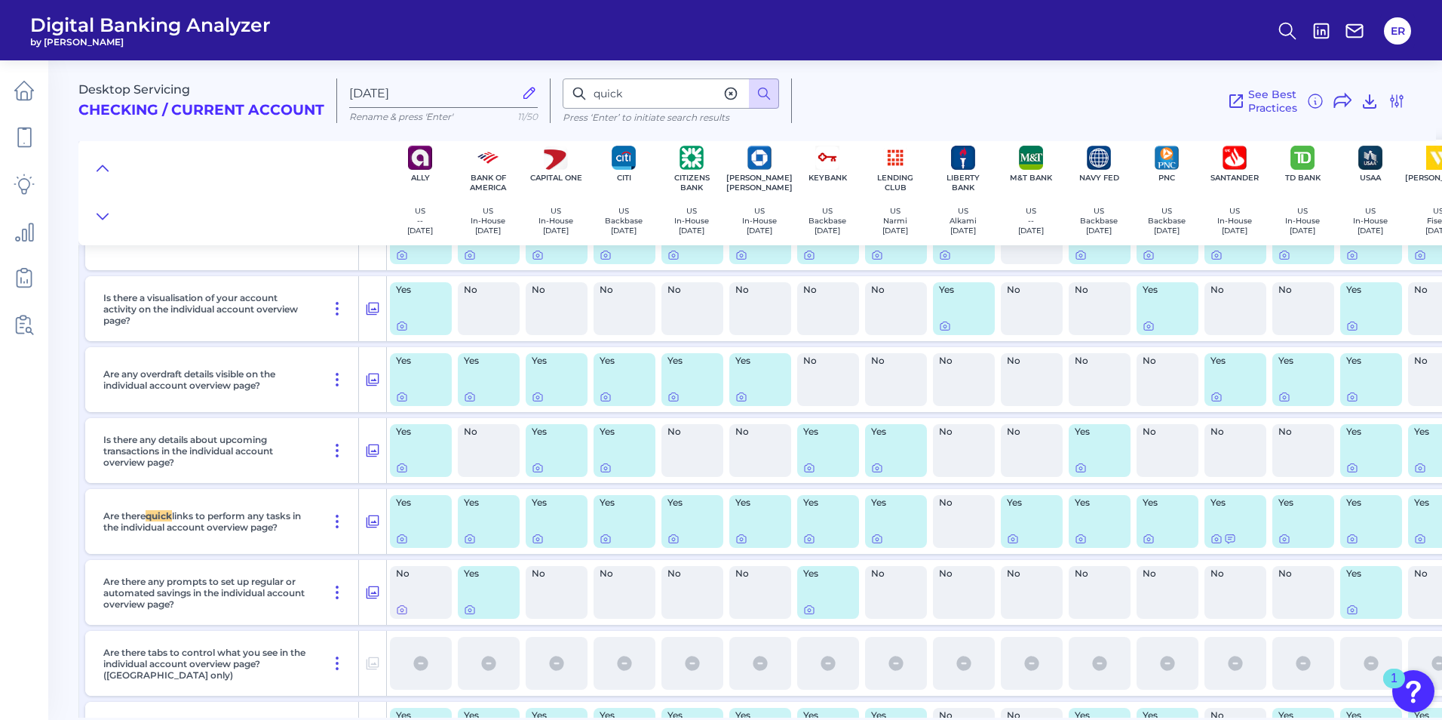
scroll to position [1961, 0]
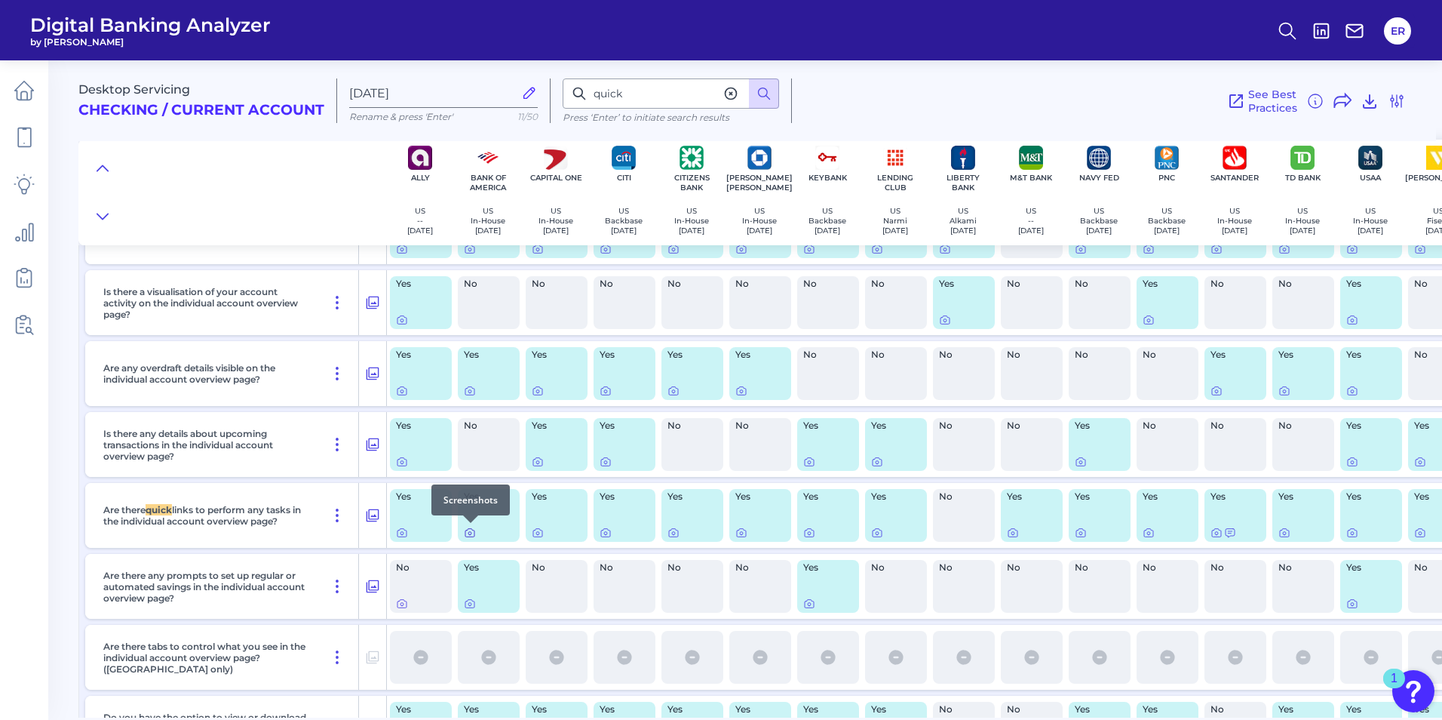
click at [468, 530] on icon at bounding box center [470, 532] width 12 height 12
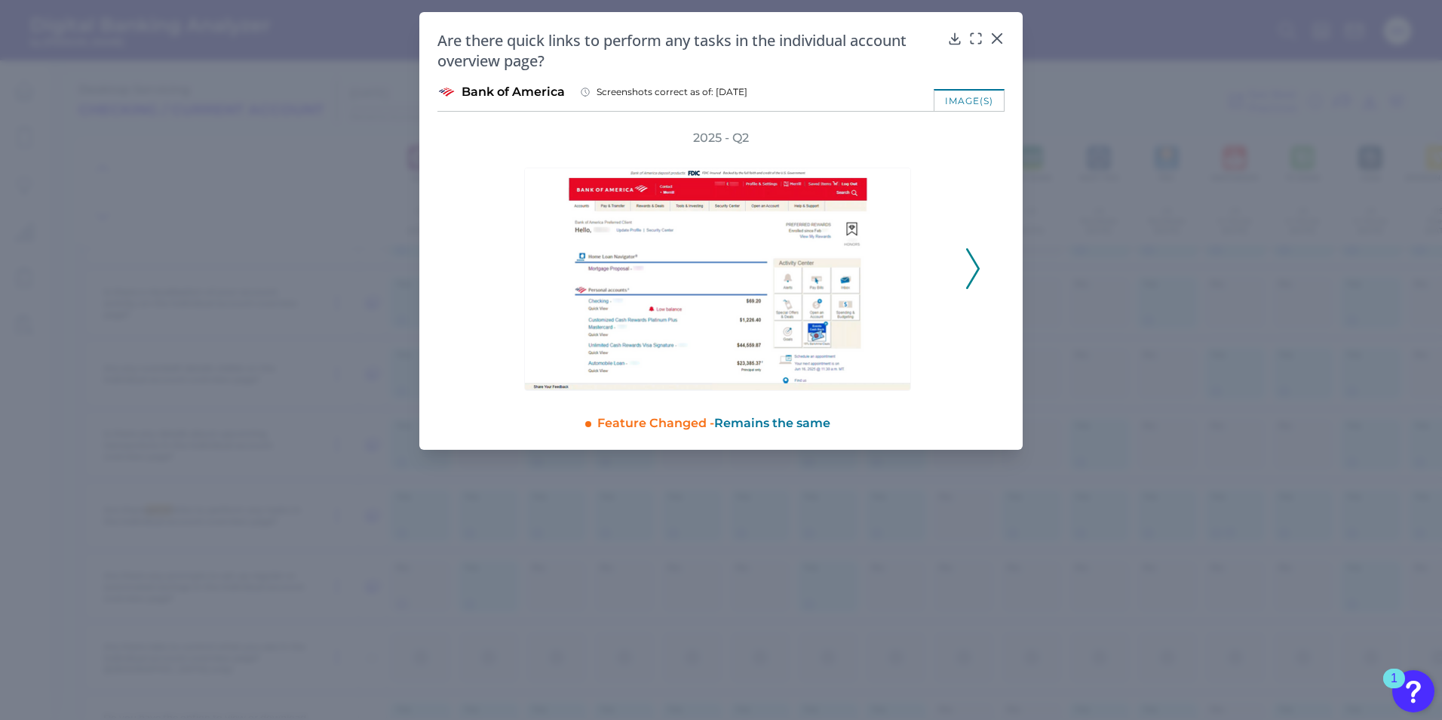
click at [978, 264] on icon at bounding box center [973, 268] width 14 height 41
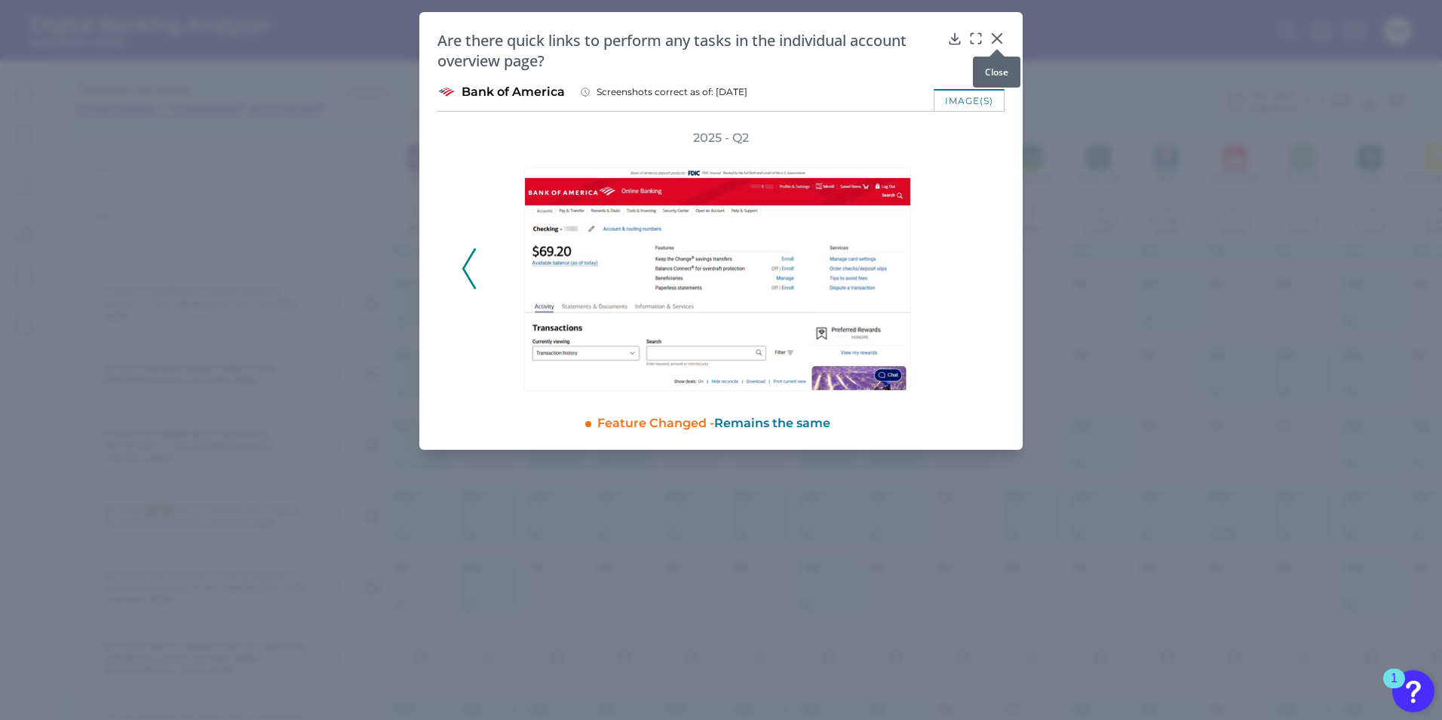
click at [994, 38] on icon at bounding box center [997, 38] width 15 height 15
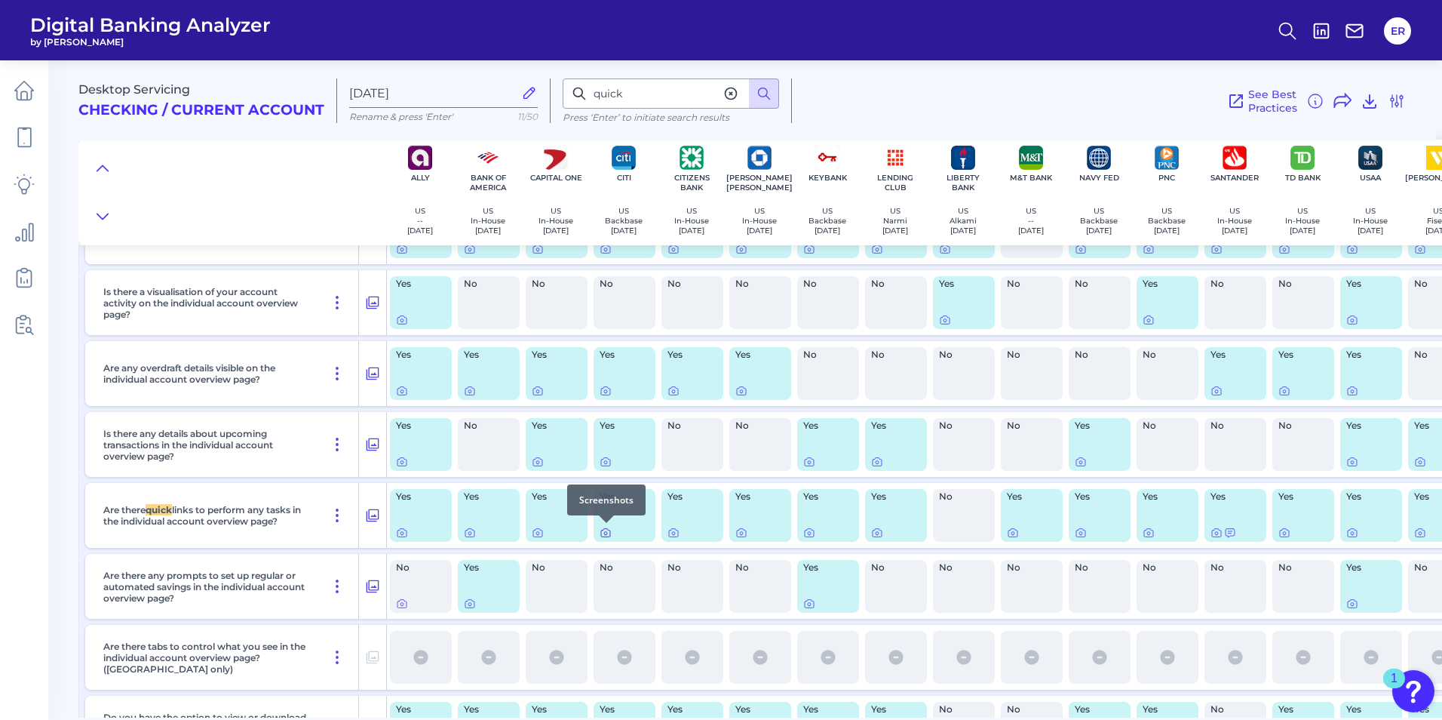
click at [606, 531] on icon at bounding box center [606, 532] width 12 height 12
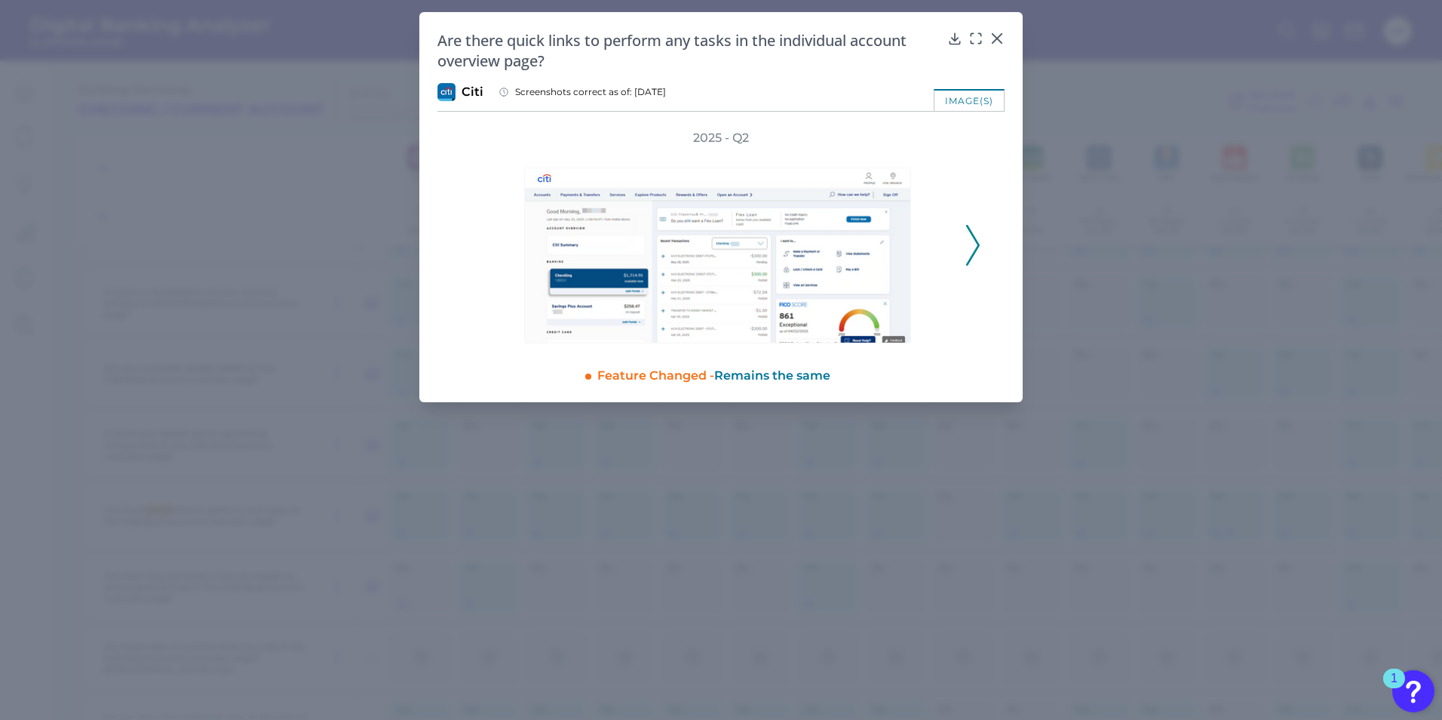
click at [970, 238] on icon at bounding box center [973, 245] width 14 height 41
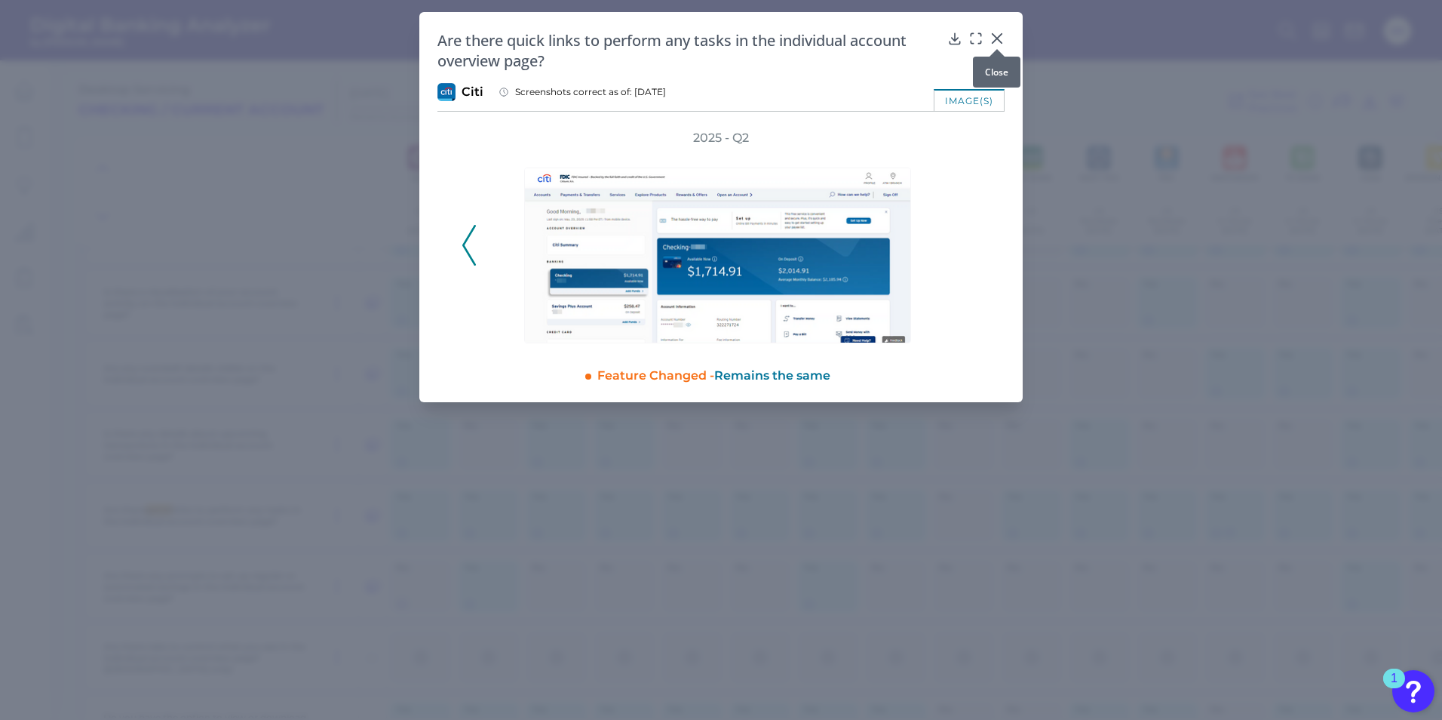
click at [994, 37] on icon at bounding box center [997, 38] width 15 height 15
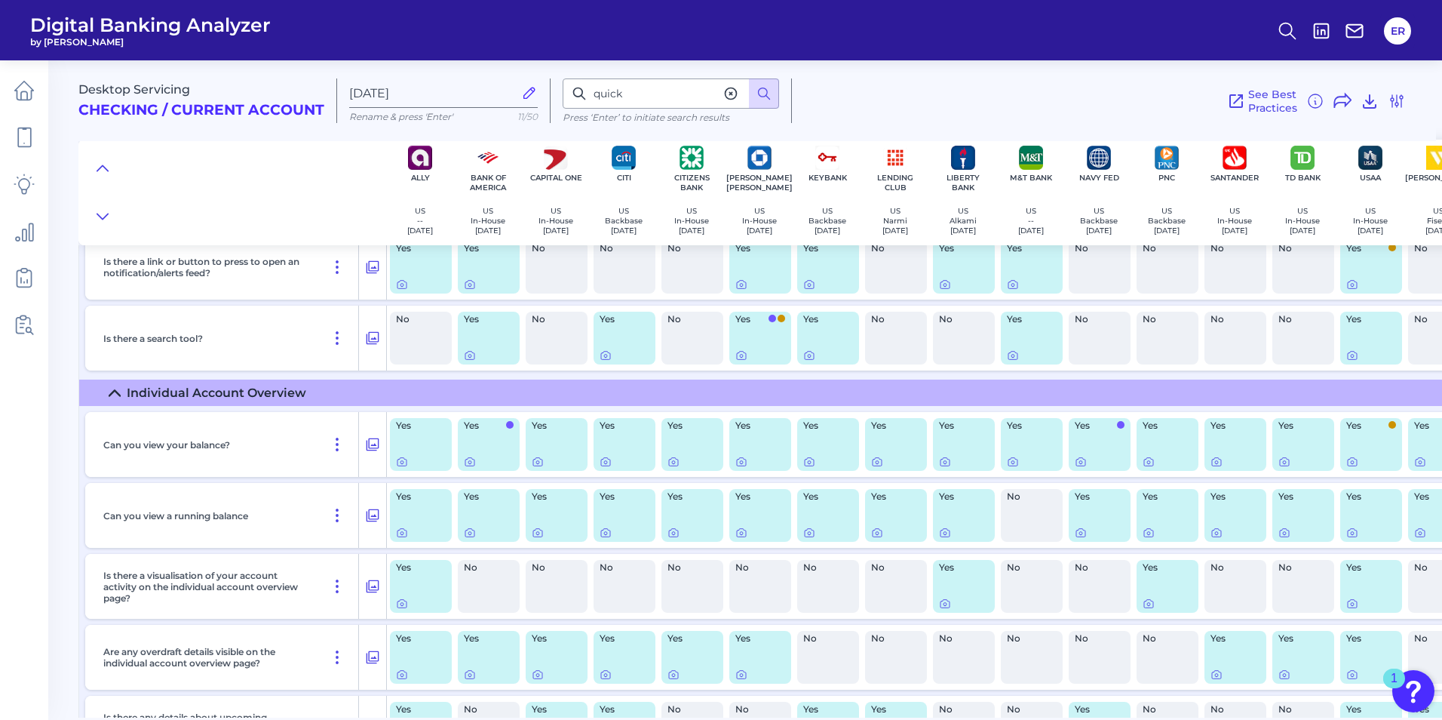
scroll to position [1659, 0]
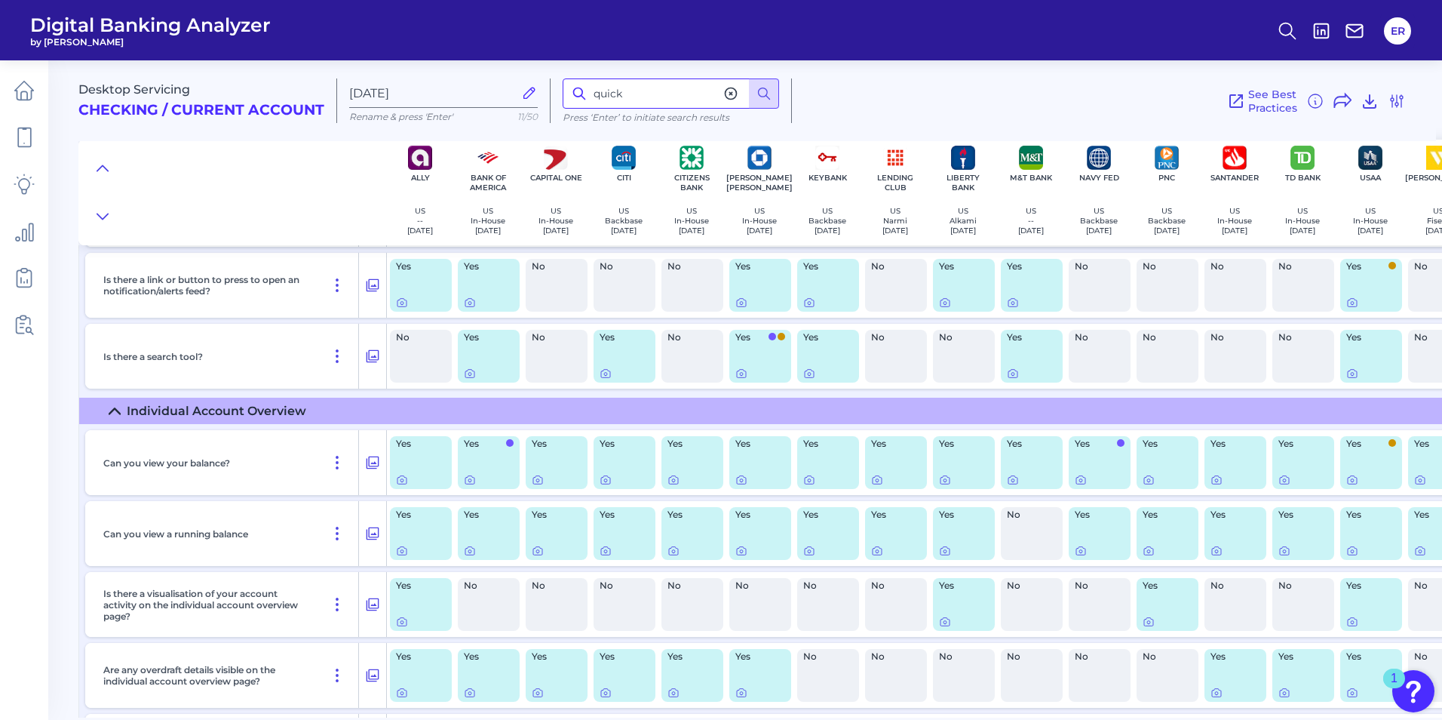
click at [647, 84] on input "quick" at bounding box center [671, 93] width 216 height 30
drag, startPoint x: 665, startPoint y: 89, endPoint x: 0, endPoint y: 73, distance: 665.5
click at [0, 87] on html "Digital Banking Analyzer by Curinos ER Desktop Servicing Checking / Current Acc…" at bounding box center [721, 360] width 1442 height 720
type input "running balance"
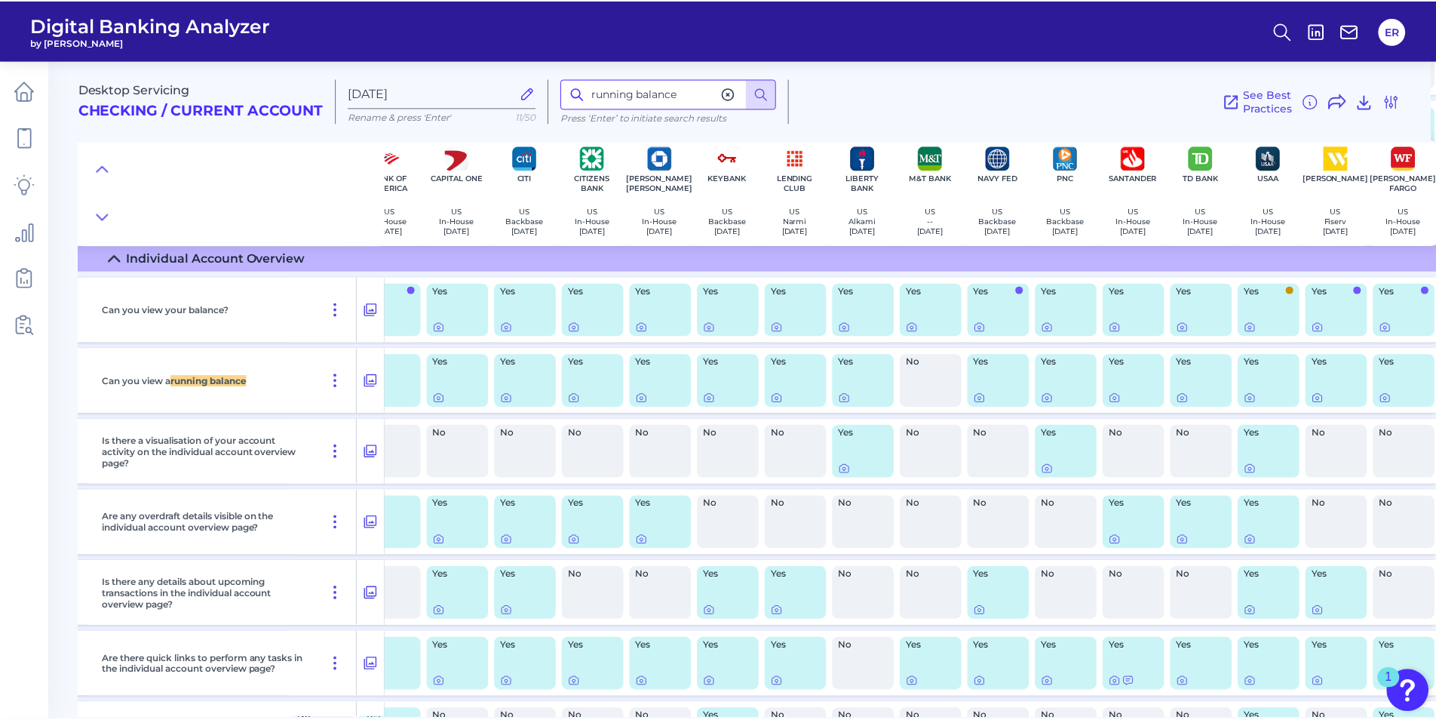
scroll to position [1813, 98]
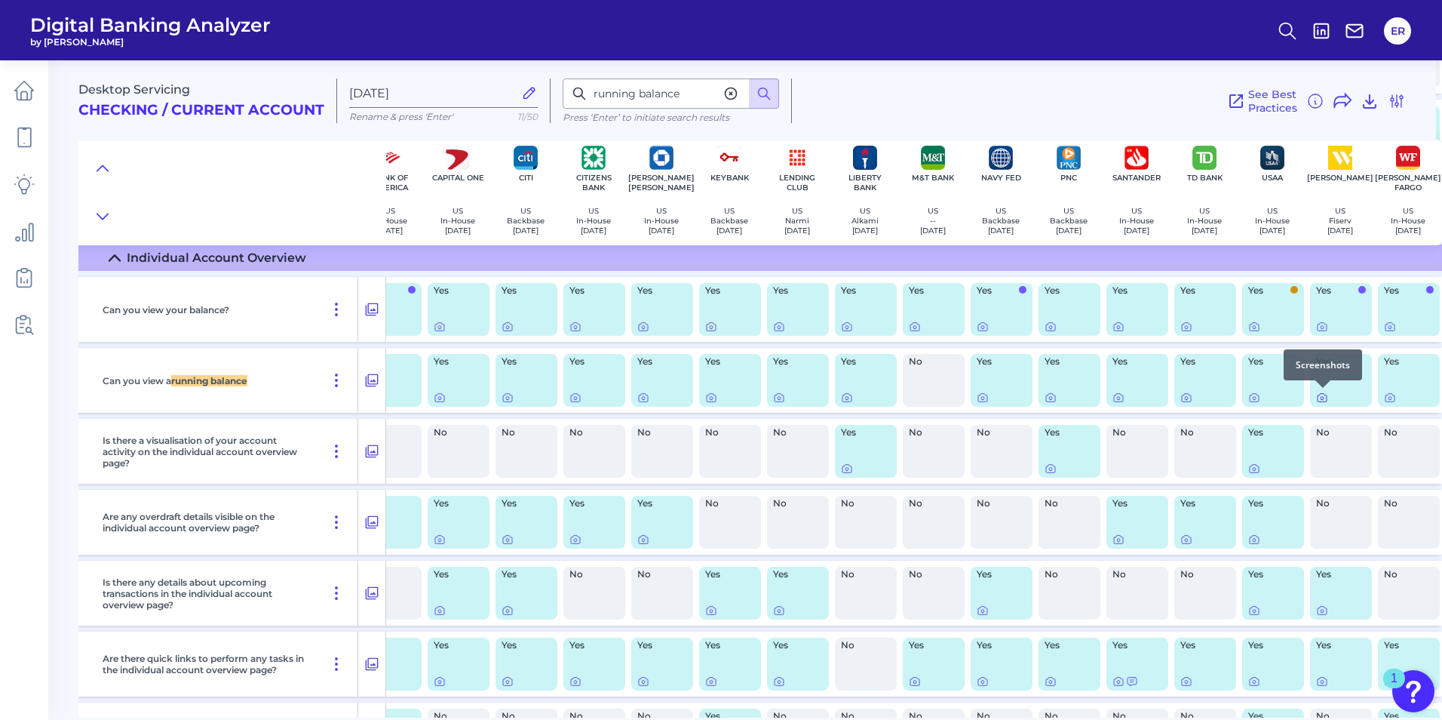
click at [1324, 397] on icon at bounding box center [1322, 397] width 12 height 12
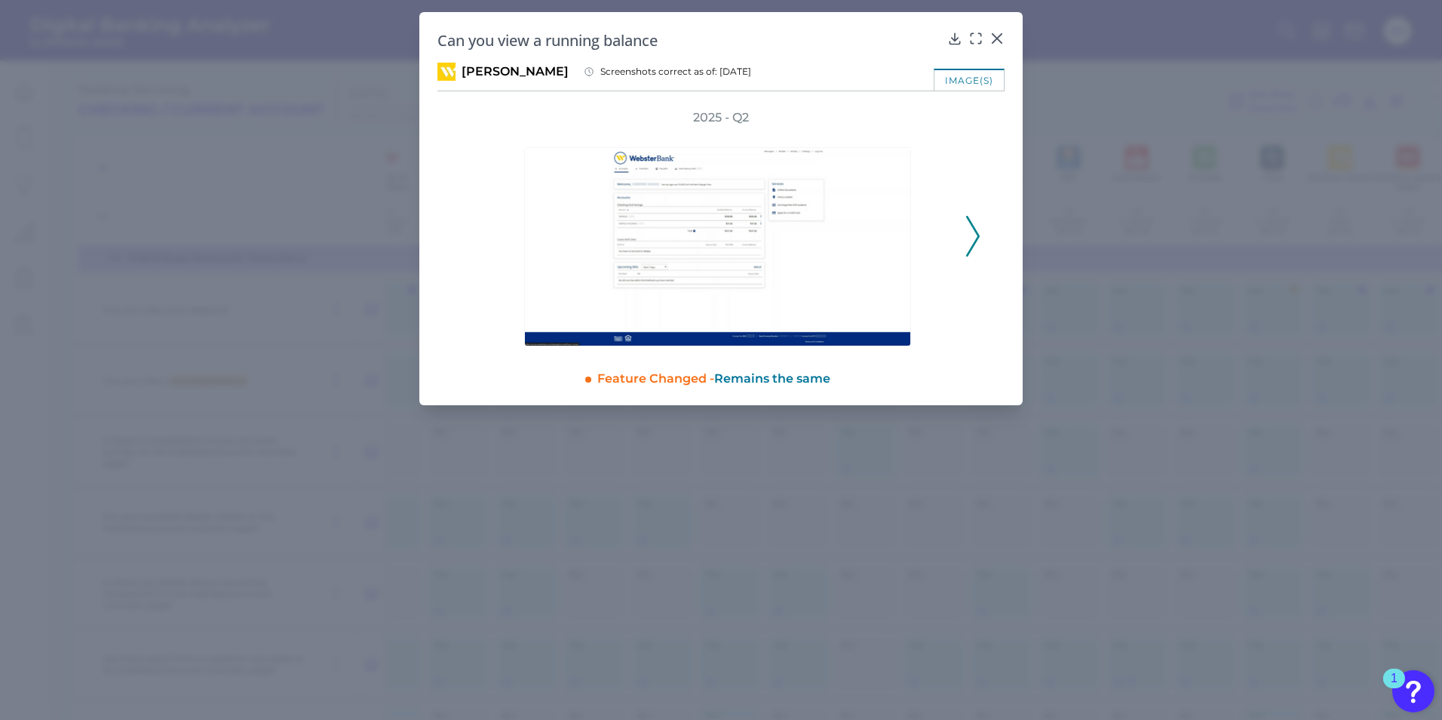
click at [972, 238] on icon at bounding box center [973, 236] width 14 height 41
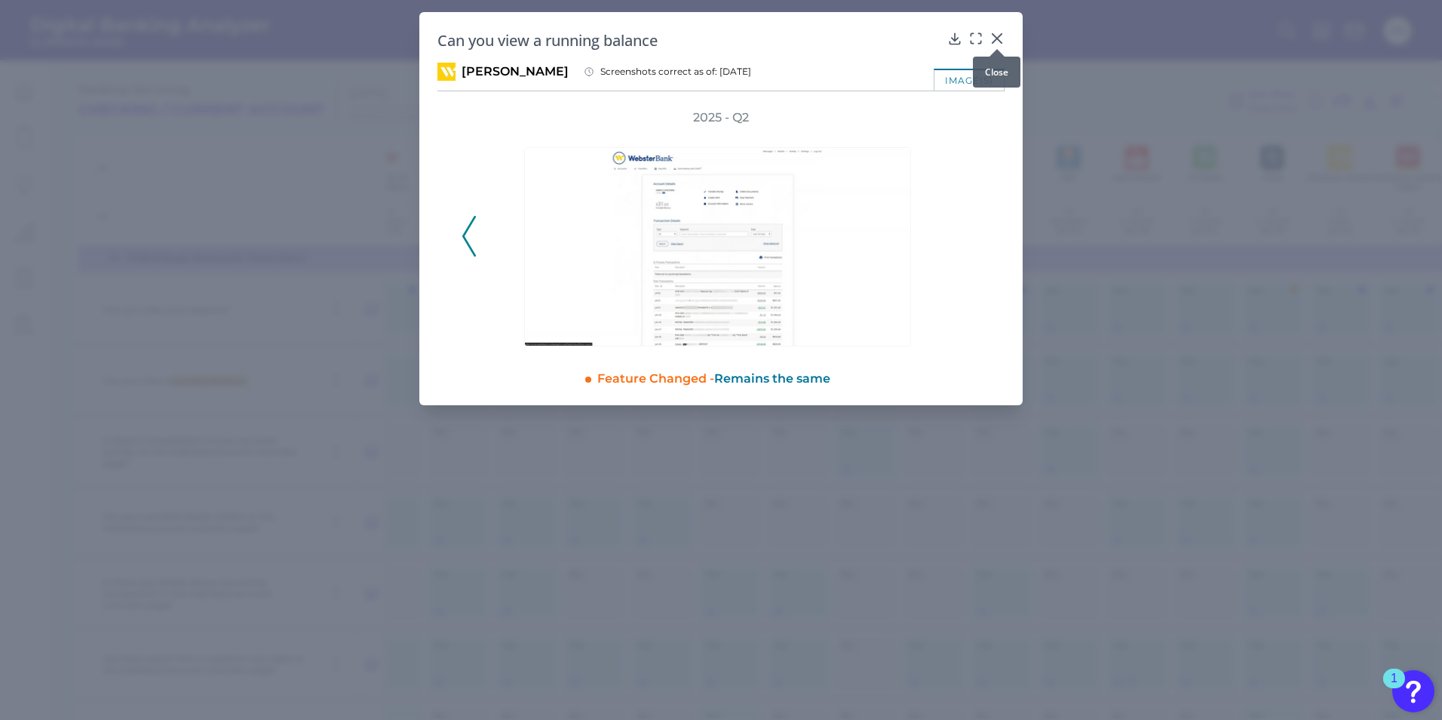
click at [1002, 38] on icon at bounding box center [997, 38] width 15 height 15
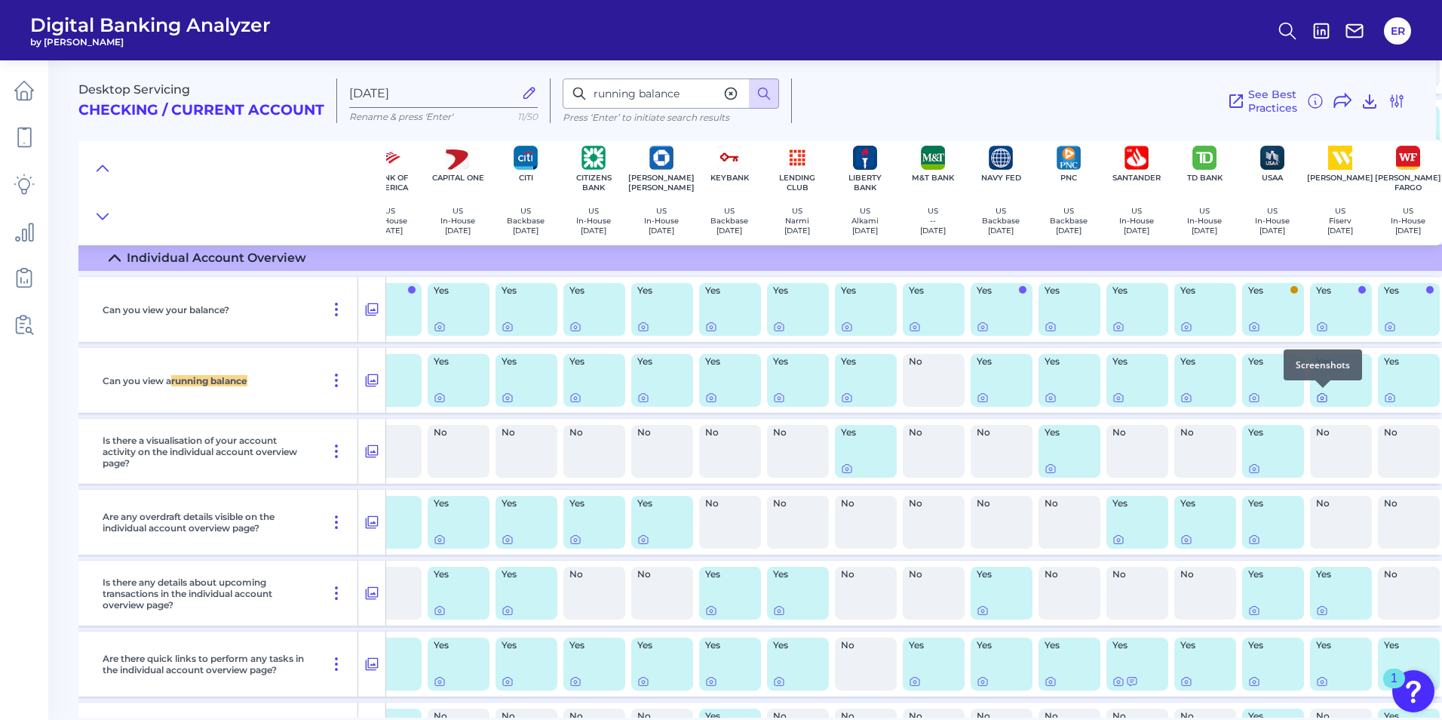
click at [1325, 396] on icon at bounding box center [1322, 397] width 12 height 12
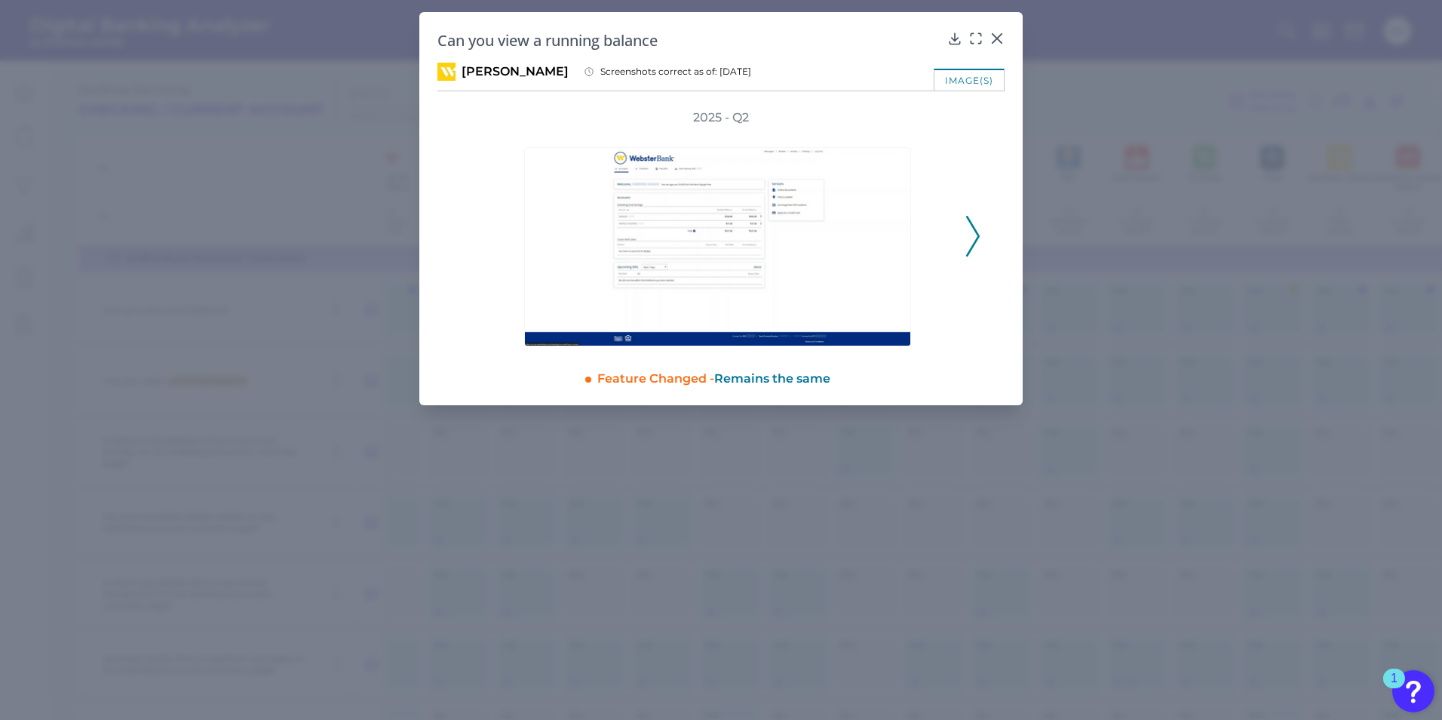
click at [974, 229] on polyline at bounding box center [972, 235] width 11 height 38
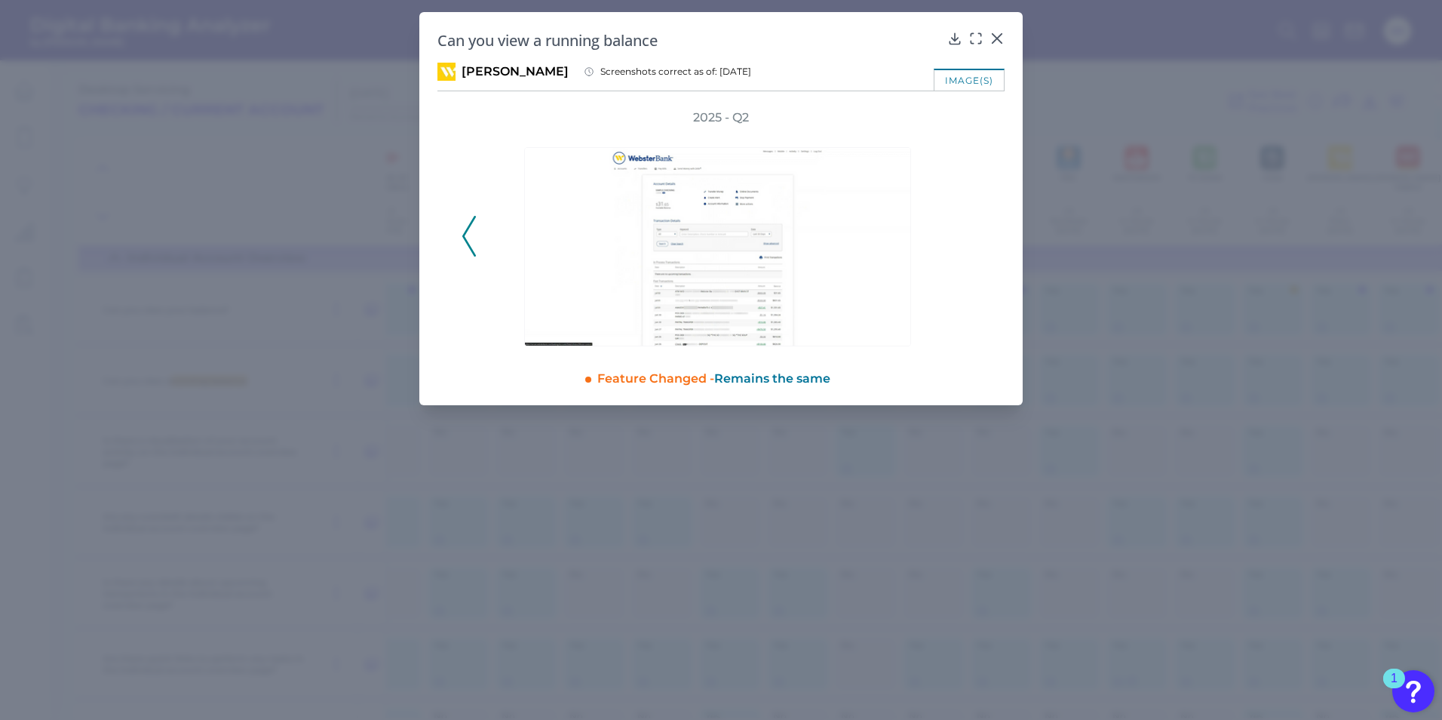
click at [466, 228] on icon at bounding box center [469, 236] width 14 height 41
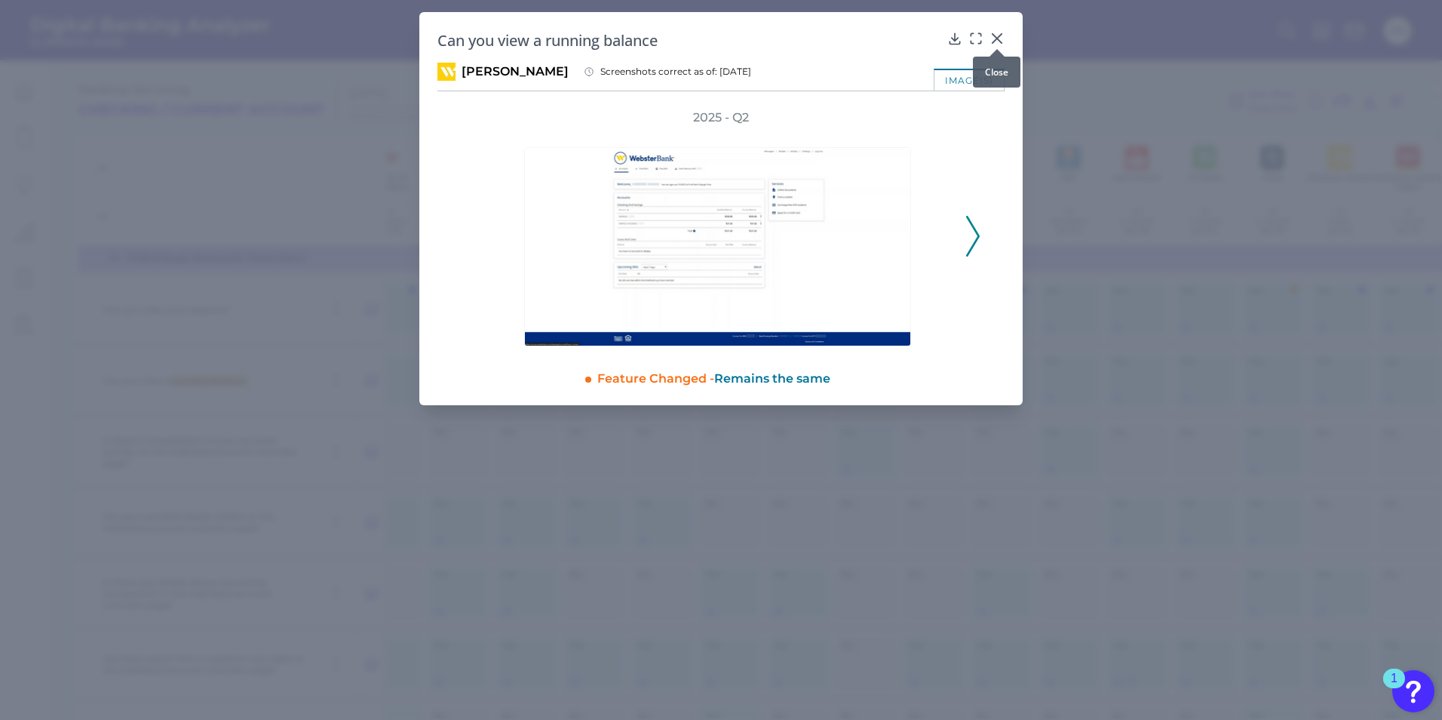
click at [993, 41] on icon at bounding box center [997, 38] width 15 height 15
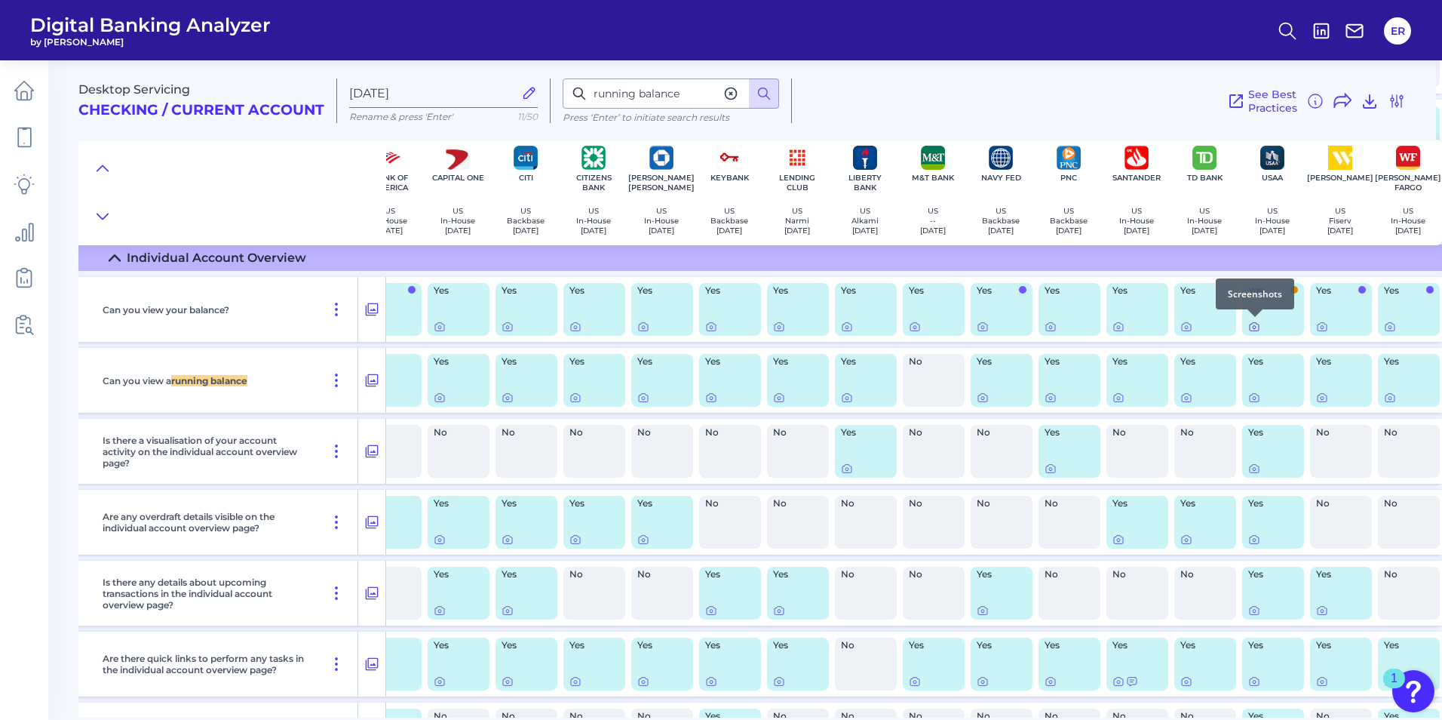
click at [1254, 327] on icon at bounding box center [1254, 327] width 12 height 12
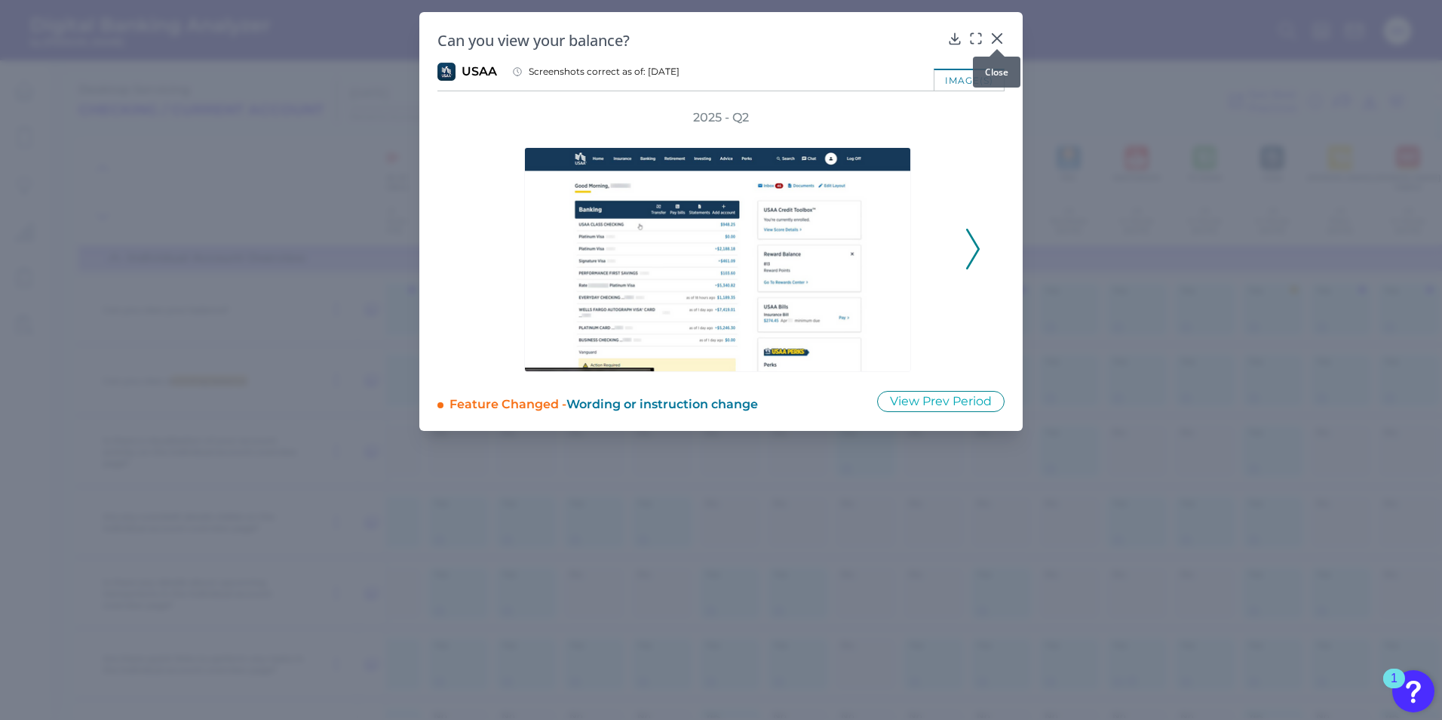
click at [993, 33] on icon at bounding box center [997, 38] width 15 height 15
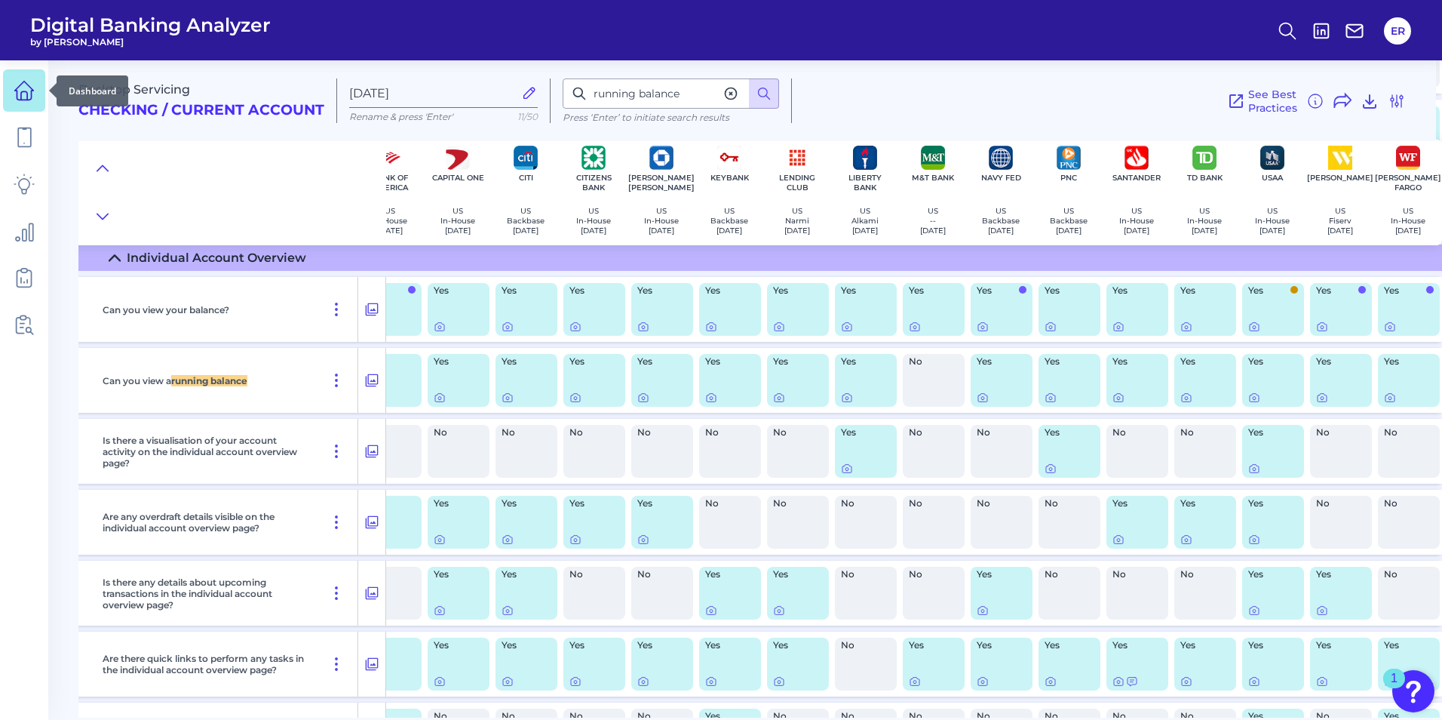
click at [15, 91] on icon at bounding box center [24, 90] width 19 height 19
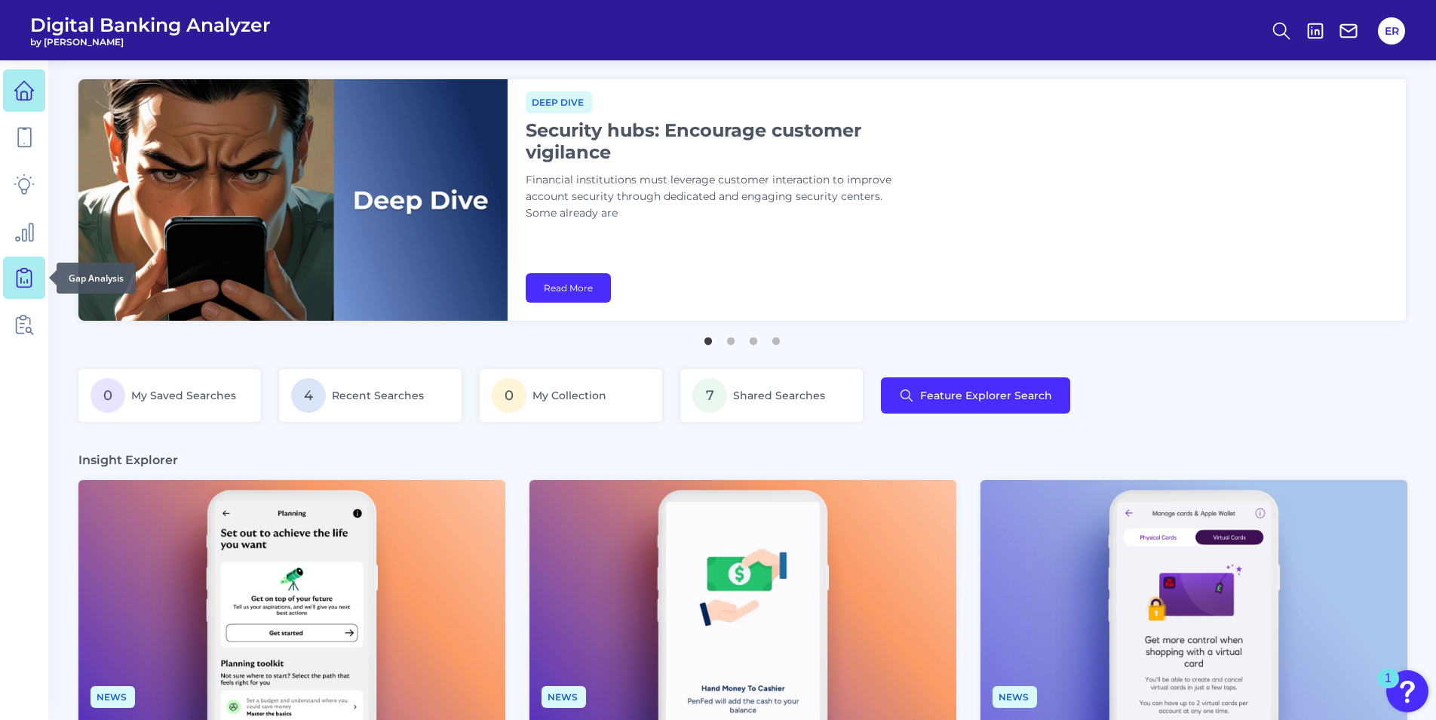
click at [32, 277] on icon at bounding box center [24, 277] width 21 height 21
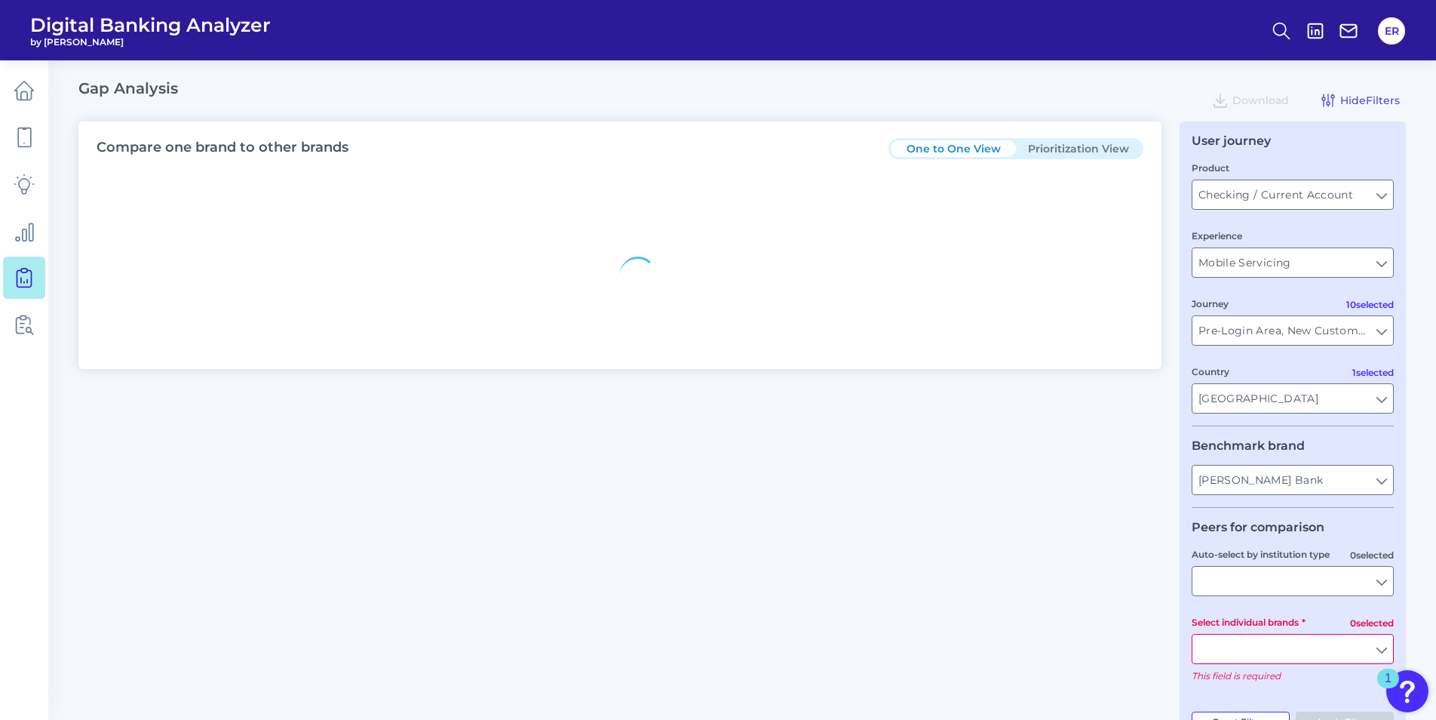
type input "All Countries"
type input "All Journeys"
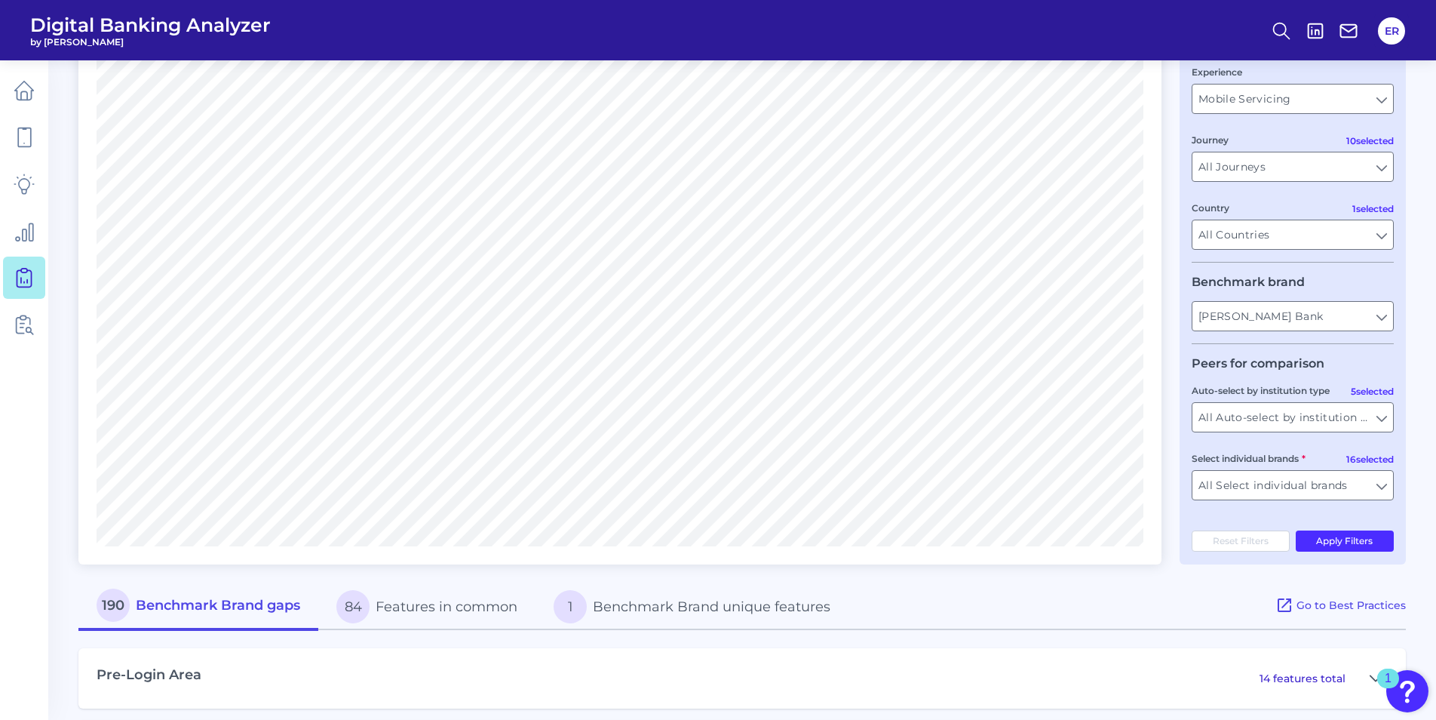
scroll to position [151, 0]
